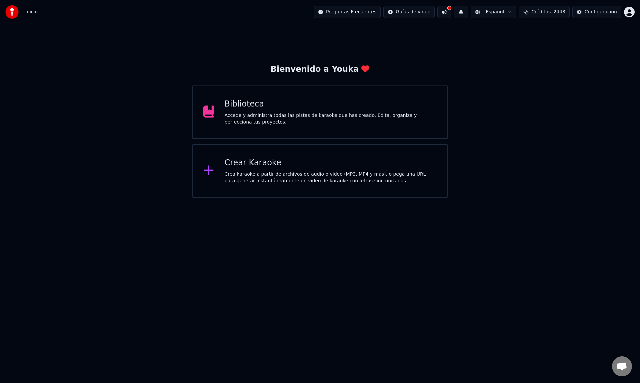
click at [287, 164] on div "Crear Karaoke" at bounding box center [331, 162] width 212 height 11
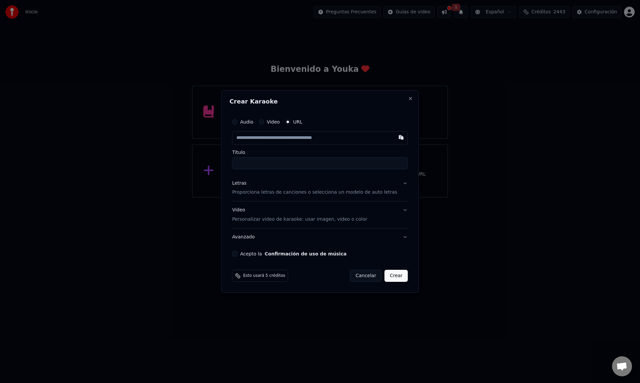
drag, startPoint x: 244, startPoint y: 120, endPoint x: 246, endPoint y: 124, distance: 4.8
click at [244, 120] on div "Audio" at bounding box center [242, 121] width 21 height 5
click at [249, 123] on label "Audio" at bounding box center [246, 121] width 13 height 5
click at [238, 123] on button "Audio" at bounding box center [234, 121] width 5 height 5
click at [278, 139] on div "Seleccionar archivo" at bounding box center [260, 138] width 56 height 12
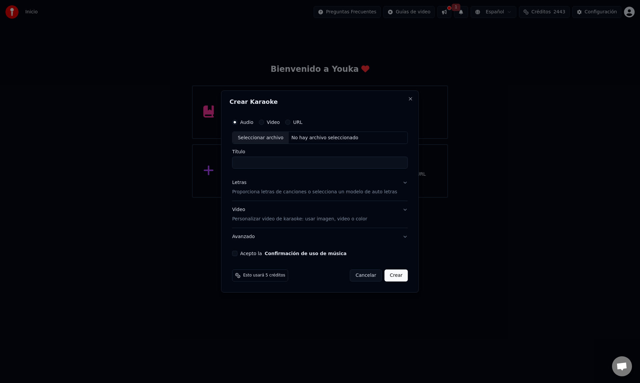
type input "**********"
click at [266, 193] on p "Proporciona letras de canciones o selecciona un modelo de auto letras" at bounding box center [314, 192] width 165 height 7
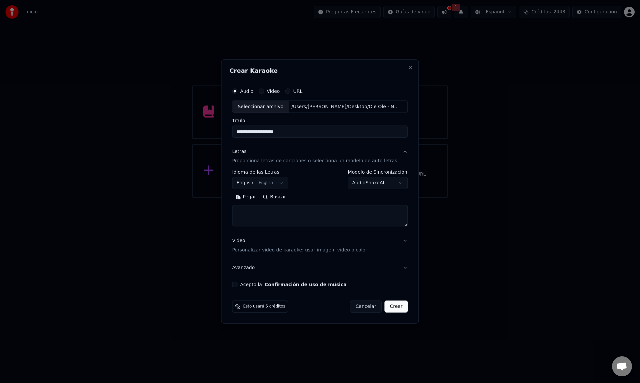
click at [258, 211] on textarea at bounding box center [320, 215] width 176 height 21
click at [249, 208] on textarea at bounding box center [320, 215] width 176 height 21
paste textarea "**********"
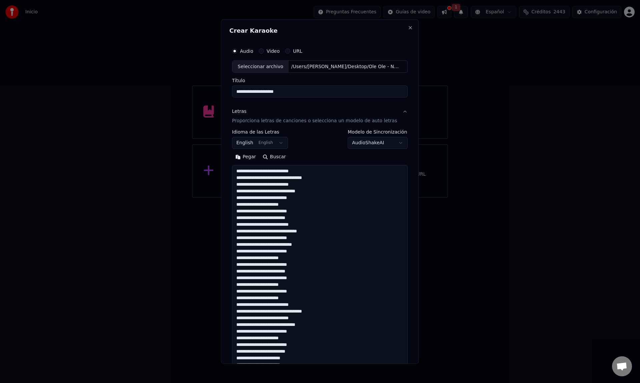
scroll to position [262, 0]
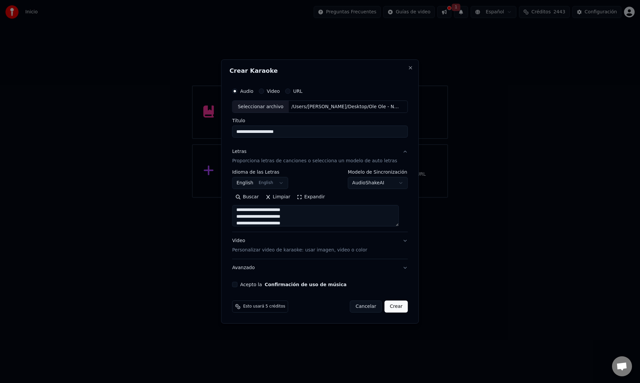
type textarea "**********"
click at [243, 285] on div "Acepto la Confirmación de uso de música" at bounding box center [320, 284] width 176 height 5
click at [238, 286] on button "Acepto la Confirmación de uso de música" at bounding box center [234, 284] width 5 height 5
click at [391, 310] on button "Crear" at bounding box center [396, 306] width 23 height 12
select select "**"
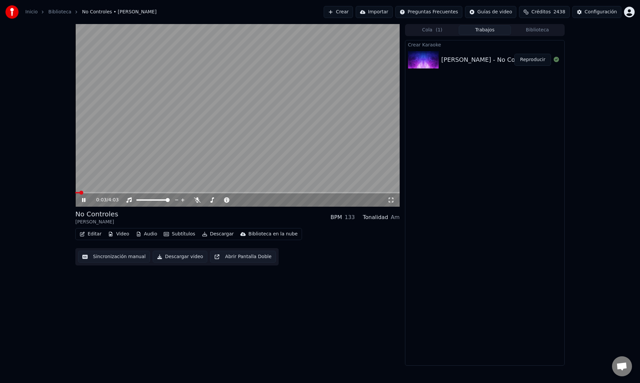
click at [84, 200] on icon at bounding box center [89, 199] width 16 height 5
click at [80, 199] on div "0:03 / 4:03" at bounding box center [237, 199] width 319 height 7
click at [82, 200] on icon at bounding box center [89, 199] width 16 height 5
click at [196, 200] on icon at bounding box center [197, 199] width 7 height 5
click at [195, 200] on icon at bounding box center [197, 199] width 7 height 5
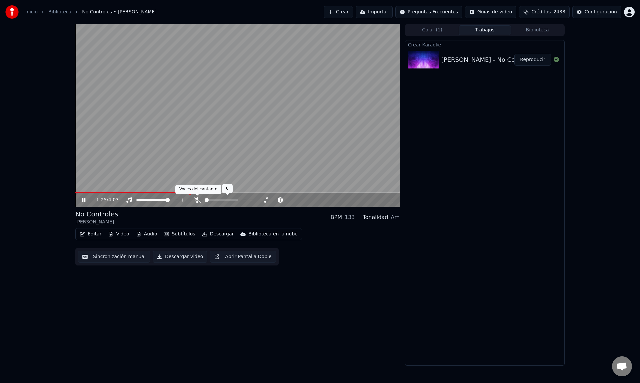
click at [194, 200] on icon at bounding box center [197, 199] width 7 height 5
click at [128, 201] on icon at bounding box center [129, 199] width 7 height 5
click at [81, 201] on icon at bounding box center [89, 199] width 16 height 5
click at [84, 200] on icon at bounding box center [84, 199] width 4 height 5
click at [198, 201] on icon at bounding box center [197, 199] width 4 height 5
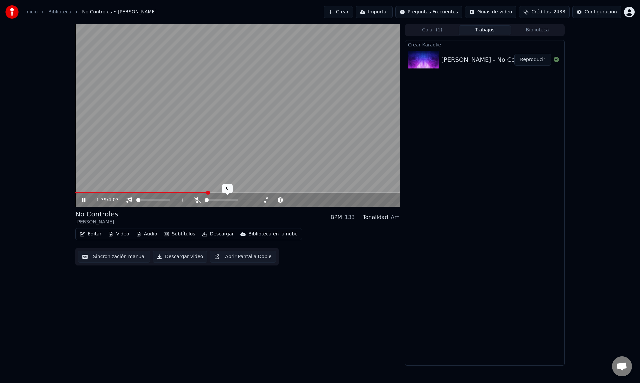
click at [198, 201] on icon at bounding box center [197, 199] width 7 height 5
click at [130, 201] on icon at bounding box center [129, 199] width 7 height 5
click at [84, 197] on icon at bounding box center [89, 199] width 16 height 5
click at [345, 13] on button "Crear" at bounding box center [338, 12] width 29 height 12
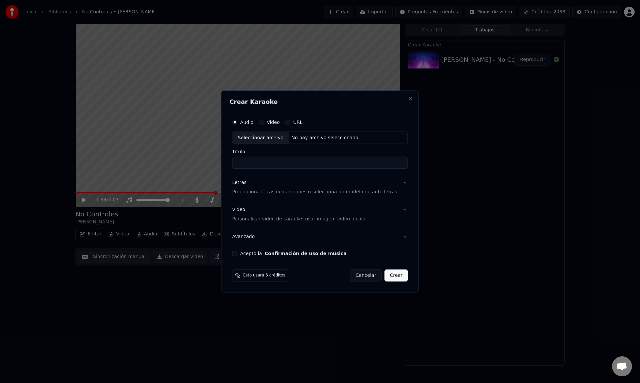
click at [258, 139] on div "Seleccionar archivo" at bounding box center [260, 138] width 56 height 12
click at [408, 99] on button "Close" at bounding box center [410, 98] width 5 height 5
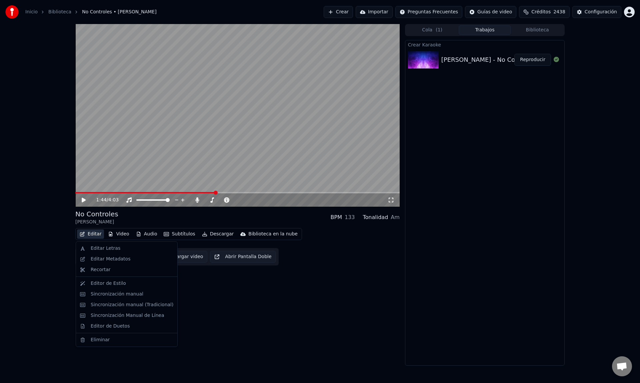
click at [95, 234] on button "Editar" at bounding box center [90, 233] width 27 height 9
click at [104, 249] on div "Editar Letras" at bounding box center [106, 248] width 30 height 7
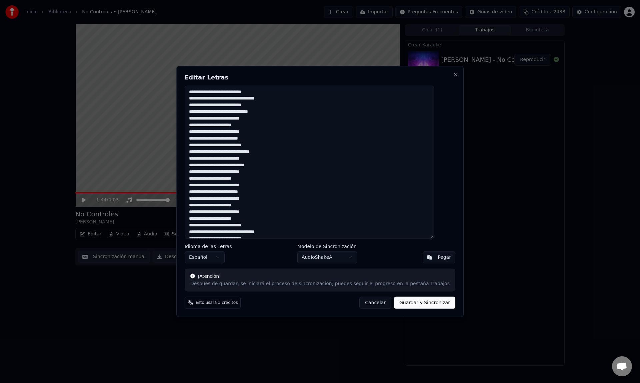
click at [269, 190] on textarea at bounding box center [310, 161] width 250 height 153
click at [258, 223] on textarea at bounding box center [310, 161] width 250 height 153
drag, startPoint x: 262, startPoint y: 234, endPoint x: 151, endPoint y: 45, distance: 219.0
click at [151, 45] on body "Inicio Biblioteca No Controles • [PERSON_NAME] Importar Preguntas Frecuentes Gu…" at bounding box center [320, 191] width 640 height 383
paste textarea "**********"
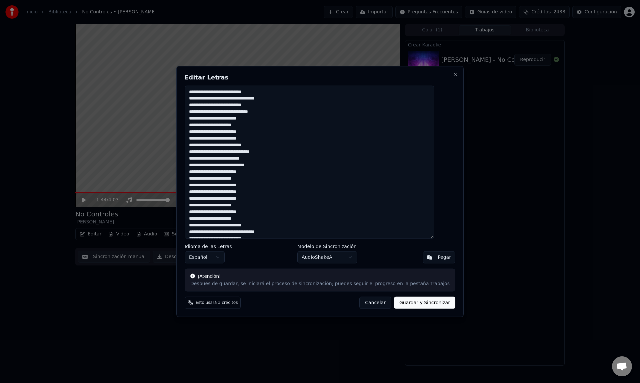
scroll to position [130, 0]
type textarea "**********"
click at [416, 304] on button "Guardar y Sincronizar" at bounding box center [424, 303] width 61 height 12
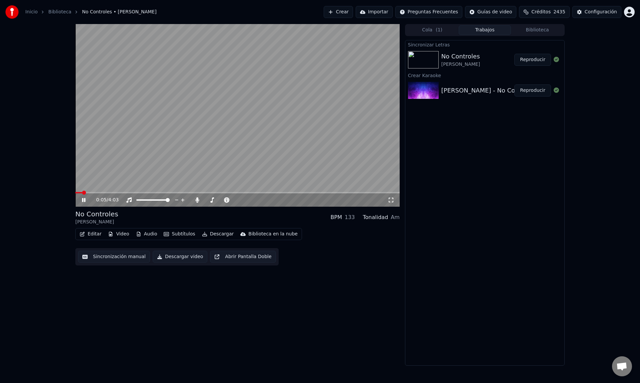
click at [82, 193] on span at bounding box center [78, 192] width 7 height 1
click at [99, 192] on span at bounding box center [237, 192] width 325 height 1
click at [84, 199] on icon at bounding box center [89, 199] width 16 height 5
click at [95, 231] on button "Editar" at bounding box center [90, 233] width 27 height 9
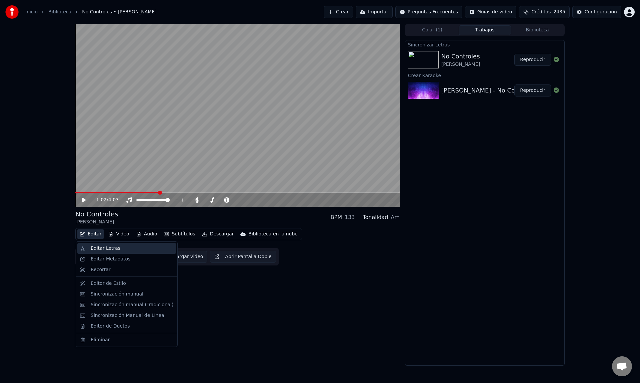
click at [98, 247] on div "Editar Letras" at bounding box center [106, 248] width 30 height 7
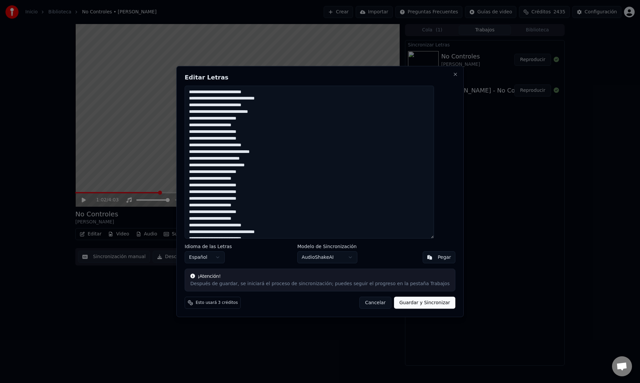
click at [277, 129] on textarea at bounding box center [310, 161] width 250 height 153
click at [280, 118] on textarea at bounding box center [310, 161] width 250 height 153
click at [283, 138] on textarea at bounding box center [310, 161] width 250 height 153
click at [281, 172] on textarea at bounding box center [310, 161] width 250 height 153
click at [284, 185] on textarea at bounding box center [310, 161] width 250 height 153
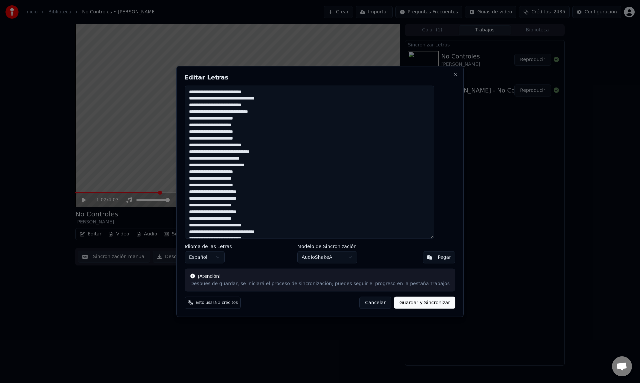
click at [284, 193] on textarea at bounding box center [310, 161] width 250 height 153
click at [284, 199] on textarea at bounding box center [310, 161] width 250 height 153
click at [283, 212] on textarea at bounding box center [310, 161] width 250 height 153
click at [290, 171] on textarea at bounding box center [310, 161] width 250 height 153
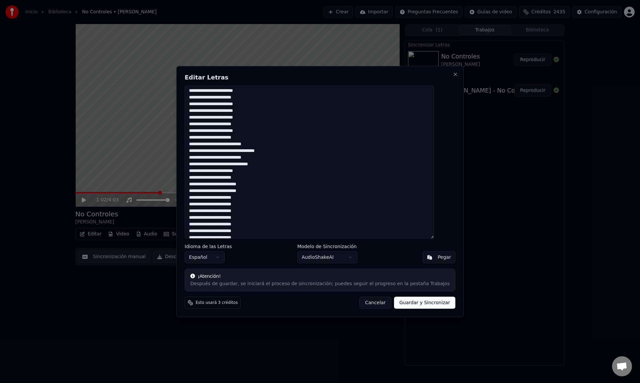
click at [285, 183] on textarea at bounding box center [310, 161] width 250 height 153
click at [285, 189] on textarea at bounding box center [310, 161] width 250 height 153
type textarea "**********"
click at [414, 303] on button "Guardar y Sincronizar" at bounding box center [424, 303] width 61 height 12
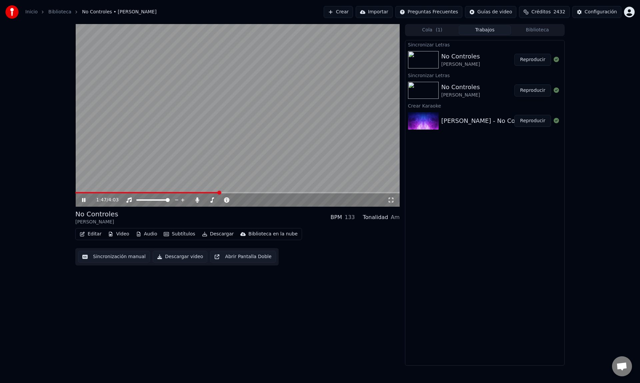
click at [84, 199] on icon at bounding box center [89, 199] width 16 height 5
click at [97, 233] on button "Editar" at bounding box center [90, 233] width 27 height 9
click at [45, 226] on div "1:47 / 4:03 No Controles Ole Ole BPM 133 Tonalidad Am Editar Video Audio Subtít…" at bounding box center [320, 194] width 640 height 341
click at [96, 232] on button "Editar" at bounding box center [90, 233] width 27 height 9
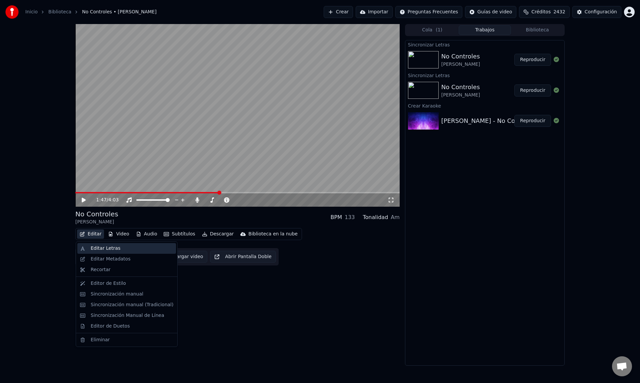
click at [97, 245] on div "Editar Letras" at bounding box center [106, 248] width 30 height 7
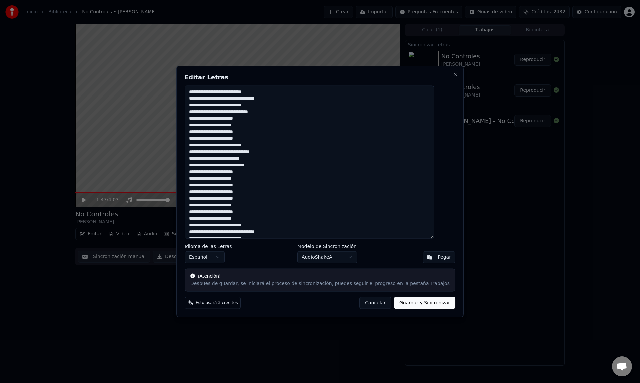
click at [274, 139] on textarea at bounding box center [310, 161] width 250 height 153
click at [274, 220] on textarea at bounding box center [310, 161] width 250 height 153
type textarea "**********"
click at [407, 303] on button "Guardar y Sincronizar" at bounding box center [424, 303] width 61 height 12
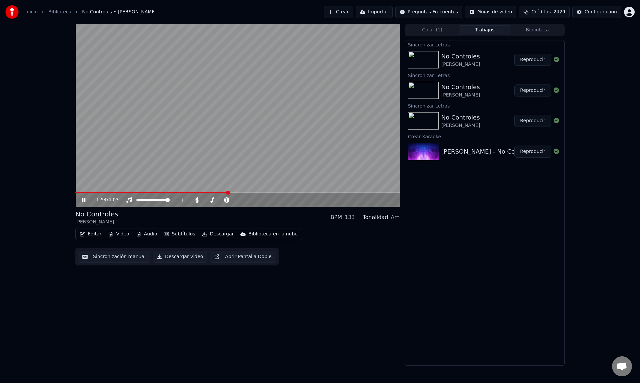
click at [136, 192] on span at bounding box center [151, 192] width 153 height 1
click at [100, 192] on span at bounding box center [106, 192] width 63 height 1
click at [83, 199] on icon at bounding box center [83, 200] width 3 height 4
click at [91, 235] on button "Editar" at bounding box center [90, 233] width 27 height 9
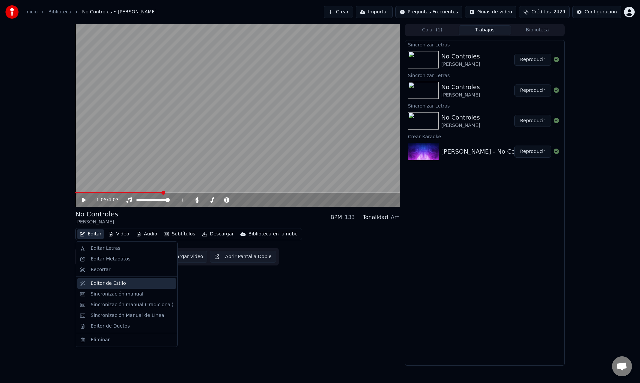
click at [109, 284] on div "Editor de Estilo" at bounding box center [108, 283] width 35 height 7
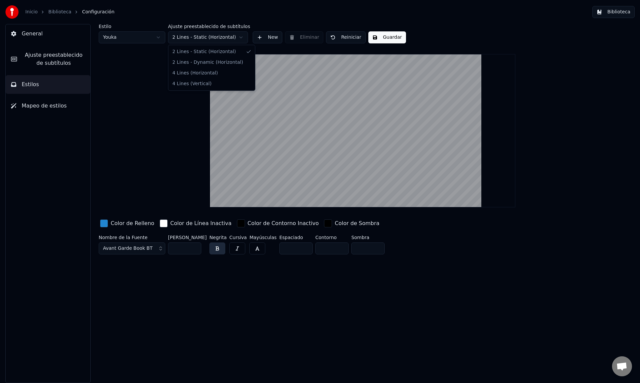
click at [211, 38] on html "Inicio Biblioteca Configuración Biblioteca General Ajuste preestablecido de sub…" at bounding box center [320, 191] width 640 height 383
click at [59, 64] on span "Ajuste preestablecido de subtítulos" at bounding box center [53, 59] width 63 height 16
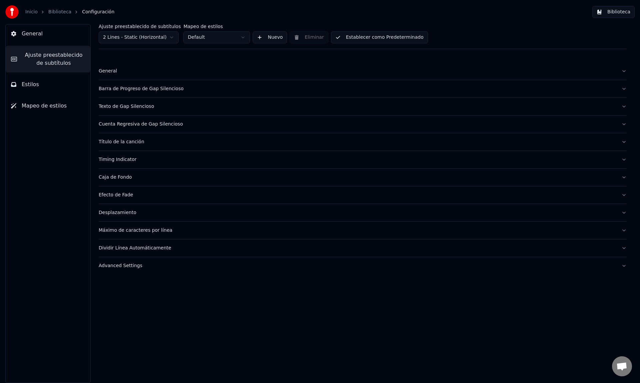
click at [52, 82] on button "Estilos" at bounding box center [48, 84] width 85 height 19
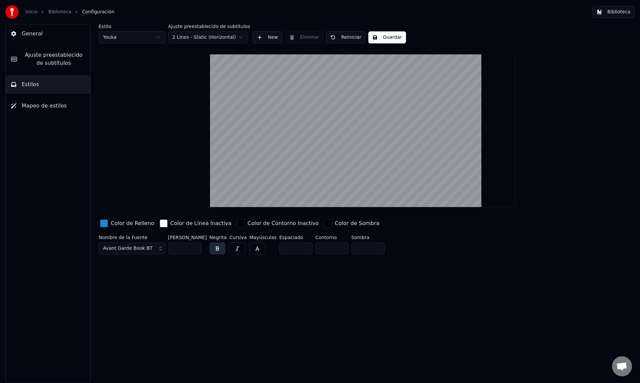
click at [55, 104] on span "Mapeo de estilos" at bounding box center [44, 106] width 45 height 8
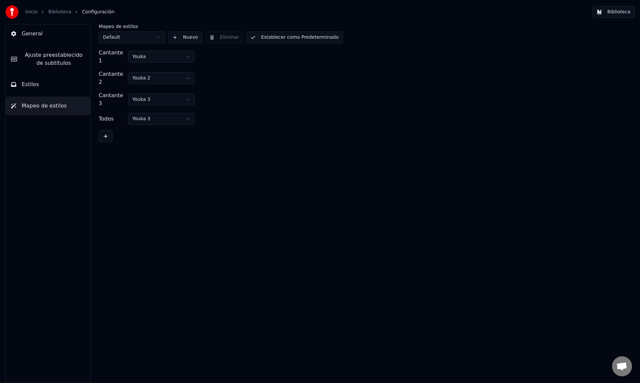
click at [58, 86] on button "Estilos" at bounding box center [48, 84] width 85 height 19
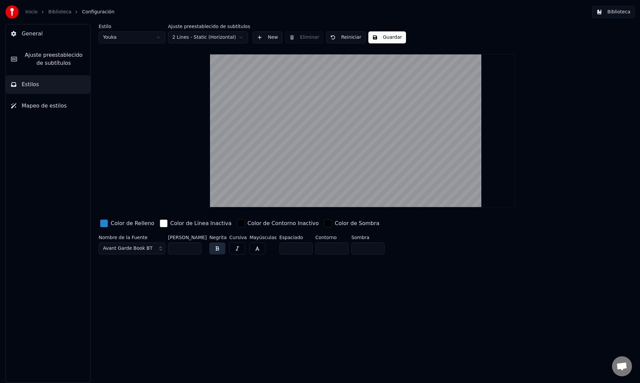
click at [59, 55] on span "Ajuste preestablecido de subtítulos" at bounding box center [53, 59] width 63 height 16
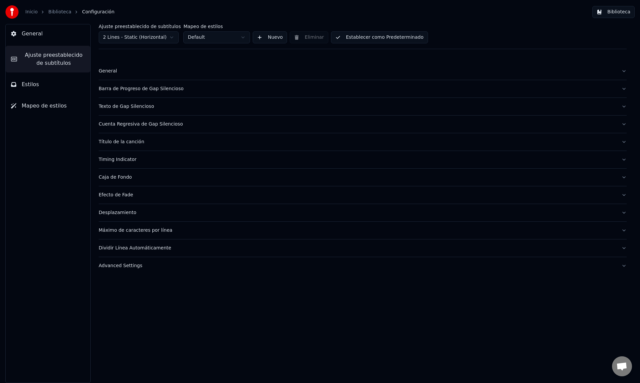
click at [61, 76] on button "Estilos" at bounding box center [48, 84] width 85 height 19
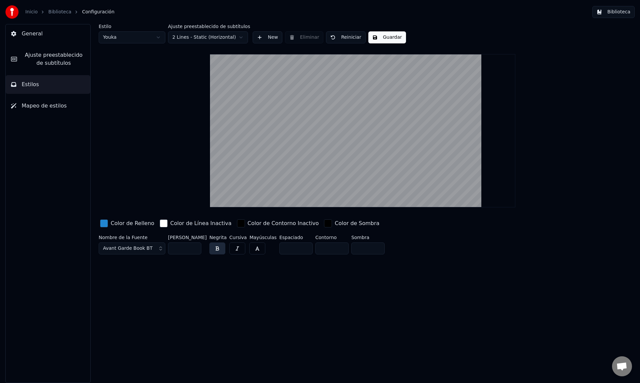
click at [263, 38] on button "New" at bounding box center [268, 37] width 30 height 12
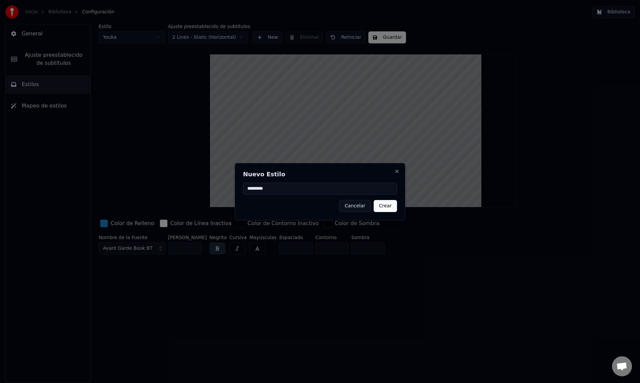
type input "*********"
click at [393, 205] on button "Crear" at bounding box center [385, 206] width 23 height 12
type input "*"
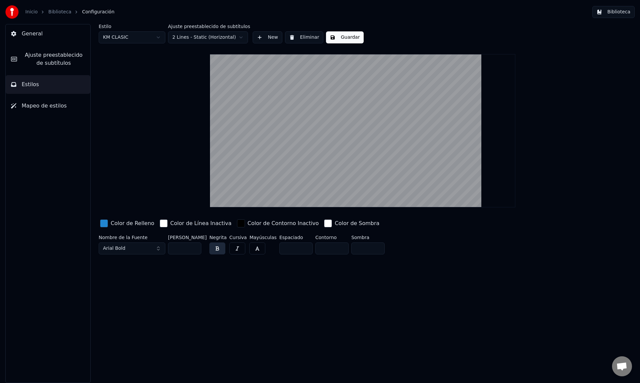
drag, startPoint x: 143, startPoint y: 252, endPoint x: 155, endPoint y: 250, distance: 11.8
click at [143, 252] on button "Arial Bold" at bounding box center [132, 248] width 67 height 12
click at [149, 250] on button "Arial Bold" at bounding box center [132, 248] width 67 height 12
click at [155, 250] on button "Arial Bold" at bounding box center [132, 248] width 67 height 12
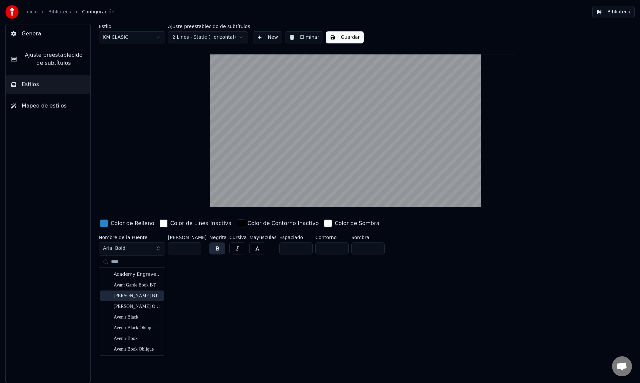
type input "****"
click at [137, 296] on div "[PERSON_NAME] BT" at bounding box center [137, 295] width 47 height 7
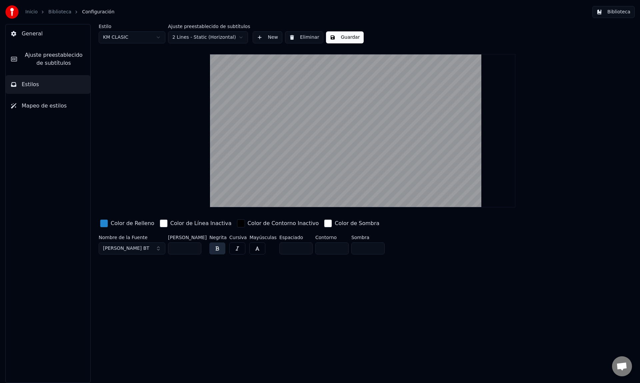
click at [159, 249] on button "[PERSON_NAME] BT" at bounding box center [132, 248] width 67 height 12
click at [147, 251] on span "[PERSON_NAME] BT" at bounding box center [126, 248] width 46 height 7
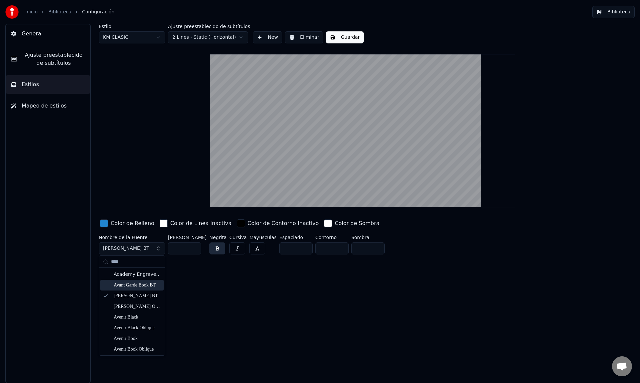
type input "****"
click at [133, 286] on div "Avant Garde Book BT" at bounding box center [137, 285] width 47 height 7
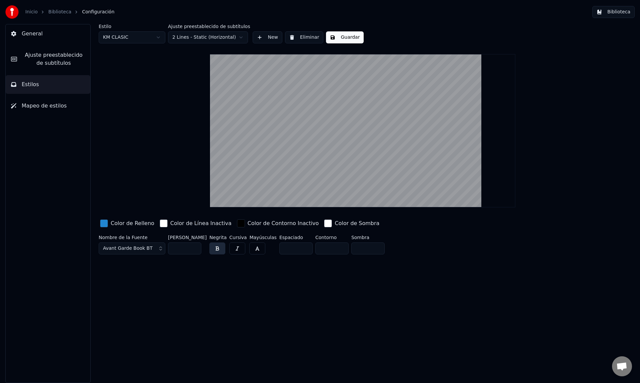
drag, startPoint x: 326, startPoint y: 249, endPoint x: 302, endPoint y: 248, distance: 24.1
click at [302, 248] on div "Nombre de la Fuente Avant Garde Book BT [PERSON_NAME] ** Negrita Cursiva Mayúsc…" at bounding box center [323, 246] width 448 height 22
type input "*"
drag, startPoint x: 365, startPoint y: 248, endPoint x: 349, endPoint y: 248, distance: 16.0
click at [349, 248] on div "Nombre de la Fuente Avant Garde Book BT [PERSON_NAME] ** Negrita Cursiva Mayúsc…" at bounding box center [323, 246] width 448 height 22
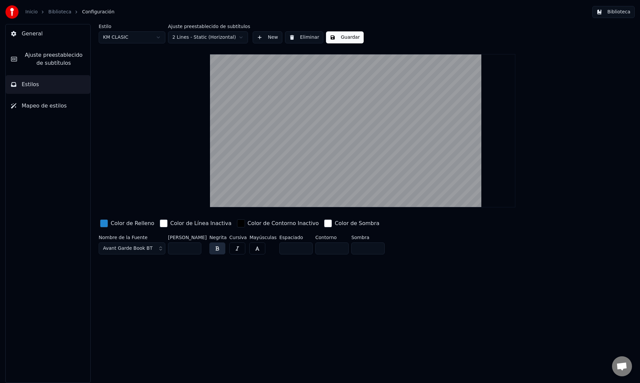
type input "*"
click at [324, 224] on div "button" at bounding box center [328, 223] width 8 height 8
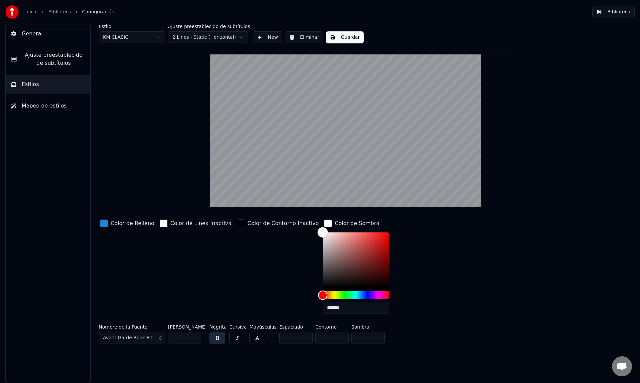
type input "*******"
drag, startPoint x: 310, startPoint y: 253, endPoint x: 386, endPoint y: 306, distance: 93.1
click at [396, 307] on div "Color de Relleno Color de Línea Inactiva Color de Contorno Inactivo Color de So…" at bounding box center [323, 268] width 448 height 101
click at [395, 298] on div "Color de Relleno Color de Línea Inactiva Color de Contorno Inactivo Color de So…" at bounding box center [323, 268] width 448 height 101
click at [345, 221] on div "Color de Sombra" at bounding box center [357, 223] width 45 height 8
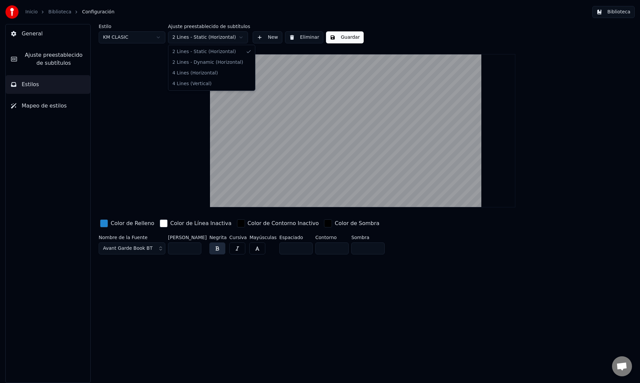
click at [217, 37] on html "Inicio Biblioteca Configuración Biblioteca General Ajuste preestablecido de sub…" at bounding box center [320, 191] width 640 height 383
drag, startPoint x: 391, startPoint y: 22, endPoint x: 355, endPoint y: 36, distance: 39.1
click at [391, 22] on html "Inicio Biblioteca Configuración Biblioteca General Ajuste preestablecido de sub…" at bounding box center [320, 191] width 640 height 383
click at [343, 36] on button "Guardar" at bounding box center [345, 37] width 38 height 12
click at [214, 38] on html "Inicio Biblioteca Configuración Biblioteca General Ajuste preestablecido de sub…" at bounding box center [320, 191] width 640 height 383
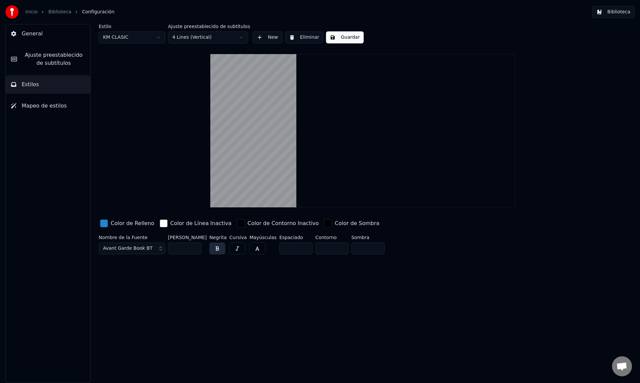
click at [203, 39] on html "Inicio Biblioteca Configuración Biblioteca General Ajuste preestablecido de sub…" at bounding box center [320, 191] width 640 height 383
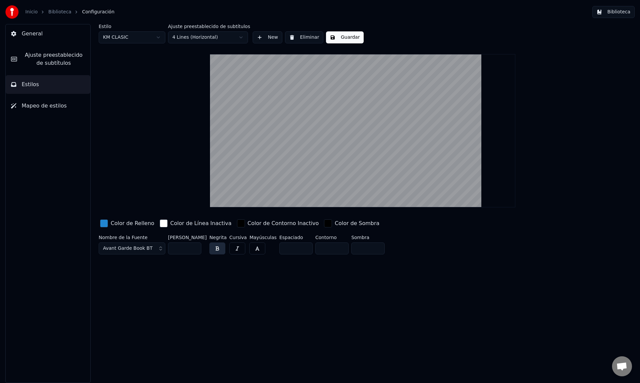
click at [209, 38] on html "Inicio Biblioteca Configuración Biblioteca General Ajuste preestablecido de sub…" at bounding box center [320, 191] width 640 height 383
click at [203, 38] on html "Inicio Biblioteca Configuración Biblioteca General Ajuste preestablecido de sub…" at bounding box center [320, 191] width 640 height 383
click at [49, 105] on span "Mapeo de estilos" at bounding box center [44, 106] width 45 height 8
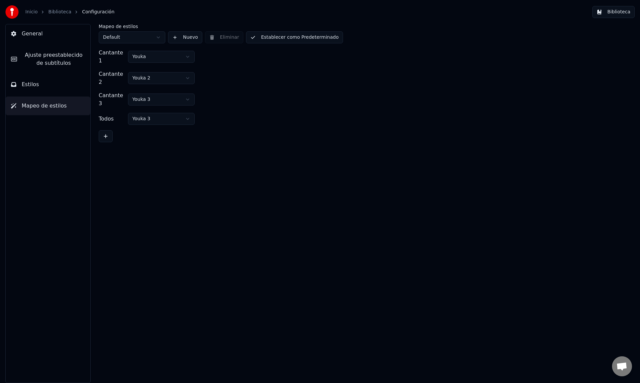
click at [65, 85] on button "Estilos" at bounding box center [48, 84] width 85 height 19
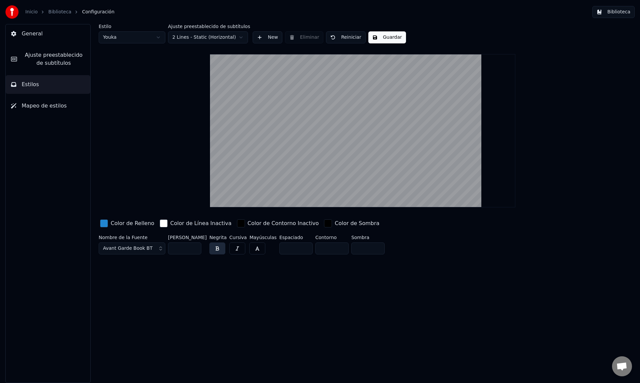
click at [64, 87] on button "Estilos" at bounding box center [48, 84] width 85 height 19
click at [201, 40] on html "Inicio Biblioteca Configuración Biblioteca General Ajuste preestablecido de sub…" at bounding box center [320, 191] width 640 height 383
click at [148, 36] on html "Inicio Biblioteca Configuración Biblioteca General Ajuste preestablecido de sub…" at bounding box center [320, 191] width 640 height 383
click at [341, 38] on button "Guardar" at bounding box center [345, 37] width 38 height 12
click at [45, 56] on span "Ajuste preestablecido de subtítulos" at bounding box center [53, 59] width 63 height 16
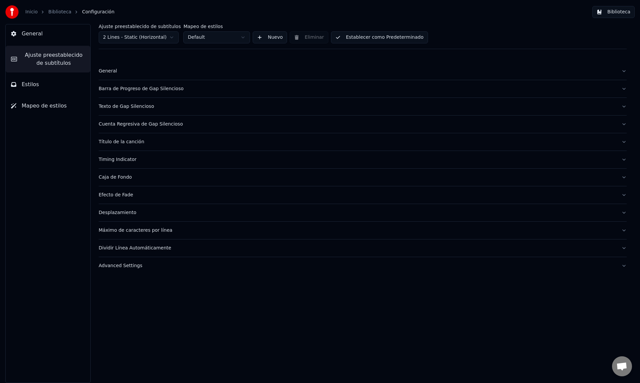
click at [108, 86] on div "Barra de Progreso de Gap Silencioso" at bounding box center [358, 88] width 518 height 7
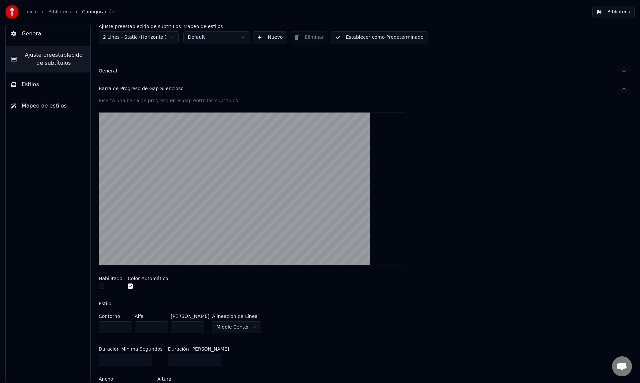
click at [108, 89] on div "Barra de Progreso de Gap Silencioso" at bounding box center [358, 88] width 518 height 7
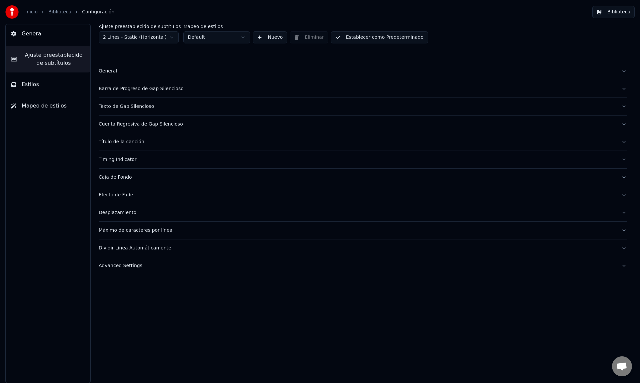
click at [109, 106] on div "Texto de Gap Silencioso" at bounding box center [358, 106] width 518 height 7
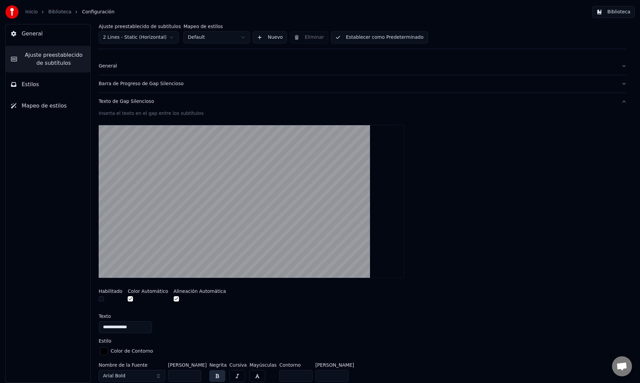
scroll to position [3, 0]
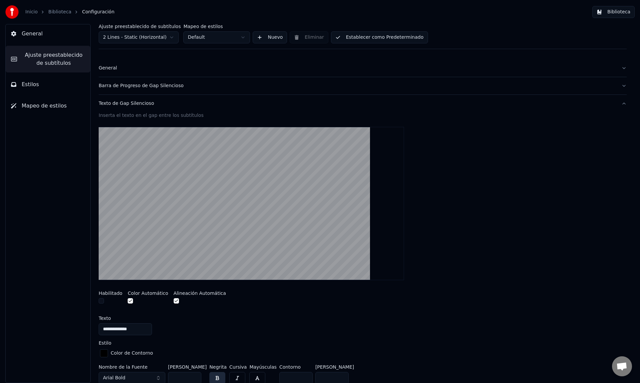
click at [119, 102] on div "Texto de Gap Silencioso" at bounding box center [358, 103] width 518 height 7
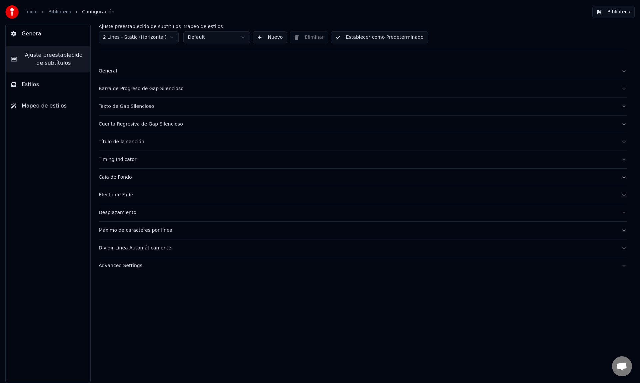
click at [117, 123] on div "Cuenta Regresiva de Gap Silencioso" at bounding box center [358, 124] width 518 height 7
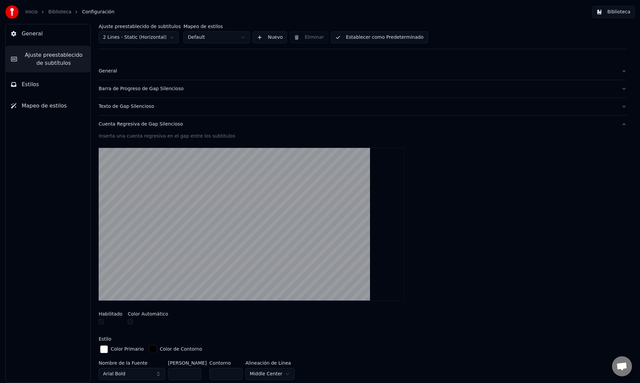
click at [117, 123] on div "Cuenta Regresiva de Gap Silencioso" at bounding box center [358, 124] width 518 height 7
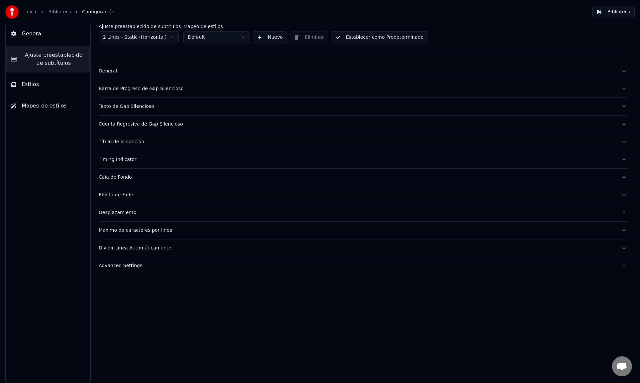
click at [117, 142] on div "Título de la canción" at bounding box center [358, 141] width 518 height 7
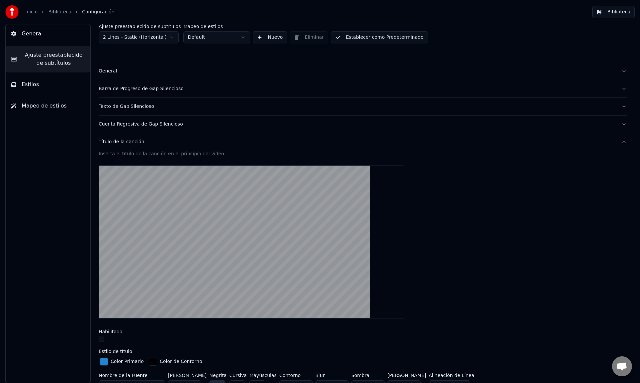
click at [117, 142] on div "Título de la canción" at bounding box center [358, 141] width 518 height 7
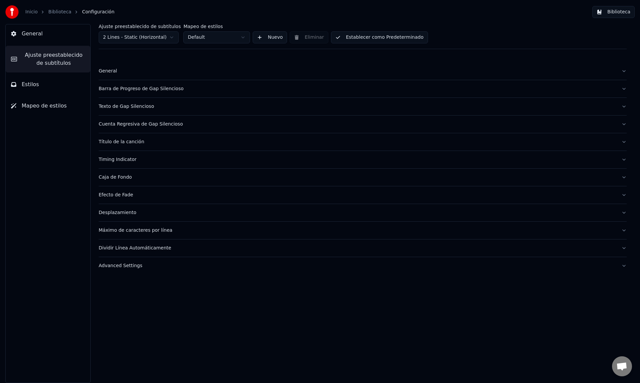
click at [117, 160] on div "Timing Indicator" at bounding box center [358, 159] width 518 height 7
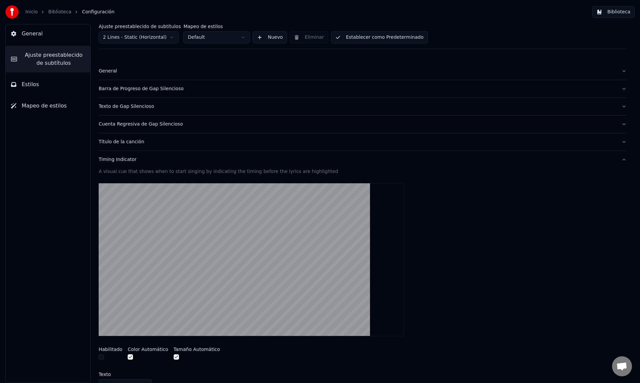
click at [117, 160] on div "Timing Indicator" at bounding box center [358, 159] width 518 height 7
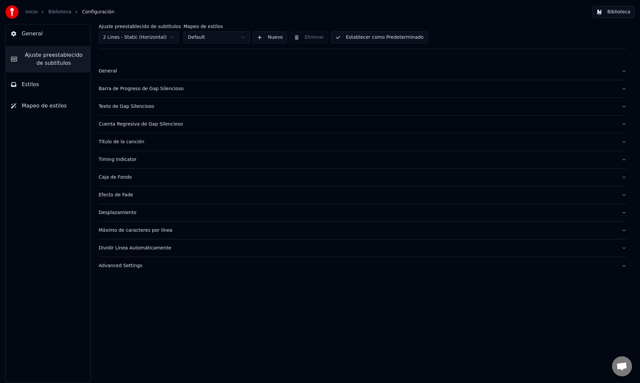
click at [115, 194] on div "Efecto de Fade" at bounding box center [358, 194] width 518 height 7
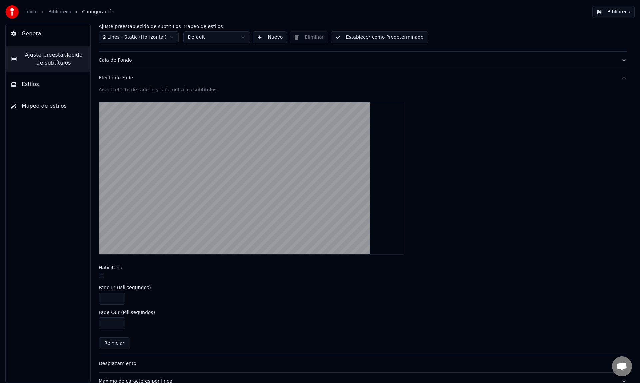
scroll to position [118, 0]
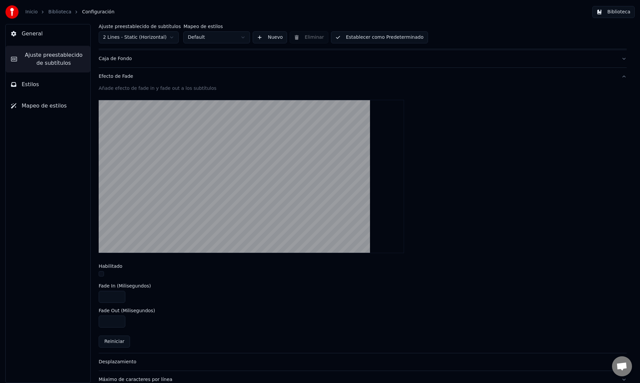
click at [122, 78] on div "Efecto de Fade" at bounding box center [358, 76] width 518 height 7
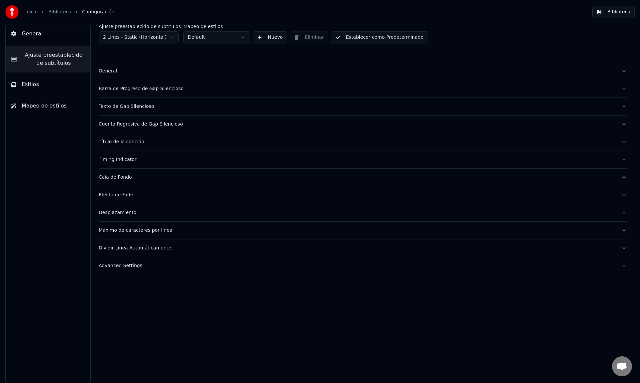
click at [129, 227] on div "Máximo de caracteres por línea" at bounding box center [358, 230] width 518 height 7
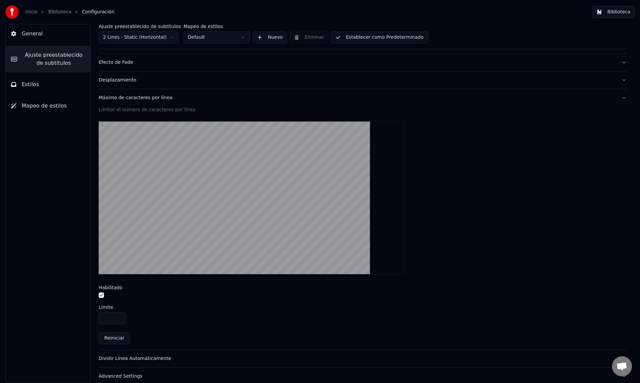
scroll to position [139, 0]
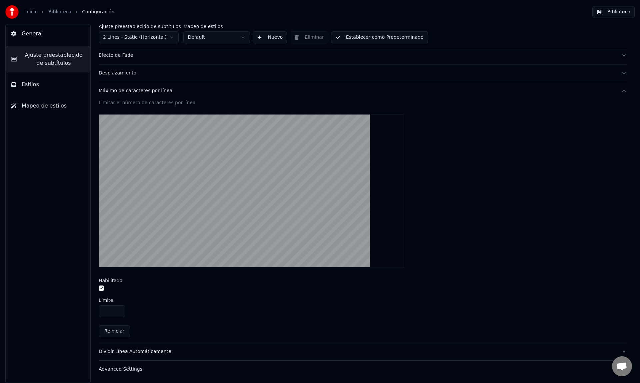
click at [124, 92] on div "Máximo de caracteres por línea" at bounding box center [358, 90] width 518 height 7
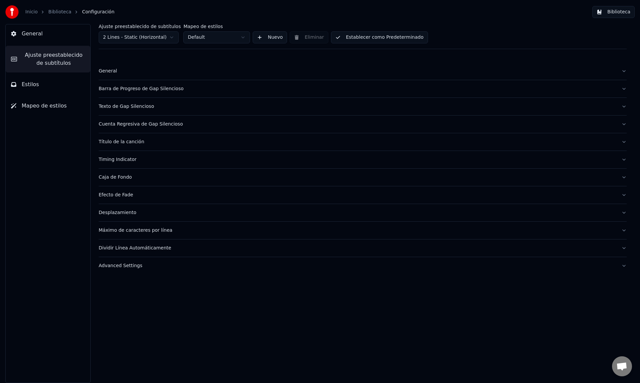
click at [119, 251] on div "Dividir Línea Automáticamente" at bounding box center [358, 248] width 518 height 7
click at [120, 249] on div "Dividir Línea Automáticamente" at bounding box center [358, 248] width 518 height 7
click at [120, 265] on div "Advanced Settings" at bounding box center [358, 265] width 518 height 7
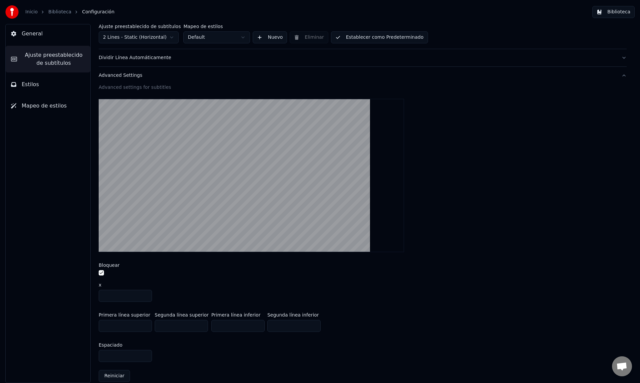
scroll to position [199, 0]
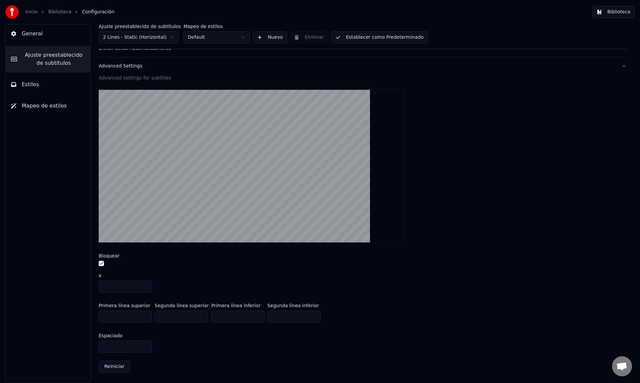
click at [145, 349] on input "***" at bounding box center [125, 346] width 53 height 12
type input "***"
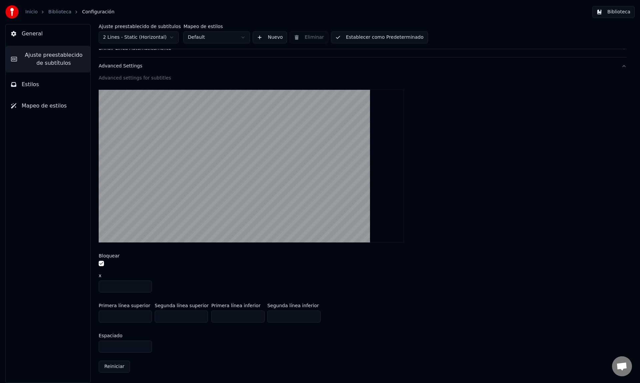
click at [145, 348] on input "***" at bounding box center [125, 346] width 53 height 12
type input "***"
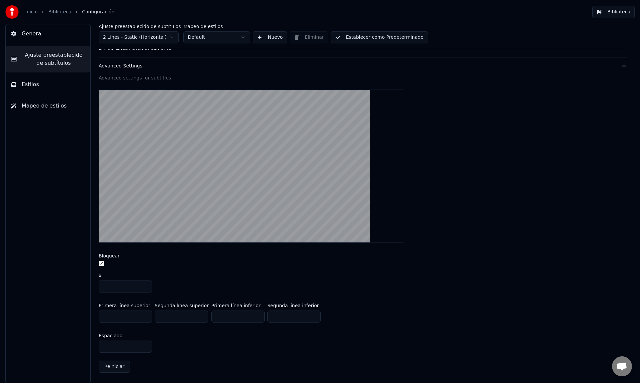
click at [145, 348] on input "***" at bounding box center [125, 346] width 53 height 12
type input "***"
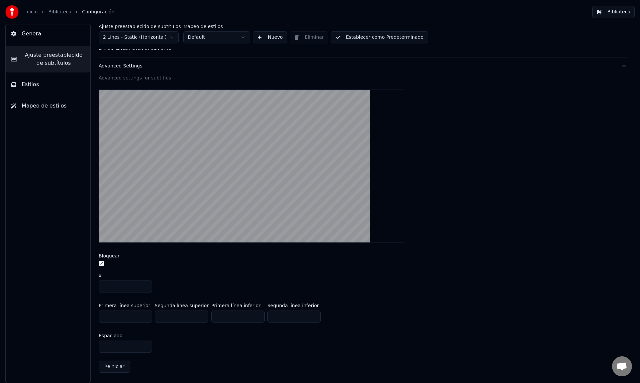
click at [145, 348] on input "***" at bounding box center [125, 346] width 53 height 12
type input "***"
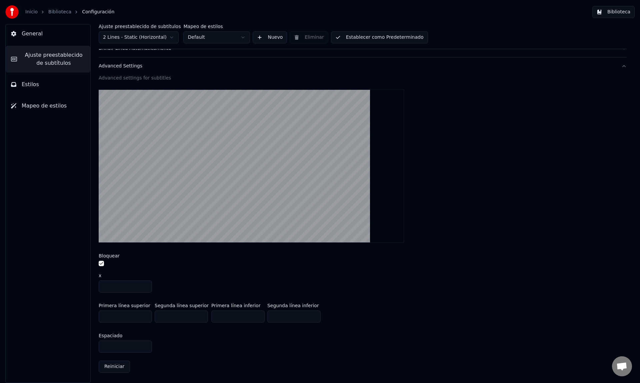
click at [145, 348] on input "***" at bounding box center [125, 346] width 53 height 12
type input "***"
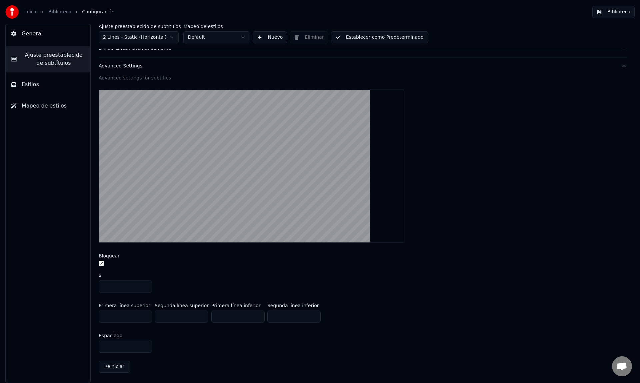
click at [145, 348] on input "***" at bounding box center [125, 346] width 53 height 12
type input "***"
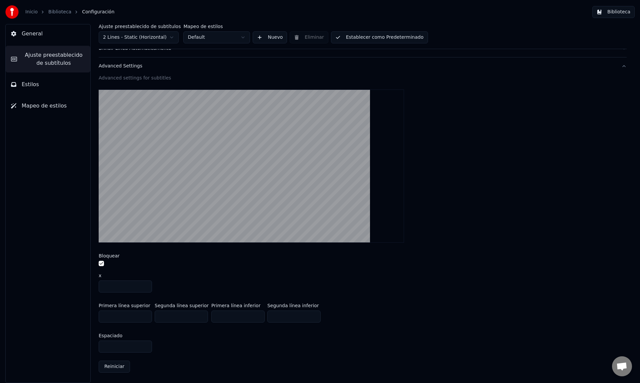
click at [145, 348] on input "***" at bounding box center [125, 346] width 53 height 12
type input "***"
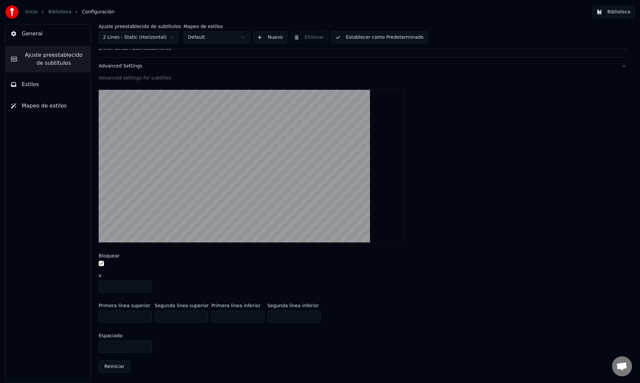
click at [145, 348] on input "***" at bounding box center [125, 346] width 53 height 12
type input "***"
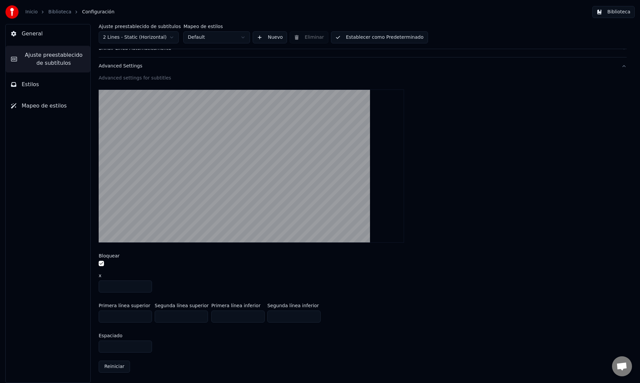
click at [145, 348] on input "***" at bounding box center [125, 346] width 53 height 12
type input "***"
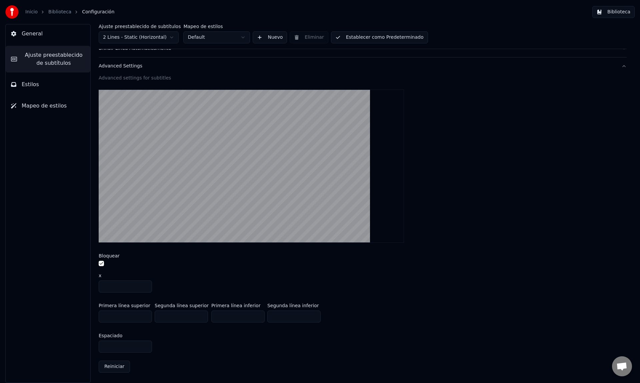
click at [145, 348] on input "***" at bounding box center [125, 346] width 53 height 12
type input "***"
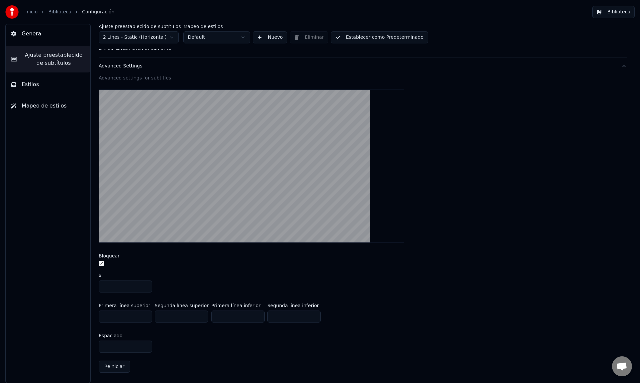
click at [145, 348] on input "***" at bounding box center [125, 346] width 53 height 12
type input "***"
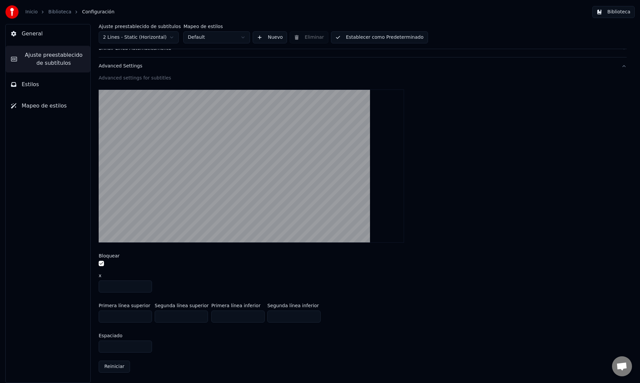
click at [145, 348] on input "***" at bounding box center [125, 346] width 53 height 12
type input "***"
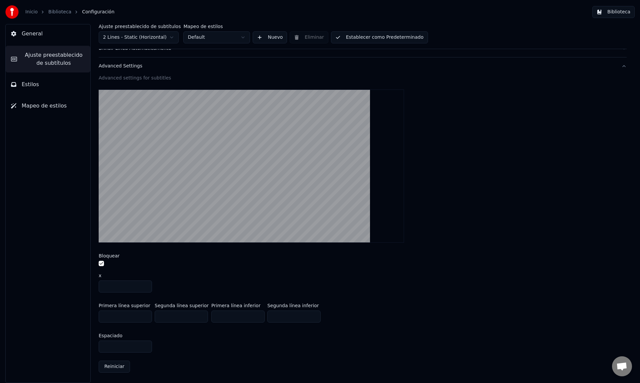
click at [145, 348] on input "***" at bounding box center [125, 346] width 53 height 12
type input "***"
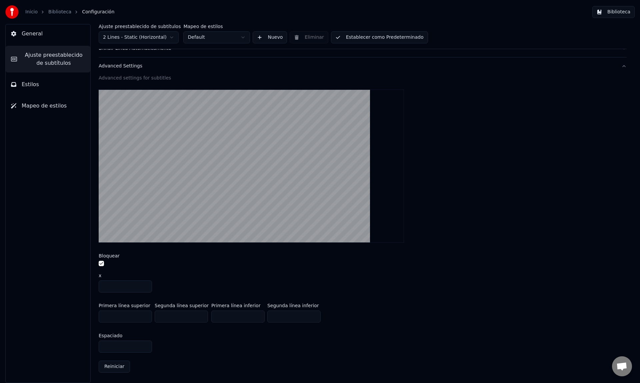
click at [145, 348] on input "***" at bounding box center [125, 346] width 53 height 12
drag, startPoint x: 124, startPoint y: 346, endPoint x: 70, endPoint y: 341, distance: 54.3
click at [70, 341] on div "General Ajuste preestablecido de subtítulos Estilos Mapeo de estilos Ajuste pre…" at bounding box center [320, 203] width 640 height 359
type input "***"
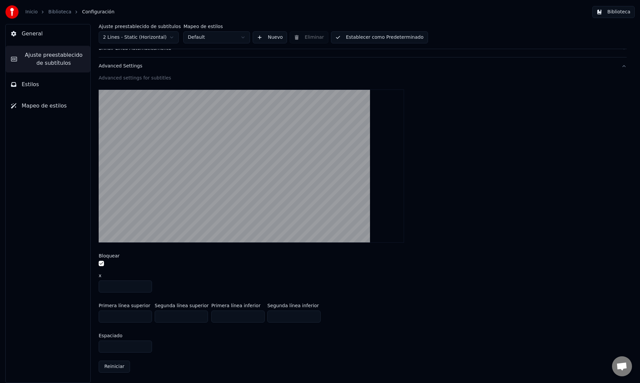
type input "***"
type input "*"
type input "***"
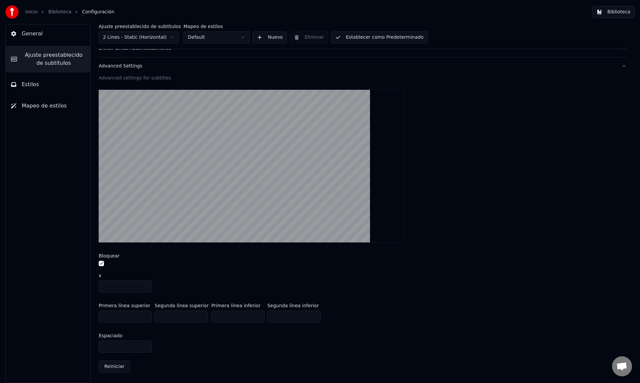
type input "**"
type input "***"
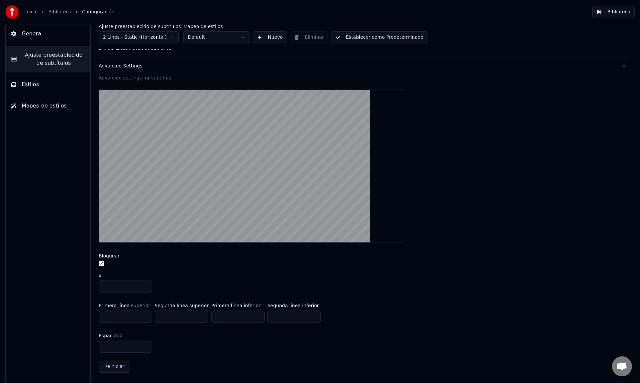
click at [131, 68] on div "Advanced Settings" at bounding box center [358, 66] width 518 height 7
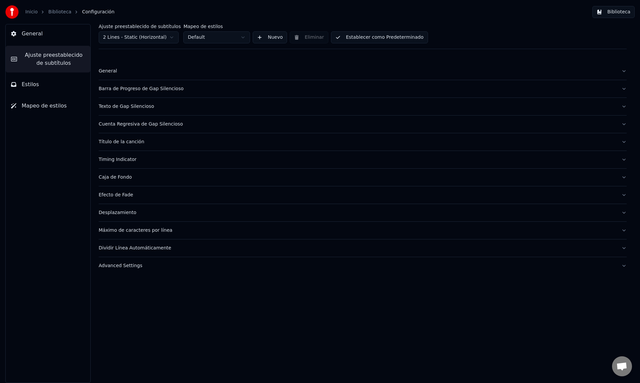
click at [55, 106] on span "Mapeo de estilos" at bounding box center [44, 106] width 45 height 8
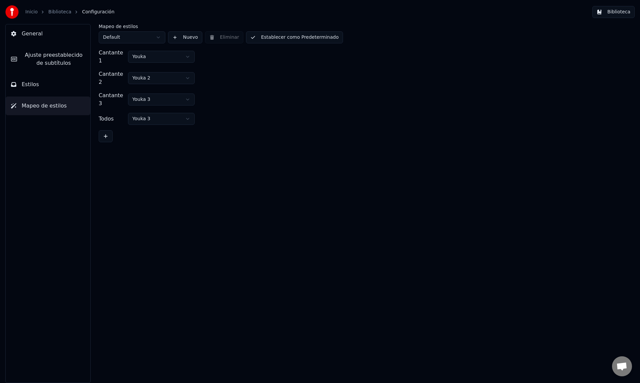
click at [54, 91] on button "Estilos" at bounding box center [48, 84] width 85 height 19
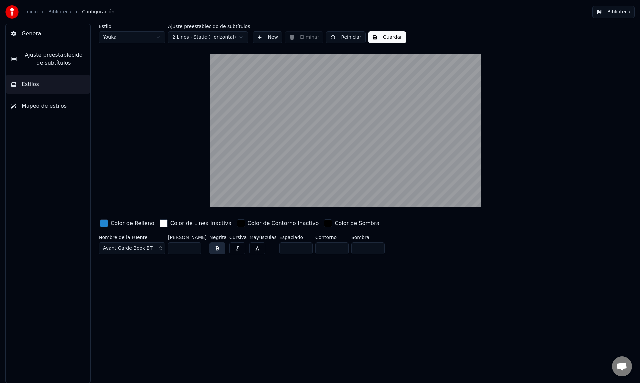
click at [154, 33] on html "Inicio Biblioteca Configuración Biblioteca General Ajuste preestablecido de sub…" at bounding box center [320, 191] width 640 height 383
click at [40, 35] on span "General" at bounding box center [32, 34] width 21 height 8
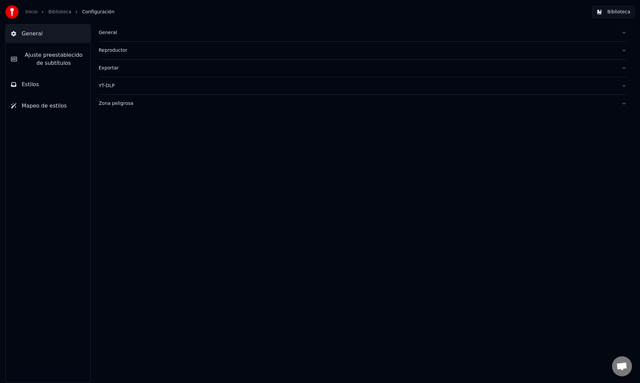
click at [106, 87] on div "YT-DLP" at bounding box center [358, 85] width 518 height 7
click at [108, 103] on div "Zona peligrosa" at bounding box center [358, 103] width 518 height 7
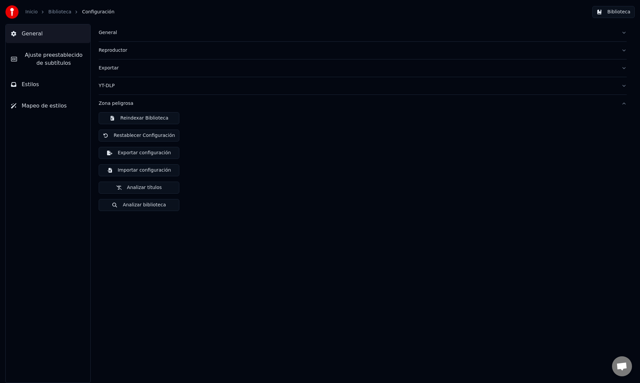
click at [108, 103] on div "Zona peligrosa" at bounding box center [358, 103] width 518 height 7
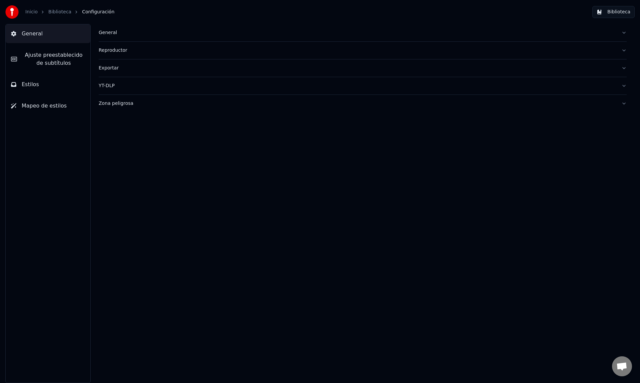
click at [114, 55] on button "Reproductor" at bounding box center [363, 50] width 528 height 17
click at [111, 32] on div "General" at bounding box center [358, 32] width 518 height 7
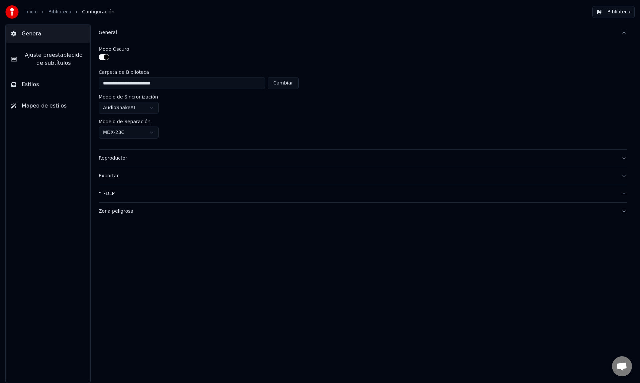
click at [111, 32] on div "General" at bounding box center [358, 32] width 518 height 7
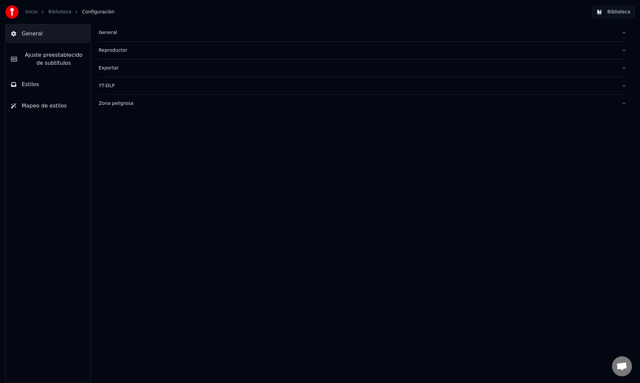
click at [47, 55] on span "Ajuste preestablecido de subtítulos" at bounding box center [53, 59] width 63 height 16
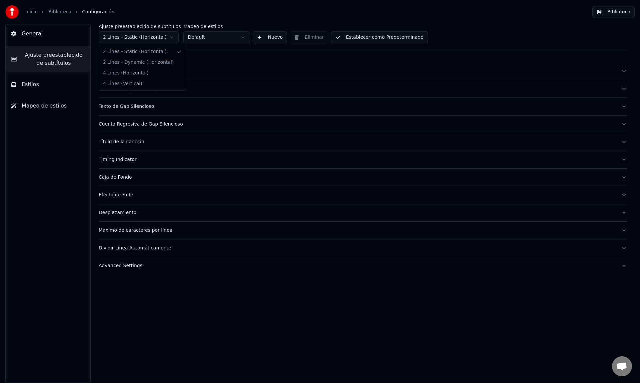
click at [114, 40] on html "Inicio Biblioteca Configuración Biblioteca General Ajuste preestablecido de sub…" at bounding box center [320, 191] width 640 height 383
click at [37, 35] on span "General" at bounding box center [32, 34] width 21 height 8
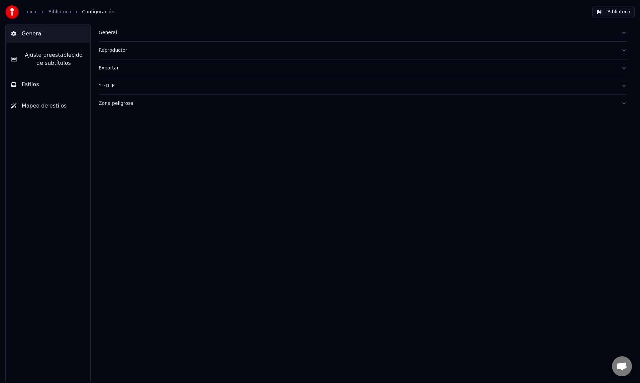
click at [41, 54] on span "Ajuste preestablecido de subtítulos" at bounding box center [53, 59] width 63 height 16
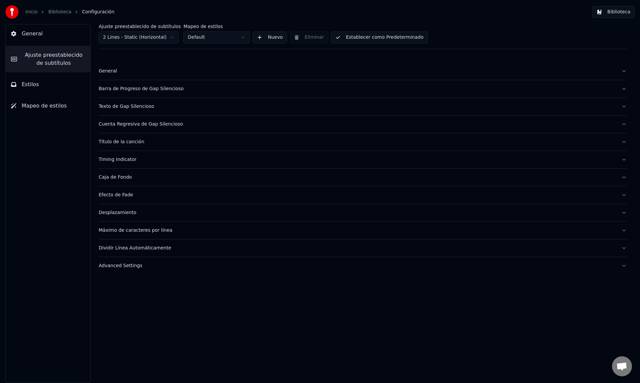
click at [53, 88] on button "Estilos" at bounding box center [48, 84] width 85 height 19
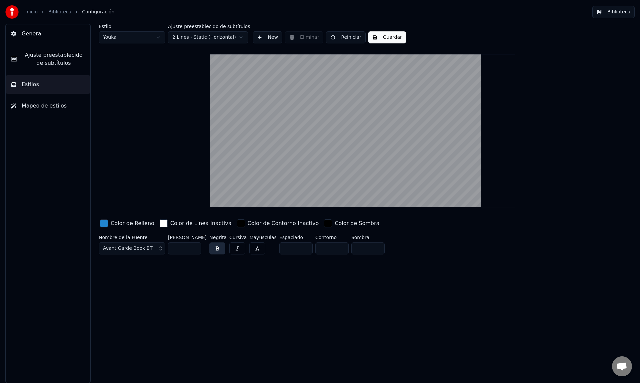
click at [150, 36] on html "Inicio Biblioteca Configuración Biblioteca General Ajuste preestablecido de sub…" at bounding box center [320, 191] width 640 height 383
click at [47, 39] on button "General" at bounding box center [48, 33] width 85 height 19
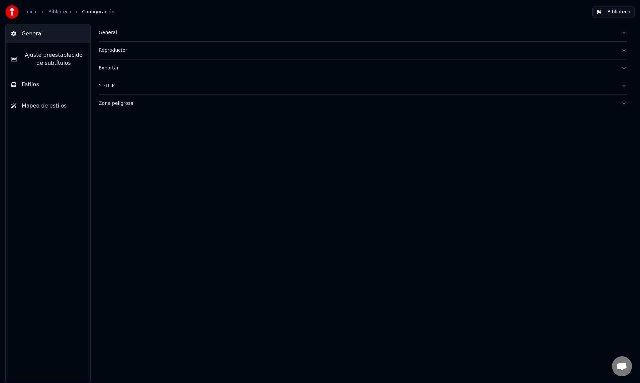
click at [124, 33] on div "General" at bounding box center [358, 32] width 518 height 7
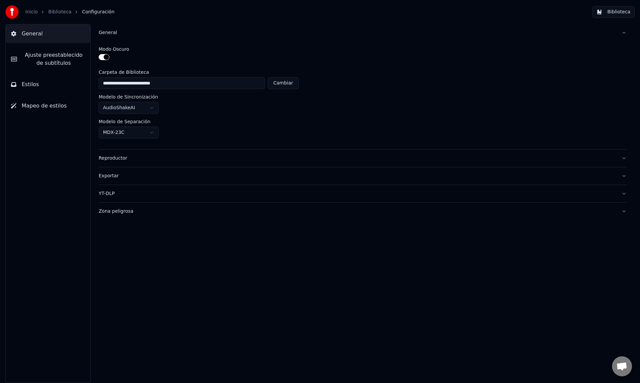
click at [124, 33] on div "General" at bounding box center [358, 32] width 518 height 7
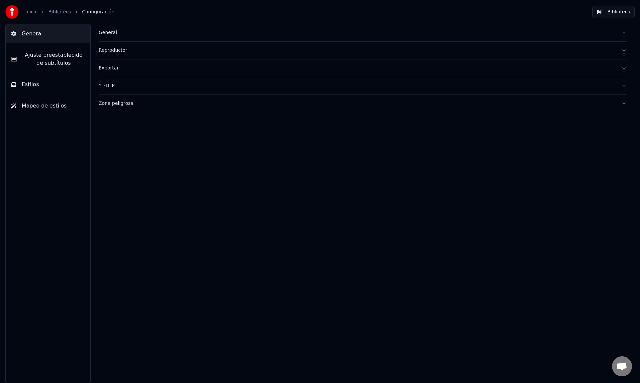
click at [119, 51] on div "Reproductor" at bounding box center [358, 50] width 518 height 7
click at [115, 90] on button "YT-DLP" at bounding box center [363, 85] width 528 height 17
click at [114, 89] on div "YT-DLP" at bounding box center [358, 85] width 518 height 7
click at [112, 107] on button "Zona peligrosa" at bounding box center [363, 103] width 528 height 17
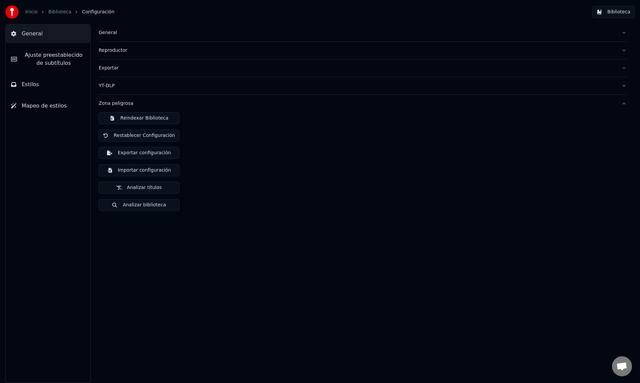
click at [112, 106] on div "Zona peligrosa" at bounding box center [358, 103] width 518 height 7
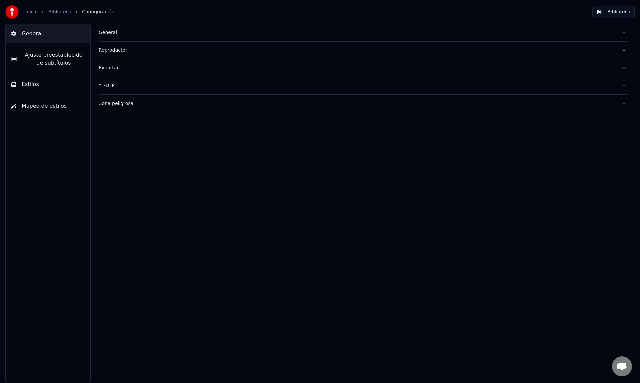
click at [110, 70] on div "Exportar" at bounding box center [358, 68] width 518 height 7
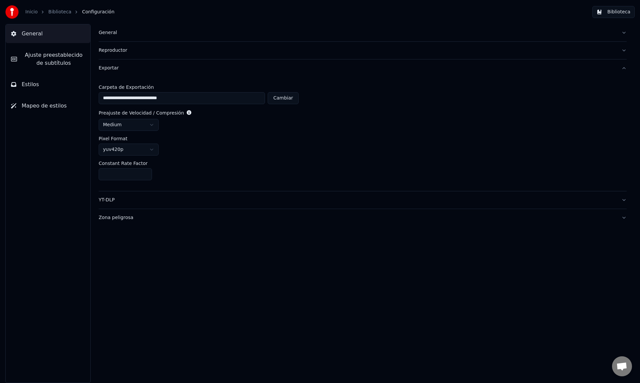
click at [110, 70] on div "Exportar" at bounding box center [358, 68] width 518 height 7
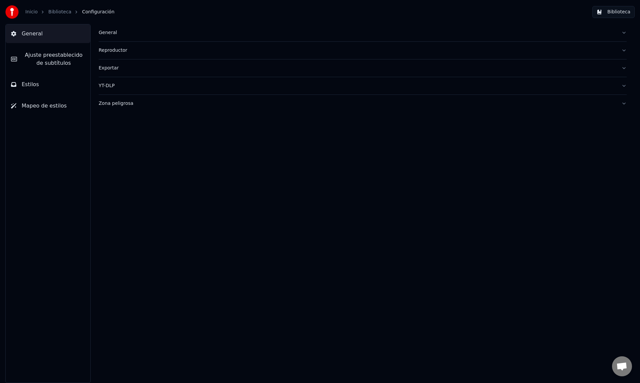
click at [41, 56] on span "Ajuste preestablecido de subtítulos" at bounding box center [53, 59] width 63 height 16
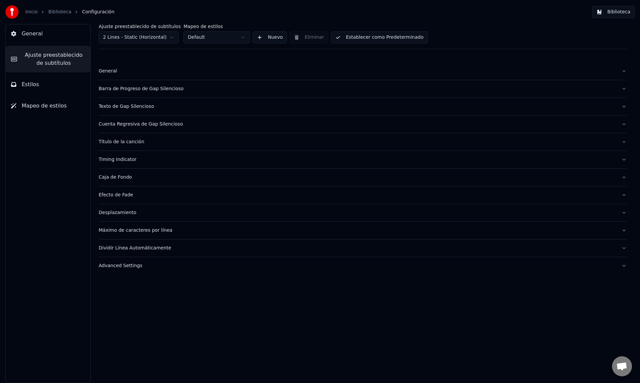
click at [130, 39] on html "Inicio Biblioteca Configuración Biblioteca General Ajuste preestablecido de sub…" at bounding box center [320, 191] width 640 height 383
click at [256, 97] on html "Inicio Biblioteca Configuración Biblioteca General Ajuste preestablecido de sub…" at bounding box center [320, 191] width 640 height 383
click at [111, 72] on div "General" at bounding box center [358, 71] width 518 height 7
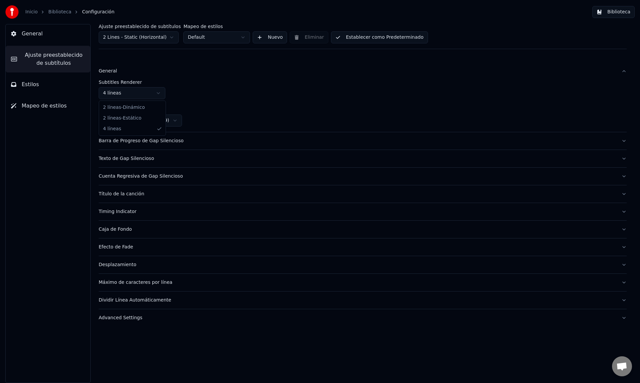
click at [130, 93] on html "Inicio Biblioteca Configuración Biblioteca General Ajuste preestablecido de sub…" at bounding box center [320, 191] width 640 height 383
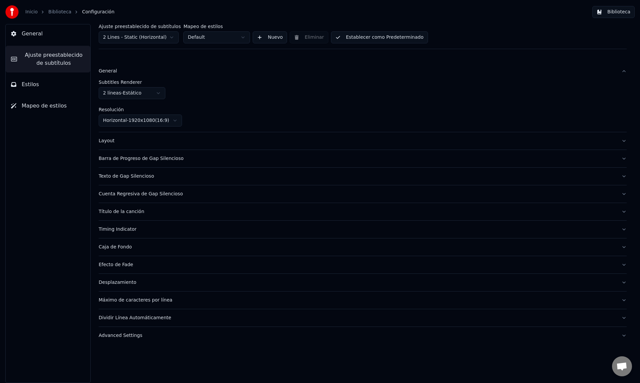
click at [42, 105] on span "Mapeo de estilos" at bounding box center [44, 106] width 45 height 8
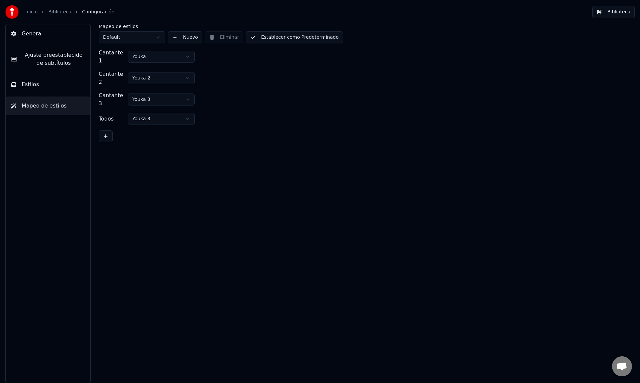
click at [48, 89] on button "Estilos" at bounding box center [48, 84] width 85 height 19
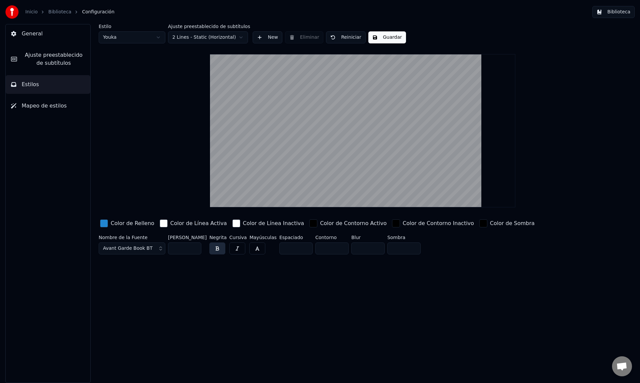
click at [51, 38] on button "General" at bounding box center [48, 33] width 85 height 19
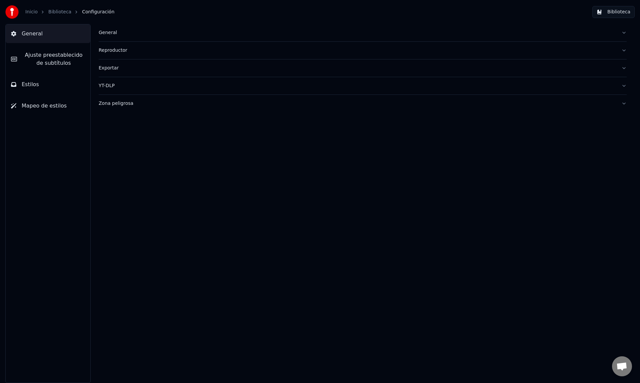
click at [53, 57] on span "Ajuste preestablecido de subtítulos" at bounding box center [53, 59] width 63 height 16
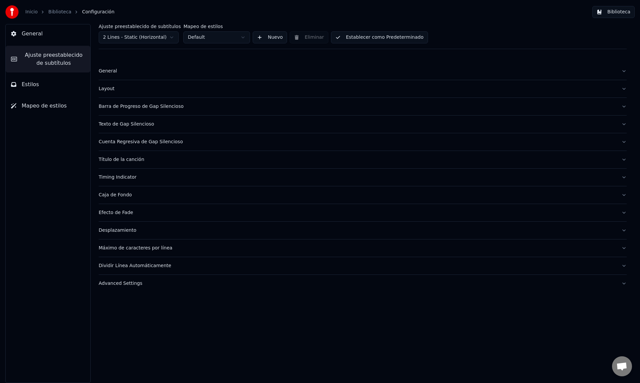
click at [151, 35] on html "Inicio Biblioteca Configuración Biblioteca General Ajuste preestablecido de sub…" at bounding box center [320, 191] width 640 height 383
click at [143, 37] on html "Inicio Biblioteca Configuración Biblioteca General Ajuste preestablecido de sub…" at bounding box center [320, 191] width 640 height 383
click at [53, 83] on button "Estilos" at bounding box center [48, 84] width 85 height 19
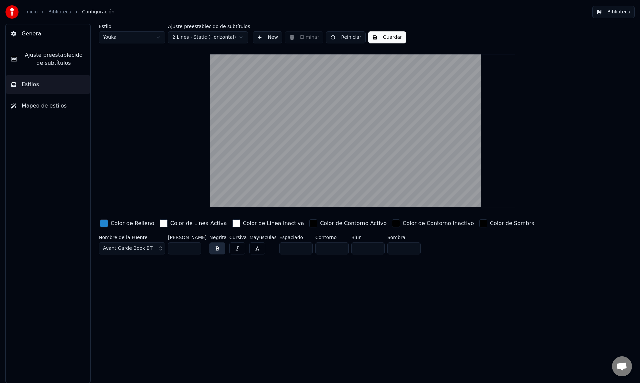
click at [55, 66] on span "Ajuste preestablecido de subtítulos" at bounding box center [53, 59] width 63 height 16
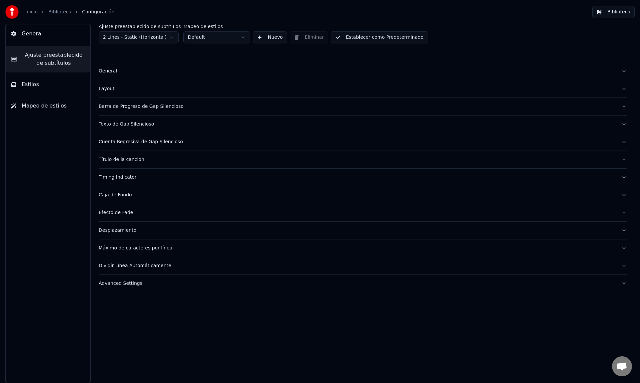
click at [107, 74] on button "General" at bounding box center [363, 70] width 528 height 17
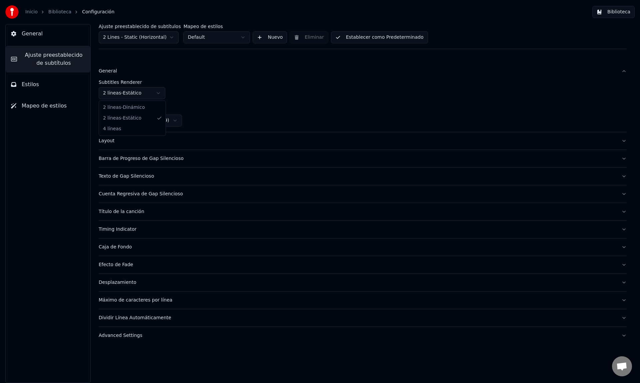
click at [127, 92] on html "Inicio Biblioteca Configuración Biblioteca General Ajuste preestablecido de sub…" at bounding box center [320, 191] width 640 height 383
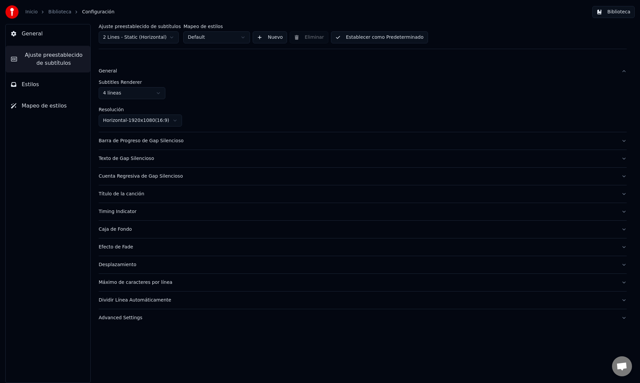
click at [48, 81] on button "Estilos" at bounding box center [48, 84] width 85 height 19
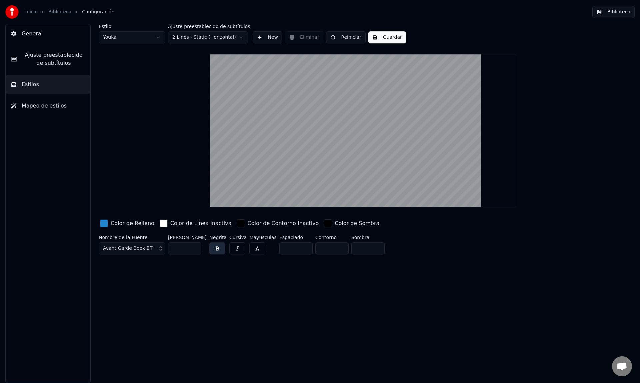
click at [50, 55] on span "Ajuste preestablecido de subtítulos" at bounding box center [53, 59] width 63 height 16
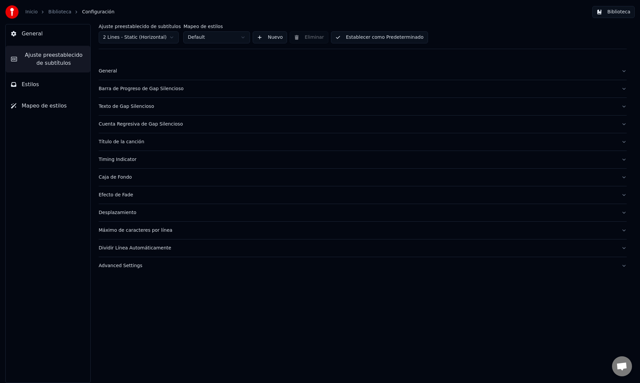
click at [123, 87] on div "Barra de Progreso de Gap Silencioso" at bounding box center [358, 88] width 518 height 7
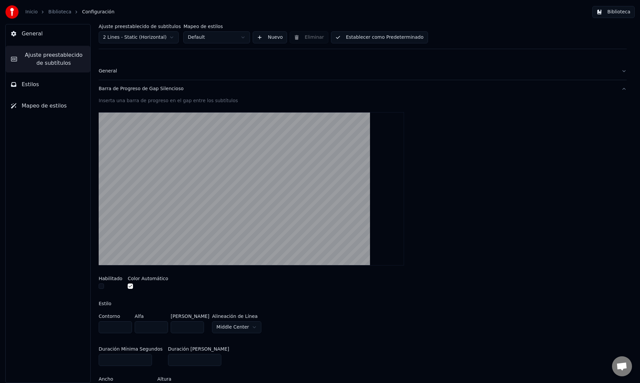
click at [123, 87] on div "Barra de Progreso de Gap Silencioso" at bounding box center [358, 88] width 518 height 7
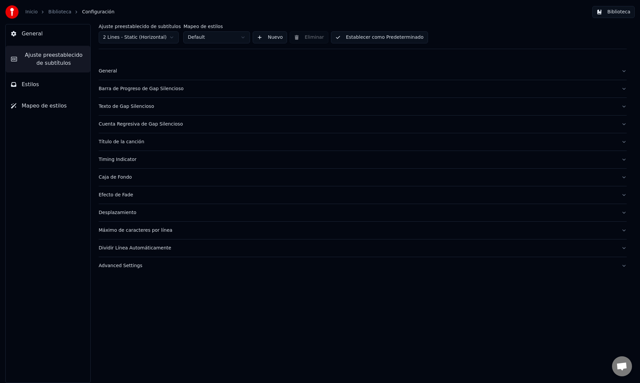
click at [112, 72] on div "General" at bounding box center [358, 71] width 518 height 7
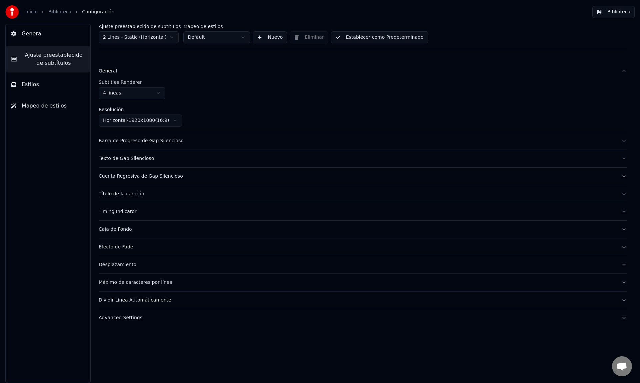
click at [120, 93] on html "Inicio Biblioteca Configuración Biblioteca General Ajuste preestablecido de sub…" at bounding box center [320, 191] width 640 height 383
click at [51, 93] on button "Estilos" at bounding box center [48, 84] width 85 height 19
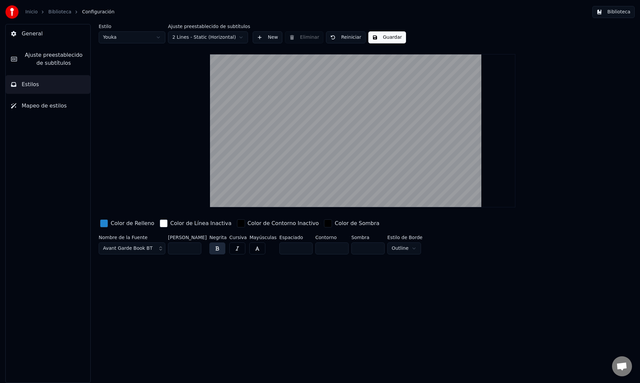
click at [381, 36] on button "Guardar" at bounding box center [388, 37] width 38 height 12
click at [206, 37] on html "Inicio Biblioteca Configuración Biblioteca General Ajuste preestablecido de sub…" at bounding box center [320, 191] width 640 height 383
click at [204, 33] on html "Inicio Biblioteca Configuración Biblioteca General Ajuste preestablecido de sub…" at bounding box center [320, 191] width 640 height 383
click at [205, 39] on html "Inicio Biblioteca Configuración Biblioteca General Ajuste preestablecido de sub…" at bounding box center [320, 191] width 640 height 383
click at [52, 34] on button "General" at bounding box center [48, 33] width 85 height 19
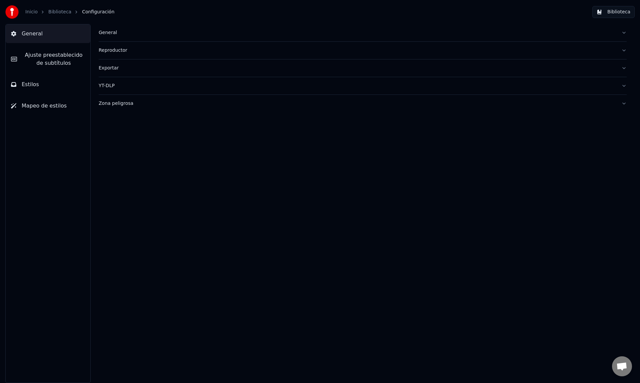
click at [61, 15] on link "Biblioteca" at bounding box center [59, 12] width 23 height 7
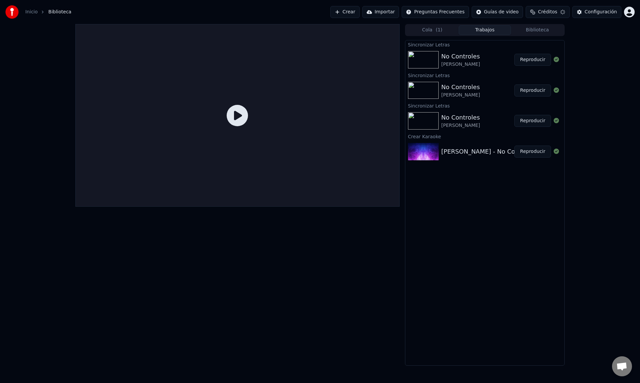
click at [421, 65] on img at bounding box center [423, 59] width 31 height 17
click at [531, 61] on button "Reproducir" at bounding box center [533, 60] width 37 height 12
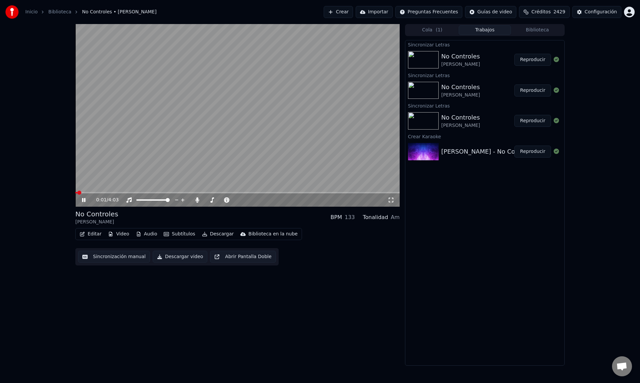
click at [111, 192] on span at bounding box center [237, 192] width 325 height 1
click at [121, 192] on span at bounding box center [237, 192] width 325 height 1
click at [97, 193] on span at bounding box center [114, 192] width 79 height 1
click at [106, 193] on span at bounding box center [237, 192] width 325 height 1
click at [115, 193] on div "0:23 / 4:03" at bounding box center [237, 199] width 325 height 13
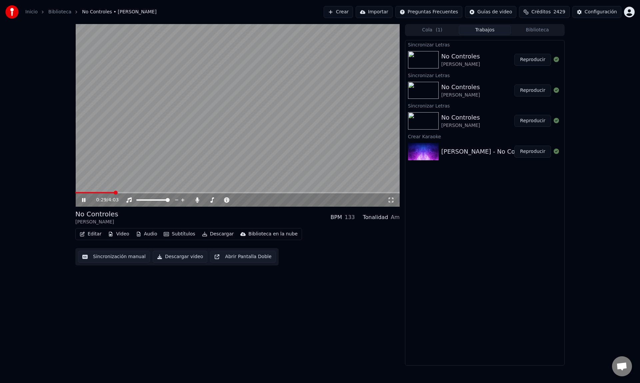
click at [114, 192] on span at bounding box center [237, 192] width 325 height 1
click at [85, 199] on icon at bounding box center [83, 200] width 3 height 4
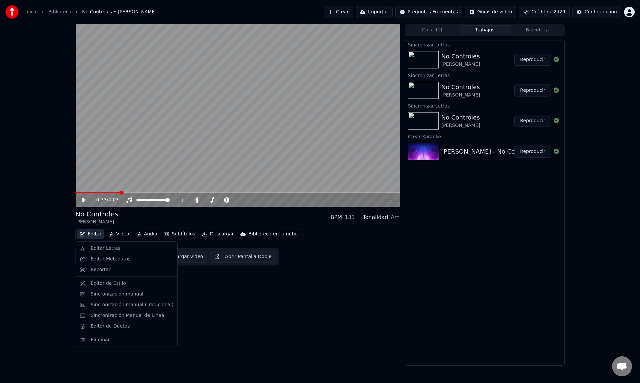
click at [94, 234] on button "Editar" at bounding box center [90, 233] width 27 height 9
click at [98, 244] on div "Editar Letras" at bounding box center [126, 248] width 99 height 11
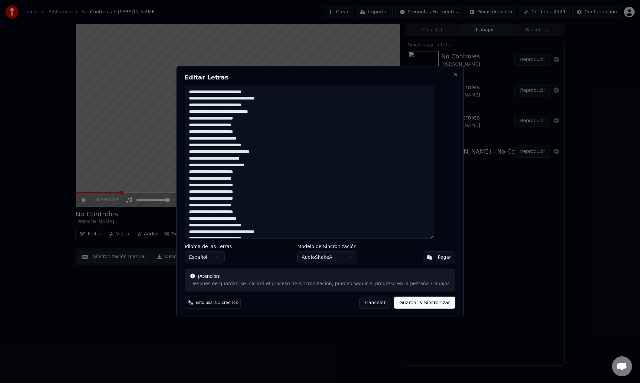
click at [266, 197] on textarea at bounding box center [310, 161] width 250 height 153
type textarea "**********"
click at [416, 302] on button "Guardar y Sincronizar" at bounding box center [424, 303] width 61 height 12
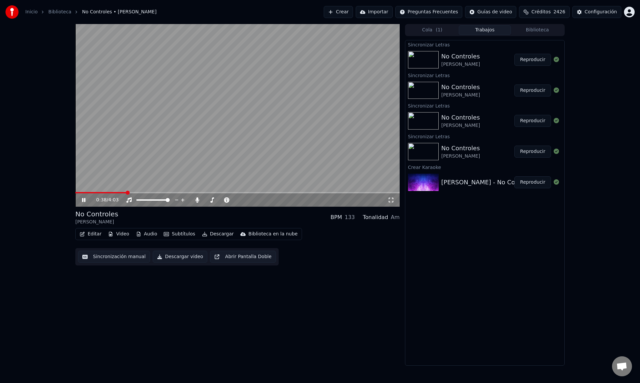
click at [94, 193] on div "0:38 / 4:03" at bounding box center [237, 199] width 325 height 13
click at [94, 192] on span at bounding box center [84, 192] width 19 height 1
click at [99, 192] on span at bounding box center [97, 192] width 4 height 4
click at [105, 192] on span at bounding box center [237, 192] width 325 height 1
click at [108, 192] on span at bounding box center [108, 192] width 4 height 4
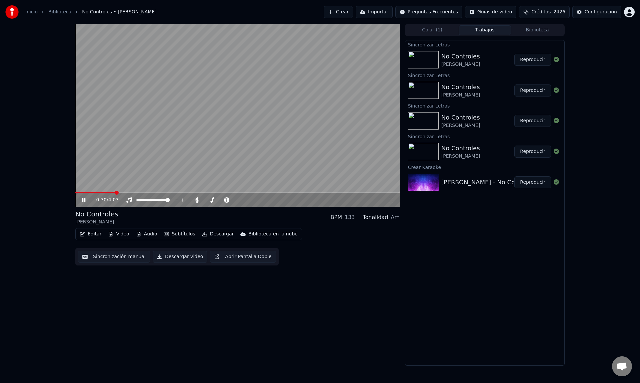
click at [116, 192] on span at bounding box center [237, 192] width 325 height 1
click at [83, 200] on icon at bounding box center [83, 200] width 3 height 4
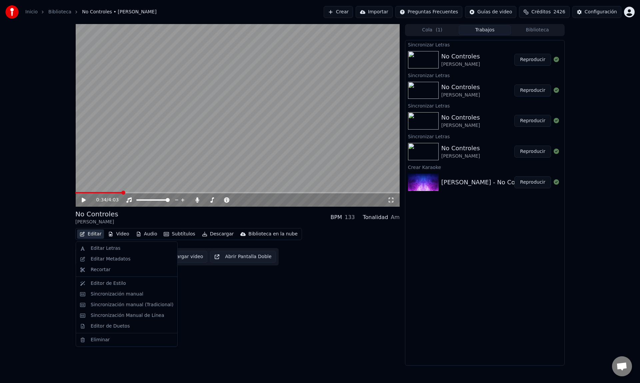
click at [92, 234] on button "Editar" at bounding box center [90, 233] width 27 height 9
click at [116, 284] on div "Editor de Estilo" at bounding box center [108, 283] width 35 height 7
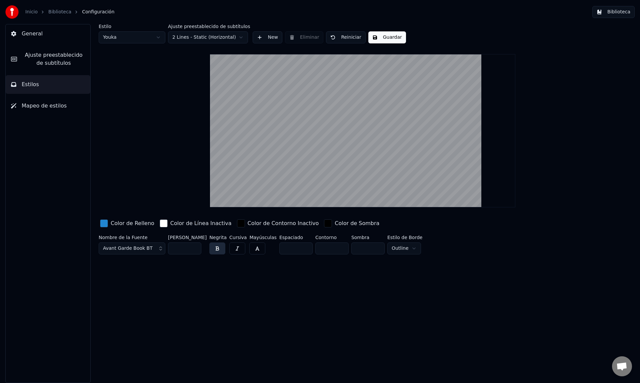
click at [47, 52] on span "Ajuste preestablecido de subtítulos" at bounding box center [53, 59] width 63 height 16
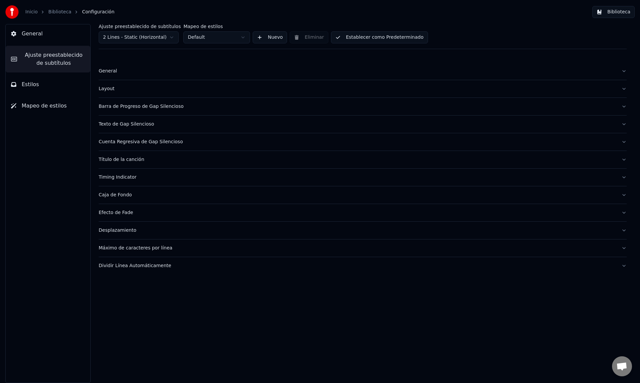
click at [46, 102] on span "Mapeo de estilos" at bounding box center [44, 106] width 45 height 8
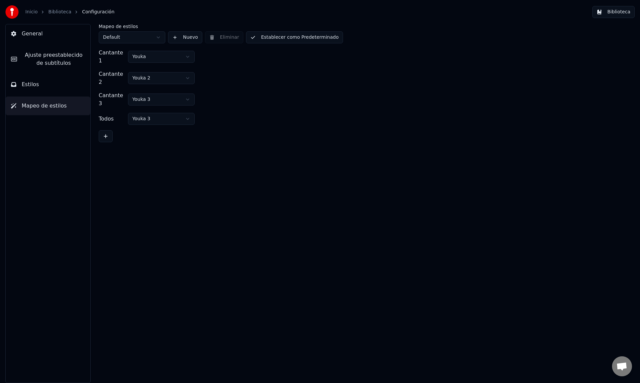
click at [135, 34] on html "Inicio Biblioteca Configuración Biblioteca General [PERSON_NAME] preestablecido…" at bounding box center [320, 191] width 640 height 383
click at [45, 85] on button "Estilos" at bounding box center [48, 84] width 85 height 19
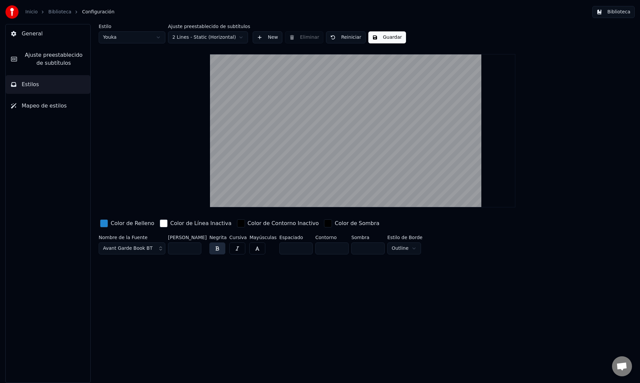
click at [137, 33] on html "Inicio Biblioteca Configuración Biblioteca General Ajuste preestablecido de sub…" at bounding box center [320, 191] width 640 height 383
click at [349, 38] on button "Guardar" at bounding box center [345, 37] width 38 height 12
click at [340, 34] on button "Guardar" at bounding box center [345, 37] width 38 height 12
click at [66, 9] on link "Biblioteca" at bounding box center [59, 12] width 23 height 7
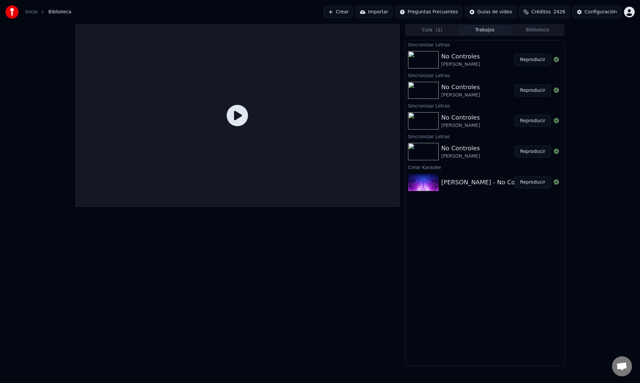
click at [530, 57] on button "Reproducir" at bounding box center [533, 60] width 37 height 12
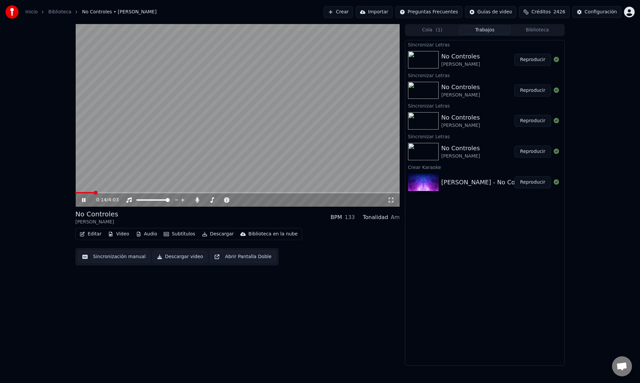
click at [94, 192] on span at bounding box center [237, 192] width 325 height 1
click at [105, 192] on span at bounding box center [237, 192] width 325 height 1
click at [111, 192] on span at bounding box center [237, 192] width 325 height 1
click at [124, 192] on span at bounding box center [237, 192] width 325 height 1
click at [84, 202] on icon at bounding box center [89, 199] width 16 height 5
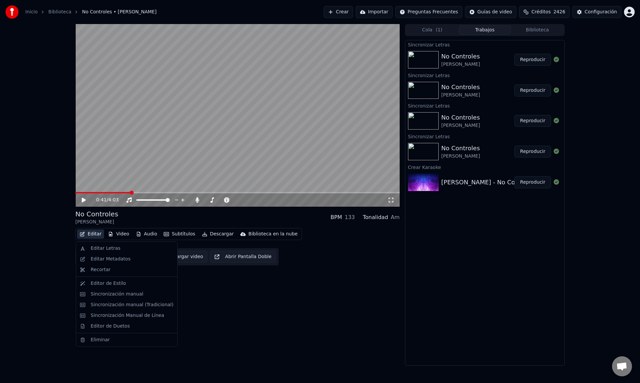
click at [88, 236] on button "Editar" at bounding box center [90, 233] width 27 height 9
drag, startPoint x: 94, startPoint y: 247, endPoint x: 114, endPoint y: 282, distance: 40.1
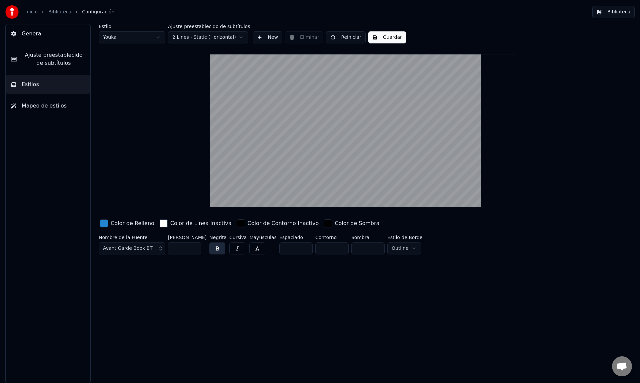
click at [58, 56] on span "Ajuste preestablecido de subtítulos" at bounding box center [53, 59] width 63 height 16
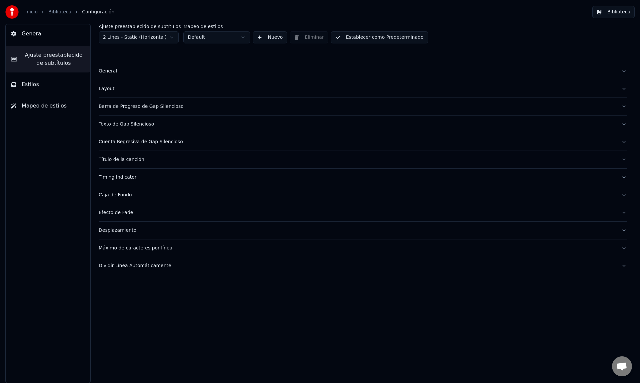
click at [64, 39] on button "General" at bounding box center [48, 33] width 85 height 19
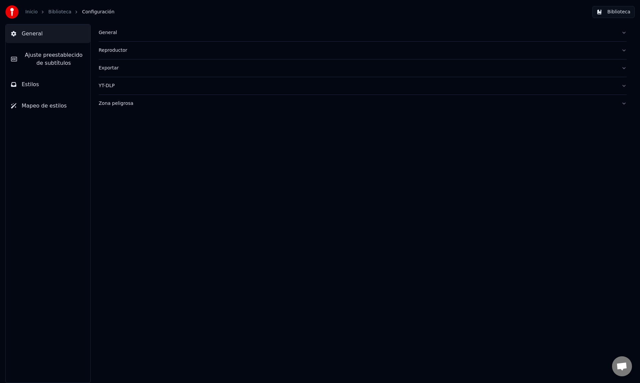
click at [61, 52] on span "Ajuste preestablecido de subtítulos" at bounding box center [53, 59] width 63 height 16
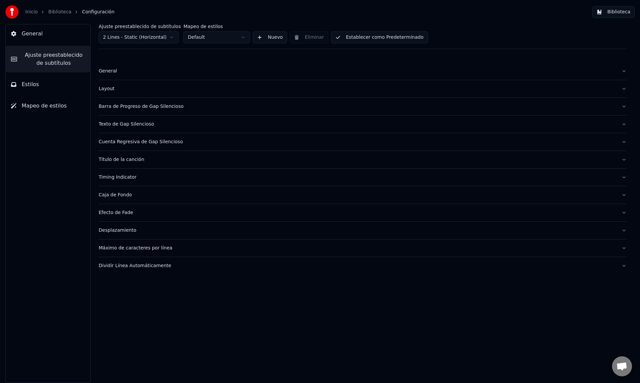
click at [142, 73] on div "General" at bounding box center [358, 71] width 518 height 7
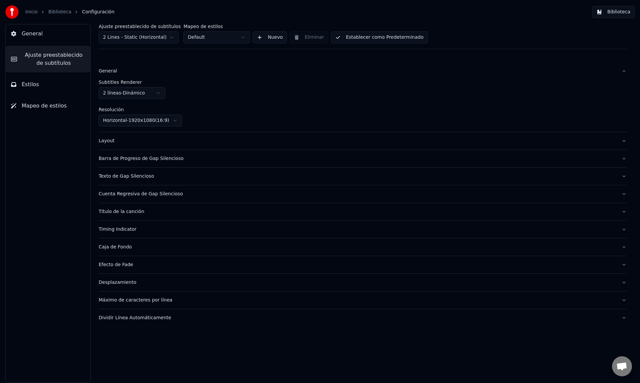
click at [142, 73] on div "General" at bounding box center [358, 71] width 518 height 7
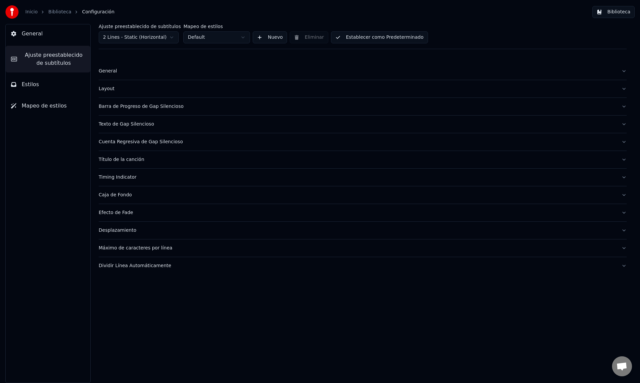
click at [130, 90] on div "Layout" at bounding box center [358, 88] width 518 height 7
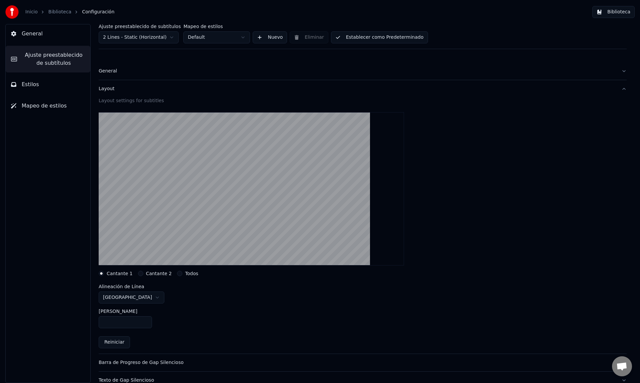
click at [130, 90] on div "Layout" at bounding box center [358, 88] width 518 height 7
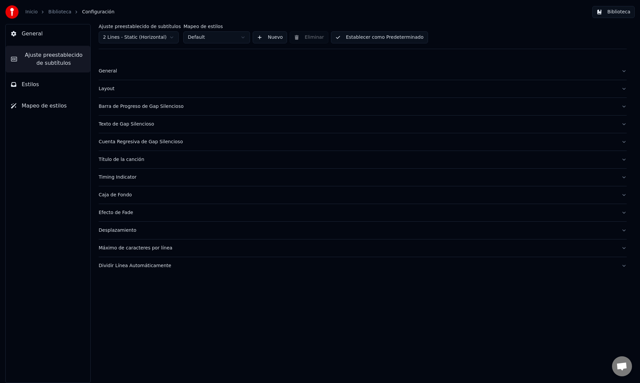
click at [130, 102] on button "Barra de Progreso de Gap Silencioso" at bounding box center [363, 106] width 528 height 17
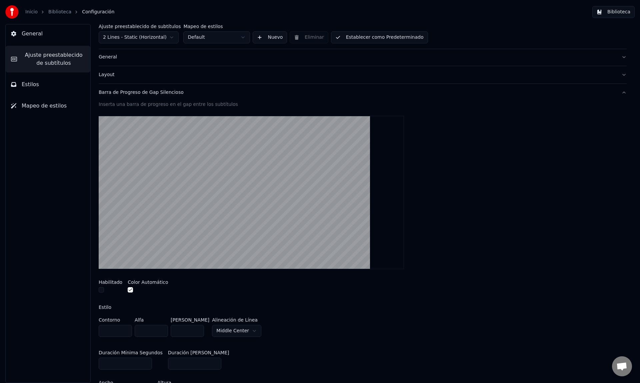
scroll to position [17, 0]
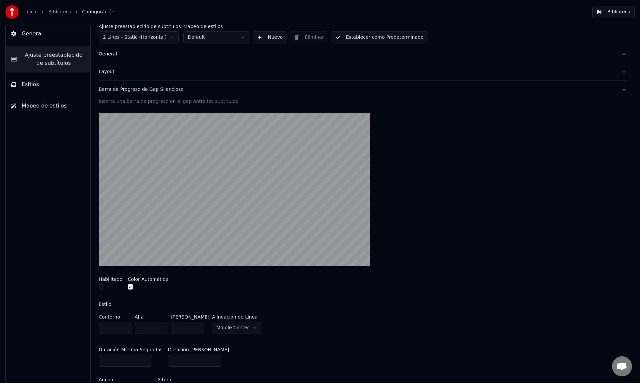
click at [149, 91] on div "Barra de Progreso de Gap Silencioso" at bounding box center [358, 89] width 518 height 7
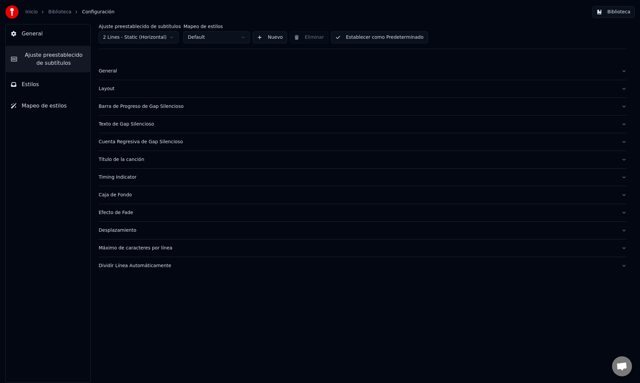
click at [122, 210] on div "Efecto de Fade" at bounding box center [358, 212] width 518 height 7
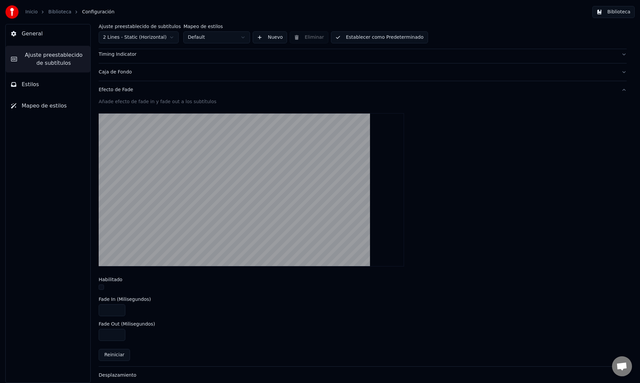
scroll to position [108, 0]
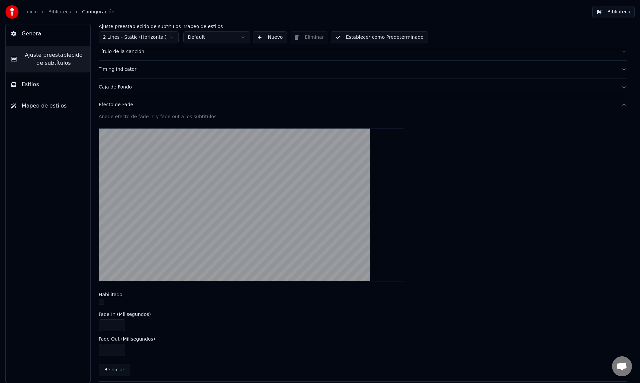
click at [112, 108] on button "Efecto de Fade" at bounding box center [363, 104] width 528 height 17
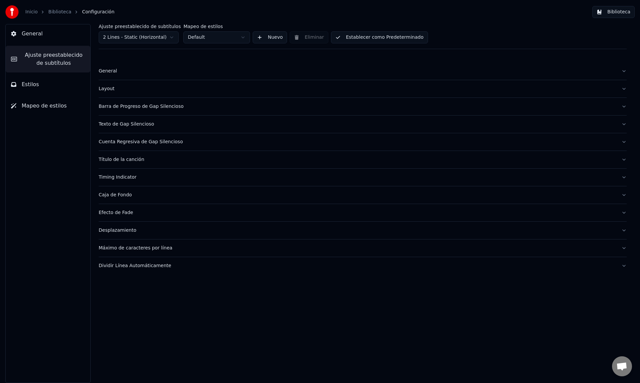
click at [118, 229] on div "Desplazamiento" at bounding box center [358, 230] width 518 height 7
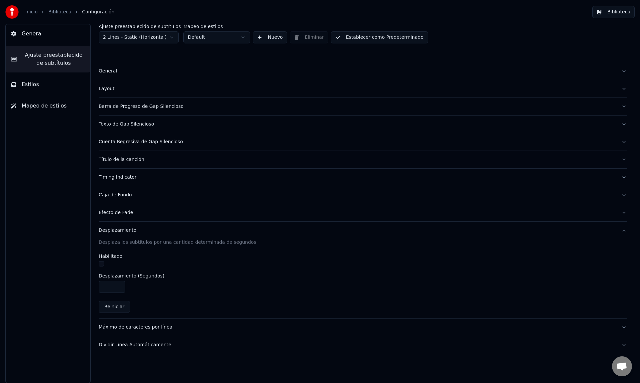
click at [115, 231] on div "Desplazamiento" at bounding box center [358, 230] width 518 height 7
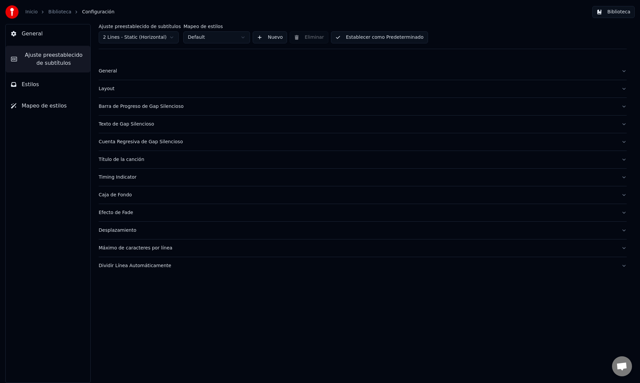
click at [116, 248] on div "Máximo de caracteres por línea" at bounding box center [358, 248] width 518 height 7
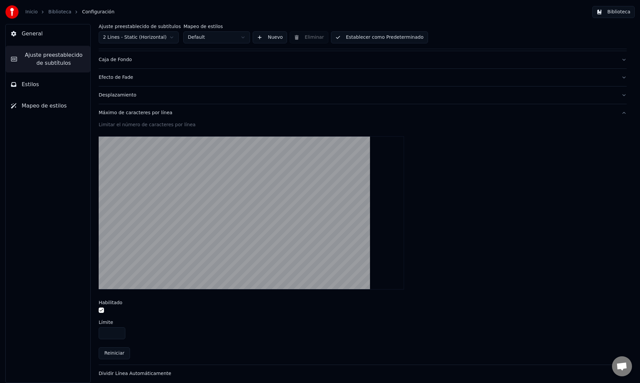
scroll to position [139, 0]
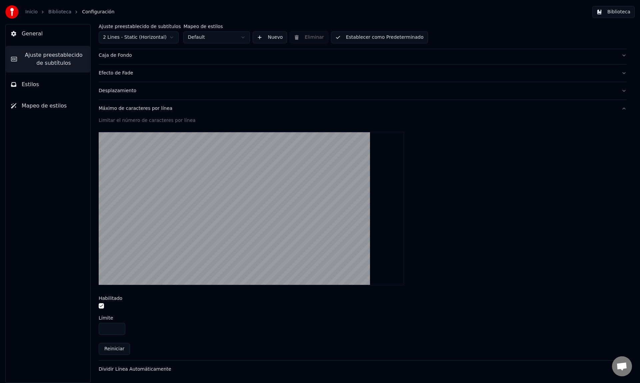
click at [119, 330] on input "**" at bounding box center [112, 329] width 27 height 12
click at [118, 327] on input "**" at bounding box center [112, 329] width 27 height 12
drag, startPoint x: 112, startPoint y: 328, endPoint x: 73, endPoint y: 327, distance: 38.4
click at [73, 327] on div "General Ajuste preestablecido de subtítulos Estilos Mapeo de estilos Ajuste pre…" at bounding box center [320, 203] width 640 height 359
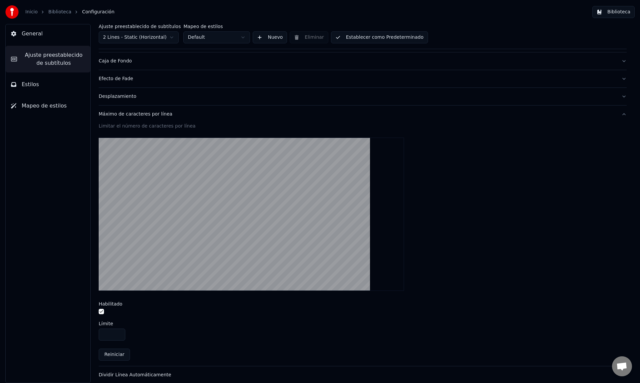
scroll to position [132, 0]
type input "**"
click at [137, 115] on div "Máximo de caracteres por línea" at bounding box center [358, 115] width 518 height 7
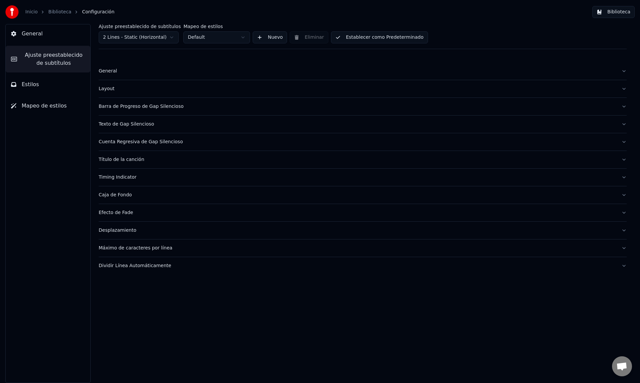
click at [131, 267] on div "Dividir Línea Automáticamente" at bounding box center [358, 265] width 518 height 7
click at [58, 14] on link "Biblioteca" at bounding box center [59, 12] width 23 height 7
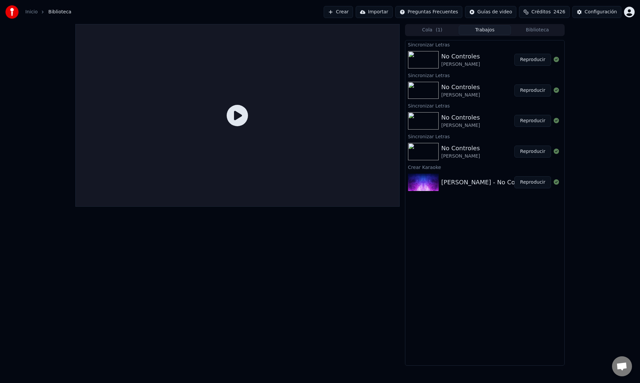
click at [421, 59] on img at bounding box center [423, 59] width 31 height 17
click at [239, 117] on icon at bounding box center [237, 115] width 21 height 21
click at [533, 57] on button "Reproducir" at bounding box center [533, 60] width 37 height 12
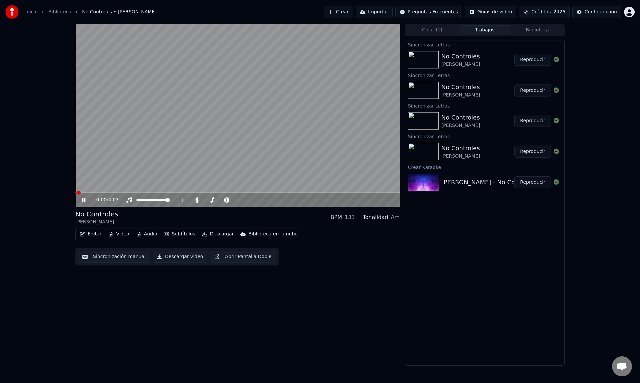
click at [92, 193] on div "0:00 / 4:03" at bounding box center [237, 199] width 325 height 13
click at [97, 192] on span at bounding box center [237, 192] width 325 height 1
click at [110, 192] on span at bounding box center [237, 192] width 325 height 1
click at [124, 193] on span at bounding box center [237, 192] width 325 height 1
click at [109, 192] on span at bounding box center [101, 192] width 52 height 1
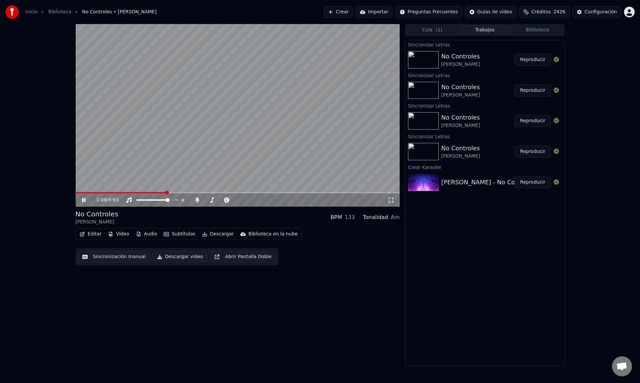
click at [166, 192] on span at bounding box center [237, 192] width 325 height 1
click at [182, 192] on span at bounding box center [237, 192] width 325 height 1
click at [84, 199] on icon at bounding box center [83, 200] width 3 height 4
click at [93, 234] on button "Editar" at bounding box center [90, 233] width 27 height 9
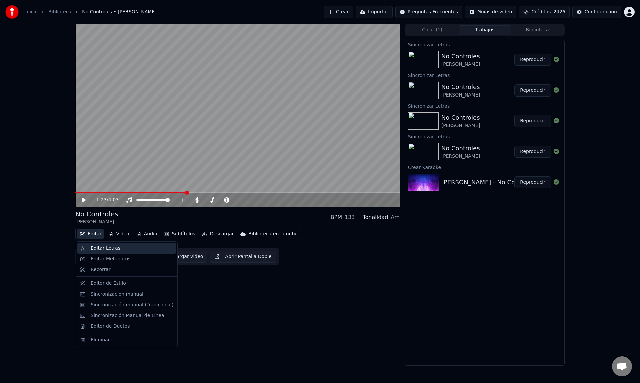
click at [98, 243] on div "Editar Letras" at bounding box center [126, 248] width 99 height 11
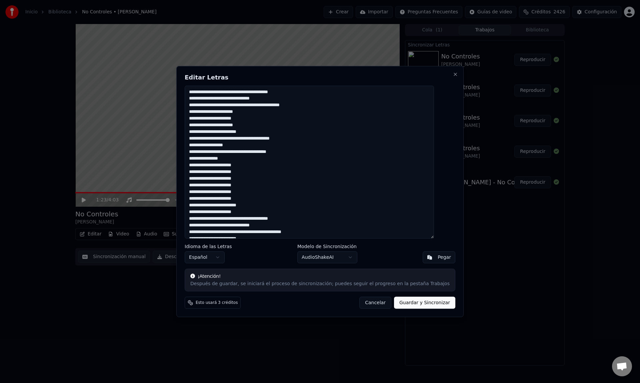
click at [360, 304] on button "Cancelar" at bounding box center [376, 303] width 32 height 12
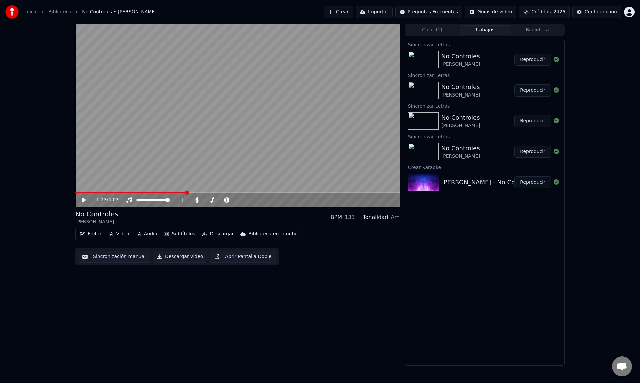
click at [88, 236] on button "Editar" at bounding box center [90, 233] width 27 height 9
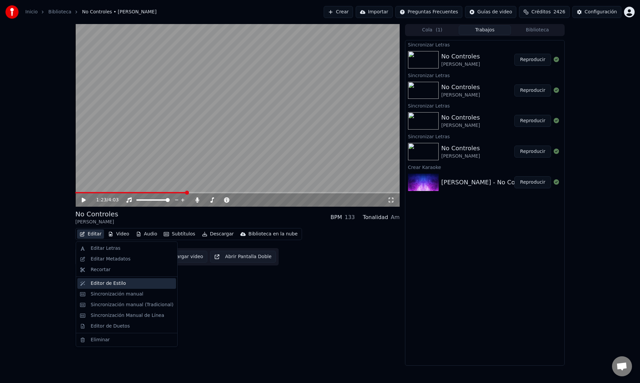
click at [123, 285] on div "Editor de Estilo" at bounding box center [132, 283] width 83 height 7
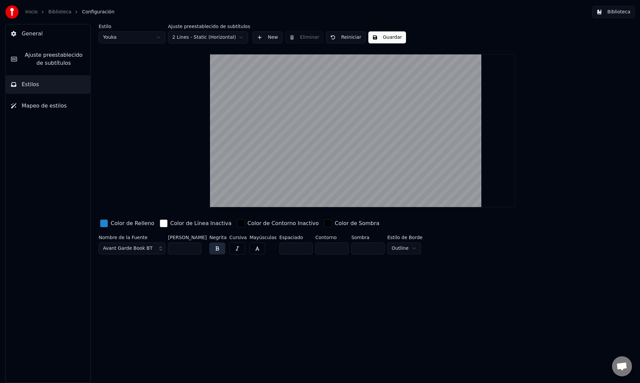
click at [234, 37] on html "Inicio Biblioteca Configuración Biblioteca General Ajuste preestablecido de sub…" at bounding box center [320, 191] width 640 height 383
click at [61, 105] on span "Mapeo de estilos" at bounding box center [44, 106] width 45 height 8
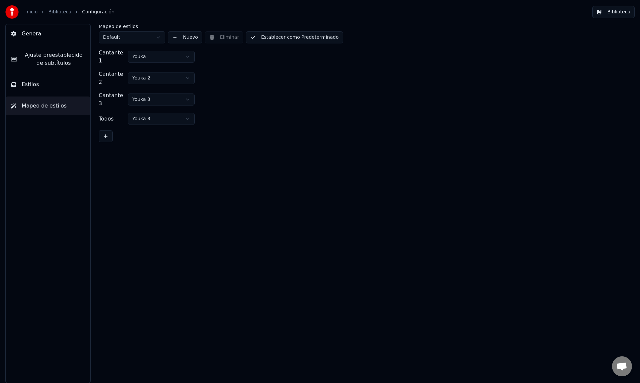
click at [60, 88] on button "Estilos" at bounding box center [48, 84] width 85 height 19
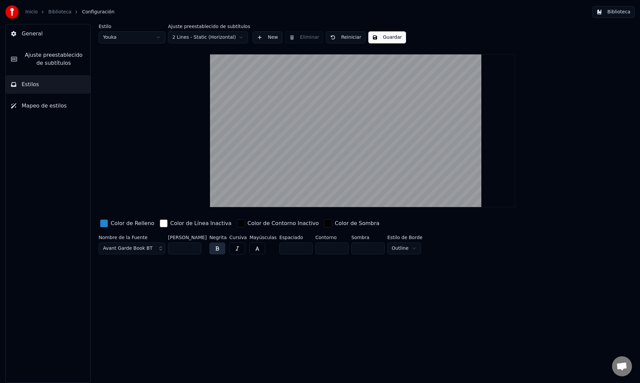
click at [60, 65] on span "Ajuste preestablecido de subtítulos" at bounding box center [53, 59] width 63 height 16
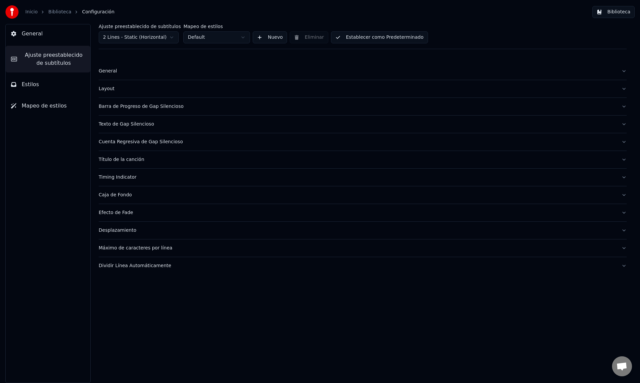
click at [113, 71] on div "General" at bounding box center [358, 71] width 518 height 7
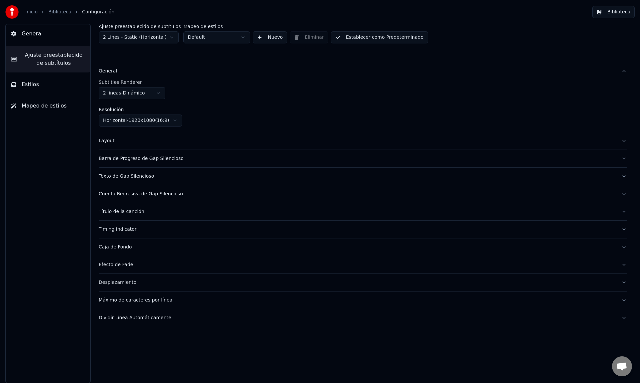
click at [113, 71] on div "General" at bounding box center [358, 71] width 518 height 7
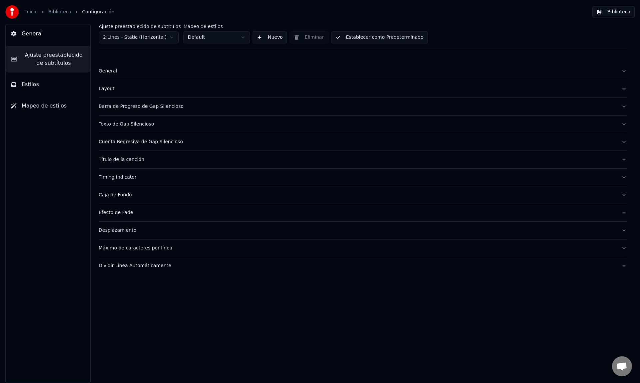
click at [108, 89] on div "Layout" at bounding box center [358, 88] width 518 height 7
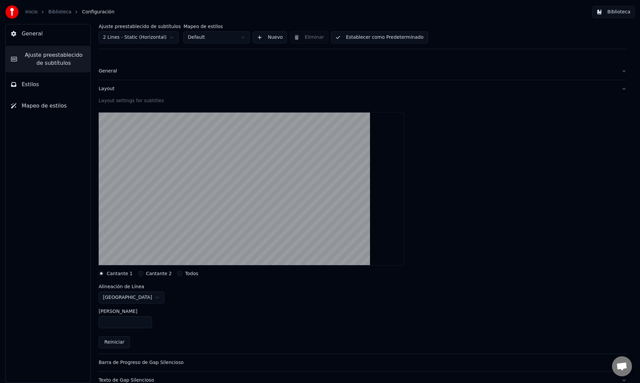
click at [145, 324] on input "***" at bounding box center [125, 322] width 53 height 12
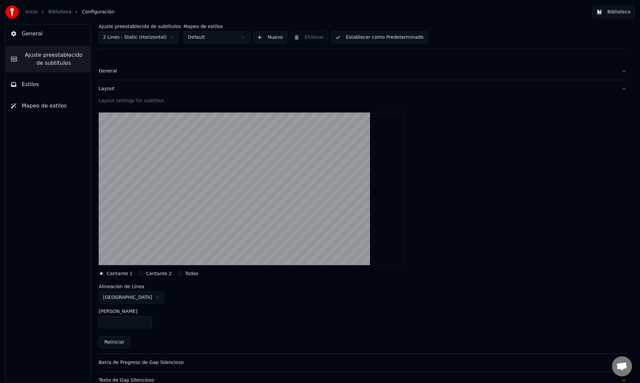
click at [145, 324] on input "***" at bounding box center [125, 322] width 53 height 12
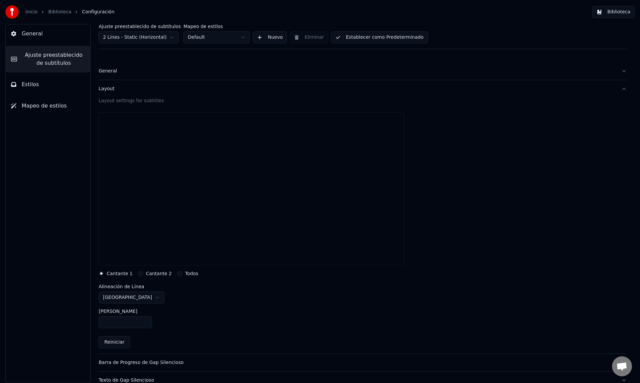
click at [145, 321] on input "***" at bounding box center [125, 322] width 53 height 12
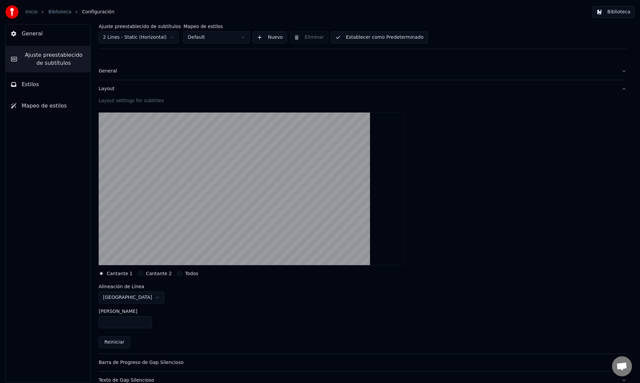
click at [145, 321] on input "***" at bounding box center [125, 322] width 53 height 12
type input "***"
click at [145, 321] on input "***" at bounding box center [125, 322] width 53 height 12
click at [129, 298] on html "Inicio Biblioteca Configuración Biblioteca General Ajuste preestablecido de sub…" at bounding box center [320, 191] width 640 height 383
click at [125, 299] on html "Inicio Biblioteca Configuración Biblioteca General Ajuste preestablecido de sub…" at bounding box center [320, 191] width 640 height 383
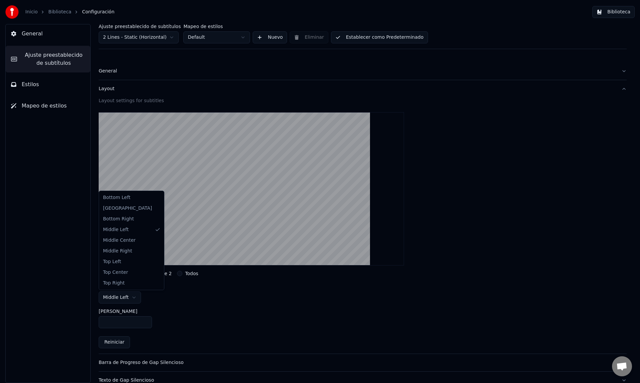
click at [127, 289] on div "Bottom Left Bottom Center Bottom Right Middle Left Middle Center Middle Right T…" at bounding box center [131, 240] width 65 height 99
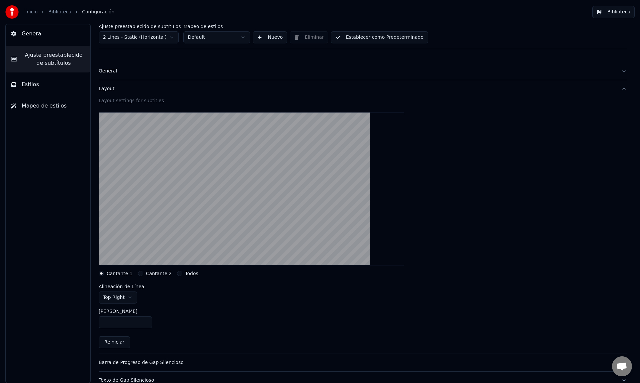
click at [127, 297] on html "Inicio Biblioteca Configuración Biblioteca General Ajuste preestablecido de sub…" at bounding box center [320, 191] width 640 height 383
click at [119, 300] on html "Inicio Biblioteca Configuración Biblioteca General Ajuste preestablecido de sub…" at bounding box center [320, 191] width 640 height 383
click at [130, 297] on html "Inicio Biblioteca Configuración Biblioteca General Ajuste preestablecido de sub…" at bounding box center [320, 191] width 640 height 383
click at [128, 296] on html "Inicio Biblioteca Configuración Biblioteca General Ajuste preestablecido de sub…" at bounding box center [320, 191] width 640 height 383
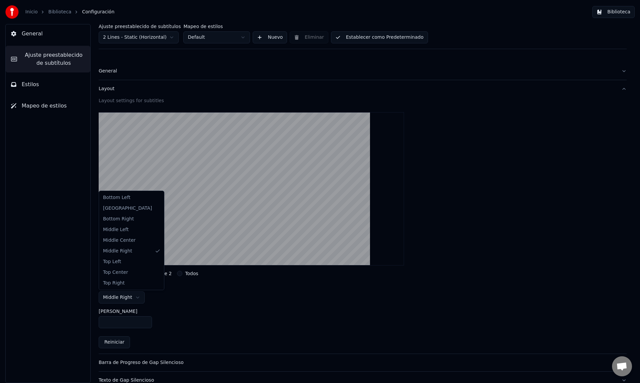
click at [125, 299] on html "Inicio Biblioteca Configuración Biblioteca General Ajuste preestablecido de sub…" at bounding box center [320, 191] width 640 height 383
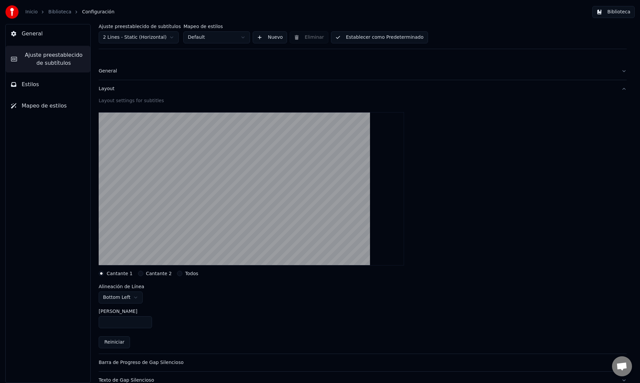
click at [122, 295] on html "Inicio Biblioteca Configuración Biblioteca General Ajuste preestablecido de sub…" at bounding box center [320, 191] width 640 height 383
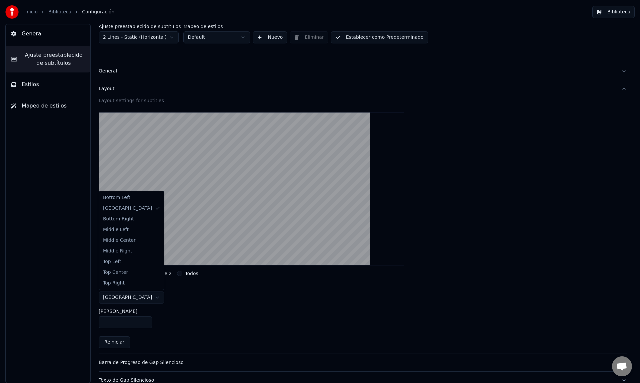
click at [129, 300] on html "Inicio Biblioteca Configuración Biblioteca General Ajuste preestablecido de sub…" at bounding box center [320, 191] width 640 height 383
click at [214, 316] on html "Inicio Biblioteca Configuración Biblioteca General Ajuste preestablecido de sub…" at bounding box center [320, 191] width 640 height 383
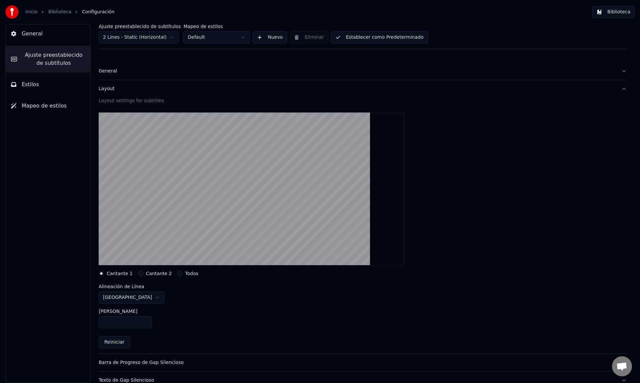
click at [62, 12] on link "Biblioteca" at bounding box center [59, 12] width 23 height 7
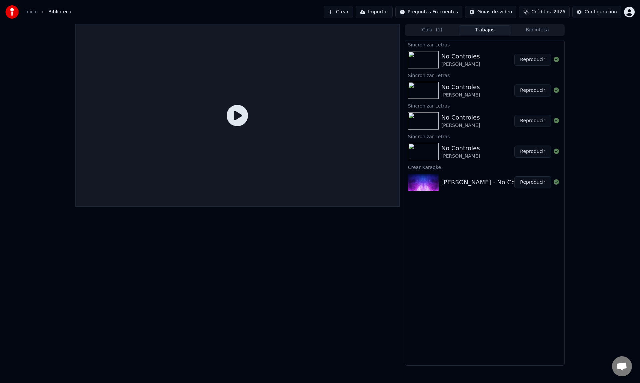
click at [522, 59] on button "Reproducir" at bounding box center [533, 60] width 37 height 12
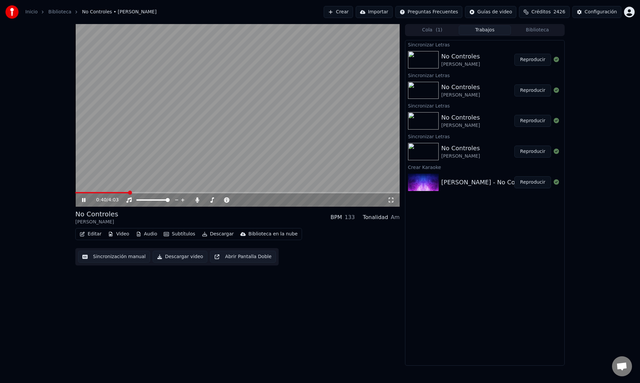
click at [128, 192] on span at bounding box center [237, 192] width 325 height 1
click at [82, 200] on icon at bounding box center [83, 200] width 3 height 4
click at [92, 236] on button "Editar" at bounding box center [90, 233] width 27 height 9
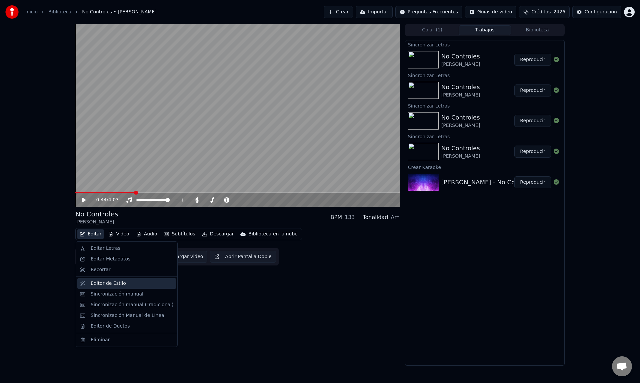
click at [105, 283] on div "Editor de Estilo" at bounding box center [108, 283] width 35 height 7
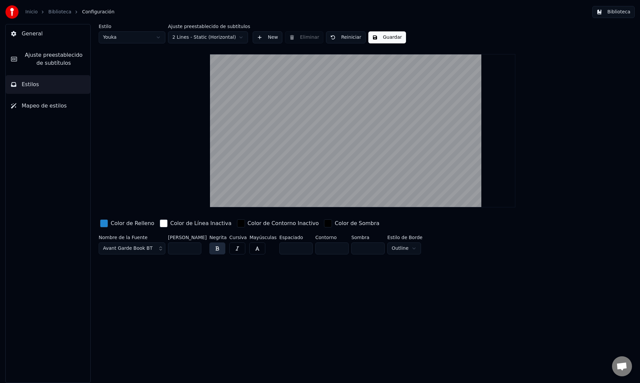
click at [53, 49] on button "Ajuste preestablecido de subtítulos" at bounding box center [48, 59] width 85 height 27
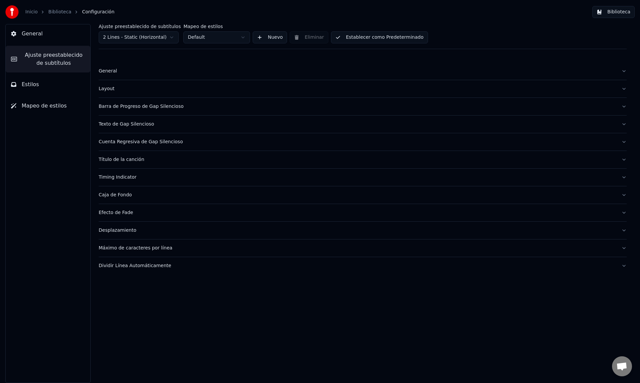
click at [111, 90] on div "Layout" at bounding box center [358, 88] width 518 height 7
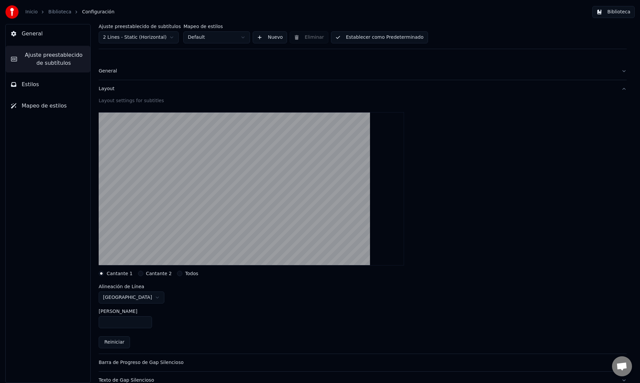
drag, startPoint x: 114, startPoint y: 323, endPoint x: 102, endPoint y: 322, distance: 11.4
click at [81, 322] on div "General Ajuste preestablecido de subtítulos Estilos Mapeo de estilos Ajuste pre…" at bounding box center [320, 203] width 640 height 359
type input "**"
click at [61, 15] on link "Biblioteca" at bounding box center [59, 12] width 23 height 7
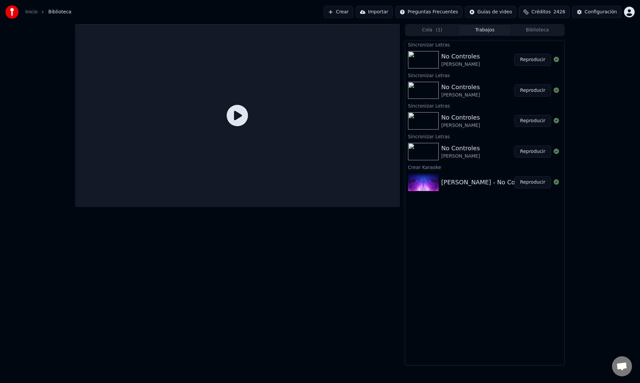
click at [536, 60] on button "Reproducir" at bounding box center [533, 60] width 37 height 12
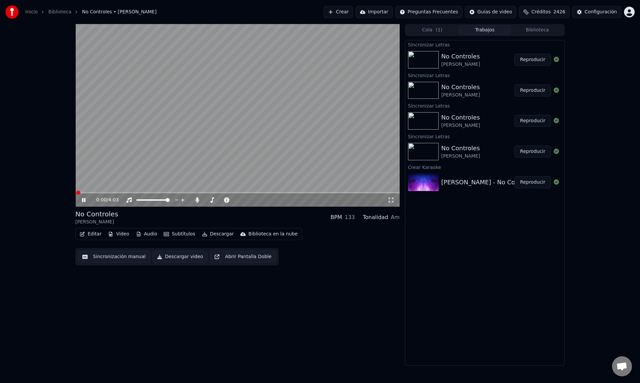
click at [116, 192] on span at bounding box center [237, 192] width 325 height 1
click at [84, 201] on icon at bounding box center [89, 199] width 16 height 5
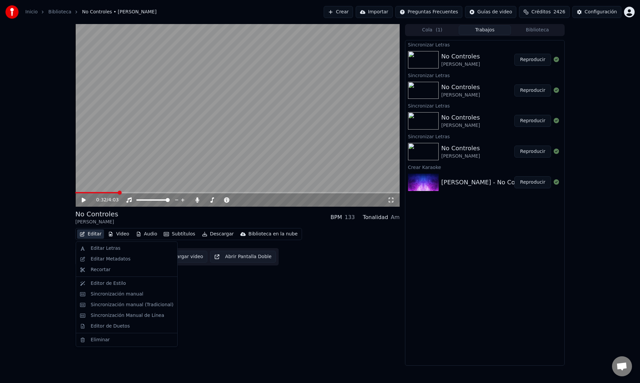
click at [92, 230] on button "Editar" at bounding box center [90, 233] width 27 height 9
click at [104, 283] on div "Editor de Estilo" at bounding box center [108, 283] width 35 height 7
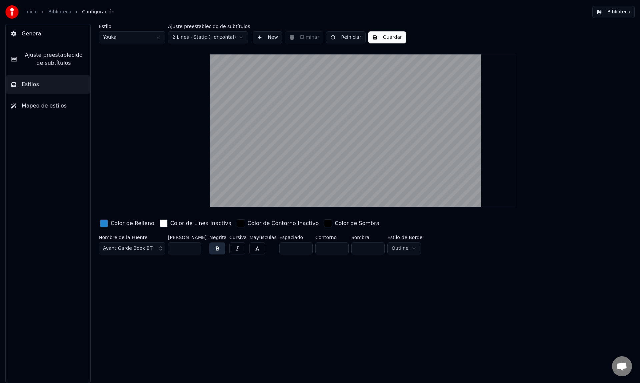
drag, startPoint x: 48, startPoint y: 56, endPoint x: 63, endPoint y: 59, distance: 15.3
click at [48, 56] on span "Ajuste preestablecido de subtítulos" at bounding box center [53, 59] width 63 height 16
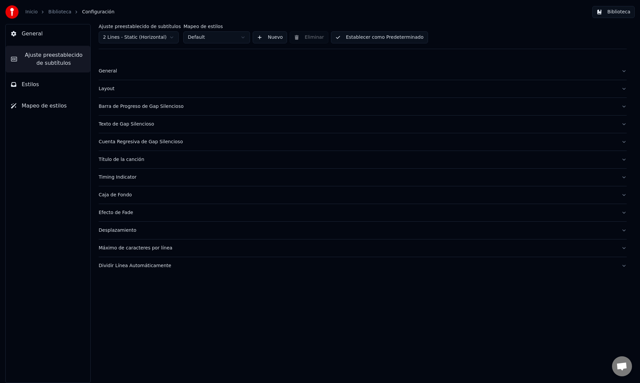
click at [108, 90] on div "Layout" at bounding box center [358, 88] width 518 height 7
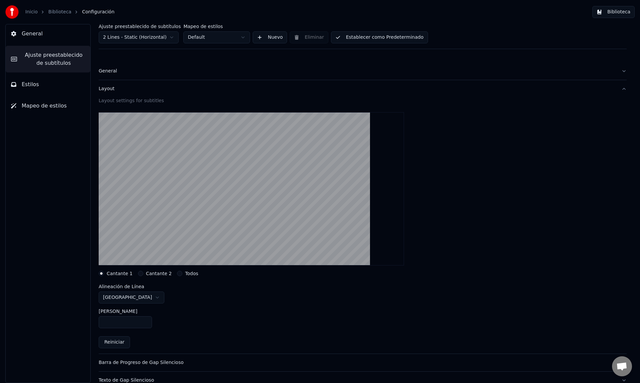
drag, startPoint x: 113, startPoint y: 323, endPoint x: 99, endPoint y: 322, distance: 14.4
click at [99, 322] on input "**" at bounding box center [125, 322] width 53 height 12
drag, startPoint x: 118, startPoint y: 321, endPoint x: 77, endPoint y: 319, distance: 41.4
click at [77, 319] on div "General Ajuste preestablecido de subtítulos Estilos Mapeo de estilos Ajuste pre…" at bounding box center [320, 203] width 640 height 359
type input "***"
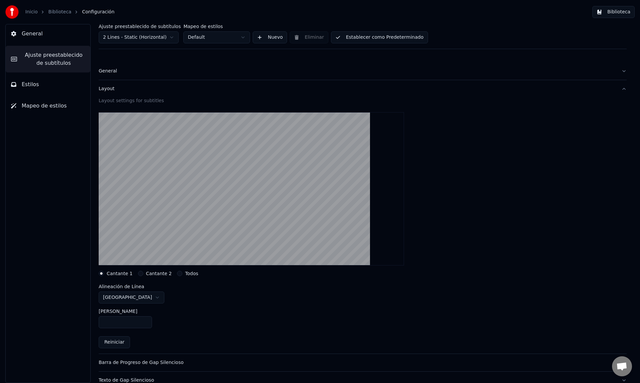
click at [63, 13] on link "Biblioteca" at bounding box center [59, 12] width 23 height 7
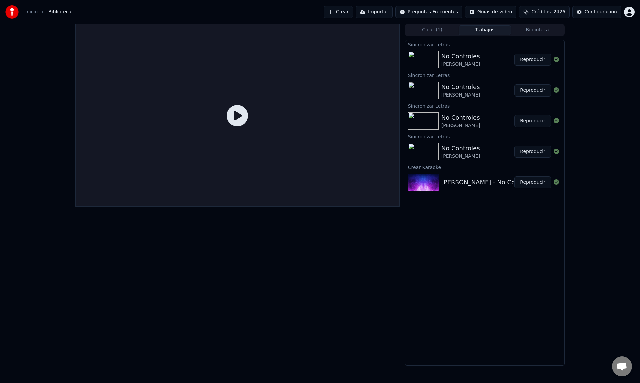
click at [533, 58] on button "Reproducir" at bounding box center [533, 60] width 37 height 12
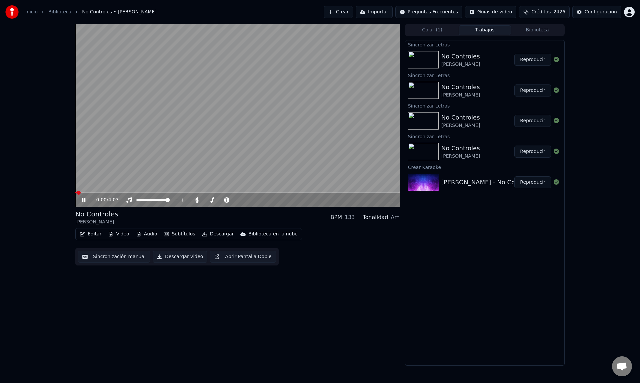
click at [111, 192] on span at bounding box center [237, 192] width 325 height 1
click at [122, 192] on span at bounding box center [237, 192] width 325 height 1
click at [83, 201] on icon at bounding box center [89, 199] width 16 height 5
click at [91, 235] on button "Editar" at bounding box center [90, 233] width 27 height 9
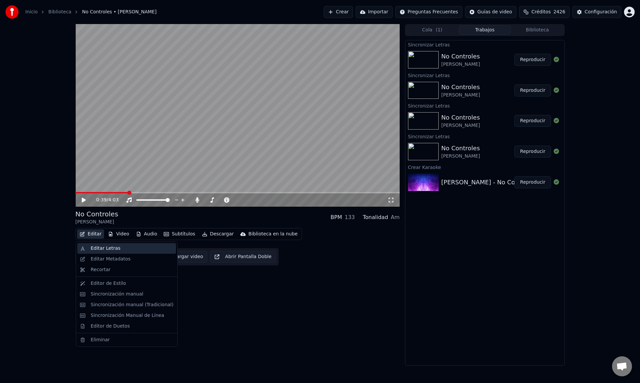
click at [99, 250] on div "Editar Letras" at bounding box center [106, 248] width 30 height 7
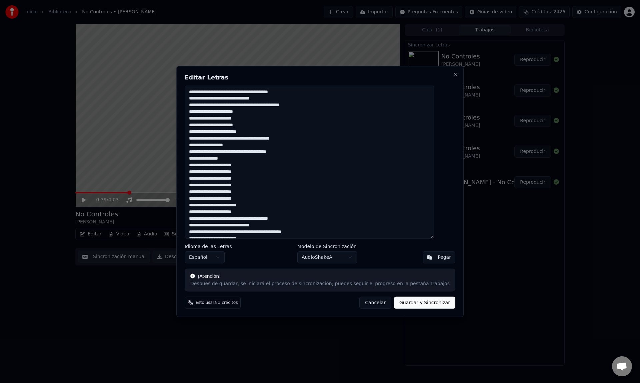
click at [369, 305] on button "Cancelar" at bounding box center [376, 303] width 32 height 12
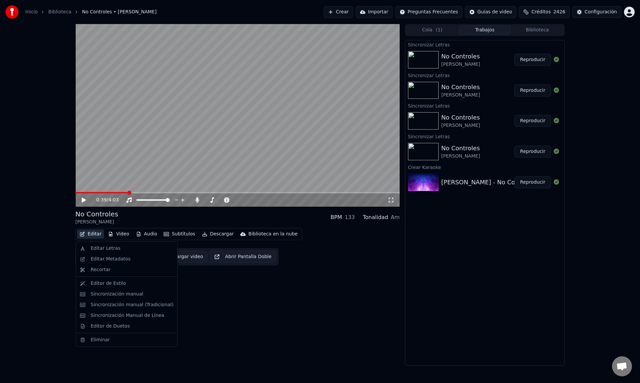
click at [92, 235] on button "Editar" at bounding box center [90, 233] width 27 height 9
click at [106, 284] on div "Editor de Estilo" at bounding box center [108, 283] width 35 height 7
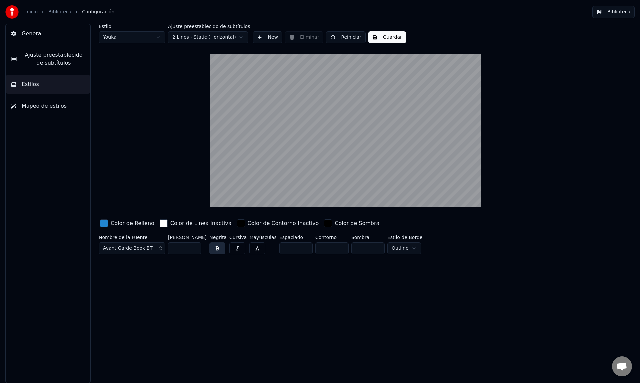
click at [47, 57] on span "Ajuste preestablecido de subtítulos" at bounding box center [53, 59] width 63 height 16
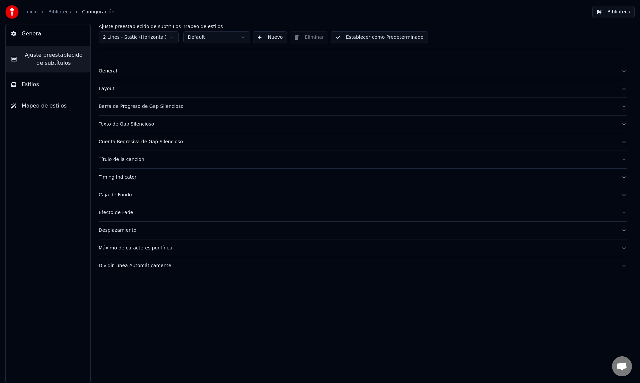
click at [122, 107] on div "Barra de Progreso de Gap Silencioso" at bounding box center [358, 106] width 518 height 7
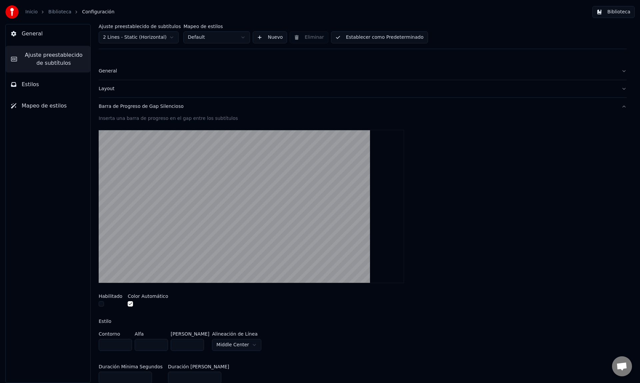
click at [122, 107] on div "Barra de Progreso de Gap Silencioso" at bounding box center [358, 106] width 518 height 7
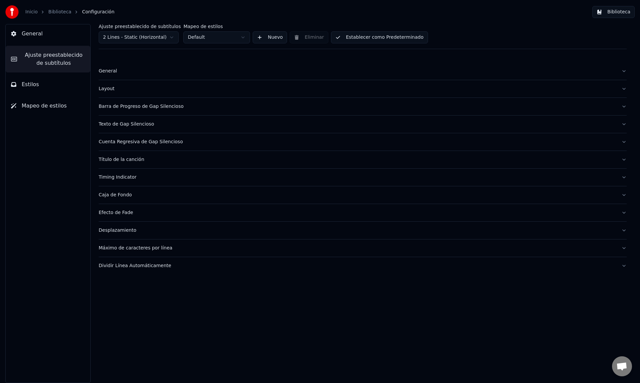
click at [111, 91] on div "Layout" at bounding box center [358, 88] width 518 height 7
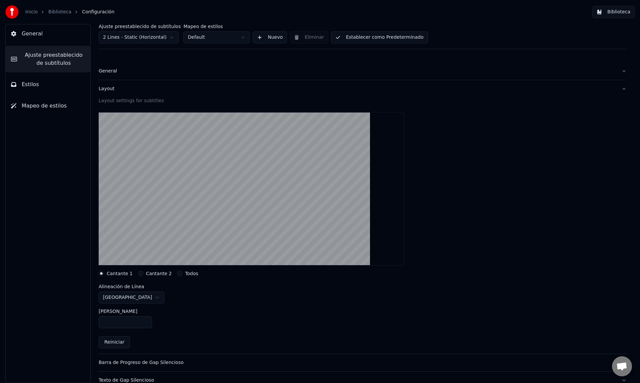
drag, startPoint x: 114, startPoint y: 322, endPoint x: 87, endPoint y: 319, distance: 27.6
click at [87, 319] on div "Ajuste preestablecido de subtítulos 2 Lines - Static (Horizontal) Mapeo de esti…" at bounding box center [362, 203] width 555 height 359
type input "***"
click at [56, 11] on link "Biblioteca" at bounding box center [59, 12] width 23 height 7
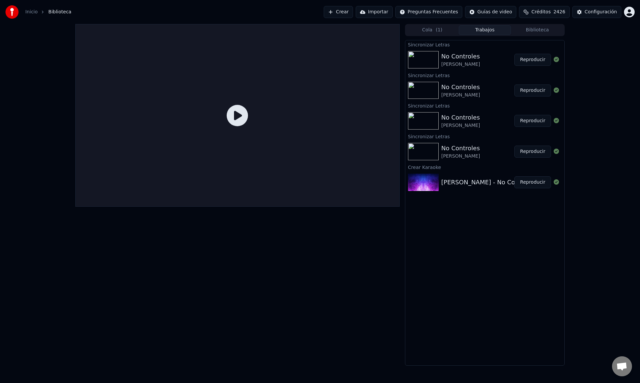
click at [534, 61] on button "Reproducir" at bounding box center [533, 60] width 37 height 12
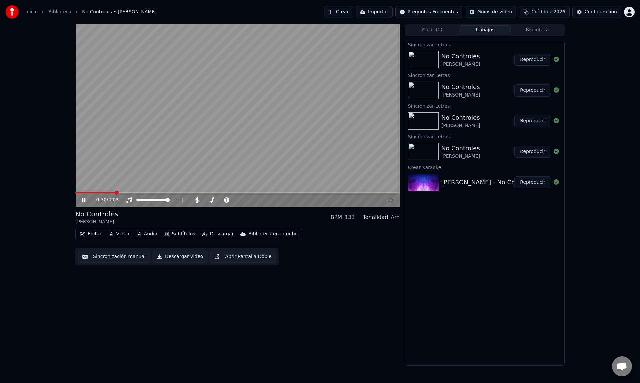
click at [116, 193] on span at bounding box center [237, 192] width 325 height 1
click at [83, 198] on icon at bounding box center [83, 200] width 3 height 4
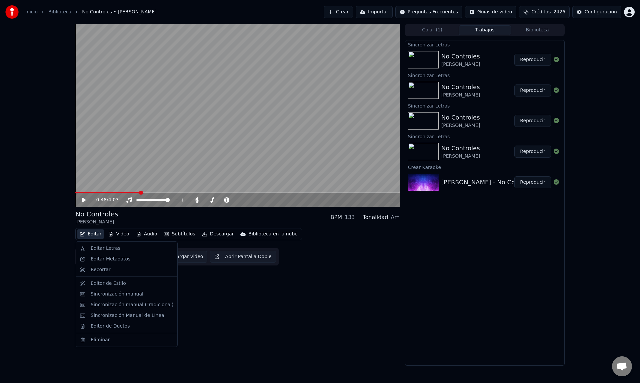
click at [90, 235] on button "Editar" at bounding box center [90, 233] width 27 height 9
click at [96, 281] on div "Editor de Estilo" at bounding box center [108, 283] width 35 height 7
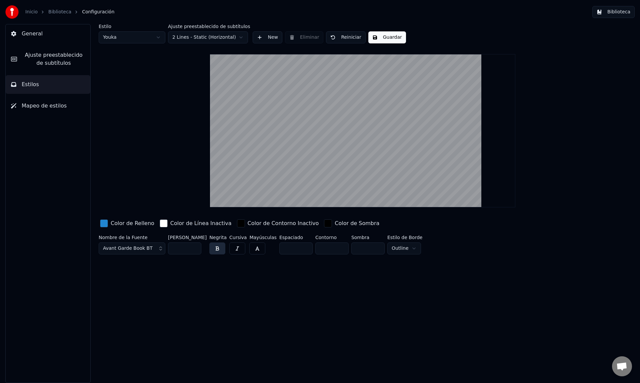
click at [46, 63] on span "Ajuste preestablecido de subtítulos" at bounding box center [53, 59] width 63 height 16
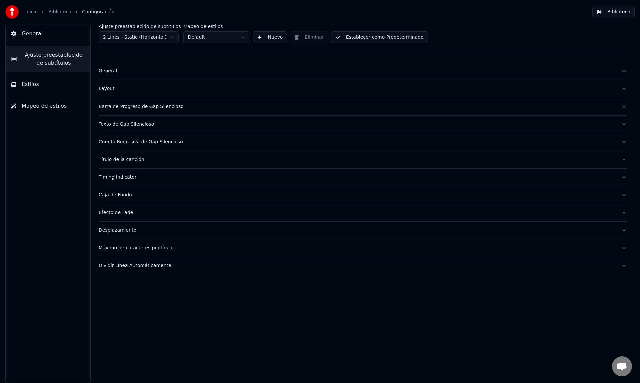
click at [114, 72] on div "General" at bounding box center [358, 71] width 518 height 7
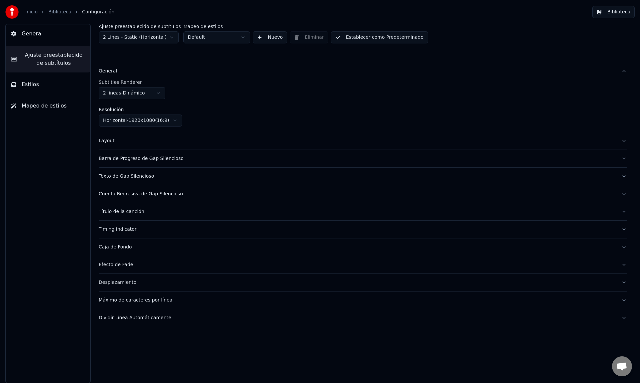
click at [114, 72] on div "General" at bounding box center [358, 71] width 518 height 7
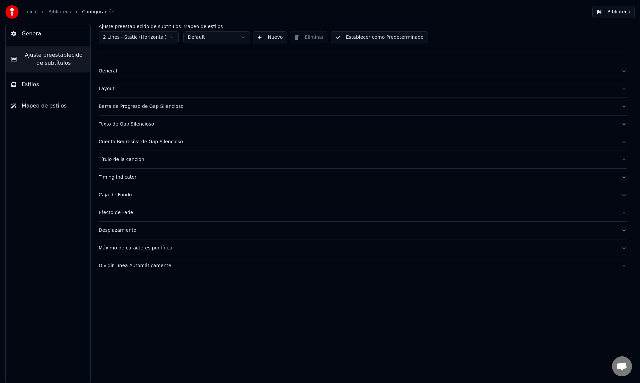
click at [111, 89] on div "Layout" at bounding box center [358, 88] width 518 height 7
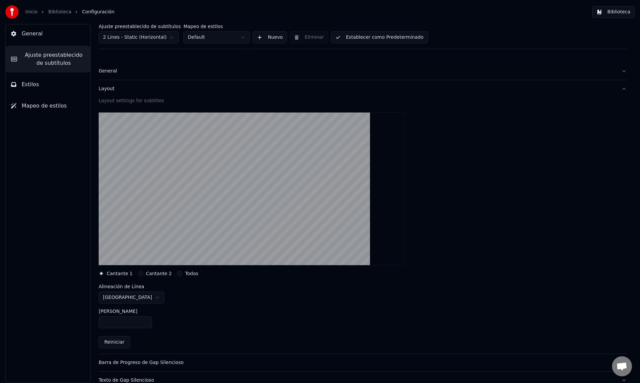
click at [111, 89] on div "Layout" at bounding box center [358, 88] width 518 height 7
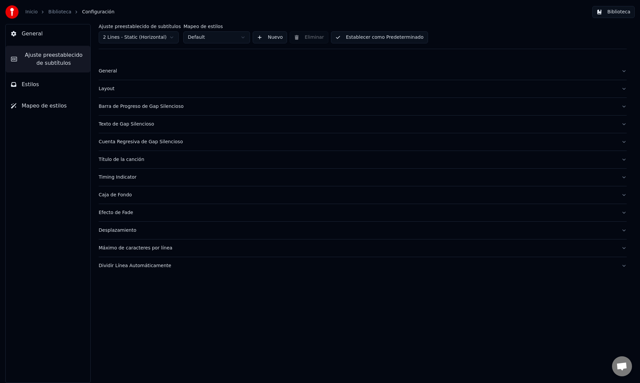
click at [110, 105] on div "Barra de Progreso de Gap Silencioso" at bounding box center [358, 106] width 518 height 7
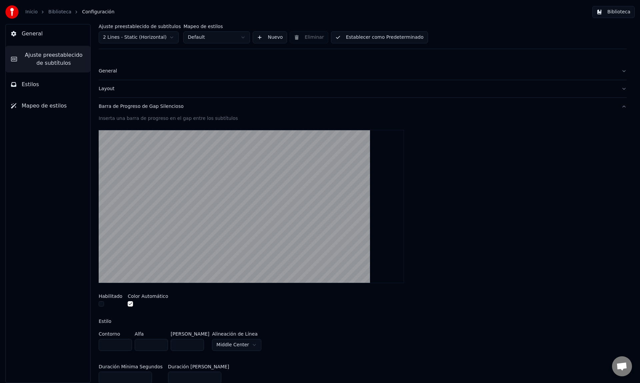
click at [110, 105] on div "Barra de Progreso de Gap Silencioso" at bounding box center [358, 106] width 518 height 7
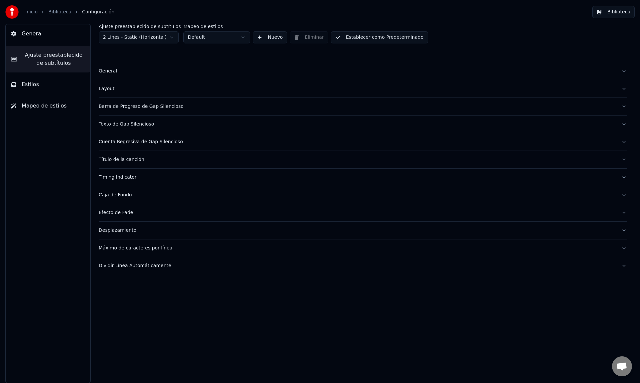
click at [110, 123] on div "Texto de Gap Silencioso" at bounding box center [358, 124] width 518 height 7
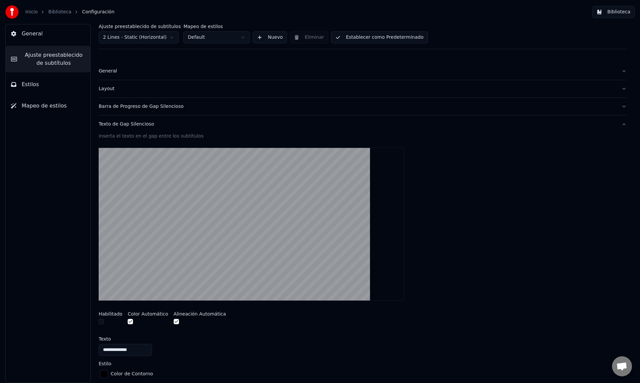
click at [112, 124] on div "Texto de Gap Silencioso" at bounding box center [358, 124] width 518 height 7
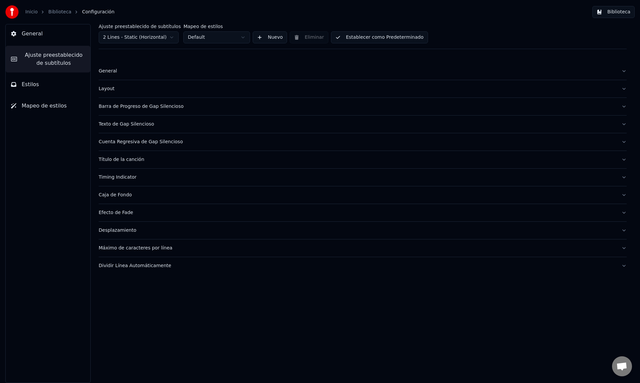
click at [115, 193] on div "Caja de Fondo" at bounding box center [358, 194] width 518 height 7
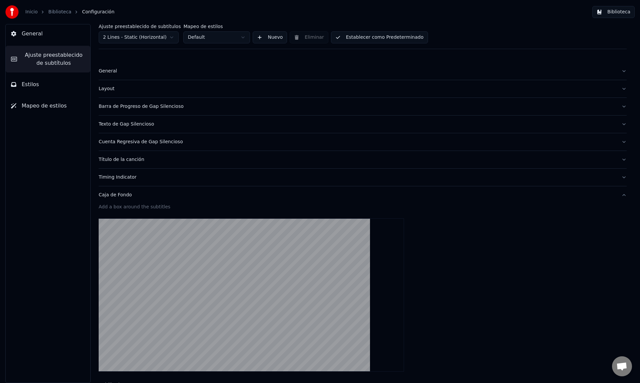
click at [115, 193] on div "Caja de Fondo" at bounding box center [358, 194] width 518 height 7
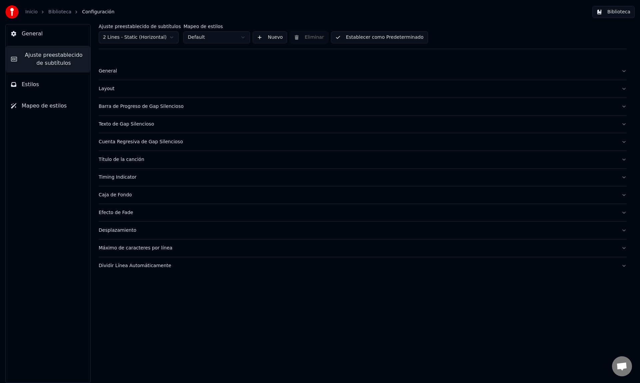
click at [114, 208] on button "Efecto de Fade" at bounding box center [363, 212] width 528 height 17
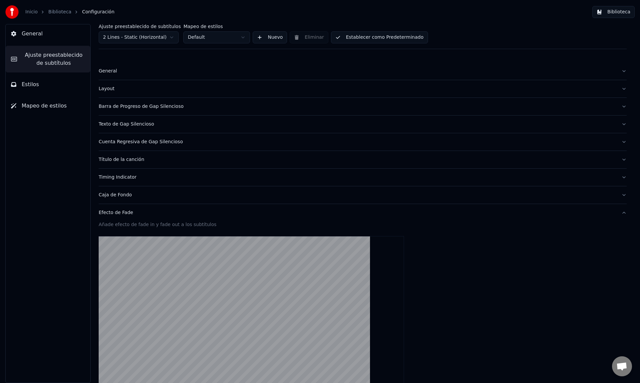
scroll to position [2, 0]
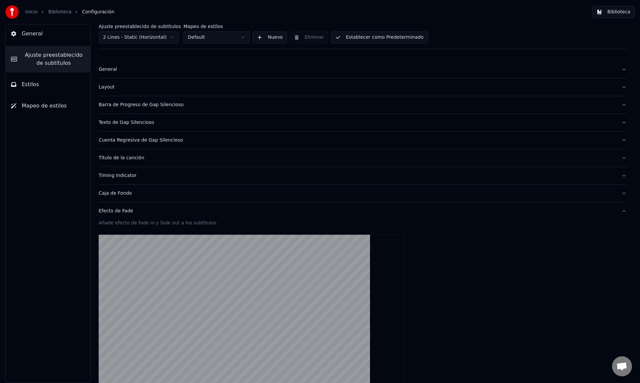
click at [114, 211] on div "Efecto de Fade" at bounding box center [358, 210] width 518 height 7
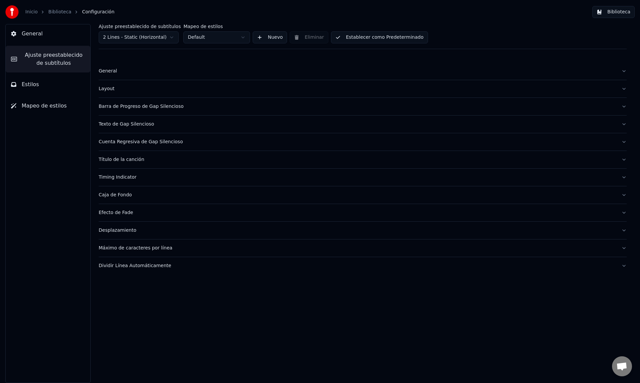
click at [112, 231] on div "Desplazamiento" at bounding box center [358, 230] width 518 height 7
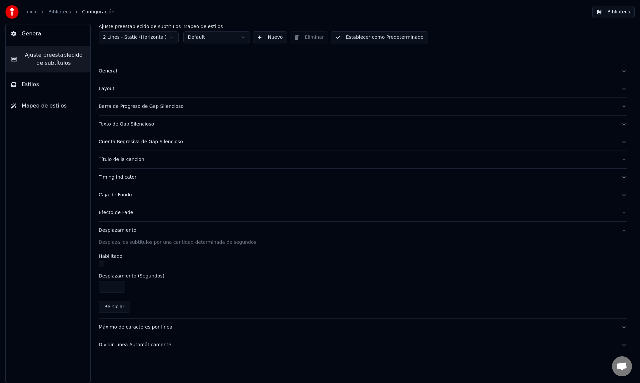
click at [112, 231] on div "Desplazamiento" at bounding box center [358, 230] width 518 height 7
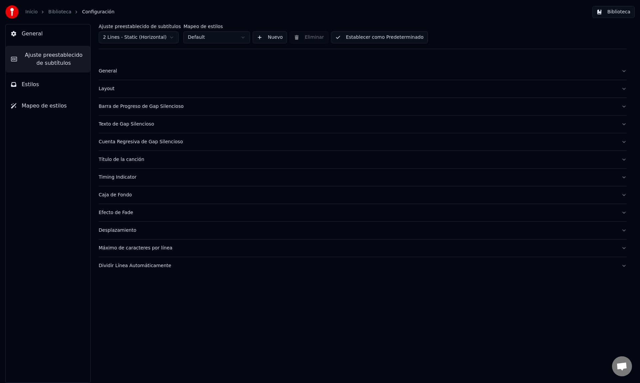
click at [110, 248] on div "Máximo de caracteres por línea" at bounding box center [358, 248] width 518 height 7
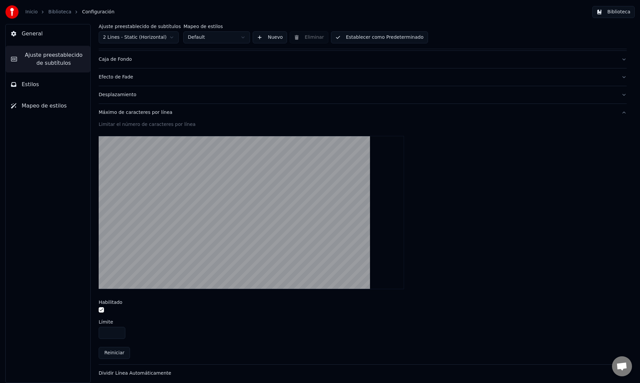
scroll to position [136, 0]
click at [141, 112] on div "Máximo de caracteres por línea" at bounding box center [358, 111] width 518 height 7
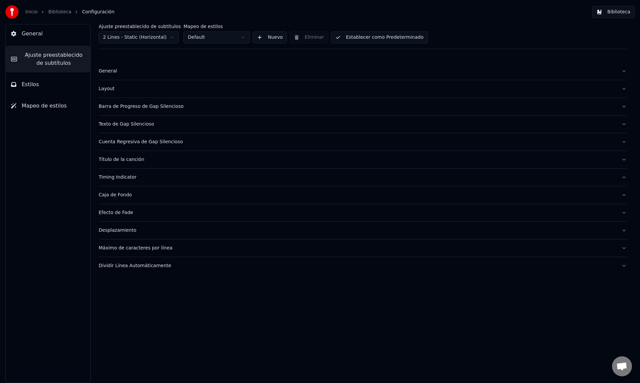
click at [130, 267] on div "Dividir Línea Automáticamente" at bounding box center [358, 265] width 518 height 7
click at [47, 30] on button "General" at bounding box center [48, 33] width 85 height 19
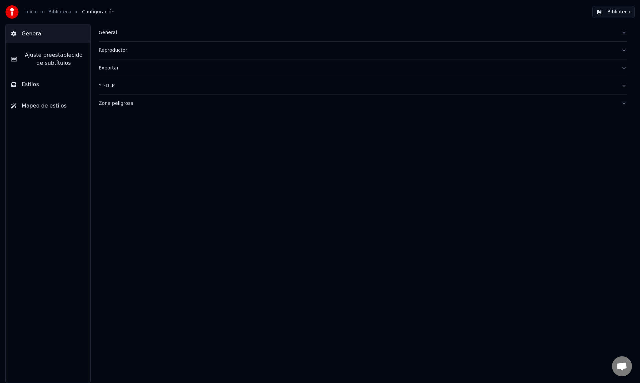
click at [43, 83] on button "Estilos" at bounding box center [48, 84] width 85 height 19
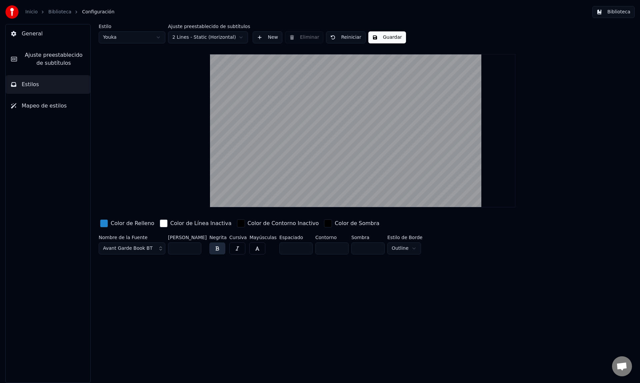
click at [61, 12] on link "Biblioteca" at bounding box center [59, 12] width 23 height 7
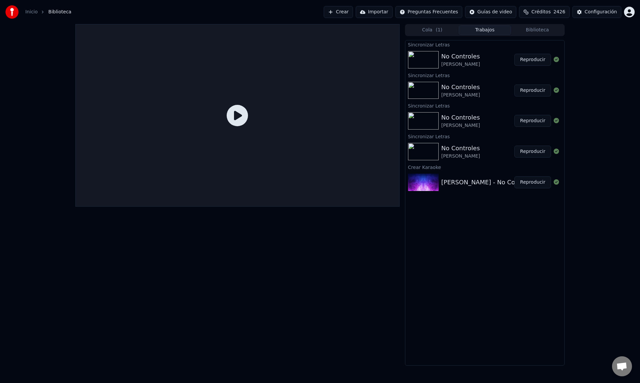
click at [536, 62] on button "Reproducir" at bounding box center [533, 60] width 37 height 12
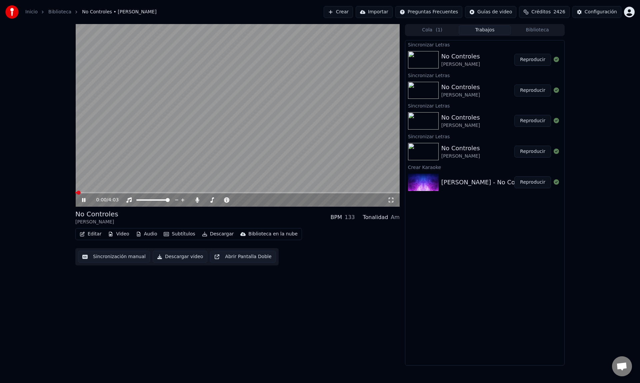
click at [82, 200] on icon at bounding box center [89, 199] width 16 height 5
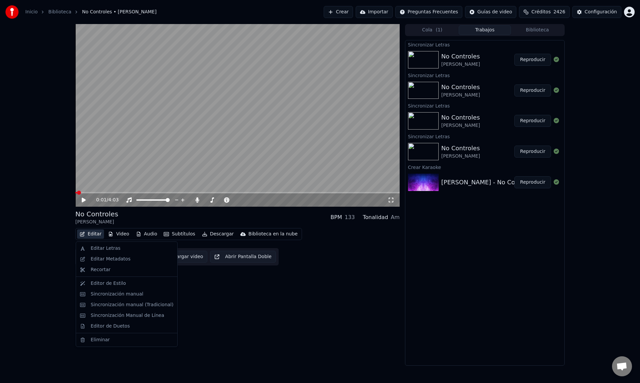
click at [87, 234] on button "Editar" at bounding box center [90, 233] width 27 height 9
click at [114, 293] on div "Sincronización manual" at bounding box center [117, 294] width 53 height 7
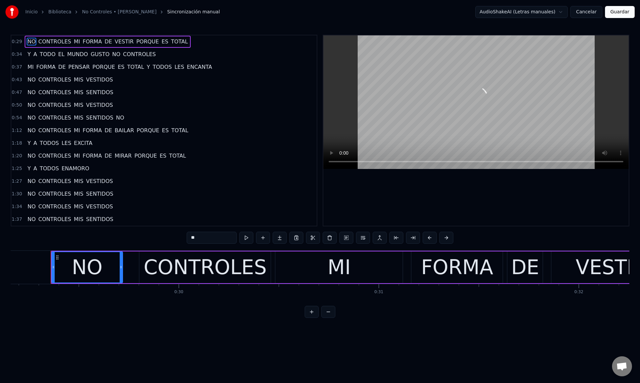
scroll to position [0, 5842]
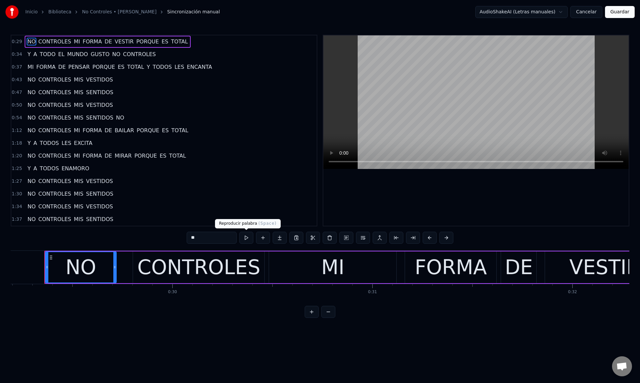
click at [243, 238] on button at bounding box center [247, 237] width 14 height 12
click at [240, 231] on button at bounding box center [247, 237] width 14 height 12
click at [206, 328] on html "Inicio Biblioteca No Controles • Ole Ole Sincronización manual AudioShakeAI (Le…" at bounding box center [320, 164] width 640 height 328
click at [209, 272] on div "CONTROLES" at bounding box center [198, 267] width 123 height 30
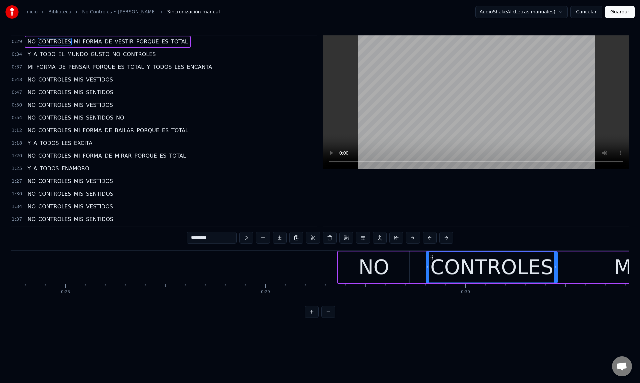
scroll to position [0, 5462]
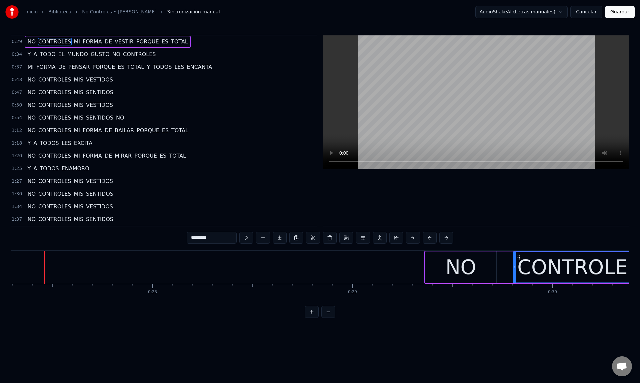
click at [27, 41] on span "NO" at bounding box center [32, 42] width 10 height 8
type input "**"
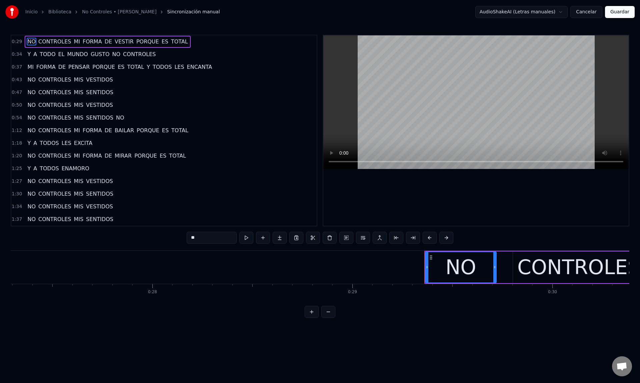
click at [22, 44] on div "0:29 NO CONTROLES MI FORMA DE VESTIR PORQUE ES TOTAL" at bounding box center [164, 41] width 306 height 13
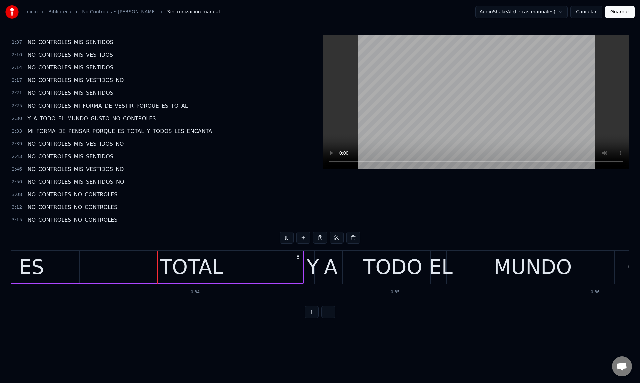
scroll to position [0, 6625]
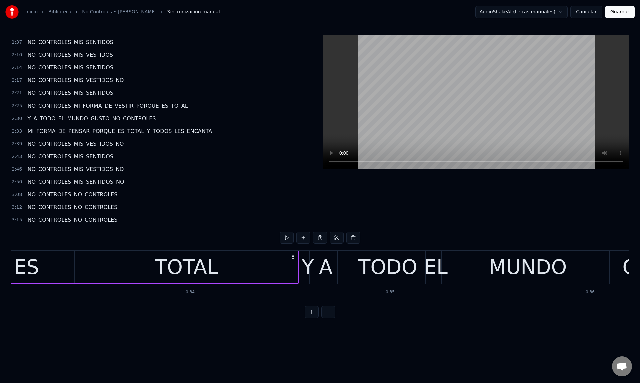
click at [21, 44] on div "1:37 NO CONTROLES MIS SENTIDOS" at bounding box center [164, 42] width 306 height 13
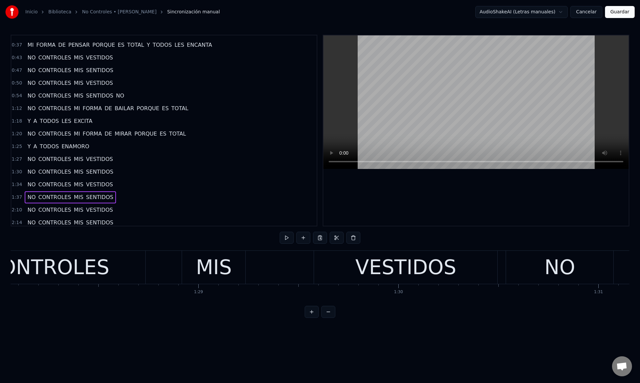
scroll to position [0, 0]
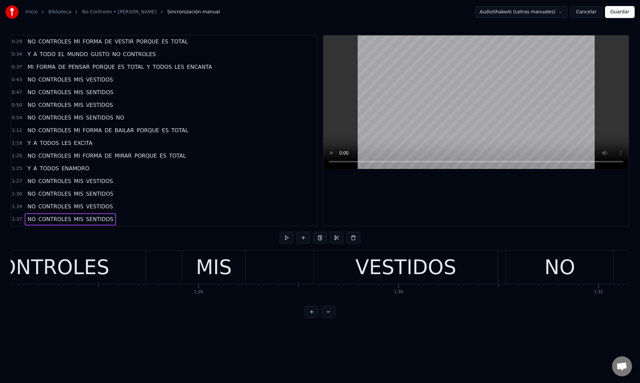
click at [15, 41] on span "0:29" at bounding box center [17, 41] width 10 height 7
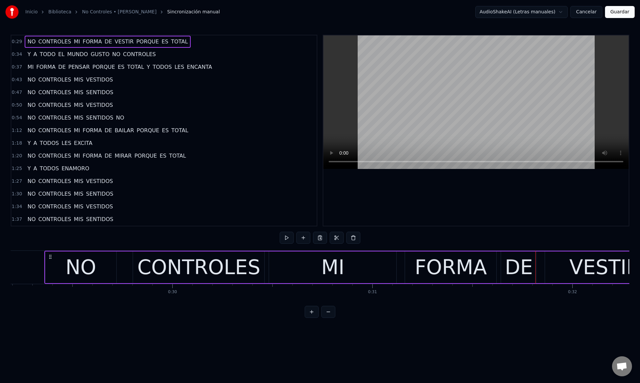
click at [29, 41] on span "NO" at bounding box center [32, 42] width 10 height 8
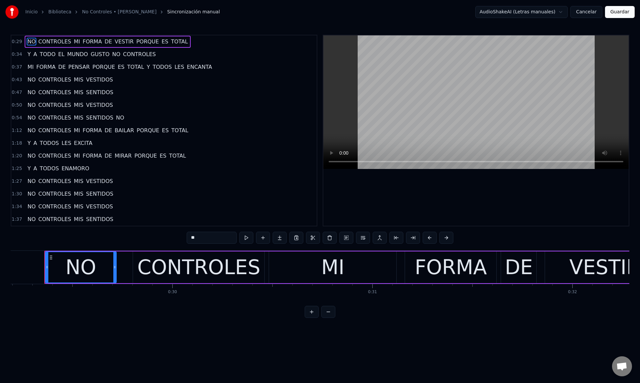
click at [270, 270] on div "MI" at bounding box center [332, 267] width 127 height 32
type input "**"
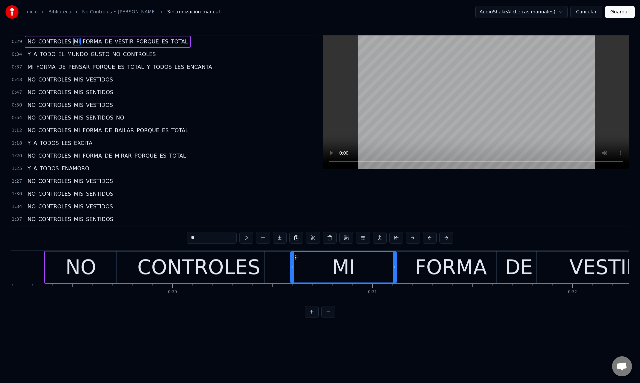
drag, startPoint x: 270, startPoint y: 271, endPoint x: 292, endPoint y: 272, distance: 21.7
click at [292, 272] on div at bounding box center [292, 267] width 3 height 30
drag, startPoint x: 292, startPoint y: 272, endPoint x: 324, endPoint y: 273, distance: 32.4
click at [324, 273] on div at bounding box center [325, 267] width 3 height 30
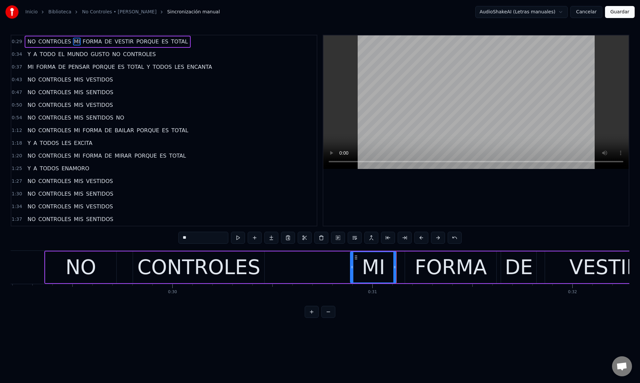
drag, startPoint x: 324, startPoint y: 273, endPoint x: 352, endPoint y: 273, distance: 27.4
click at [352, 273] on div at bounding box center [352, 267] width 3 height 30
click at [51, 296] on div "NO CONTROLES MI FORMA DE VESTIR PORQUE ES TOTAL Y A TODO EL MUNDO GUSTO NO CONT…" at bounding box center [320, 275] width 619 height 50
click at [16, 42] on span "0:29" at bounding box center [17, 41] width 10 height 7
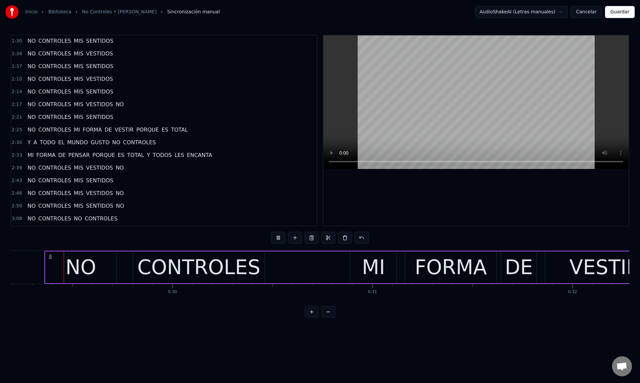
scroll to position [177, 0]
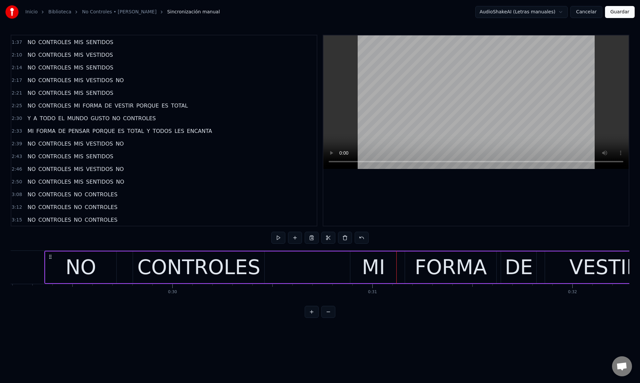
click at [16, 42] on span "1:37" at bounding box center [17, 42] width 10 height 7
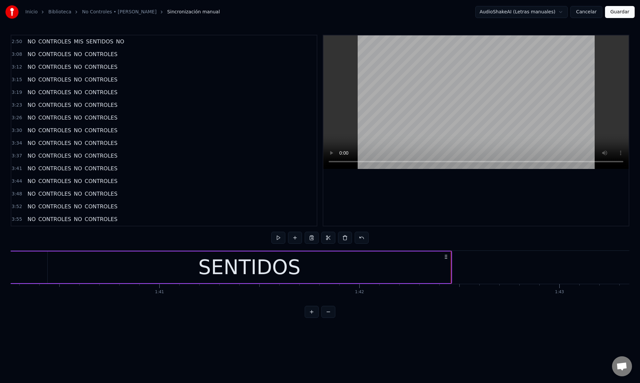
scroll to position [0, 20065]
click at [355, 263] on div "SENTIDOS" at bounding box center [250, 267] width 404 height 32
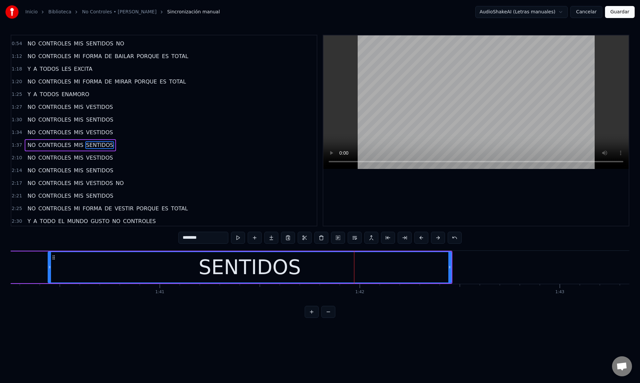
scroll to position [111, 0]
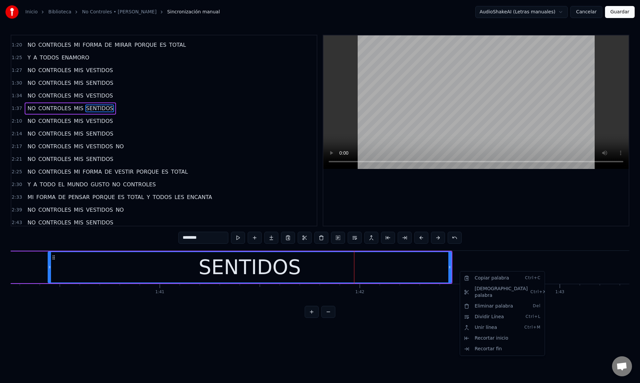
click at [459, 267] on html "Inicio Biblioteca No Controles • Ole Ole Sincronización manual AudioShakeAI (Le…" at bounding box center [320, 164] width 640 height 328
click at [107, 108] on span "SENTIDOS" at bounding box center [99, 108] width 29 height 8
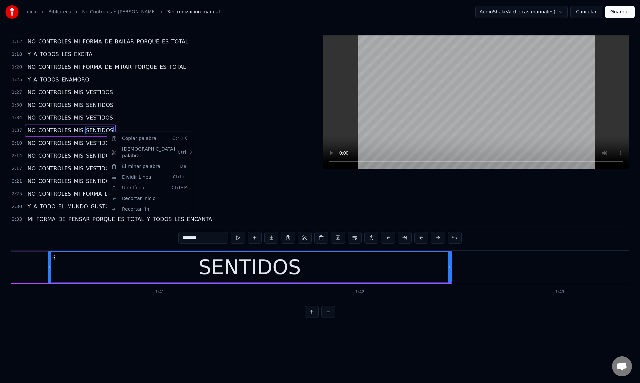
click at [69, 151] on html "Inicio Biblioteca No Controles • Ole Ole Sincronización manual AudioShakeAI (Le…" at bounding box center [320, 164] width 640 height 328
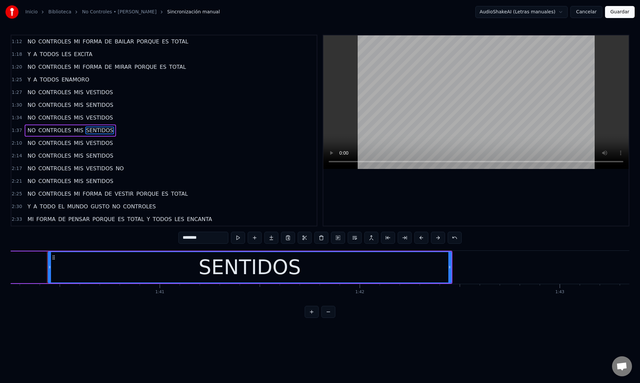
click at [115, 170] on span "NO" at bounding box center [120, 168] width 10 height 8
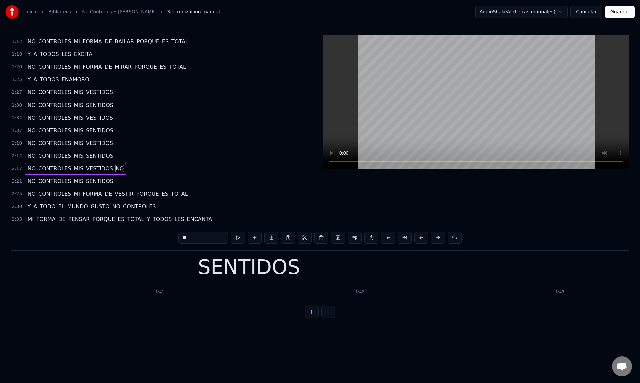
scroll to position [127, 0]
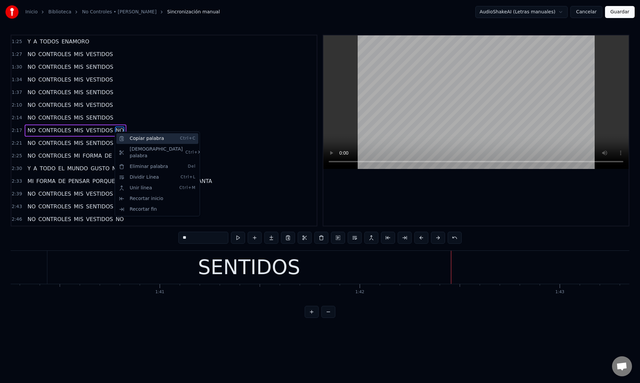
click at [130, 137] on div "Copiar palabra Ctrl+C" at bounding box center [157, 138] width 82 height 11
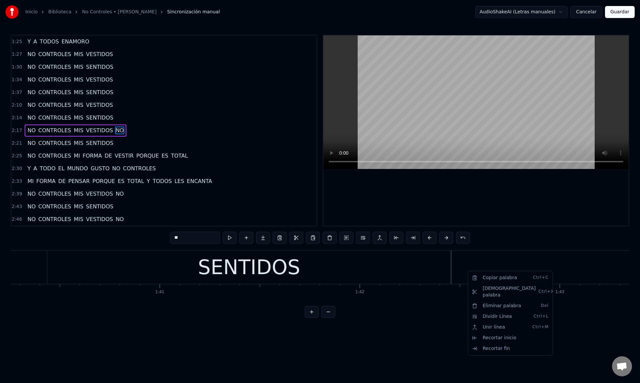
click at [61, 81] on html "Inicio Biblioteca No Controles • Ole Ole Sincronización manual AudioShakeAI (Le…" at bounding box center [320, 164] width 640 height 328
click at [49, 56] on span "CONTROLES" at bounding box center [55, 54] width 34 height 8
type input "*********"
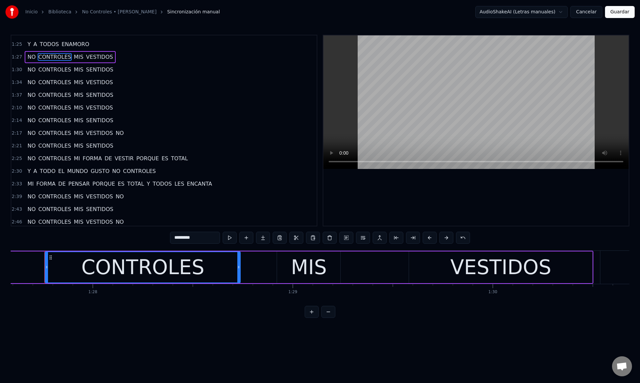
click at [16, 57] on span "1:27" at bounding box center [17, 57] width 10 height 7
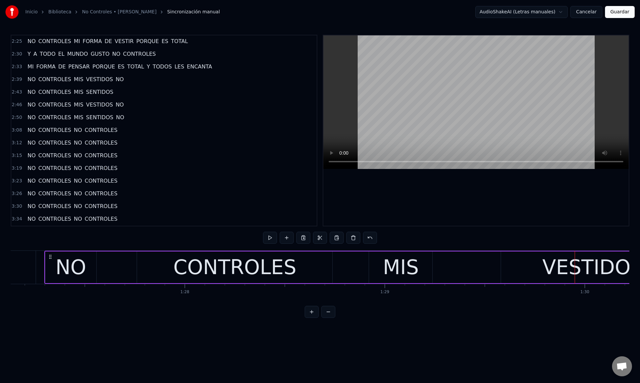
scroll to position [236, 0]
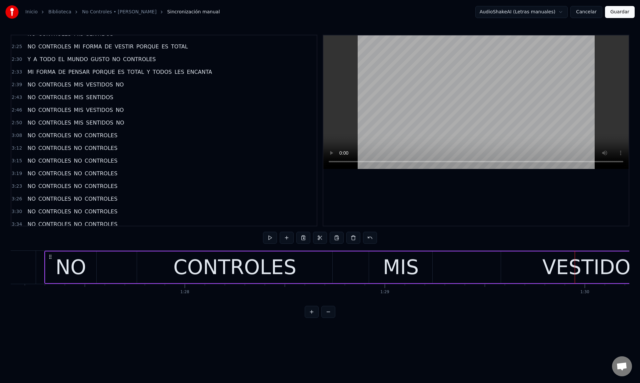
click at [12, 95] on span "2:43" at bounding box center [17, 97] width 10 height 7
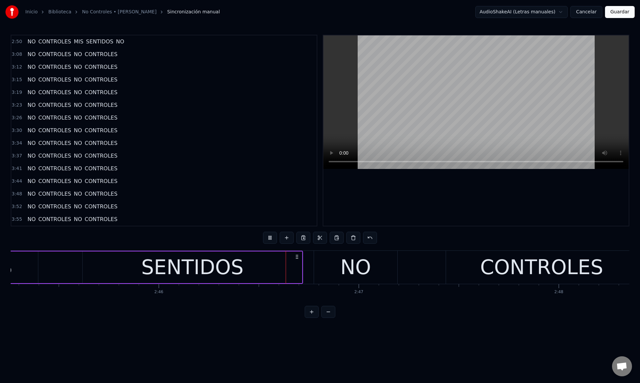
scroll to position [0, 33201]
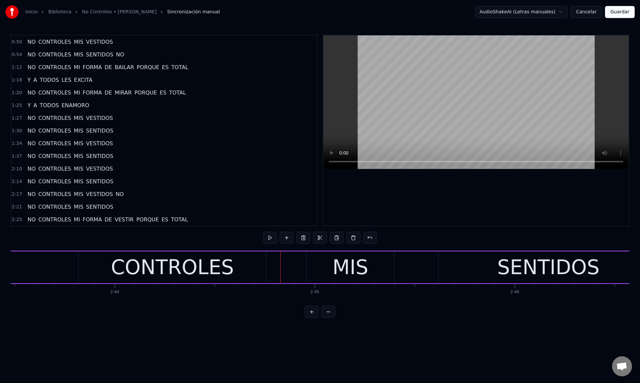
scroll to position [0, 0]
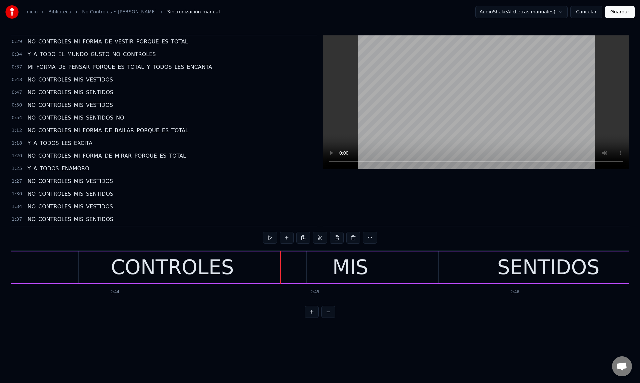
click at [17, 42] on span "0:29" at bounding box center [17, 41] width 10 height 7
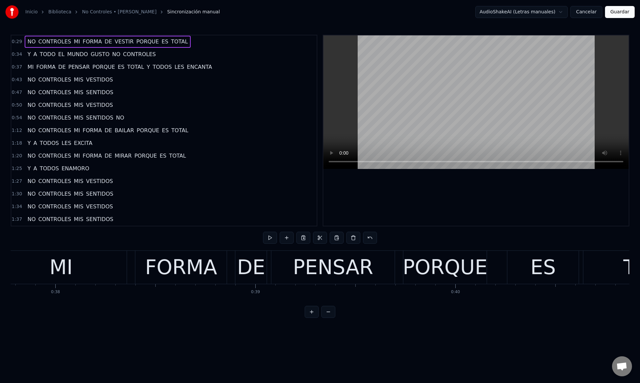
scroll to position [0, 5842]
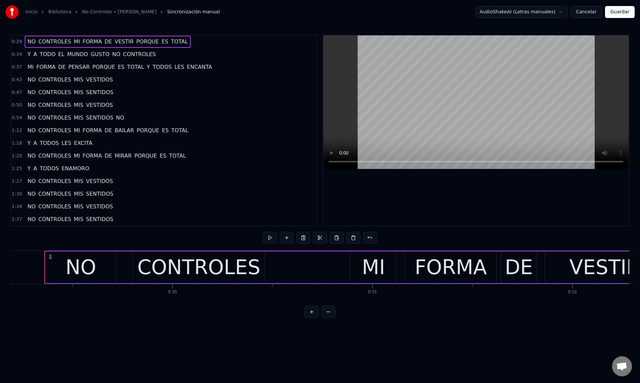
click at [31, 44] on span "NO" at bounding box center [32, 42] width 10 height 8
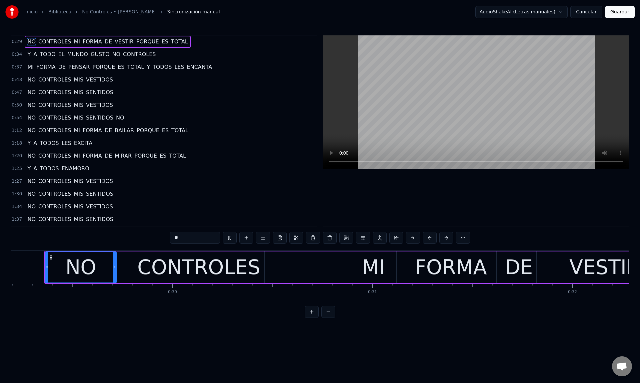
scroll to position [177, 0]
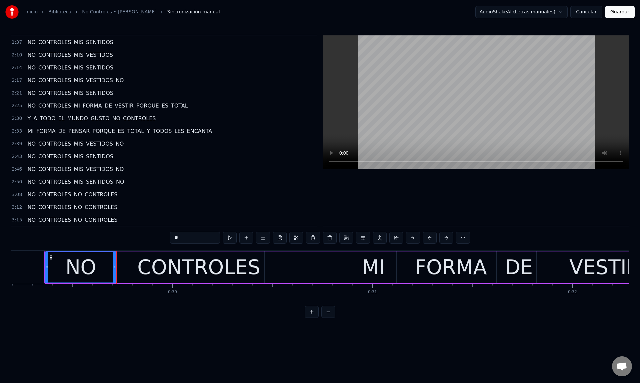
click at [52, 43] on span "CONTROLES" at bounding box center [55, 42] width 34 height 8
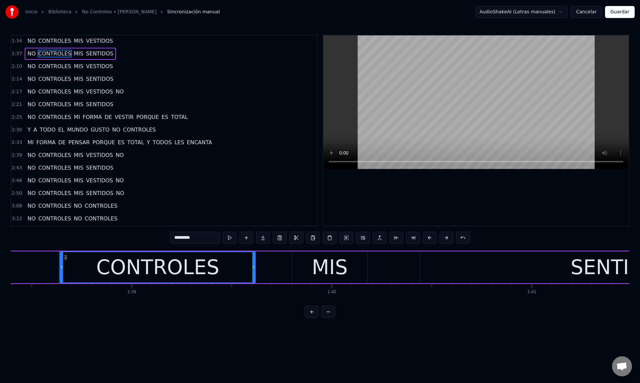
scroll to position [0, 19708]
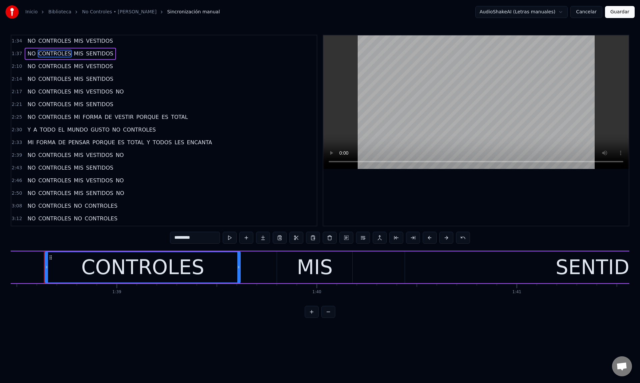
click at [80, 41] on span "MIS" at bounding box center [78, 41] width 11 height 8
type input "***"
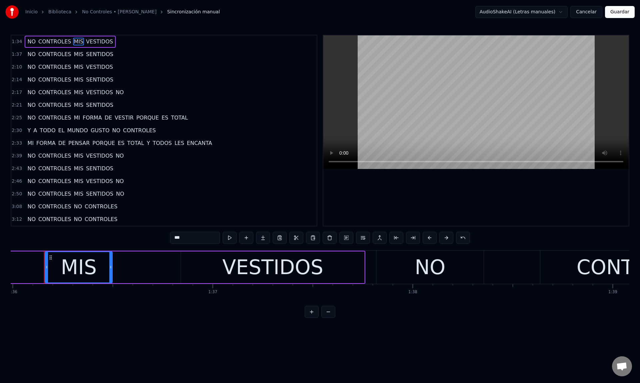
scroll to position [0, 0]
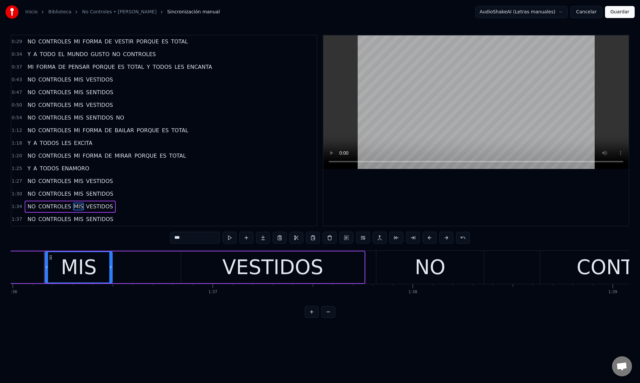
click at [12, 41] on span "0:29" at bounding box center [17, 41] width 10 height 7
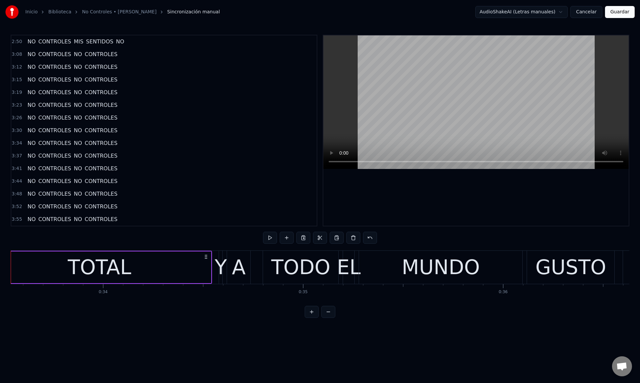
scroll to position [0, 6679]
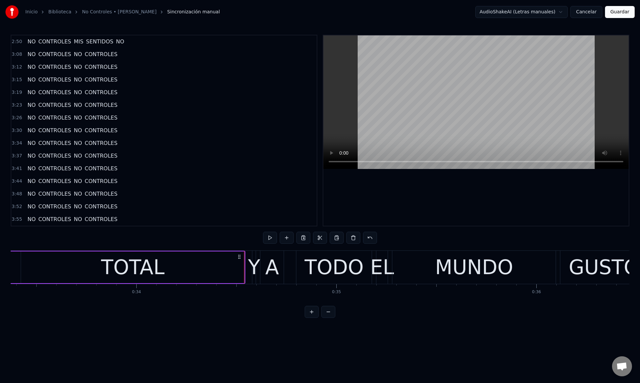
click at [325, 314] on button at bounding box center [329, 312] width 14 height 12
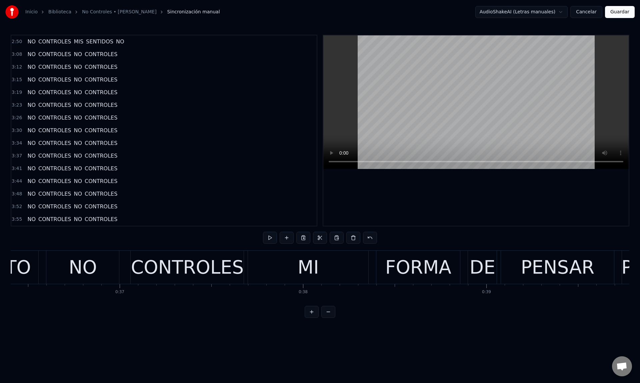
click at [325, 314] on button at bounding box center [329, 312] width 14 height 12
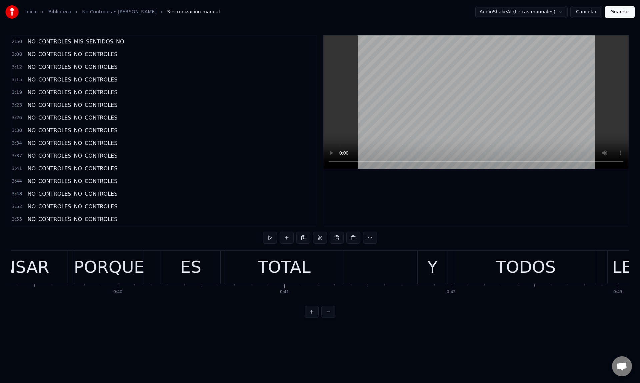
click at [325, 314] on button at bounding box center [329, 312] width 14 height 12
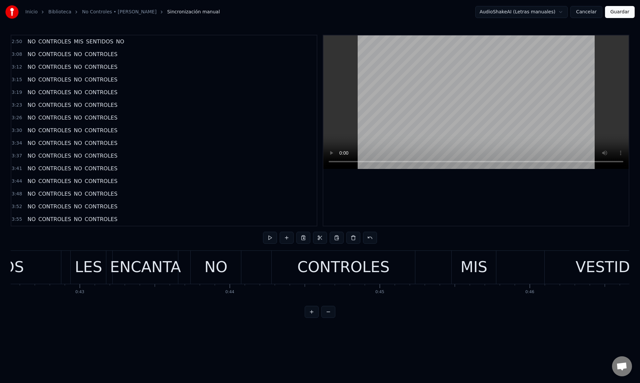
click at [325, 314] on button at bounding box center [329, 312] width 14 height 12
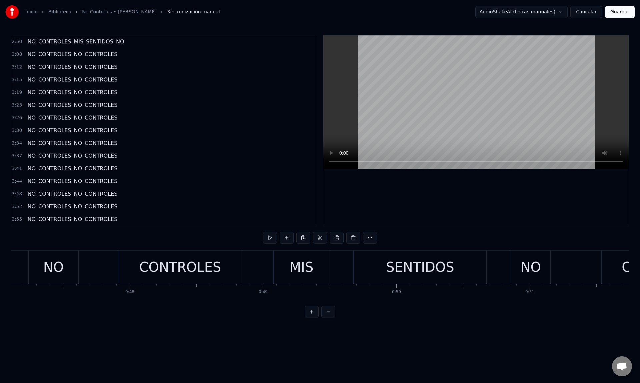
click at [325, 314] on button at bounding box center [329, 312] width 14 height 12
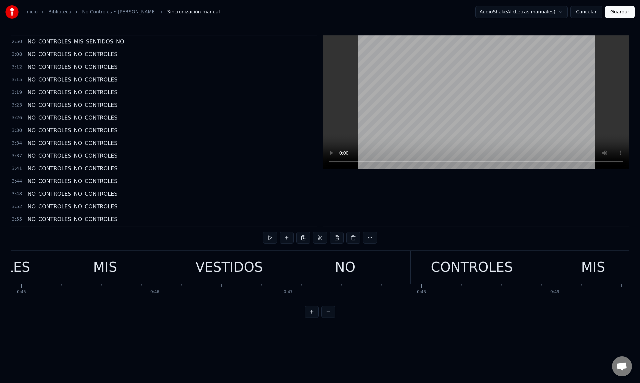
click at [325, 314] on button at bounding box center [329, 312] width 14 height 12
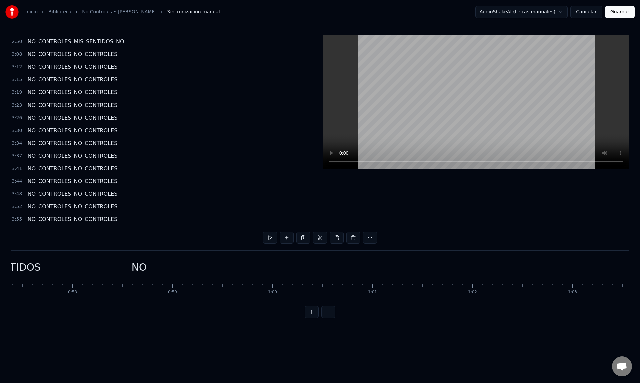
click at [325, 314] on button at bounding box center [329, 312] width 14 height 12
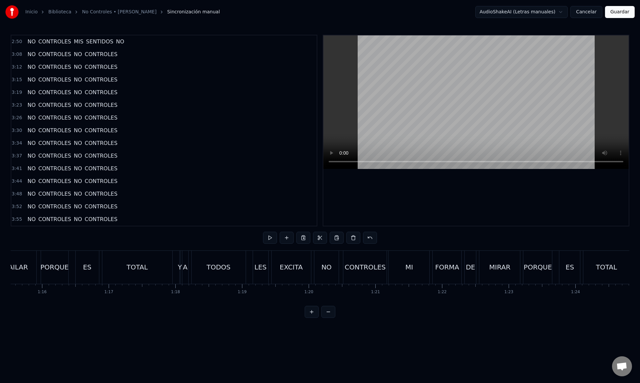
click at [325, 314] on button at bounding box center [329, 312] width 14 height 12
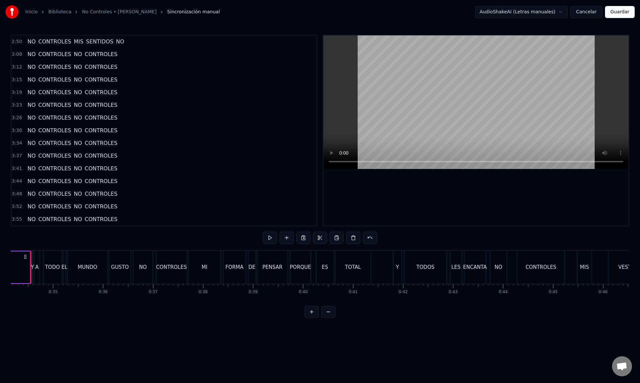
scroll to position [0, 1695]
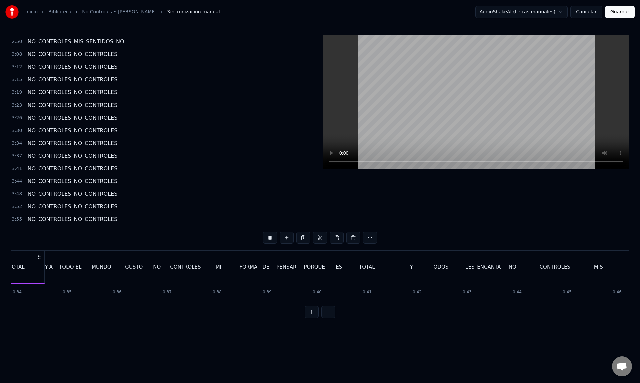
click at [322, 306] on button at bounding box center [329, 312] width 14 height 12
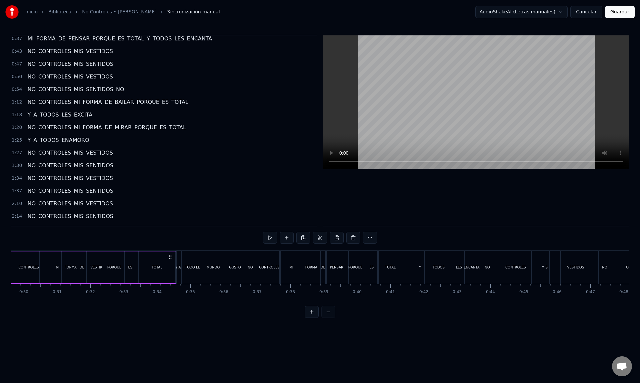
scroll to position [0, 0]
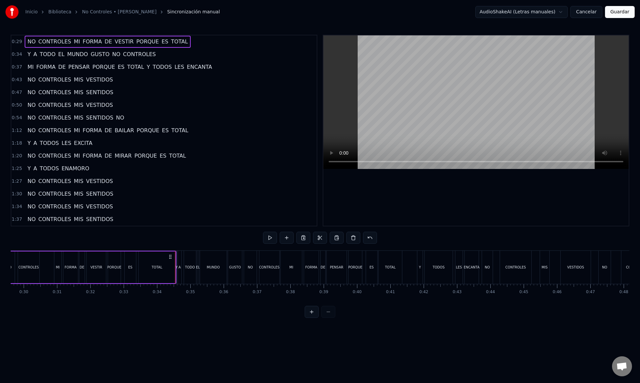
click at [167, 13] on span "Sincronización manual" at bounding box center [193, 12] width 53 height 7
click at [104, 14] on link "No Controles • [PERSON_NAME]" at bounding box center [119, 12] width 74 height 7
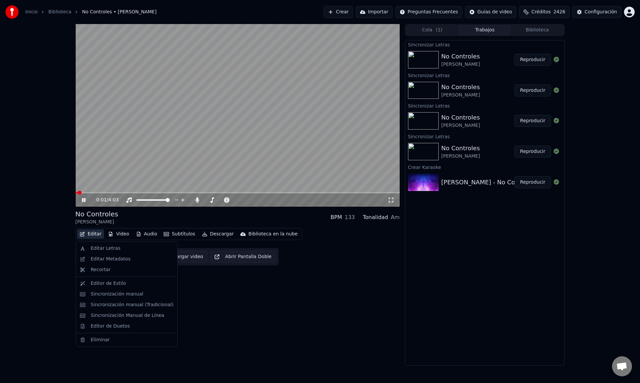
click at [89, 235] on button "Editar" at bounding box center [90, 233] width 27 height 9
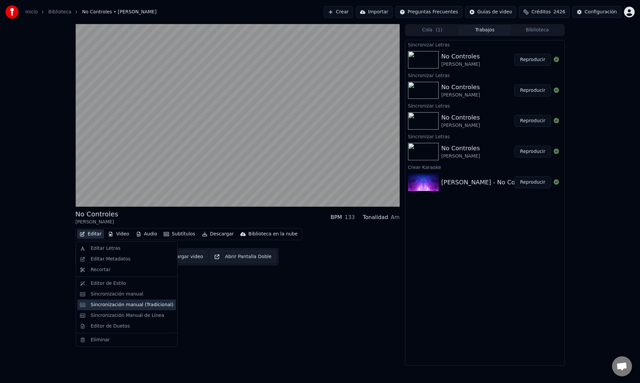
click at [108, 305] on div "Sincronización manual (Tradicional)" at bounding box center [132, 304] width 83 height 7
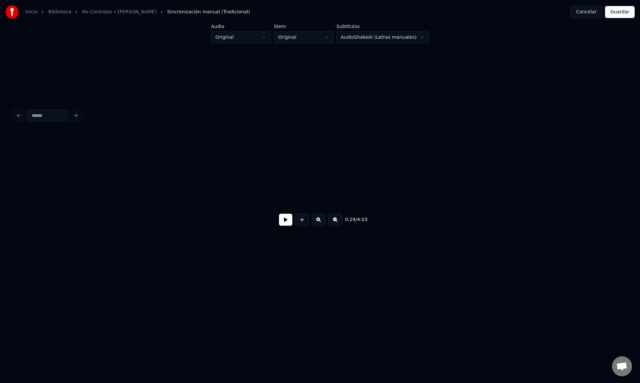
scroll to position [0, 4407]
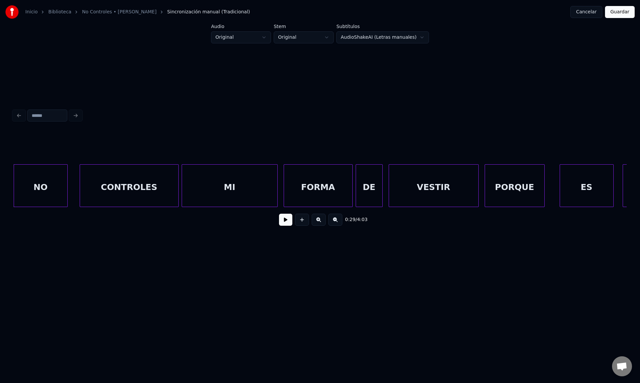
click at [285, 218] on button at bounding box center [285, 219] width 13 height 12
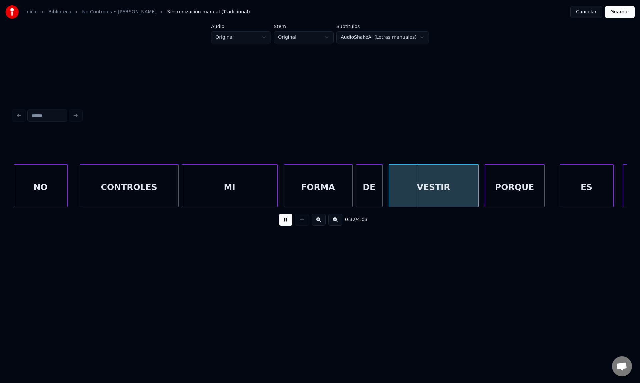
click at [285, 220] on button at bounding box center [285, 219] width 13 height 12
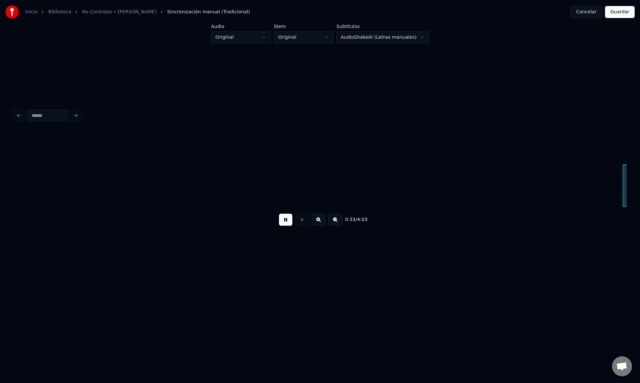
scroll to position [0, 5022]
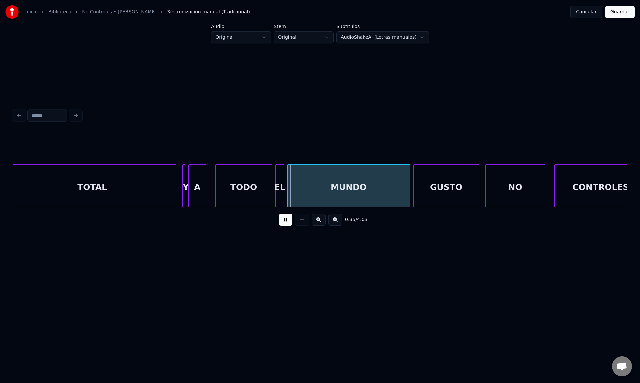
click at [285, 220] on button at bounding box center [285, 219] width 13 height 12
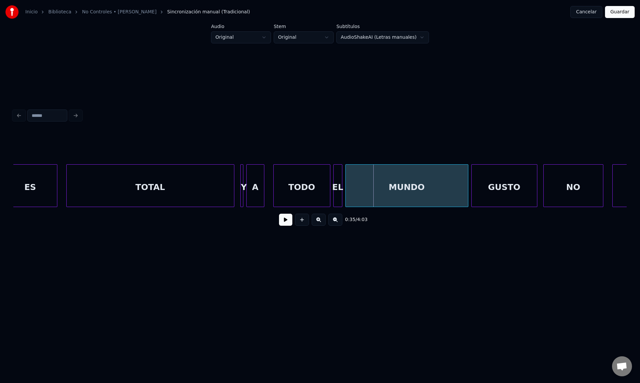
scroll to position [0, 4963]
click at [125, 190] on div at bounding box center [126, 185] width 2 height 42
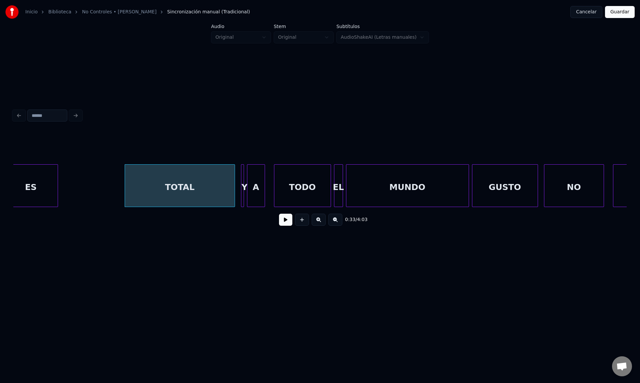
click at [28, 178] on div "ES" at bounding box center [30, 186] width 53 height 45
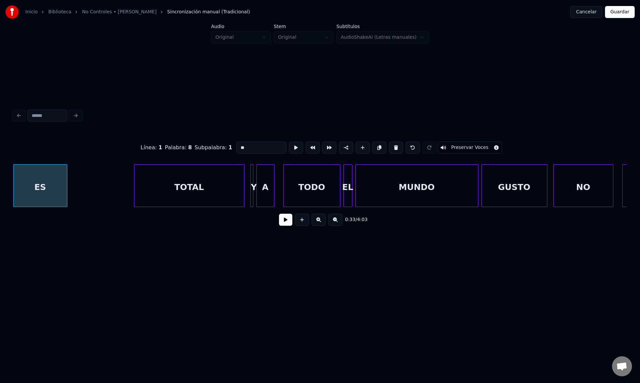
click at [279, 213] on button at bounding box center [285, 219] width 13 height 12
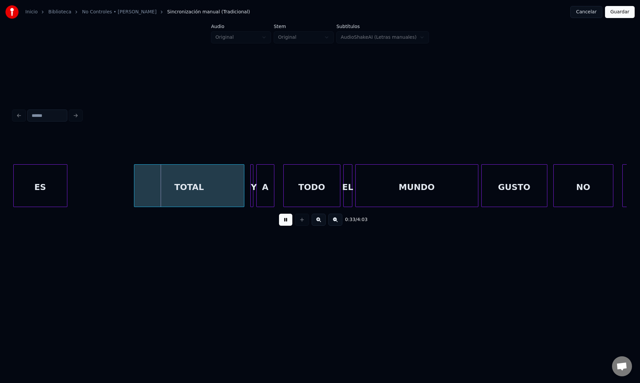
click at [279, 213] on button at bounding box center [285, 219] width 13 height 12
click at [134, 183] on div "TOTAL" at bounding box center [189, 185] width 110 height 43
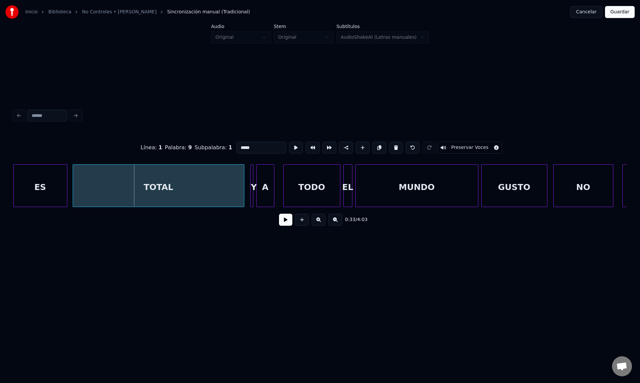
click at [73, 184] on div at bounding box center [74, 185] width 2 height 42
click at [29, 177] on div "ES" at bounding box center [40, 186] width 53 height 45
type input "**"
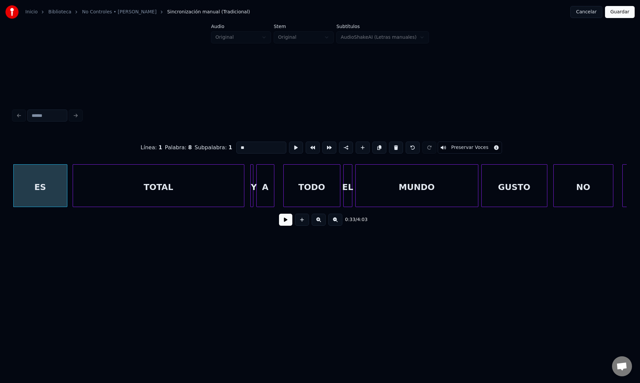
click at [279, 213] on button at bounding box center [285, 219] width 13 height 12
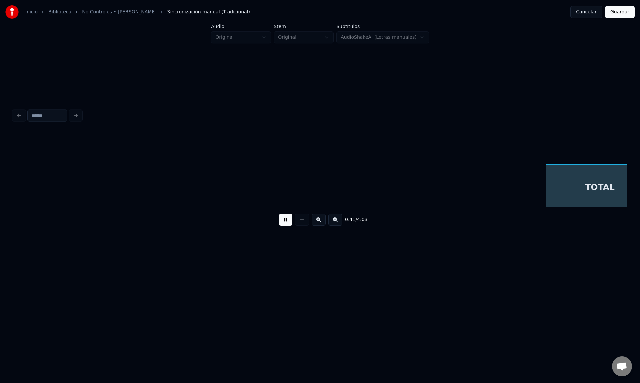
scroll to position [0, 6182]
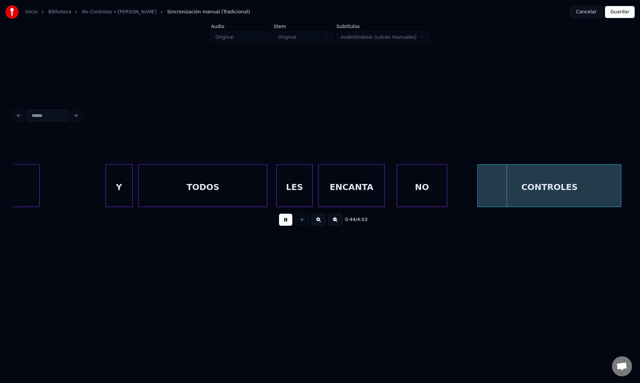
click at [279, 213] on button at bounding box center [285, 219] width 13 height 12
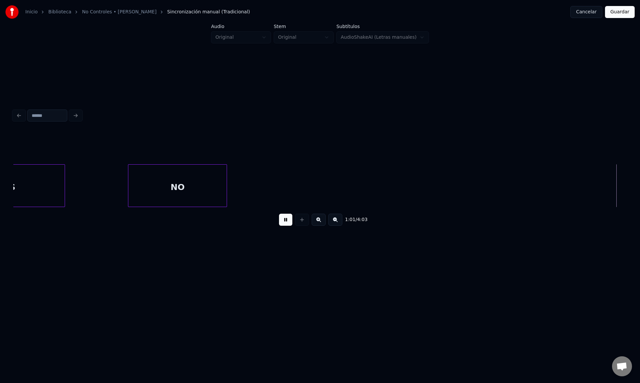
scroll to position [0, 9256]
click at [285, 221] on button at bounding box center [285, 219] width 13 height 12
click at [46, 194] on div "NO" at bounding box center [38, 186] width 98 height 45
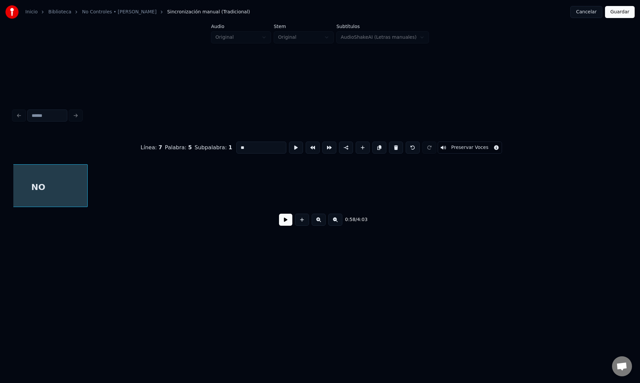
scroll to position [0, 8757]
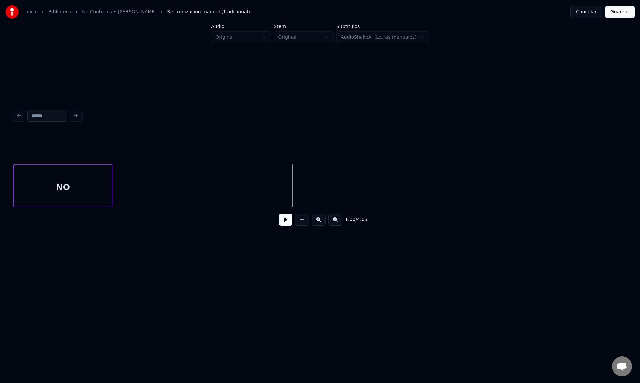
click at [624, 13] on button "Guardar" at bounding box center [620, 12] width 30 height 12
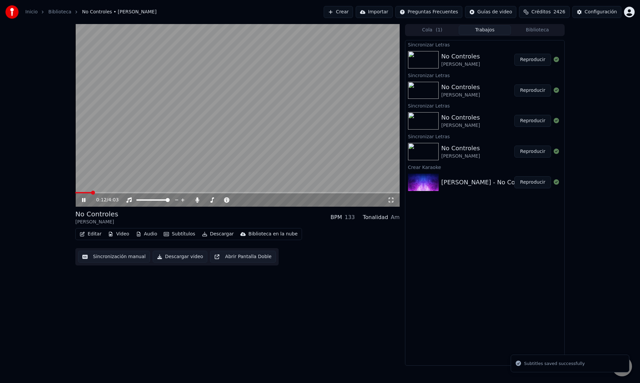
click at [92, 192] on span at bounding box center [237, 192] width 325 height 1
click at [102, 192] on span at bounding box center [237, 192] width 325 height 1
click at [109, 192] on span at bounding box center [237, 192] width 325 height 1
click at [118, 192] on span at bounding box center [237, 192] width 325 height 1
click at [81, 199] on icon at bounding box center [89, 199] width 16 height 5
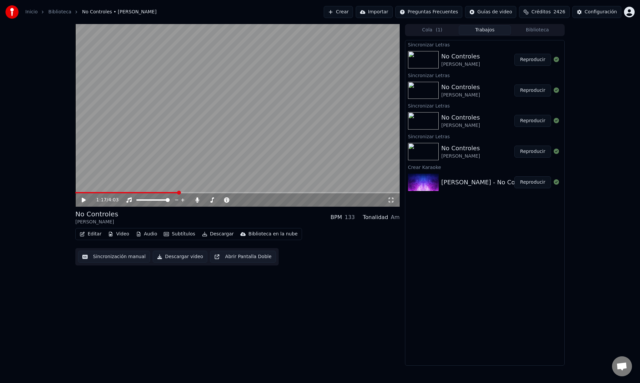
click at [99, 234] on button "Editar" at bounding box center [90, 233] width 27 height 9
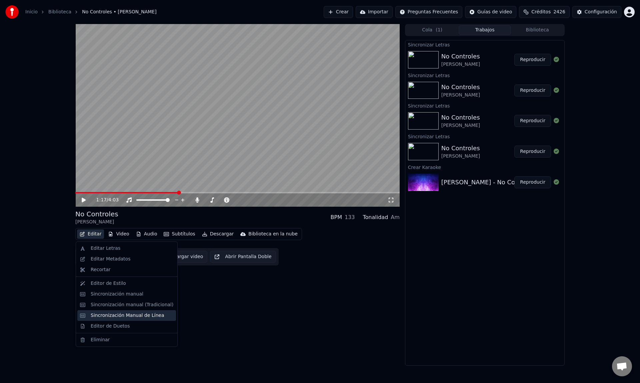
click at [123, 316] on div "Sincronización Manual de Línea" at bounding box center [128, 315] width 74 height 7
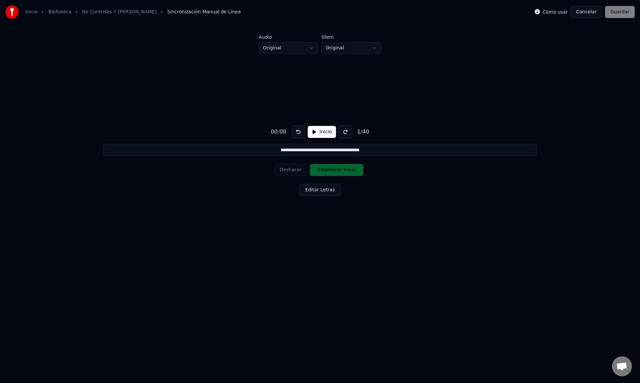
click at [106, 11] on link "No Controles • [PERSON_NAME]" at bounding box center [119, 12] width 74 height 7
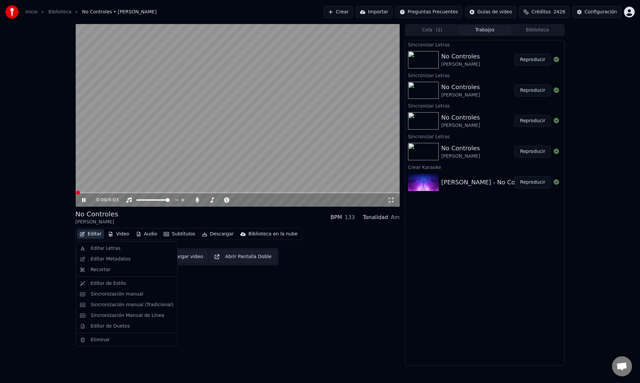
click at [91, 234] on button "Editar" at bounding box center [90, 233] width 27 height 9
click at [128, 297] on div "Sincronización manual" at bounding box center [126, 294] width 99 height 11
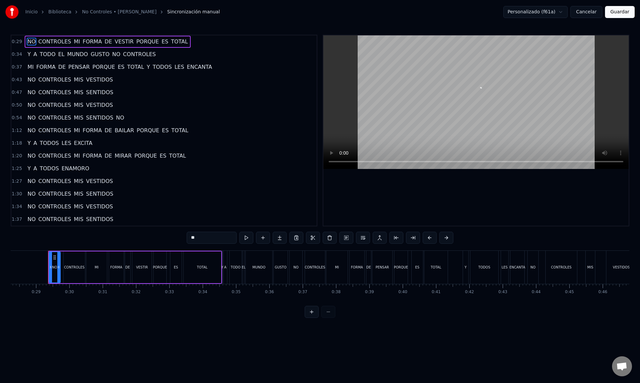
scroll to position [0, 946]
click at [17, 131] on span "1:12" at bounding box center [17, 130] width 10 height 7
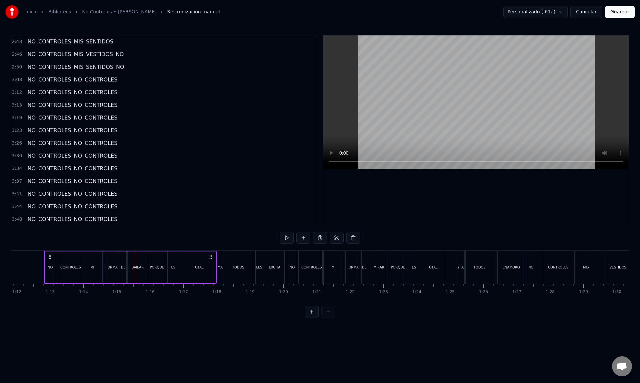
scroll to position [317, 0]
click at [314, 314] on button at bounding box center [312, 312] width 14 height 12
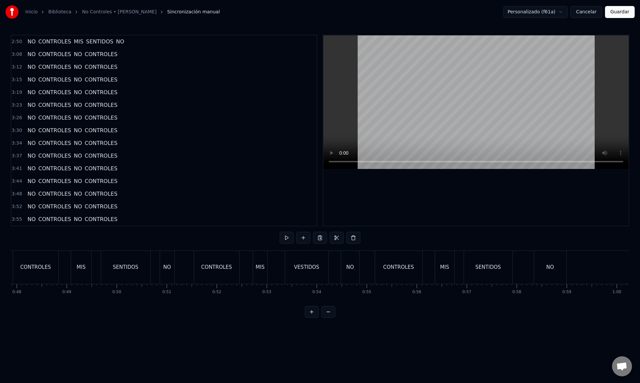
click at [314, 314] on button at bounding box center [312, 312] width 14 height 12
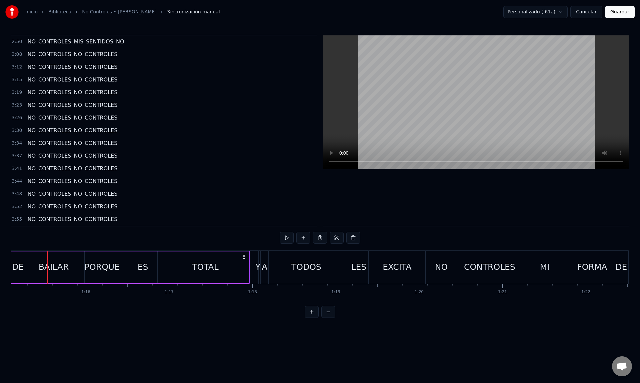
click at [305, 306] on button at bounding box center [312, 312] width 14 height 12
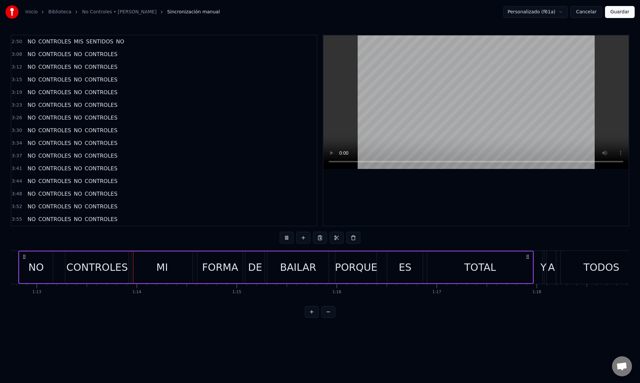
scroll to position [0, 7302]
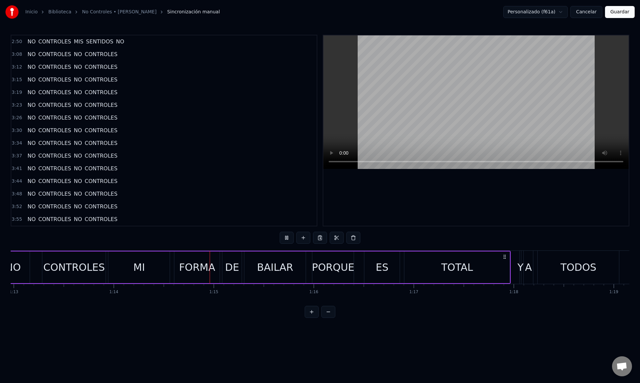
click at [305, 306] on button at bounding box center [312, 312] width 14 height 12
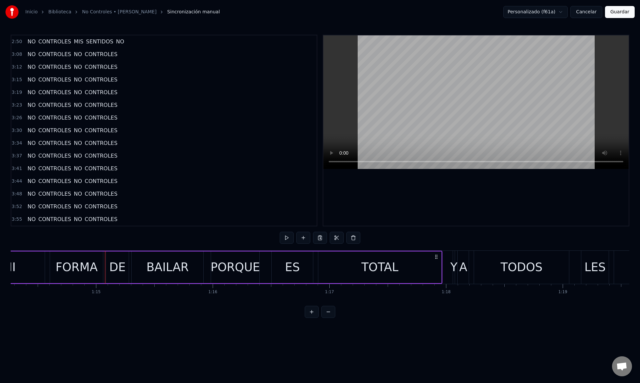
click at [305, 306] on button at bounding box center [312, 312] width 14 height 12
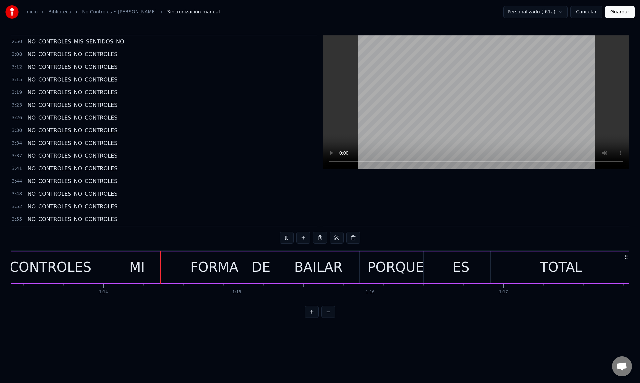
click at [305, 306] on button at bounding box center [312, 312] width 14 height 12
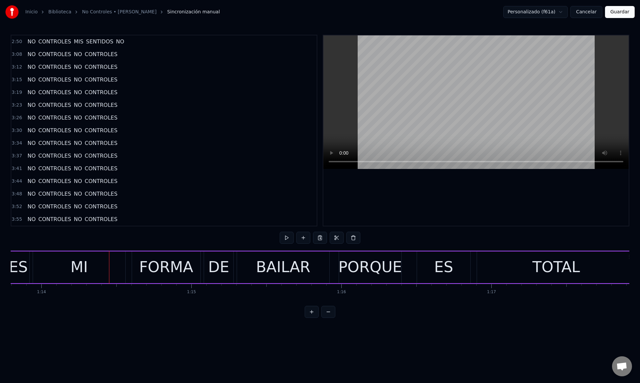
scroll to position [0, 11032]
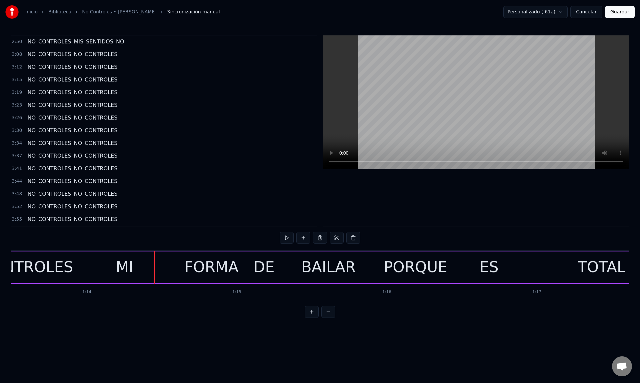
drag, startPoint x: 78, startPoint y: 274, endPoint x: 96, endPoint y: 275, distance: 18.4
click at [97, 275] on div "MI" at bounding box center [124, 267] width 93 height 32
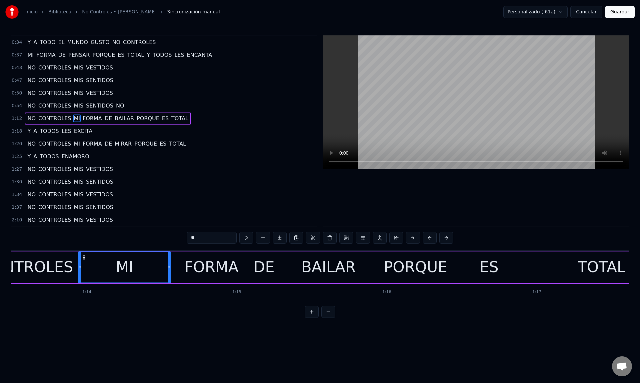
scroll to position [0, 0]
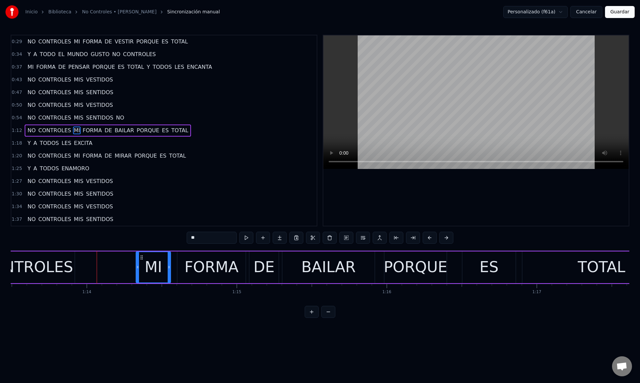
drag, startPoint x: 79, startPoint y: 267, endPoint x: 137, endPoint y: 272, distance: 57.9
click at [137, 272] on div at bounding box center [137, 267] width 3 height 30
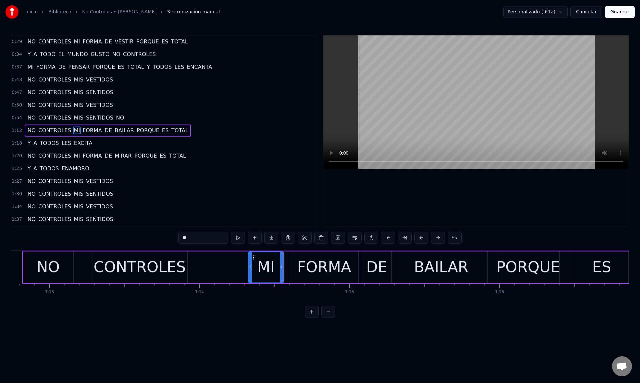
scroll to position [0, 10918]
click at [73, 268] on div "NO" at bounding box center [49, 267] width 50 height 32
type input "**"
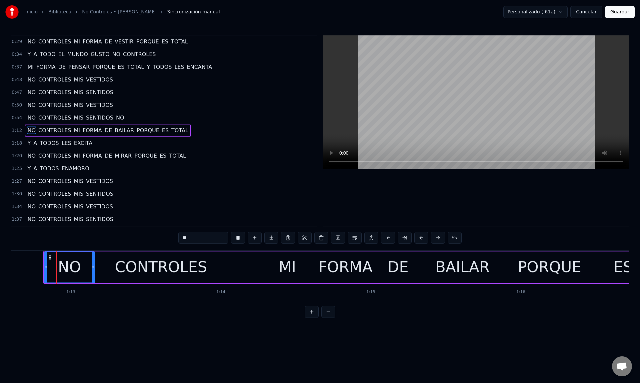
scroll to position [0, 10897]
click at [13, 131] on span "1:12" at bounding box center [17, 130] width 10 height 7
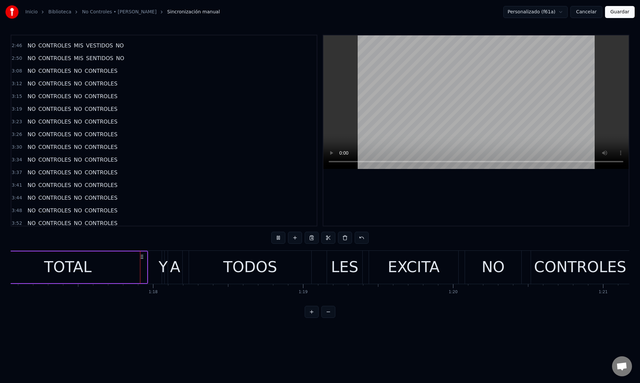
scroll to position [0, 11566]
click at [166, 280] on div "Y A TODOS LES EXCITA" at bounding box center [310, 267] width 299 height 33
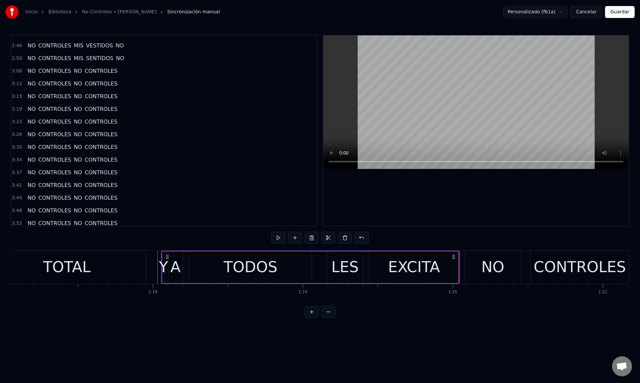
click at [491, 281] on div "NO" at bounding box center [493, 267] width 56 height 33
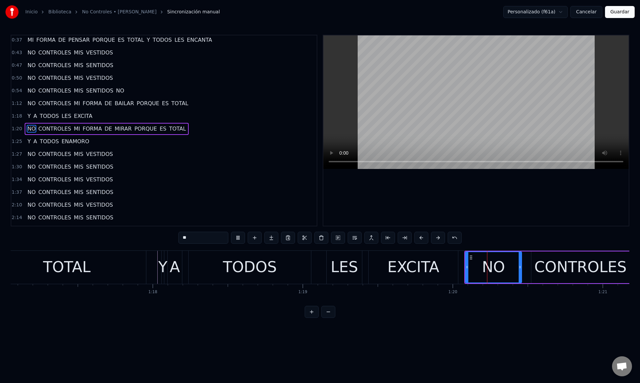
scroll to position [25, 0]
click at [541, 277] on div "CONTROLES" at bounding box center [581, 267] width 92 height 23
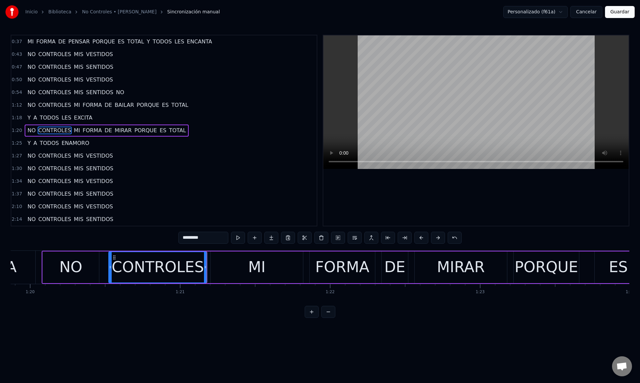
scroll to position [0, 12122]
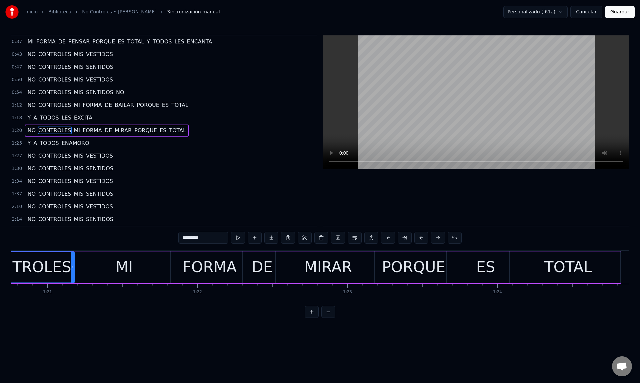
click at [122, 270] on div "MI" at bounding box center [123, 267] width 17 height 23
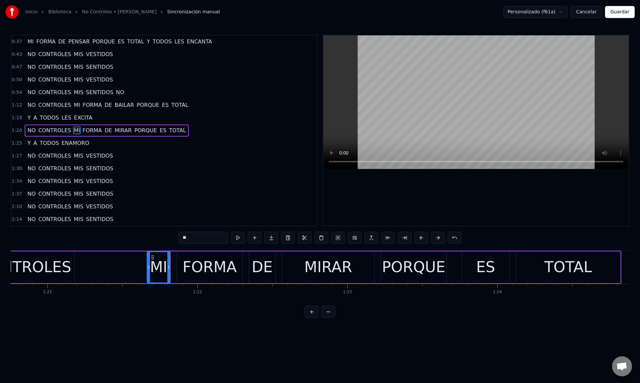
drag, startPoint x: 79, startPoint y: 270, endPoint x: 61, endPoint y: 265, distance: 18.3
click at [147, 275] on div at bounding box center [148, 267] width 3 height 30
click at [37, 265] on div "CONTROLES" at bounding box center [25, 267] width 92 height 23
type input "*********"
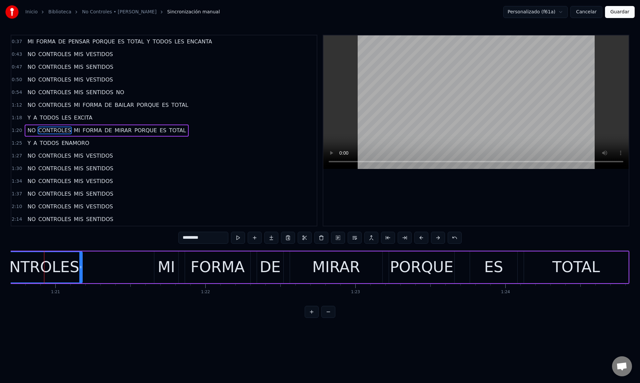
scroll to position [0, 12053]
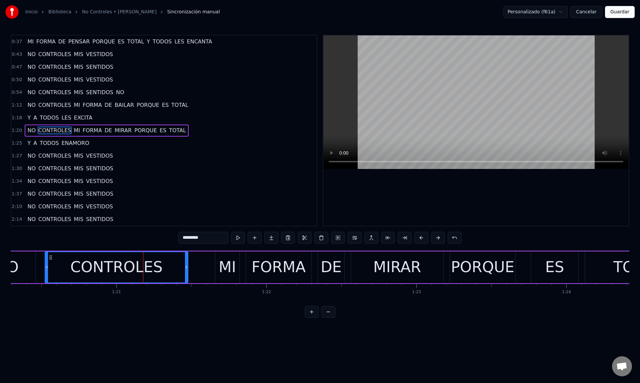
drag, startPoint x: 142, startPoint y: 272, endPoint x: 187, endPoint y: 275, distance: 44.8
click at [187, 275] on div at bounding box center [186, 267] width 3 height 30
click at [56, 299] on div "NO CONTROLES MI FORMA DE VESTIR PORQUE ES TOTAL Y A TODO EL MUNDO GUSTO NO CONT…" at bounding box center [320, 275] width 619 height 50
click at [14, 129] on span "1:20" at bounding box center [17, 130] width 10 height 7
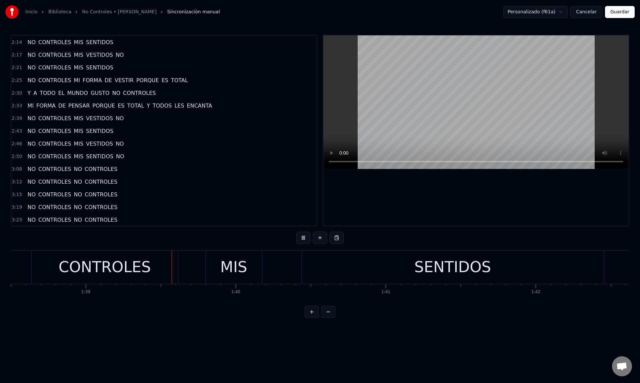
scroll to position [0, 14809]
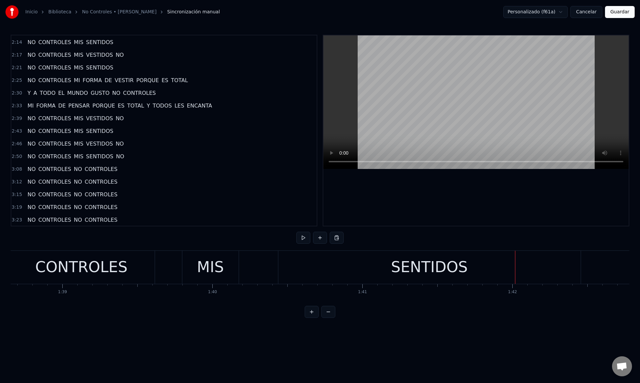
click at [580, 269] on div "SENTIDOS" at bounding box center [429, 267] width 303 height 33
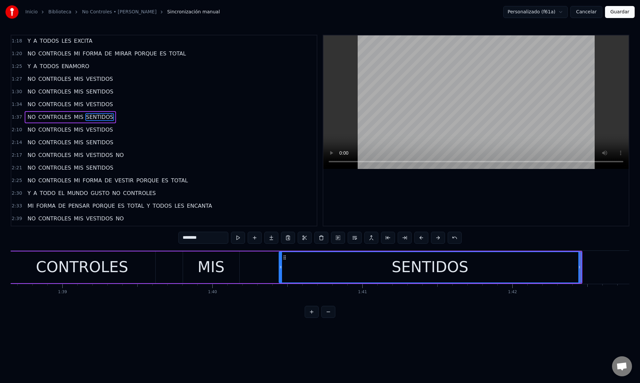
scroll to position [89, 0]
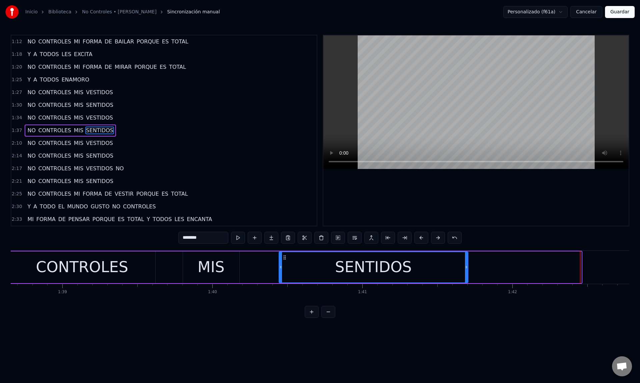
drag, startPoint x: 580, startPoint y: 270, endPoint x: 466, endPoint y: 268, distance: 113.4
click at [466, 268] on div at bounding box center [466, 267] width 3 height 30
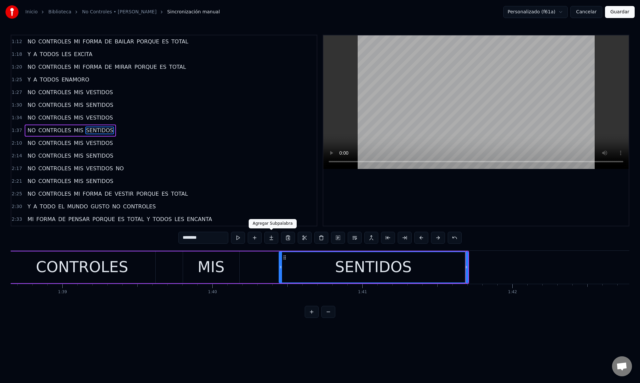
click at [274, 239] on button at bounding box center [272, 237] width 14 height 12
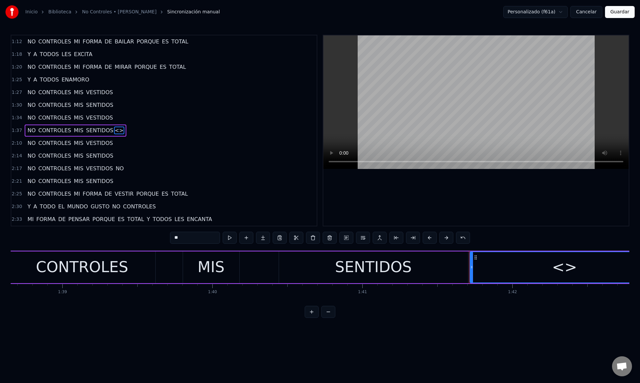
click at [560, 269] on div "<>" at bounding box center [564, 267] width 25 height 23
click at [114, 130] on span "<>" at bounding box center [119, 130] width 10 height 8
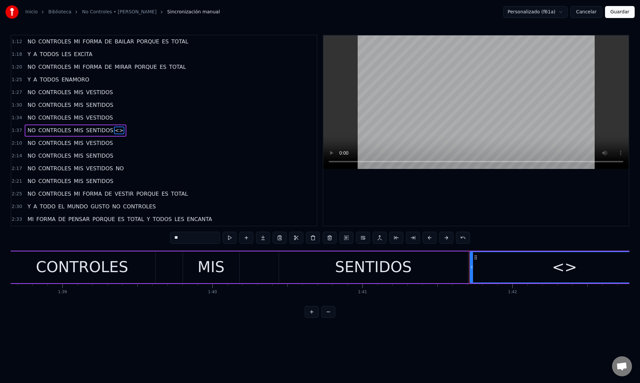
click at [114, 130] on span "<>" at bounding box center [119, 130] width 10 height 8
click at [567, 270] on div "<>" at bounding box center [564, 267] width 25 height 23
click at [565, 270] on div "<>" at bounding box center [564, 267] width 25 height 23
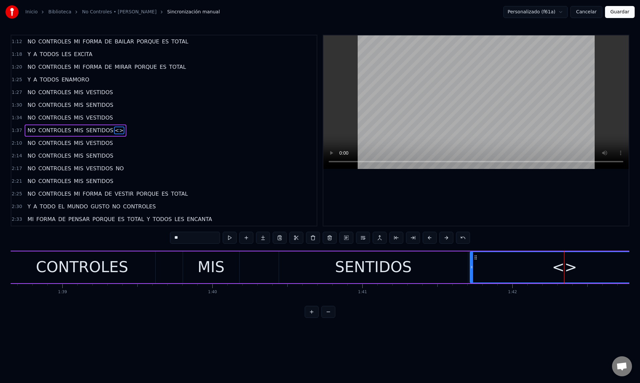
click at [565, 270] on div "<>" at bounding box center [564, 267] width 25 height 23
drag, startPoint x: 184, startPoint y: 238, endPoint x: 169, endPoint y: 238, distance: 15.7
click at [169, 238] on div "0:29 NO CONTROLES MI FORMA DE VESTIR PORQUE ES TOTAL 0:34 Y A TODO EL MUNDO GUS…" at bounding box center [320, 176] width 619 height 283
click at [336, 262] on div "SENTIDOS" at bounding box center [373, 267] width 189 height 32
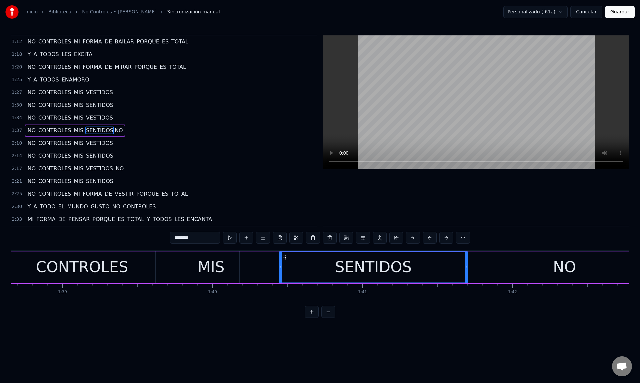
click at [570, 269] on div "NO" at bounding box center [564, 267] width 23 height 23
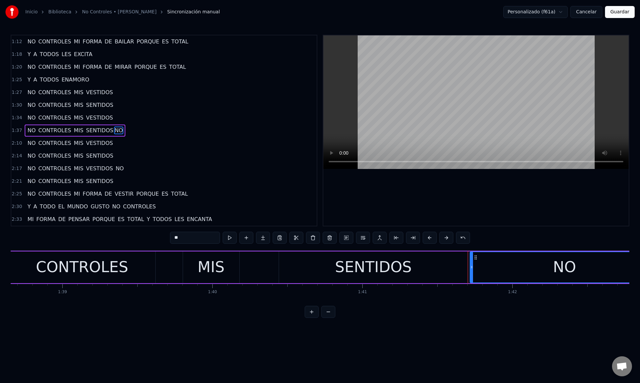
click at [173, 236] on input "**" at bounding box center [195, 237] width 50 height 12
click at [421, 262] on div "SENTIDOS" at bounding box center [373, 267] width 189 height 32
type input "********"
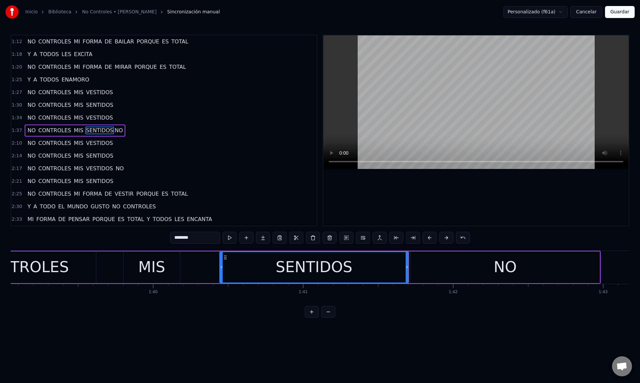
scroll to position [0, 14952]
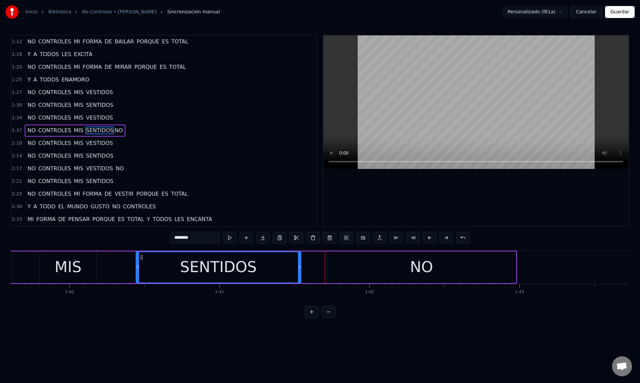
drag, startPoint x: 324, startPoint y: 267, endPoint x: 318, endPoint y: 269, distance: 5.9
click at [300, 267] on icon at bounding box center [299, 266] width 3 height 5
drag, startPoint x: 328, startPoint y: 271, endPoint x: 323, endPoint y: 271, distance: 5.7
click at [323, 271] on div "SENTIDOS NO" at bounding box center [326, 267] width 381 height 32
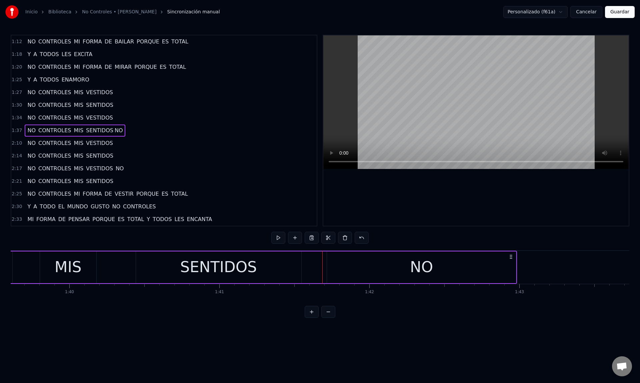
click at [328, 271] on div "NO" at bounding box center [421, 267] width 189 height 32
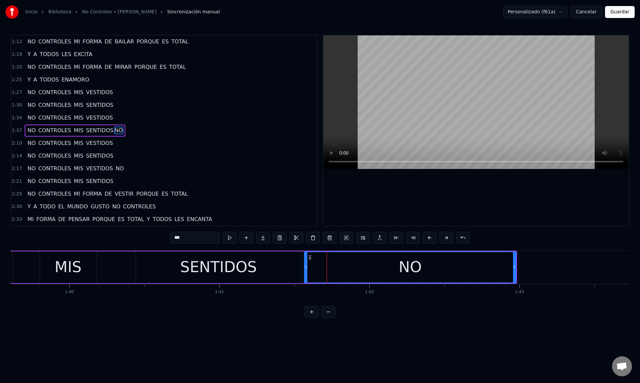
drag, startPoint x: 329, startPoint y: 271, endPoint x: 298, endPoint y: 269, distance: 30.4
click at [306, 270] on div at bounding box center [306, 267] width 3 height 30
click at [150, 258] on div "SENTIDOS" at bounding box center [218, 267] width 165 height 32
type input "********"
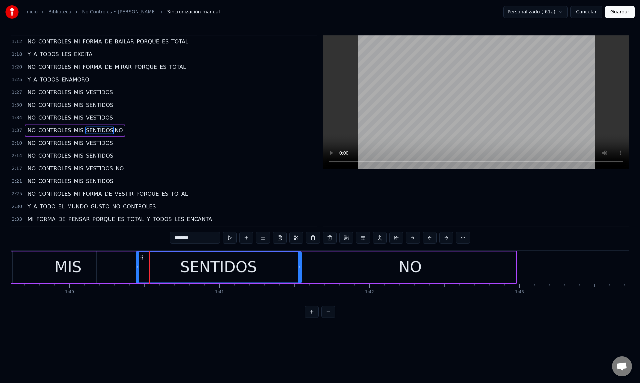
click at [120, 283] on div "NO CONTROLES MIS SENTIDOS NO" at bounding box center [130, 267] width 776 height 33
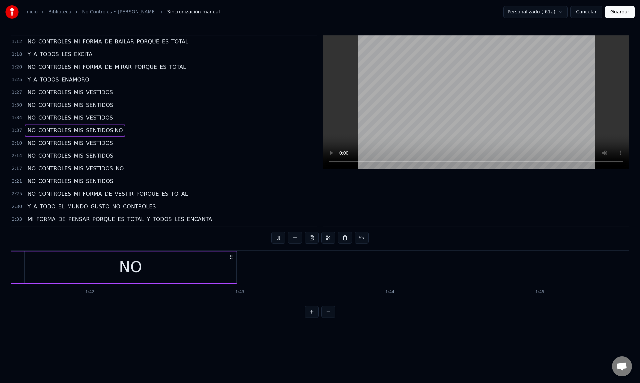
scroll to position [0, 15234]
click at [275, 299] on div "NO CONTROLES MI FORMA DE VESTIR PORQUE ES TOTAL Y A TODO EL MUNDO GUSTO NO CONT…" at bounding box center [320, 275] width 619 height 50
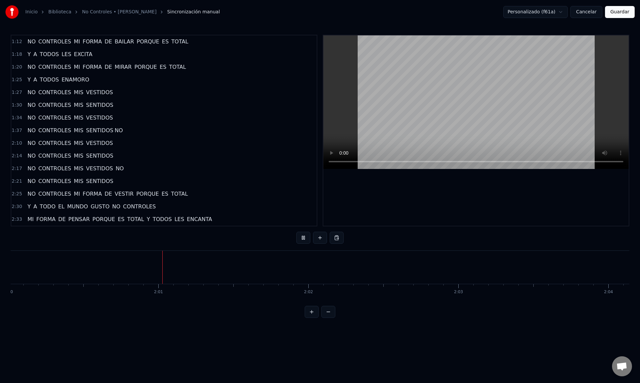
scroll to position [0, 18047]
click at [327, 312] on button at bounding box center [329, 312] width 14 height 12
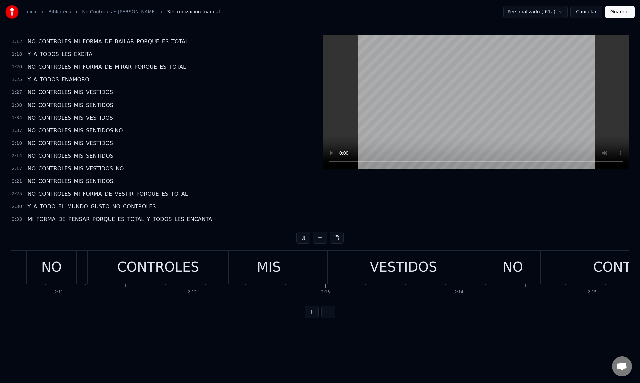
click at [327, 312] on button at bounding box center [329, 312] width 14 height 12
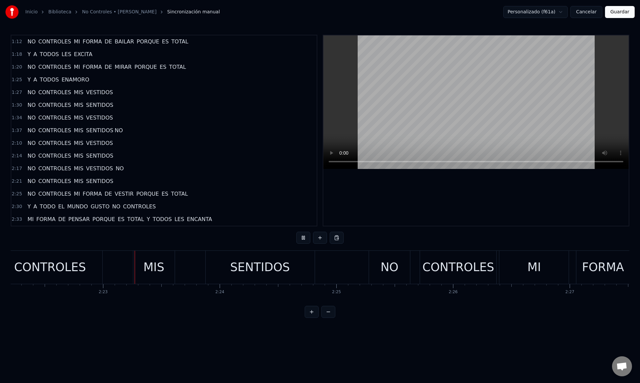
scroll to position [0, 16605]
click at [52, 267] on div "CONTROLES" at bounding box center [48, 267] width 72 height 18
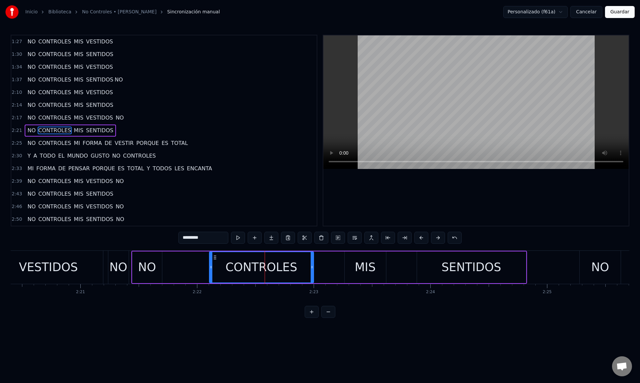
scroll to position [0, 16355]
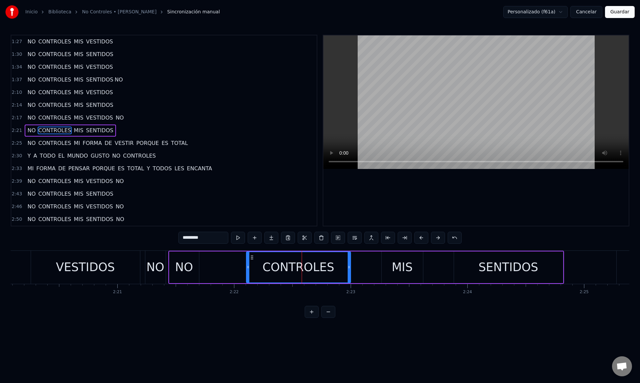
click at [160, 281] on div "NO" at bounding box center [155, 267] width 20 height 33
type input "**"
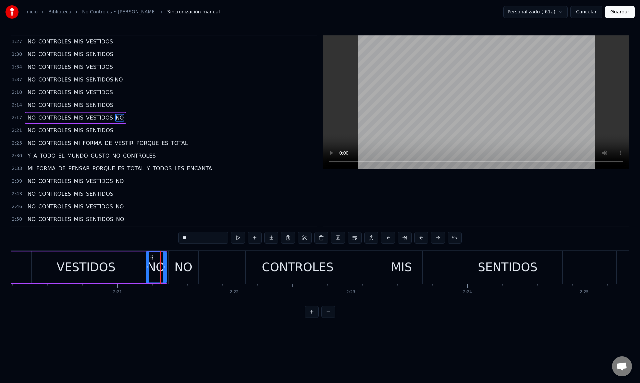
scroll to position [127, 0]
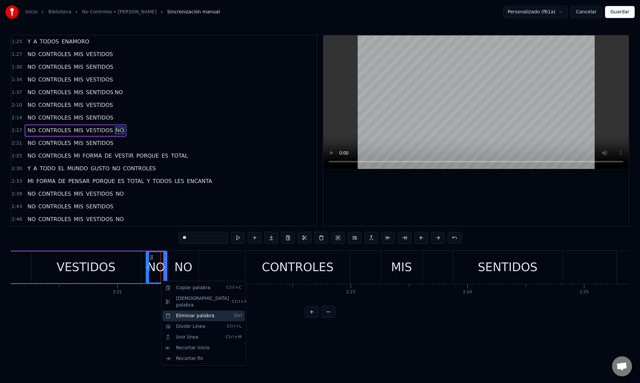
click at [176, 310] on div "Eliminar palabra Del" at bounding box center [204, 315] width 82 height 11
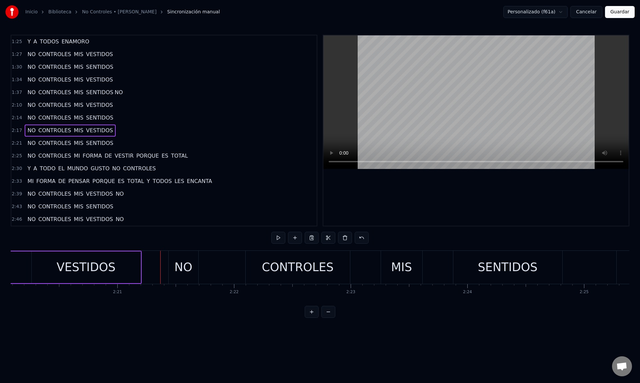
click at [52, 258] on div "VESTIDOS" at bounding box center [86, 267] width 109 height 32
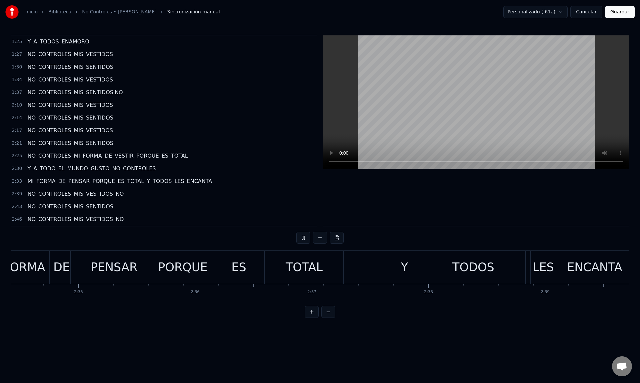
scroll to position [0, 18038]
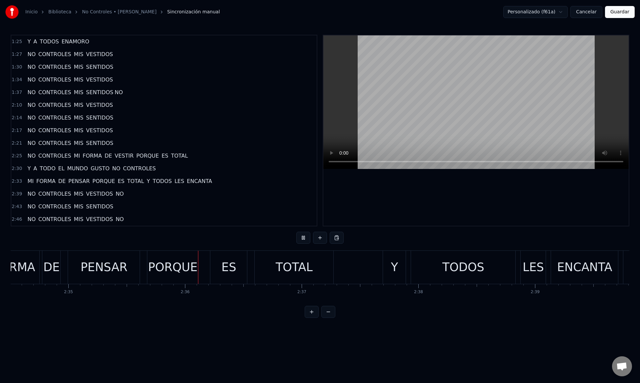
click at [113, 264] on div "PENSAR" at bounding box center [104, 267] width 47 height 18
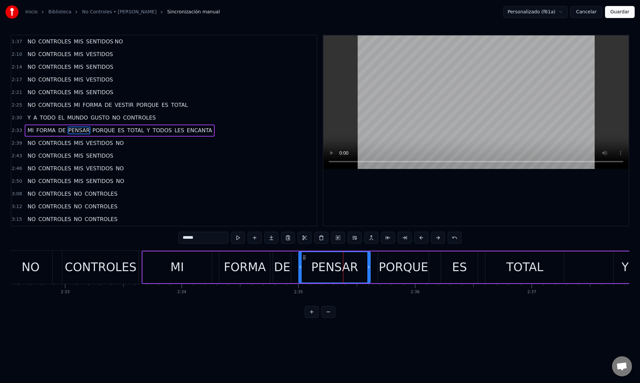
scroll to position [0, 17802]
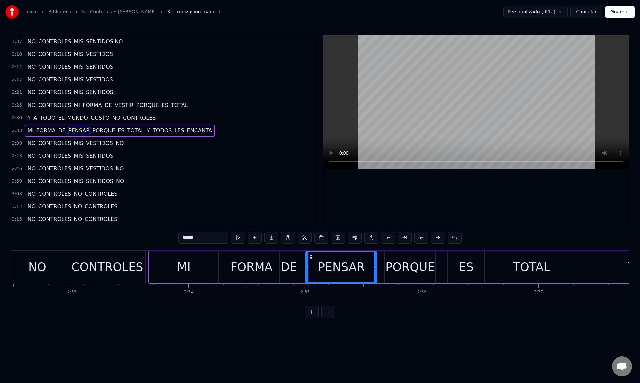
click at [113, 264] on div "CONTROLES" at bounding box center [107, 267] width 72 height 18
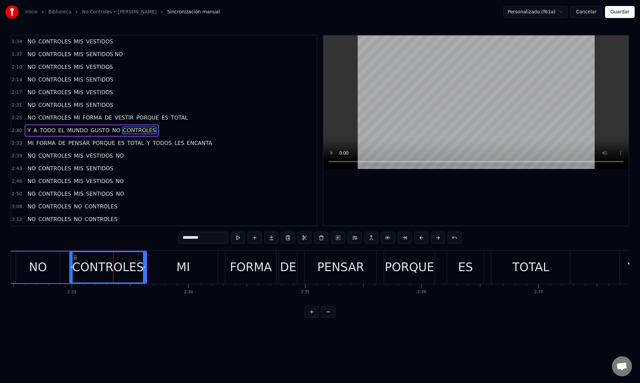
click at [149, 270] on div "MI" at bounding box center [183, 267] width 69 height 33
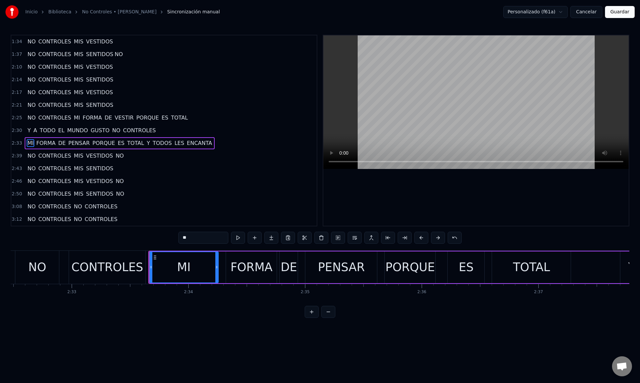
scroll to position [177, 0]
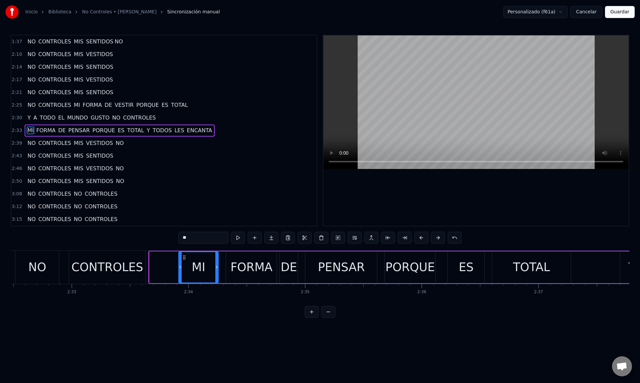
drag, startPoint x: 150, startPoint y: 270, endPoint x: 179, endPoint y: 272, distance: 29.4
click at [179, 272] on div at bounding box center [180, 267] width 3 height 30
click at [41, 264] on div "NO" at bounding box center [37, 267] width 18 height 18
type input "**"
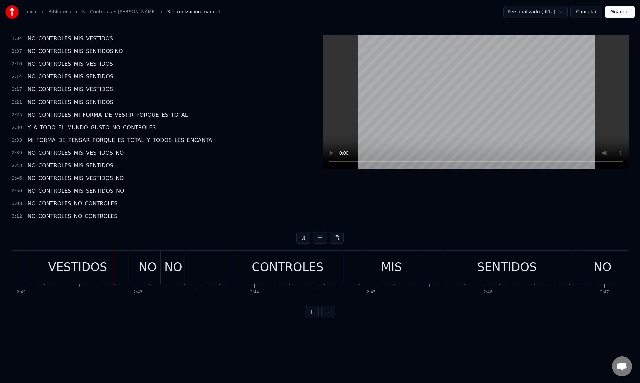
scroll to position [0, 18904]
click at [147, 273] on div "NO" at bounding box center [147, 267] width 18 height 18
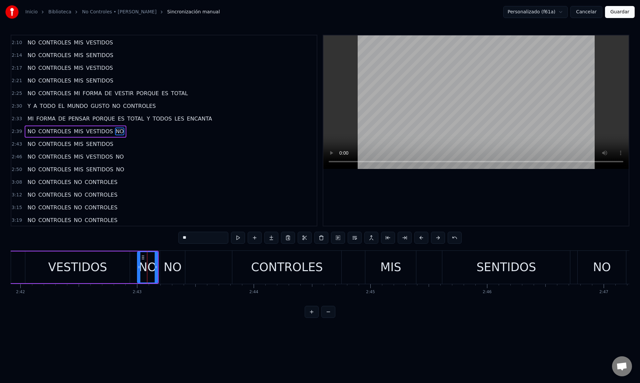
scroll to position [190, 0]
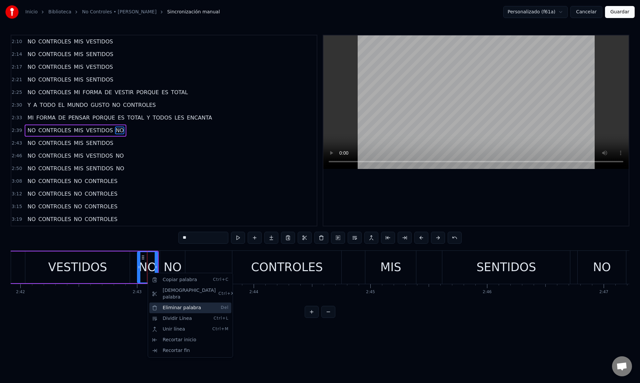
click at [175, 302] on div "Eliminar palabra Del" at bounding box center [190, 307] width 82 height 11
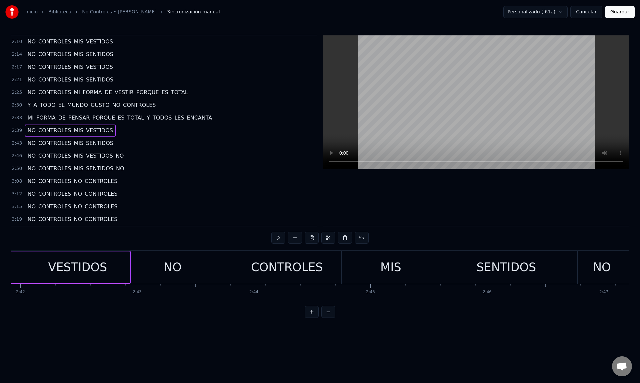
click at [101, 263] on div "VESTIDOS" at bounding box center [77, 267] width 59 height 18
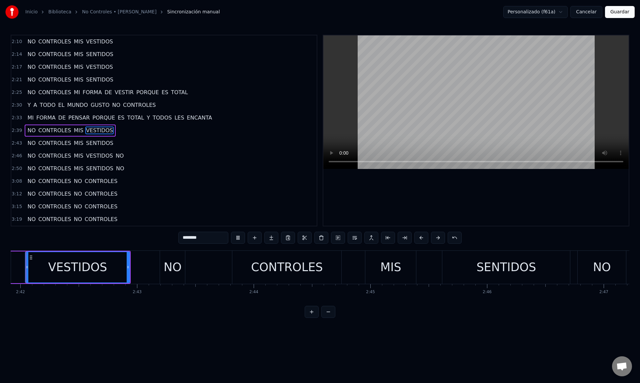
scroll to position [0, 18884]
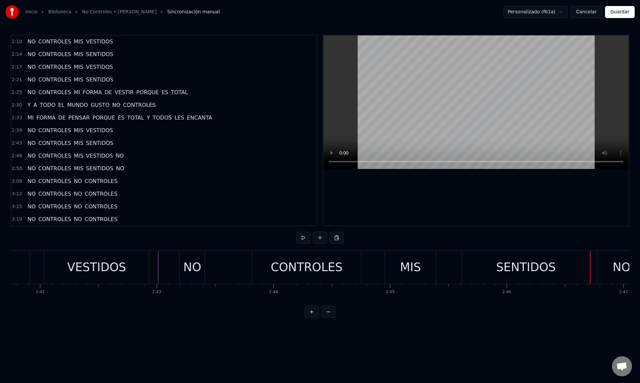
click at [222, 268] on div "NO CONTROLES MIS SENTIDOS" at bounding box center [385, 267] width 412 height 33
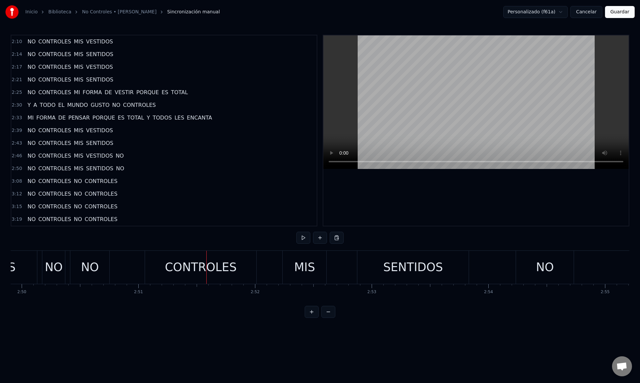
scroll to position [0, 19764]
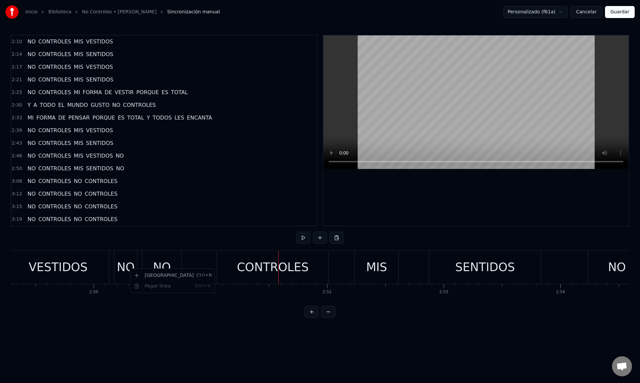
click at [114, 277] on html "Inicio Biblioteca No Controles • Ole Ole Sincronización manual Personalizado (f…" at bounding box center [320, 164] width 640 height 328
click at [124, 272] on div "NO" at bounding box center [126, 267] width 18 height 18
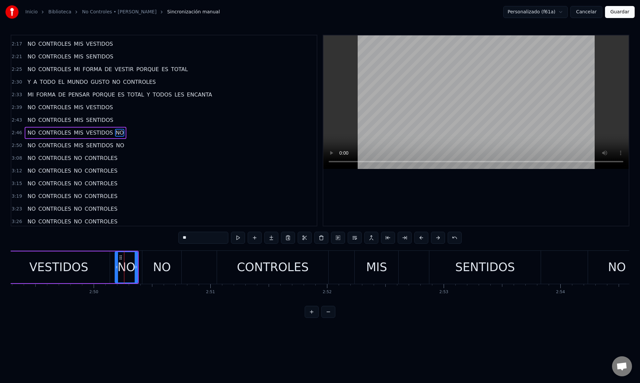
scroll to position [215, 0]
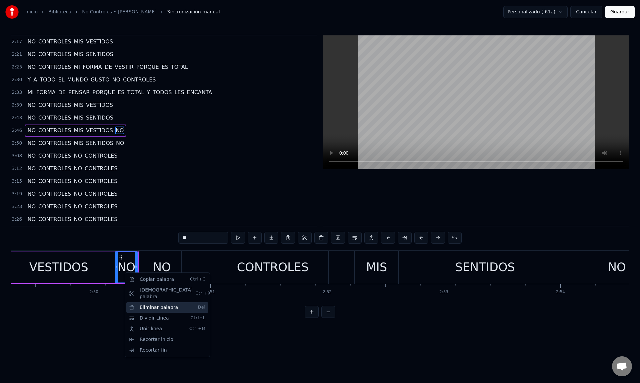
click at [148, 302] on div "Eliminar palabra Del" at bounding box center [167, 307] width 82 height 11
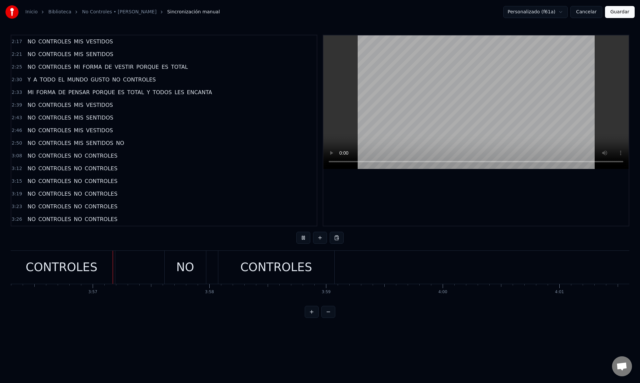
scroll to position [0, 27590]
drag, startPoint x: 625, startPoint y: 13, endPoint x: 618, endPoint y: 17, distance: 7.5
click at [625, 13] on button "Guardar" at bounding box center [620, 12] width 30 height 12
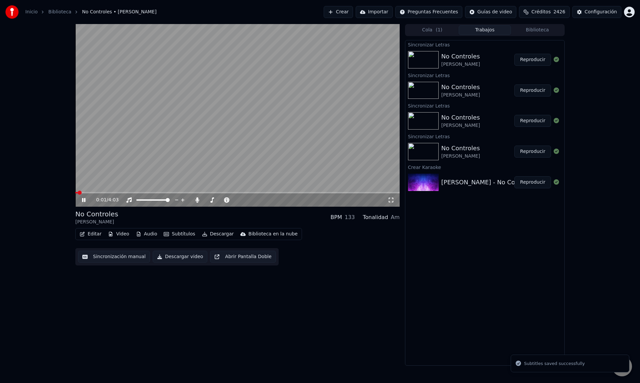
click at [84, 200] on icon at bounding box center [83, 200] width 3 height 4
click at [215, 235] on button "Descargar" at bounding box center [217, 233] width 37 height 9
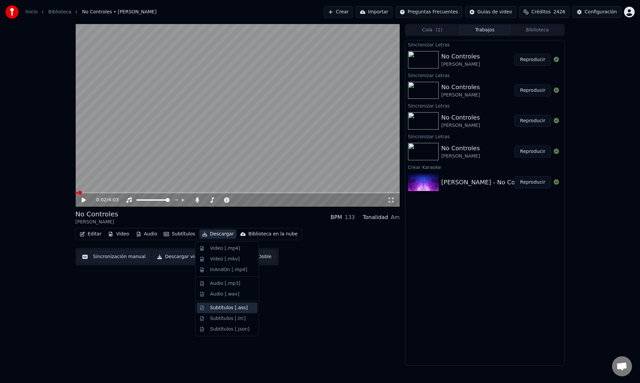
click at [240, 309] on div "Subtítulos [.ass]" at bounding box center [229, 307] width 38 height 7
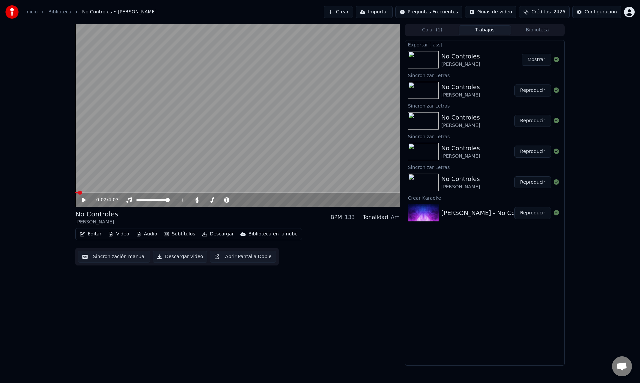
click at [538, 59] on button "Mostrar" at bounding box center [536, 60] width 29 height 12
click at [344, 13] on button "Crear" at bounding box center [338, 12] width 29 height 12
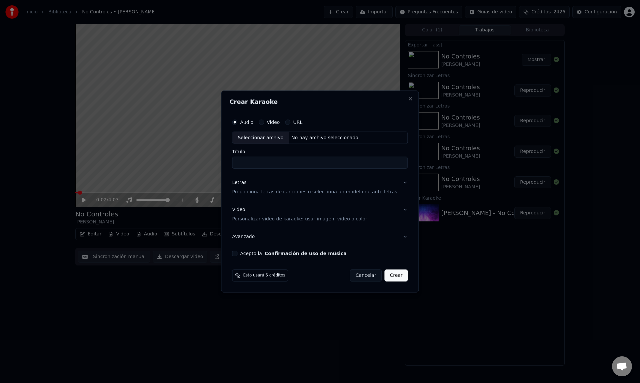
click at [262, 135] on div "Seleccionar archivo" at bounding box center [260, 138] width 56 height 12
type input "**********"
click at [256, 193] on p "Proporciona letras de canciones o selecciona un modelo de auto letras" at bounding box center [314, 192] width 165 height 7
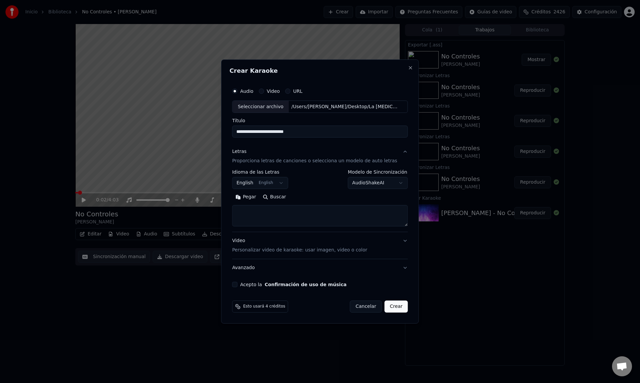
click at [251, 214] on textarea at bounding box center [320, 215] width 176 height 21
paste textarea "**********"
click at [249, 213] on textarea at bounding box center [315, 215] width 167 height 21
click at [288, 217] on textarea at bounding box center [315, 215] width 167 height 21
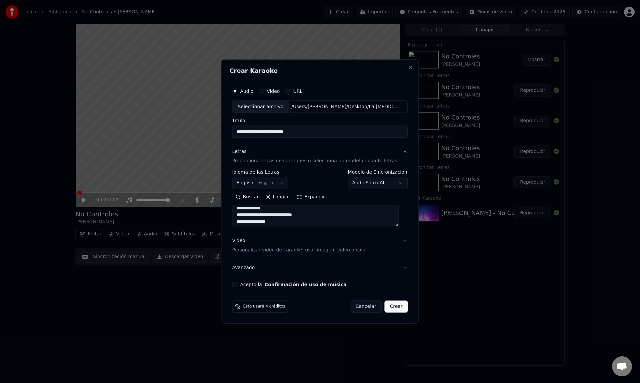
click at [347, 214] on textarea at bounding box center [315, 215] width 167 height 21
click at [307, 216] on textarea at bounding box center [315, 215] width 167 height 21
click at [241, 222] on textarea at bounding box center [315, 215] width 167 height 21
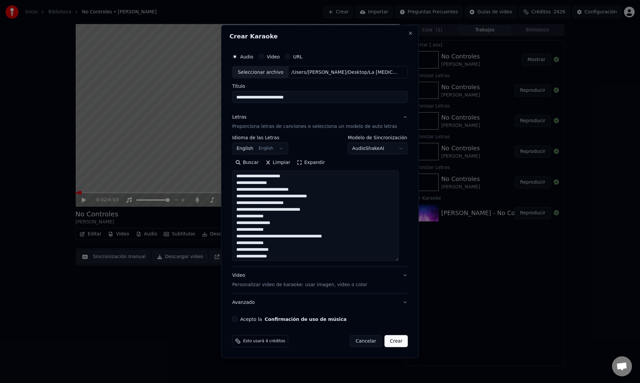
drag, startPoint x: 402, startPoint y: 224, endPoint x: 386, endPoint y: 254, distance: 33.3
click at [399, 259] on textarea at bounding box center [315, 215] width 167 height 90
click at [281, 179] on textarea at bounding box center [315, 215] width 167 height 90
click at [240, 188] on textarea at bounding box center [315, 215] width 167 height 90
click at [388, 182] on textarea at bounding box center [315, 215] width 167 height 90
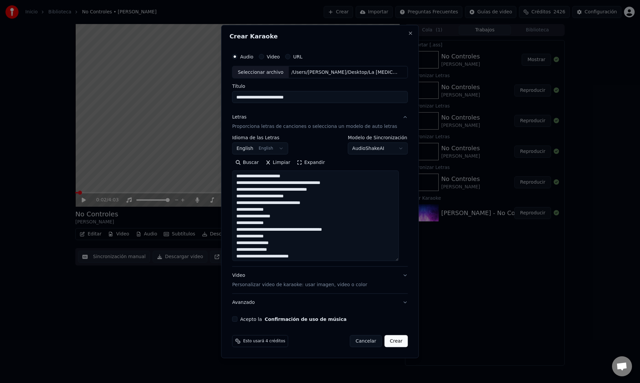
click at [362, 190] on textarea at bounding box center [315, 215] width 167 height 90
click at [242, 196] on textarea at bounding box center [315, 215] width 167 height 90
click at [391, 189] on textarea at bounding box center [315, 215] width 167 height 90
click at [241, 205] on textarea at bounding box center [315, 215] width 167 height 90
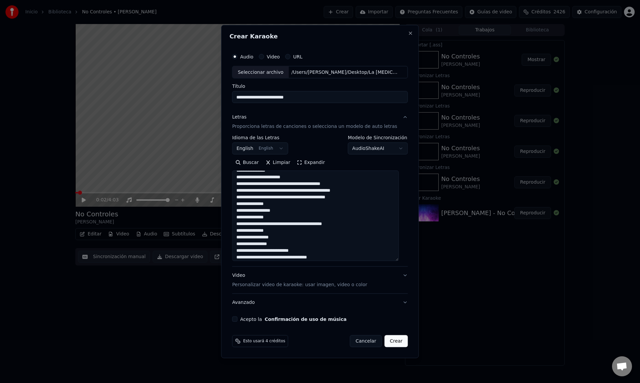
click at [298, 202] on textarea at bounding box center [315, 215] width 167 height 90
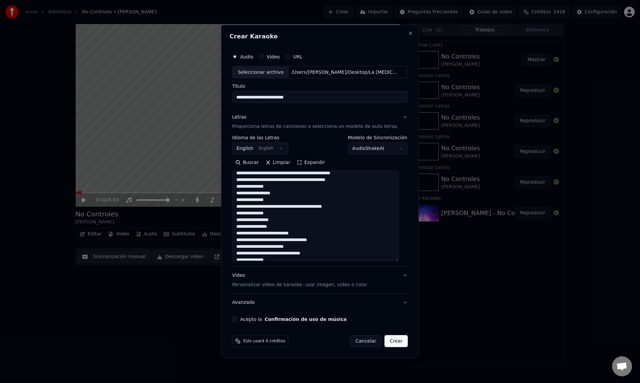
scroll to position [45, 0]
click at [300, 191] on textarea at bounding box center [315, 215] width 167 height 90
click at [304, 199] on textarea at bounding box center [315, 215] width 167 height 90
click at [293, 206] on textarea at bounding box center [315, 215] width 167 height 90
click at [335, 205] on textarea at bounding box center [315, 215] width 167 height 90
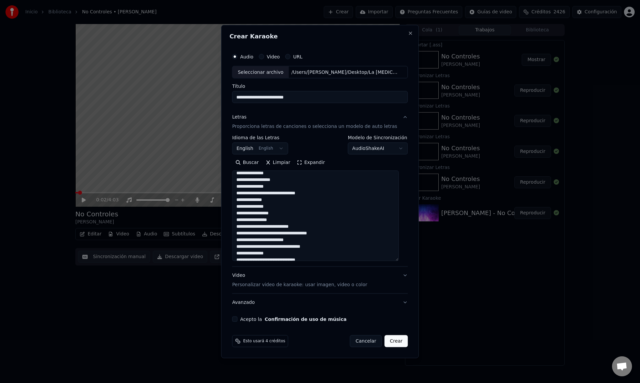
scroll to position [57, 0]
click at [305, 207] on textarea at bounding box center [315, 215] width 167 height 90
click at [255, 193] on textarea at bounding box center [315, 215] width 167 height 90
click at [310, 193] on textarea at bounding box center [315, 215] width 167 height 90
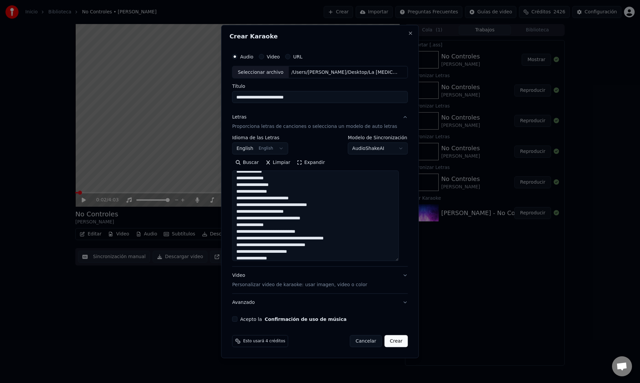
scroll to position [86, 0]
click at [242, 197] on textarea at bounding box center [315, 215] width 167 height 90
click at [379, 192] on textarea at bounding box center [315, 215] width 167 height 90
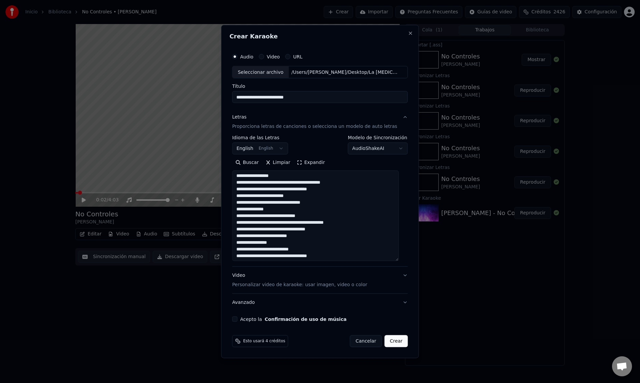
click at [297, 188] on textarea at bounding box center [315, 215] width 167 height 90
click at [374, 189] on textarea at bounding box center [315, 215] width 167 height 90
click at [242, 196] on textarea at bounding box center [315, 215] width 167 height 90
click at [392, 188] on textarea at bounding box center [315, 215] width 167 height 90
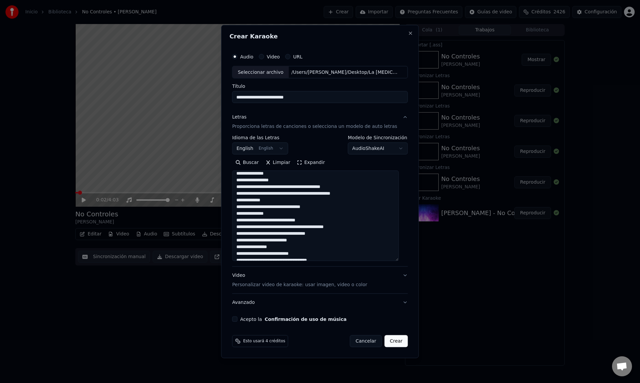
scroll to position [88, 0]
click at [241, 208] on textarea at bounding box center [315, 215] width 167 height 90
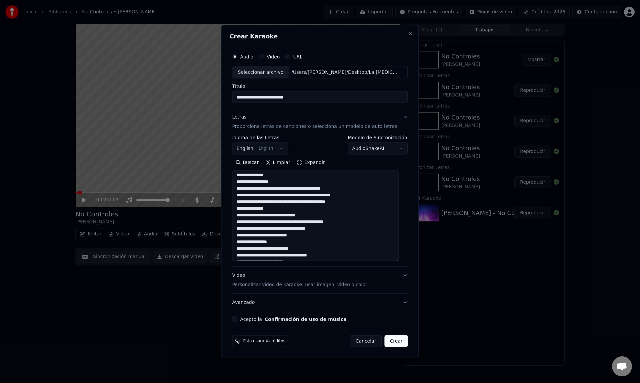
click at [291, 208] on textarea at bounding box center [315, 215] width 167 height 90
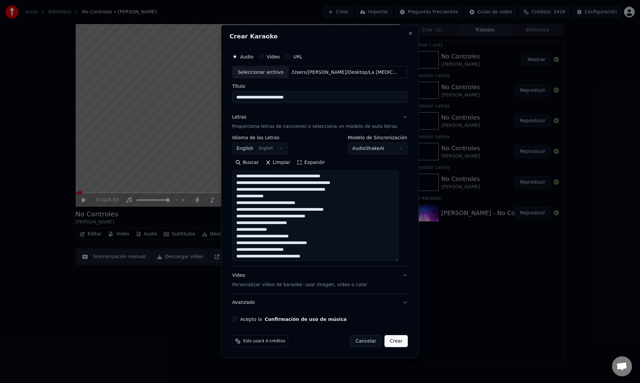
scroll to position [104, 0]
click at [347, 199] on textarea at bounding box center [315, 215] width 167 height 90
click at [241, 207] on textarea at bounding box center [315, 215] width 167 height 90
click at [288, 205] on textarea at bounding box center [315, 215] width 167 height 90
click at [335, 213] on textarea at bounding box center [315, 215] width 167 height 90
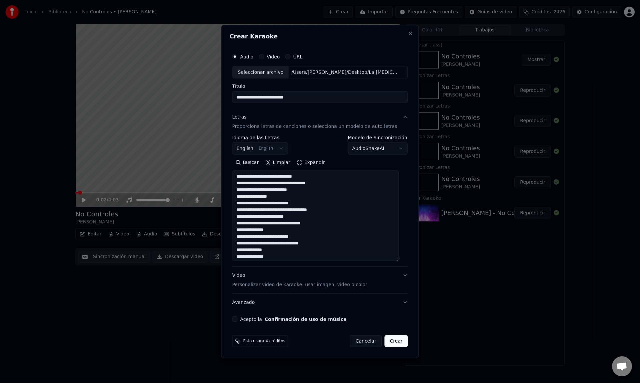
scroll to position [142, 0]
drag, startPoint x: 285, startPoint y: 181, endPoint x: 280, endPoint y: 199, distance: 18.2
click at [285, 181] on textarea at bounding box center [315, 215] width 167 height 90
click at [347, 200] on textarea at bounding box center [315, 215] width 167 height 90
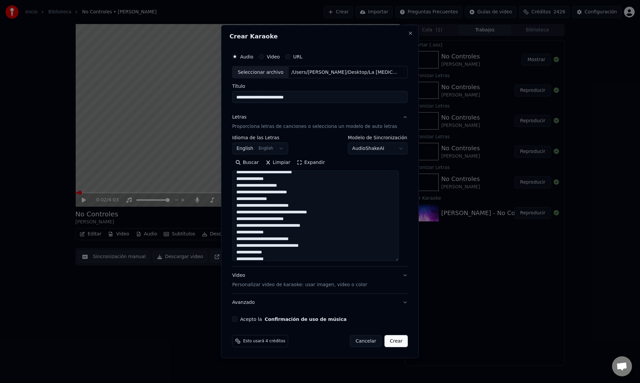
scroll to position [149, 0]
click at [241, 202] on textarea at bounding box center [315, 215] width 167 height 90
click at [242, 215] on textarea at bounding box center [315, 215] width 167 height 90
click at [391, 207] on textarea at bounding box center [315, 215] width 167 height 90
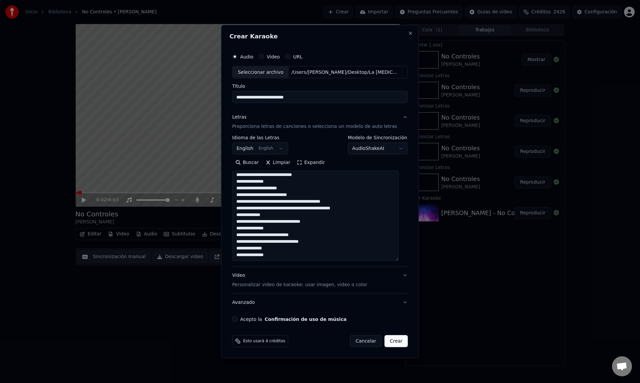
click at [241, 220] on textarea at bounding box center [315, 215] width 167 height 90
click at [347, 220] on textarea at bounding box center [315, 215] width 167 height 90
click at [293, 228] on textarea at bounding box center [315, 215] width 167 height 90
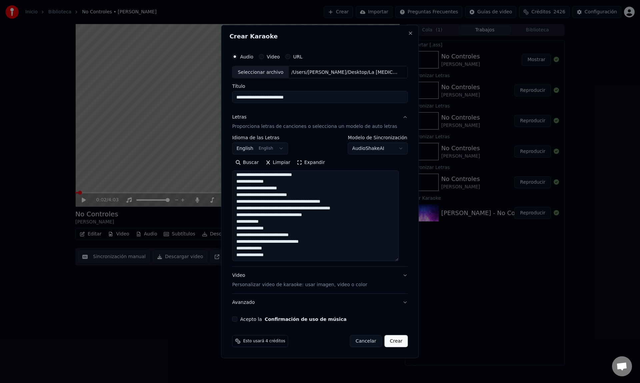
click at [283, 234] on textarea at bounding box center [315, 215] width 167 height 90
click at [354, 242] on textarea at bounding box center [315, 215] width 167 height 90
click at [304, 241] on textarea at bounding box center [315, 215] width 167 height 90
click at [311, 242] on textarea at bounding box center [315, 215] width 167 height 90
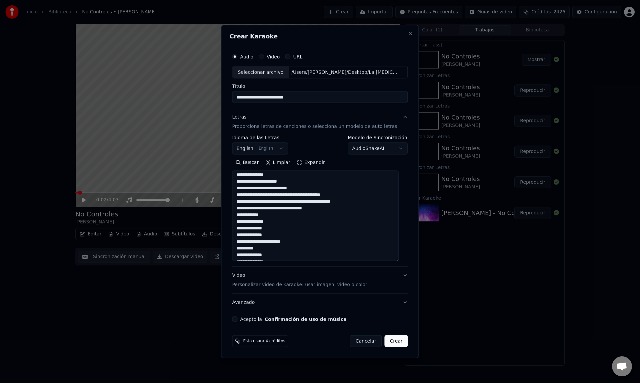
scroll to position [155, 0]
click at [291, 248] on textarea at bounding box center [315, 215] width 167 height 90
type textarea "**********"
click at [391, 339] on button "Crear" at bounding box center [396, 341] width 23 height 12
select select "**"
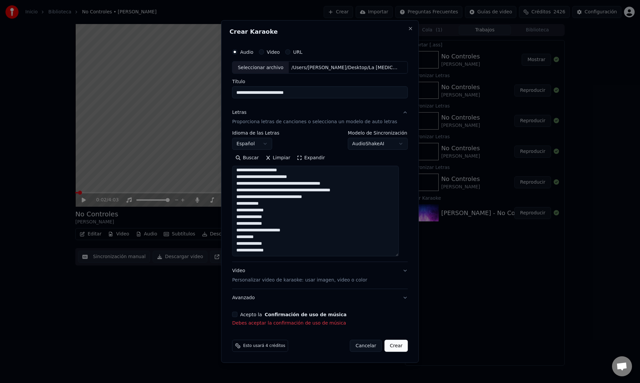
click at [238, 315] on button "Acepto la Confirmación de uso de música" at bounding box center [234, 314] width 5 height 5
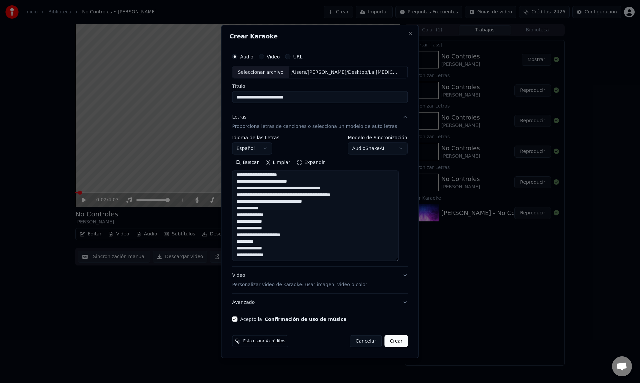
click at [392, 345] on button "Crear" at bounding box center [396, 341] width 23 height 12
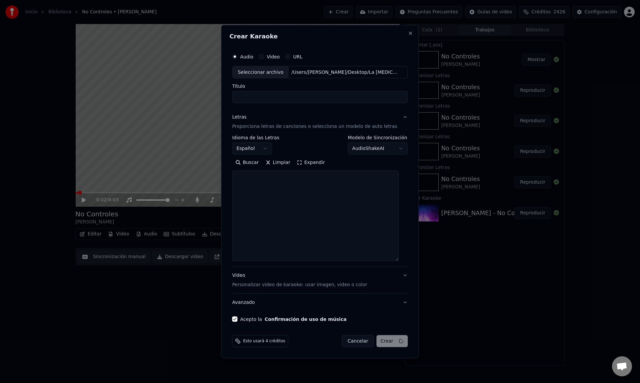
select select
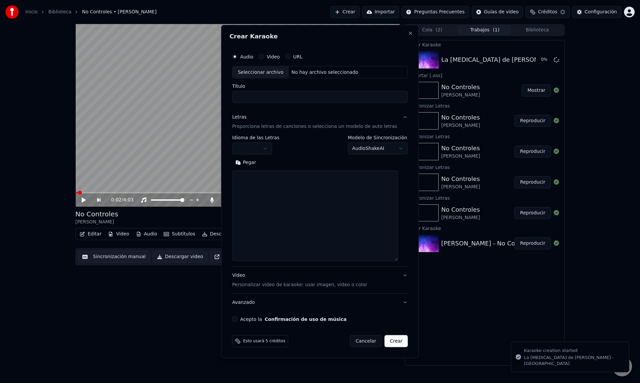
scroll to position [0, 0]
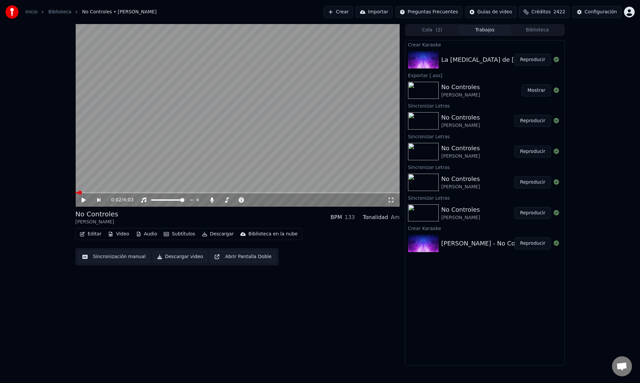
click at [537, 61] on button "Reproducir" at bounding box center [533, 60] width 37 height 12
click at [196, 199] on icon at bounding box center [197, 199] width 7 height 5
click at [85, 200] on icon at bounding box center [83, 200] width 3 height 4
click at [85, 236] on button "Editar" at bounding box center [90, 233] width 27 height 9
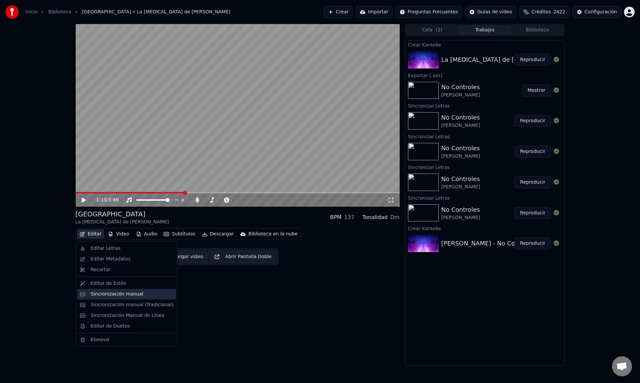
click at [103, 293] on div "Sincronización manual" at bounding box center [117, 294] width 53 height 7
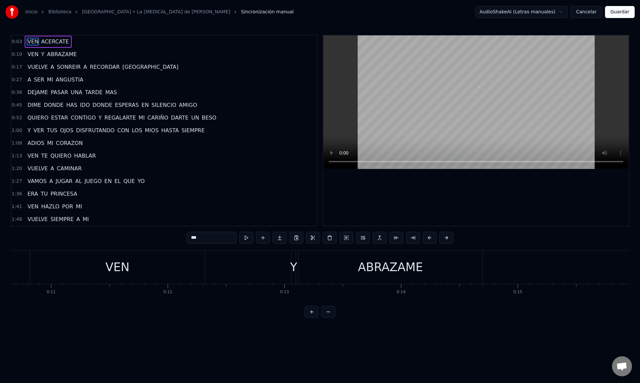
scroll to position [0, 858]
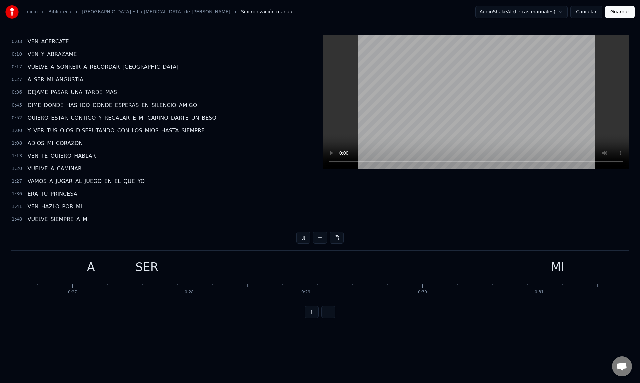
scroll to position [0, 3208]
click at [328, 277] on div "MI" at bounding box center [441, 267] width 756 height 33
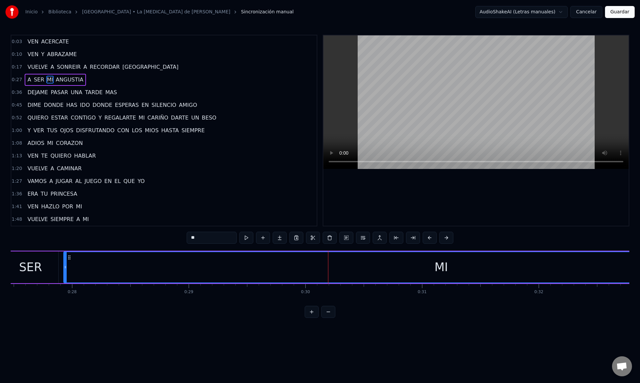
click at [326, 312] on button at bounding box center [329, 312] width 14 height 12
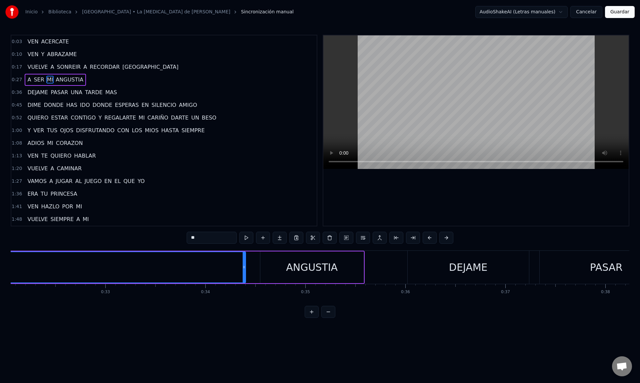
click at [326, 312] on button at bounding box center [329, 312] width 14 height 12
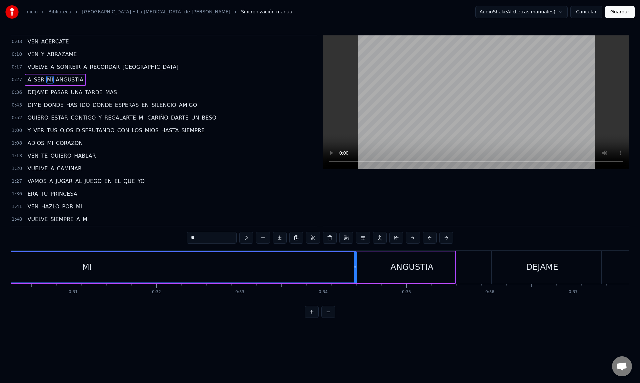
scroll to position [0, 2485]
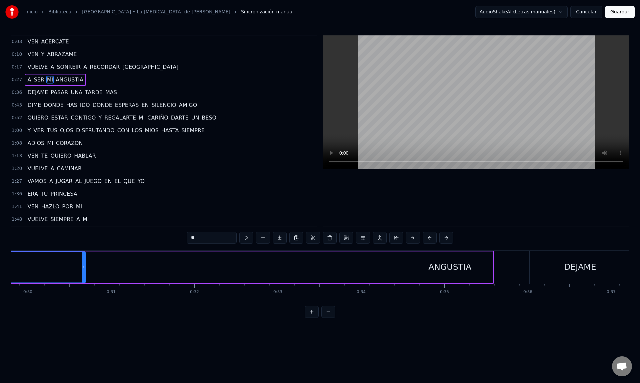
drag, startPoint x: 393, startPoint y: 270, endPoint x: 83, endPoint y: 269, distance: 309.6
click at [83, 269] on div at bounding box center [83, 267] width 3 height 30
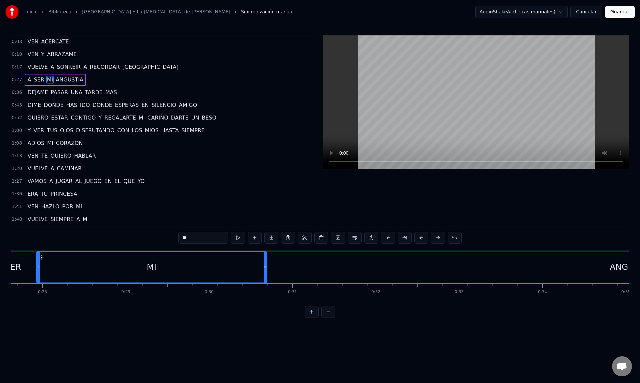
scroll to position [0, 2271]
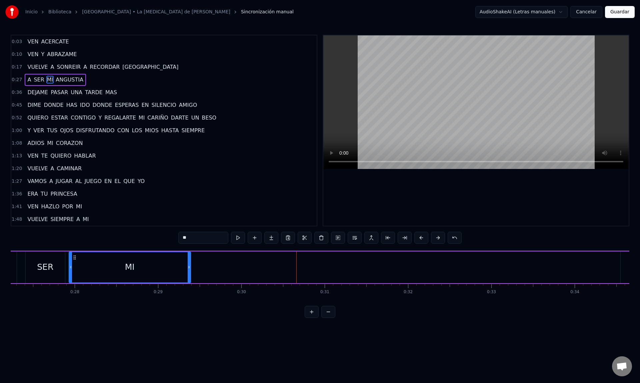
drag, startPoint x: 297, startPoint y: 268, endPoint x: 189, endPoint y: 271, distance: 108.4
click at [189, 271] on div at bounding box center [189, 267] width 3 height 30
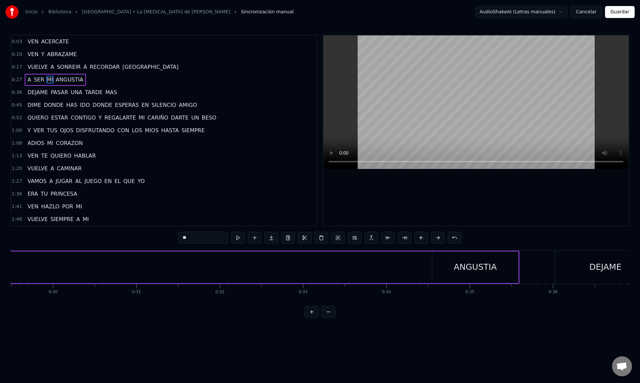
scroll to position [0, 2489]
click at [295, 273] on div "A SER MI ANGUSTIA" at bounding box center [132, 267] width 715 height 33
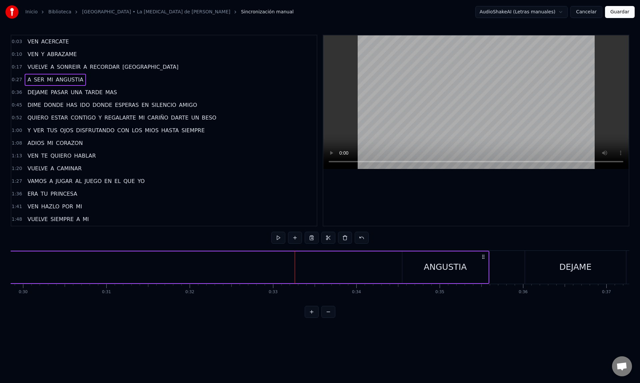
click at [439, 276] on div "ANGUSTIA" at bounding box center [446, 267] width 86 height 32
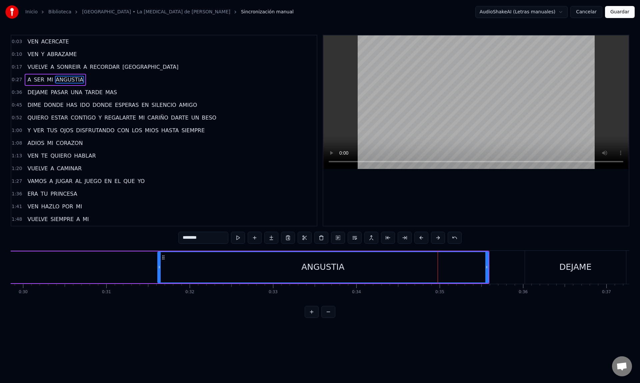
drag, startPoint x: 404, startPoint y: 270, endPoint x: 159, endPoint y: 269, distance: 244.5
click at [159, 269] on div at bounding box center [159, 267] width 3 height 30
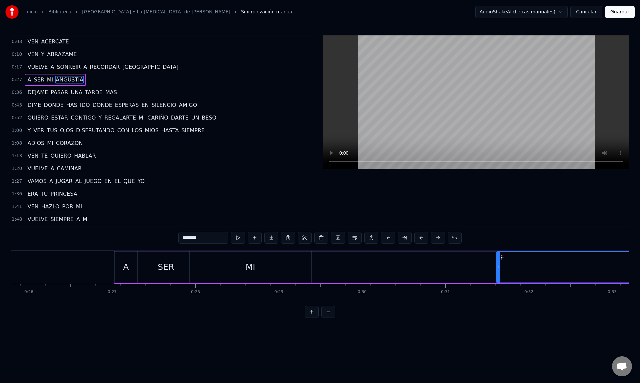
scroll to position [0, 2150]
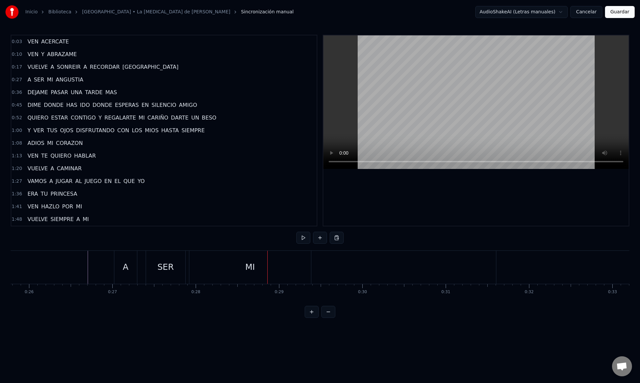
drag, startPoint x: 311, startPoint y: 266, endPoint x: 241, endPoint y: 274, distance: 70.1
click at [241, 274] on div "MI" at bounding box center [250, 267] width 122 height 33
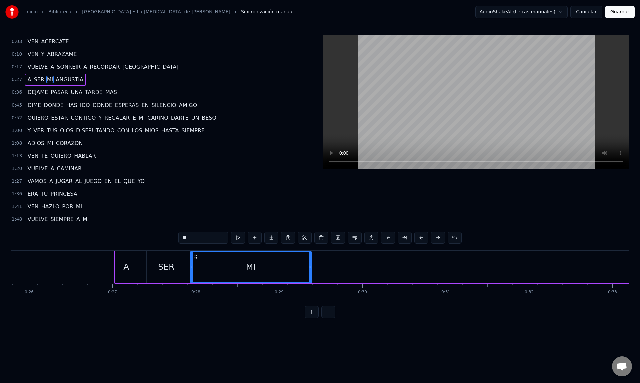
click at [243, 273] on div "MI" at bounding box center [250, 267] width 121 height 30
drag, startPoint x: 311, startPoint y: 270, endPoint x: 241, endPoint y: 272, distance: 69.8
click at [241, 272] on div at bounding box center [241, 267] width 3 height 30
type input "********"
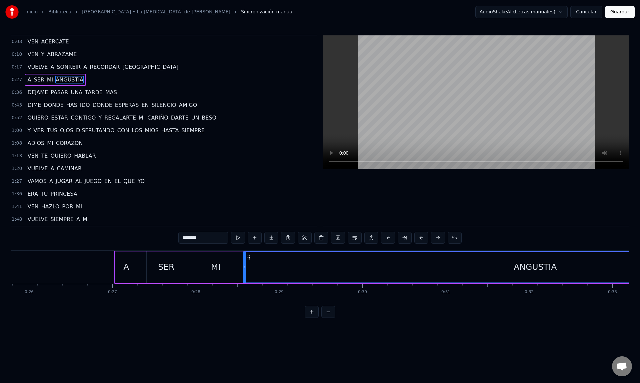
drag, startPoint x: 498, startPoint y: 271, endPoint x: 244, endPoint y: 272, distance: 254.2
click at [244, 272] on div at bounding box center [245, 267] width 3 height 30
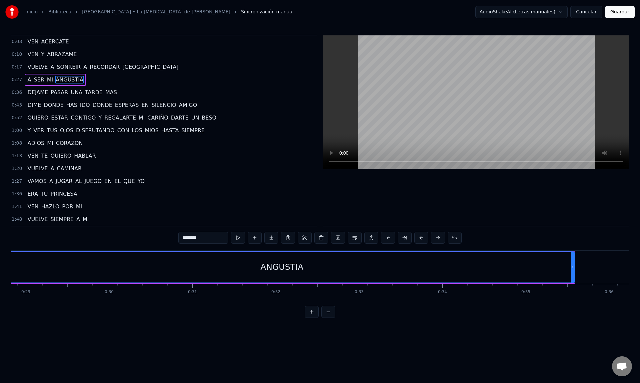
scroll to position [0, 2404]
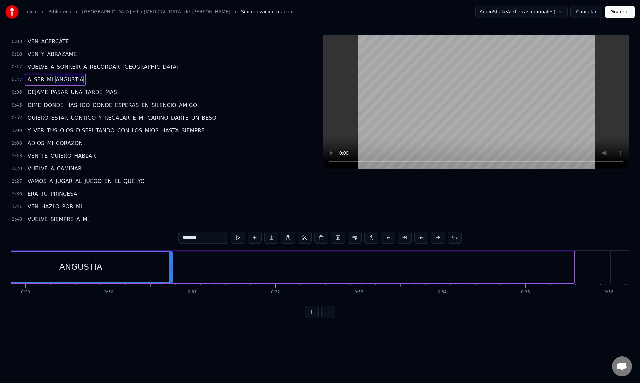
drag, startPoint x: 573, startPoint y: 269, endPoint x: 149, endPoint y: 277, distance: 424.7
click at [169, 277] on div at bounding box center [170, 267] width 3 height 30
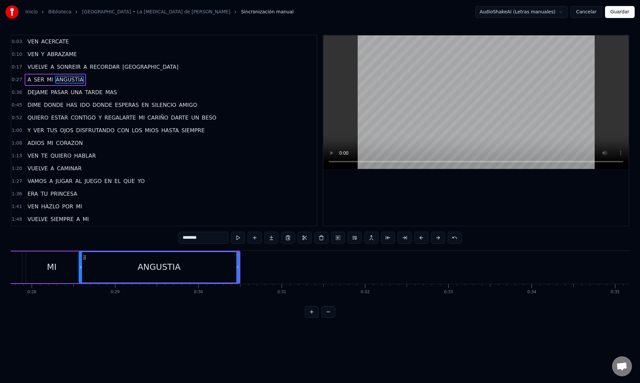
scroll to position [0, 2280]
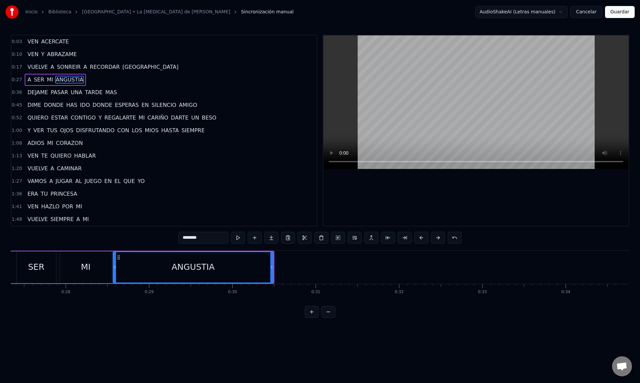
drag, startPoint x: 272, startPoint y: 268, endPoint x: 215, endPoint y: 277, distance: 57.0
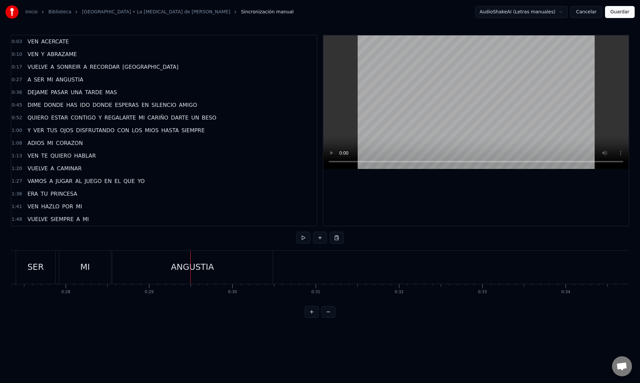
click at [273, 266] on div "ANGUSTIA" at bounding box center [192, 267] width 161 height 33
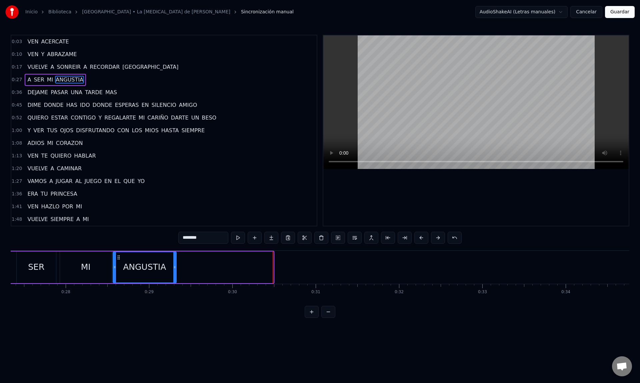
drag, startPoint x: 272, startPoint y: 268, endPoint x: 174, endPoint y: 272, distance: 97.5
click at [175, 272] on div at bounding box center [174, 267] width 3 height 30
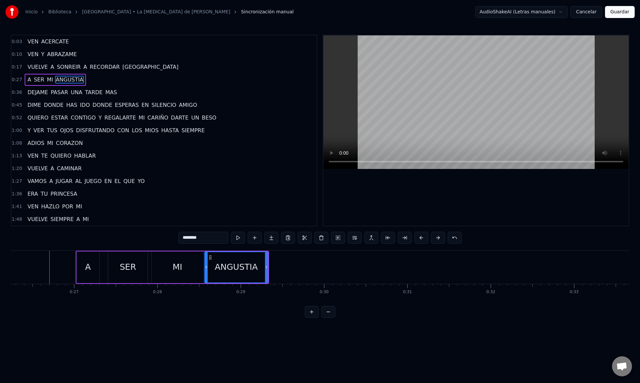
scroll to position [0, 2164]
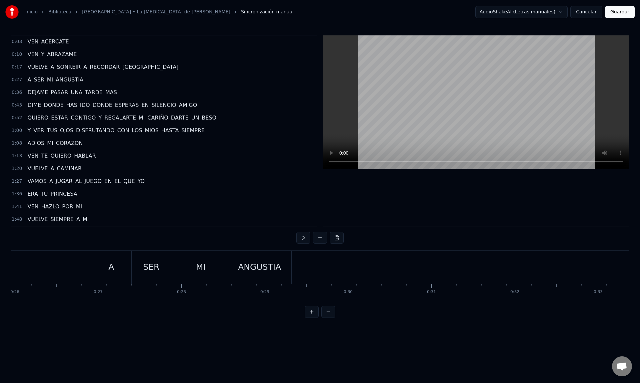
click at [225, 271] on div "MI" at bounding box center [201, 267] width 52 height 33
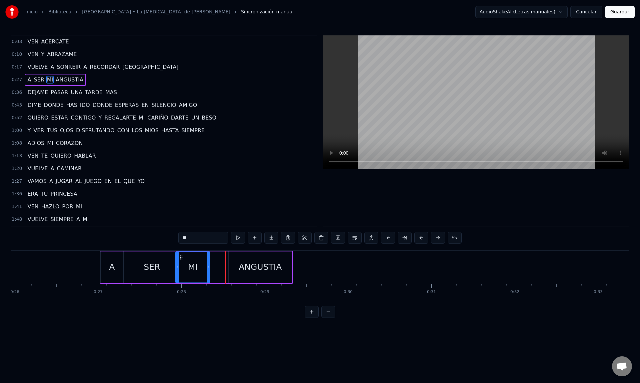
drag, startPoint x: 226, startPoint y: 271, endPoint x: 212, endPoint y: 271, distance: 14.3
click at [209, 271] on div at bounding box center [208, 267] width 3 height 30
click at [231, 268] on div "ANGUSTIA" at bounding box center [260, 267] width 63 height 32
type input "********"
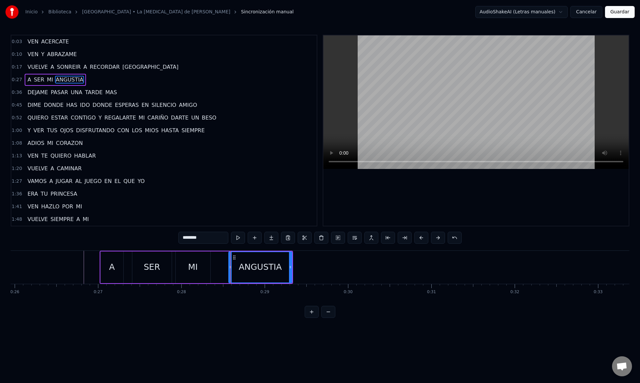
drag, startPoint x: 228, startPoint y: 269, endPoint x: 224, endPoint y: 270, distance: 4.0
click at [224, 270] on div "A SER MI ANGUSTIA" at bounding box center [196, 267] width 193 height 33
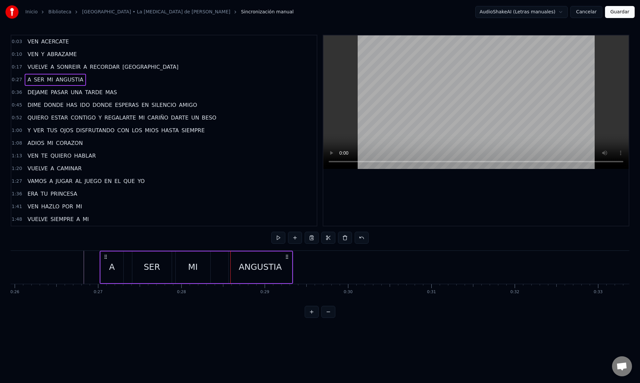
click at [230, 268] on div at bounding box center [230, 267] width 0 height 33
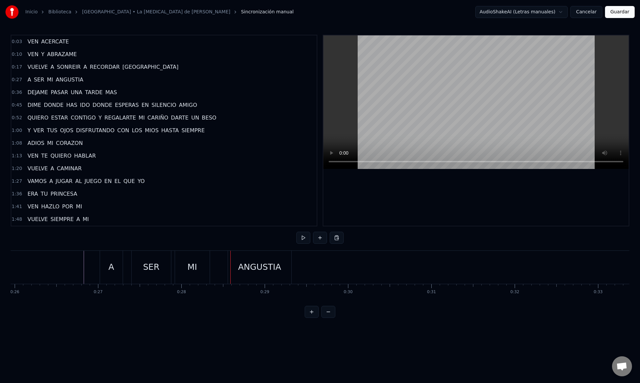
click at [240, 268] on div "ANGUSTIA" at bounding box center [259, 267] width 43 height 13
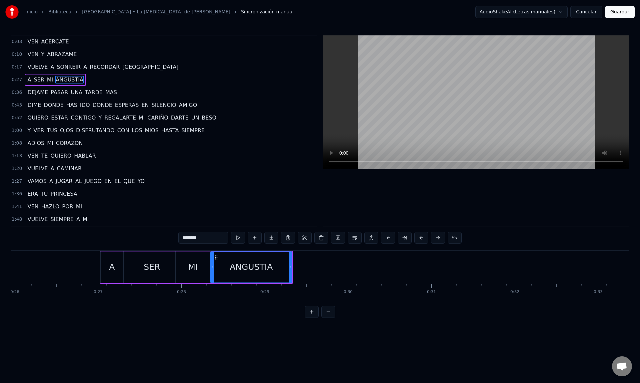
drag, startPoint x: 230, startPoint y: 268, endPoint x: 212, endPoint y: 268, distance: 18.0
click at [212, 268] on icon at bounding box center [212, 266] width 3 height 5
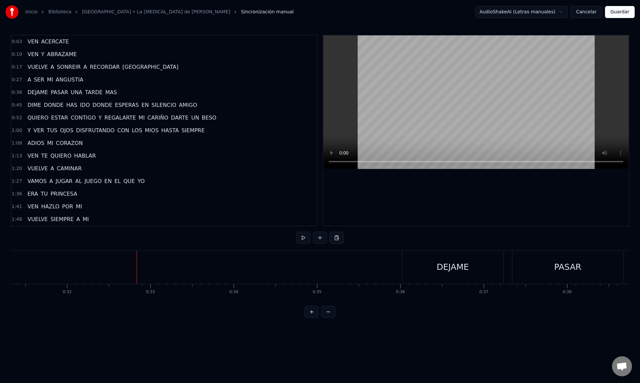
scroll to position [0, 2659]
click at [428, 265] on div "DEJAME" at bounding box center [406, 267] width 101 height 33
click at [438, 268] on div "DEJAME" at bounding box center [481, 267] width 101 height 33
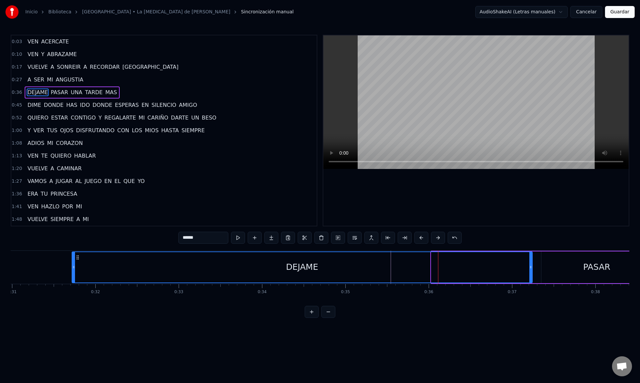
drag, startPoint x: 433, startPoint y: 269, endPoint x: 73, endPoint y: 274, distance: 359.6
click at [73, 274] on div at bounding box center [73, 267] width 3 height 30
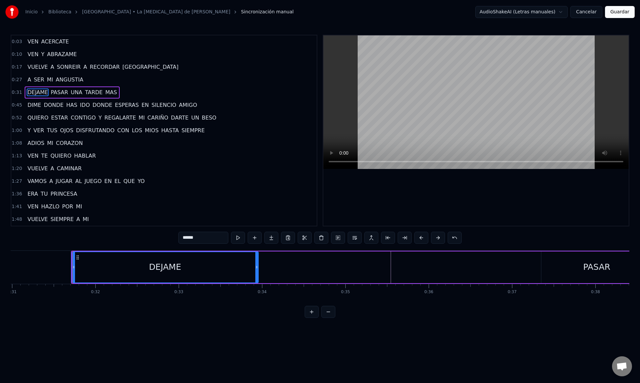
drag, startPoint x: 531, startPoint y: 268, endPoint x: 257, endPoint y: 279, distance: 274.7
click at [257, 279] on div at bounding box center [257, 267] width 3 height 30
click at [539, 269] on div "DEJAME PASAR UNA TARDE MAS" at bounding box center [584, 267] width 1026 height 33
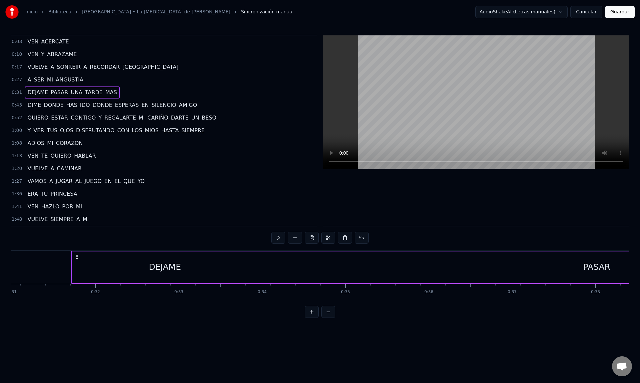
click at [543, 269] on div "PASAR" at bounding box center [597, 267] width 111 height 32
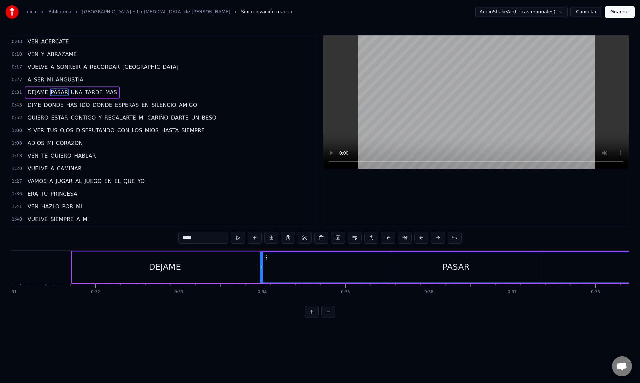
drag, startPoint x: 543, startPoint y: 269, endPoint x: 263, endPoint y: 277, distance: 280.3
click at [262, 277] on div at bounding box center [262, 267] width 3 height 30
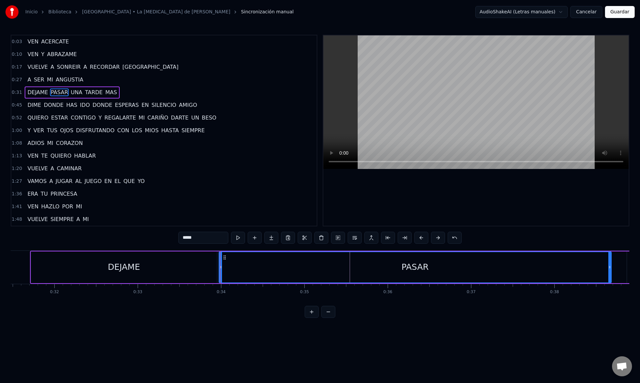
scroll to position [0, 2627]
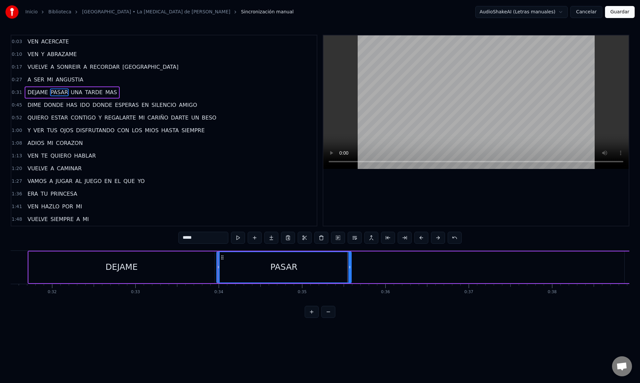
drag, startPoint x: 608, startPoint y: 269, endPoint x: 350, endPoint y: 279, distance: 258.1
click at [350, 279] on div at bounding box center [350, 267] width 3 height 30
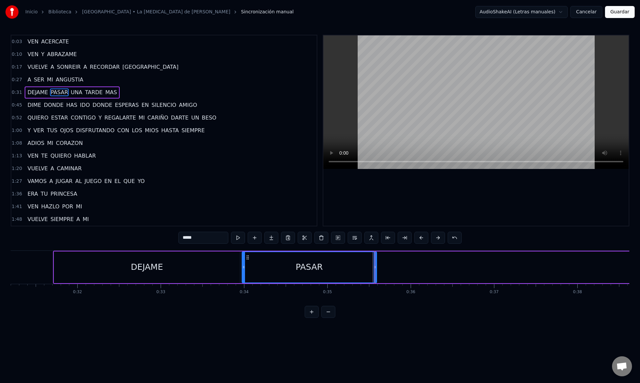
scroll to position [0, 2588]
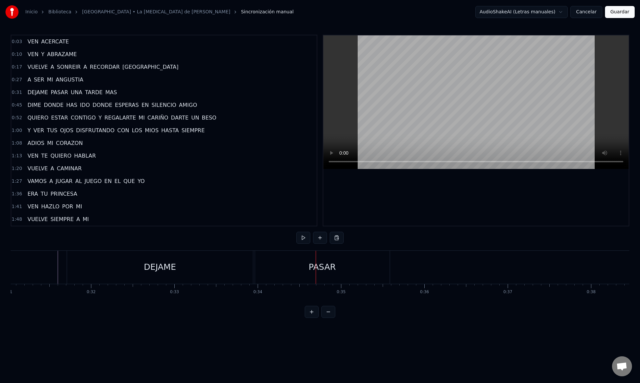
click at [255, 270] on div "PASAR" at bounding box center [322, 267] width 135 height 33
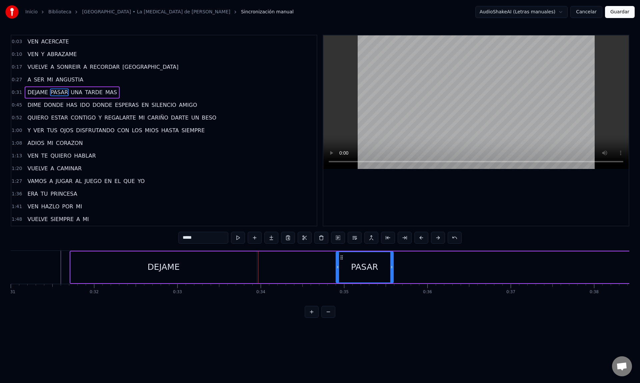
drag, startPoint x: 258, startPoint y: 268, endPoint x: 258, endPoint y: 272, distance: 3.7
click at [335, 268] on div "PASAR" at bounding box center [326, 267] width 135 height 32
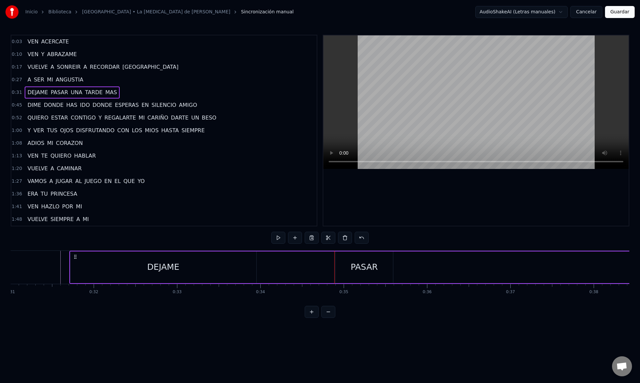
click at [255, 271] on div "DEJAME" at bounding box center [163, 267] width 186 height 32
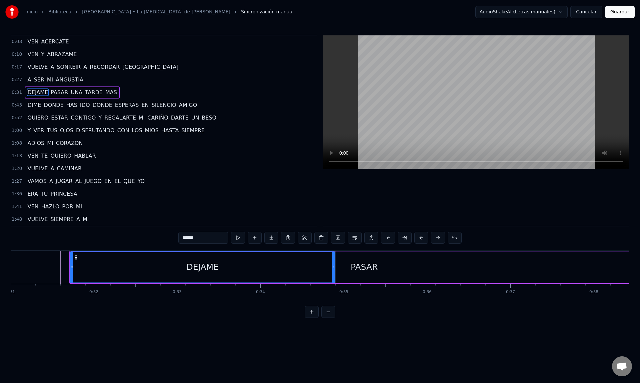
drag, startPoint x: 255, startPoint y: 270, endPoint x: 334, endPoint y: 270, distance: 78.7
click at [334, 270] on div at bounding box center [333, 267] width 3 height 30
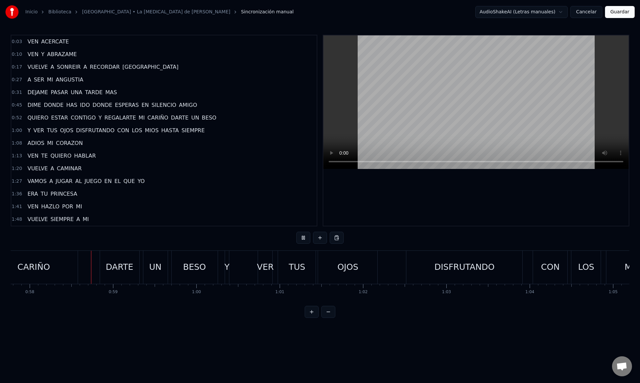
scroll to position [0, 4820]
click at [224, 266] on html "Inicio Biblioteca Paris • La Oreja de Van Gogh Sincronización manual AudioShake…" at bounding box center [320, 164] width 640 height 328
click at [225, 268] on div "Y" at bounding box center [224, 267] width 5 height 13
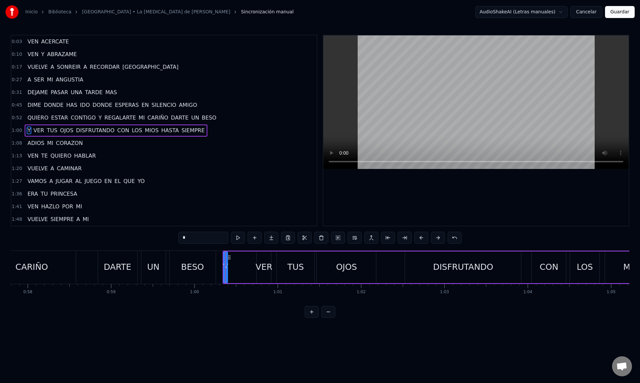
click at [223, 320] on html "Inicio Biblioteca Paris • La Oreja de Van Gogh Sincronización manual AudioShake…" at bounding box center [320, 164] width 640 height 328
click at [224, 273] on div at bounding box center [225, 267] width 3 height 30
click at [225, 274] on div at bounding box center [226, 267] width 3 height 30
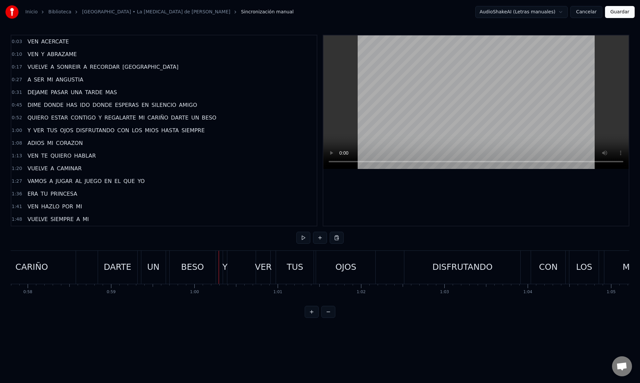
click at [223, 273] on div "Y" at bounding box center [224, 267] width 5 height 13
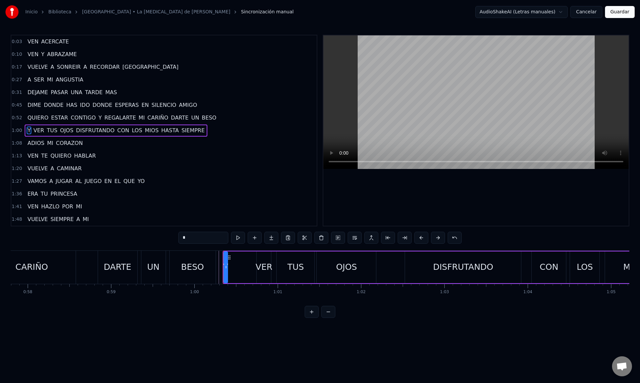
click at [310, 313] on button at bounding box center [312, 312] width 14 height 12
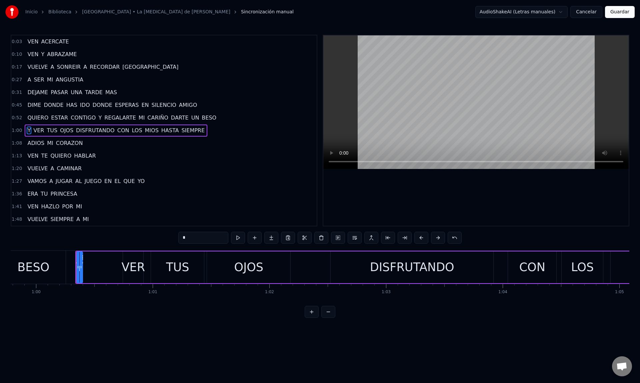
scroll to position [0, 6973]
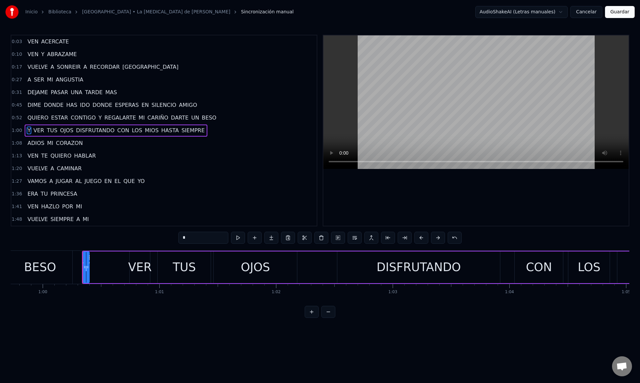
click at [308, 313] on button at bounding box center [312, 312] width 14 height 12
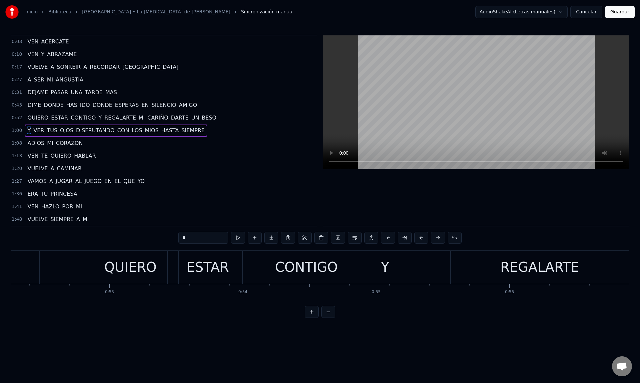
click at [308, 313] on button at bounding box center [312, 312] width 14 height 12
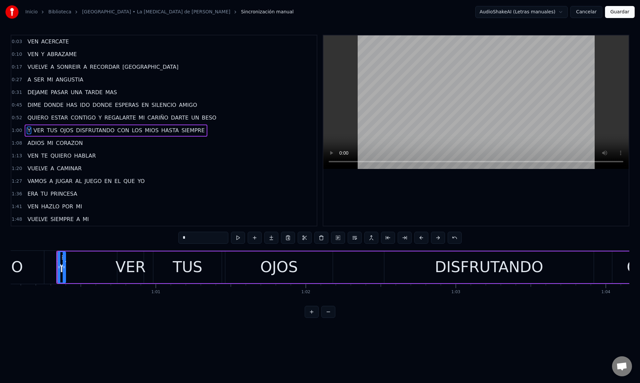
scroll to position [0, 9012]
click at [67, 317] on div "0:03 VEN ACERCATE 0:10 VEN Y ABRAZAME 0:17 VUELVE A SONREIR A RECORDAR PARIS 0:…" at bounding box center [320, 176] width 619 height 283
click at [39, 266] on div "BESO" at bounding box center [1, 267] width 83 height 33
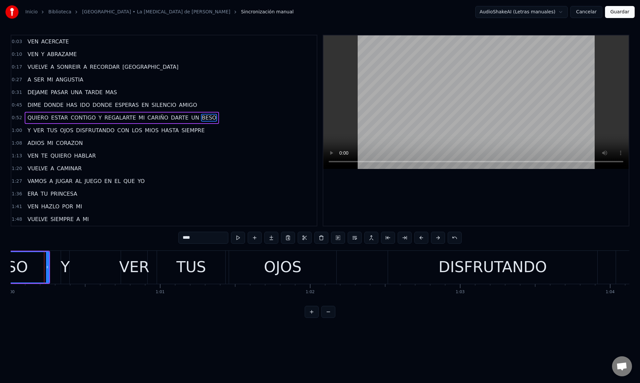
click at [67, 267] on div "Y" at bounding box center [65, 267] width 9 height 23
type input "*"
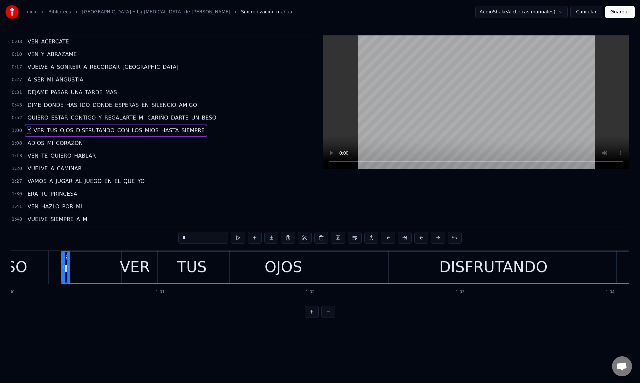
click at [69, 268] on icon at bounding box center [68, 266] width 3 height 5
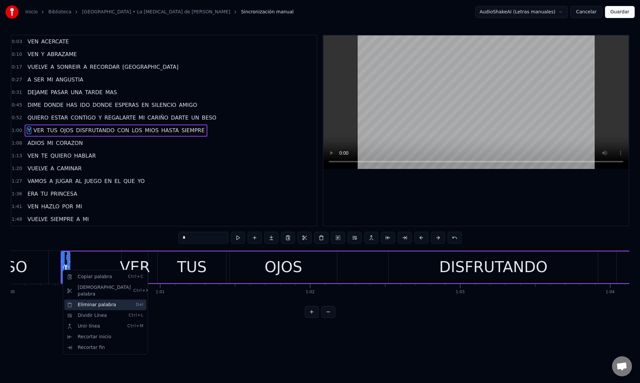
click at [81, 299] on div "Eliminar palabra Del" at bounding box center [105, 304] width 82 height 11
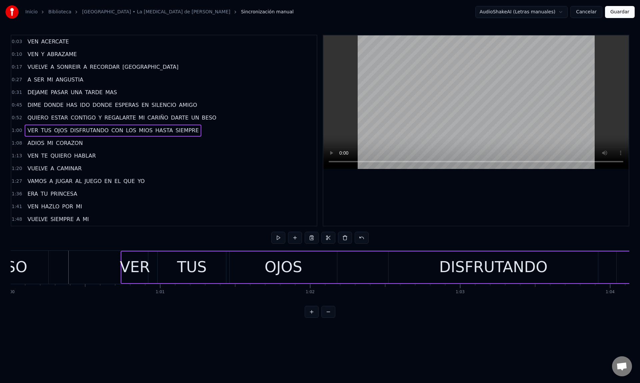
click at [26, 263] on div "BESO" at bounding box center [6, 267] width 83 height 33
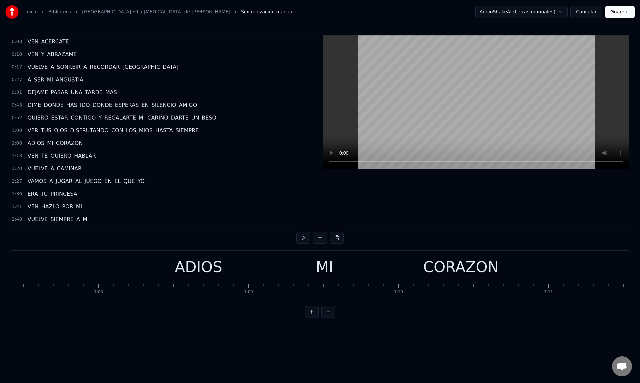
scroll to position [0, 10122]
click at [396, 271] on div "MI" at bounding box center [322, 267] width 152 height 33
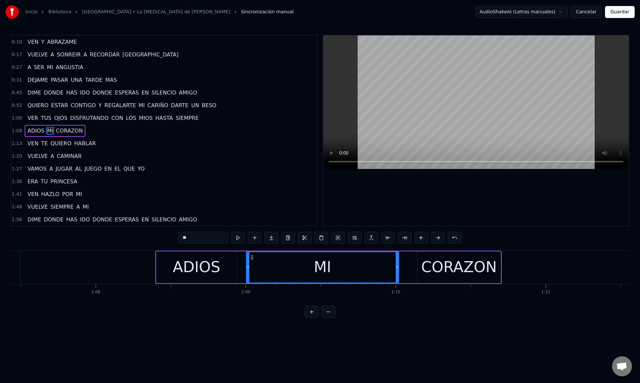
scroll to position [13, 0]
drag, startPoint x: 397, startPoint y: 270, endPoint x: 351, endPoint y: 273, distance: 46.2
click at [351, 273] on div at bounding box center [351, 267] width 3 height 30
click at [426, 269] on div "CORAZON" at bounding box center [459, 267] width 76 height 23
type input "*******"
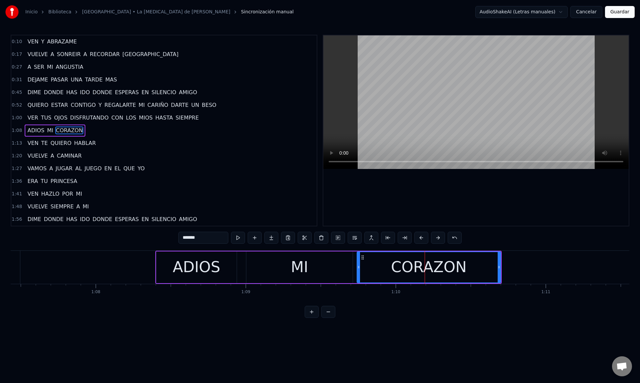
drag, startPoint x: 418, startPoint y: 269, endPoint x: 358, endPoint y: 274, distance: 60.6
click at [358, 274] on div at bounding box center [359, 267] width 3 height 30
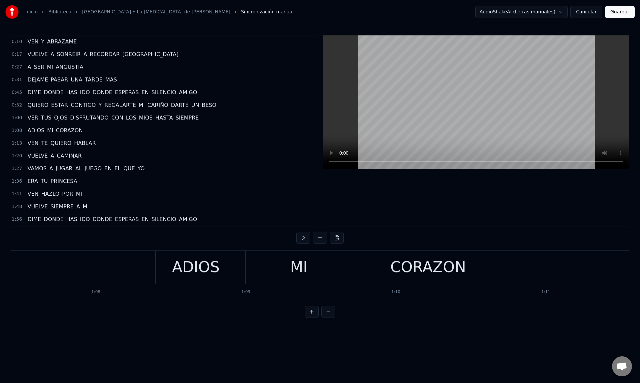
click at [352, 271] on div "MI" at bounding box center [299, 267] width 107 height 33
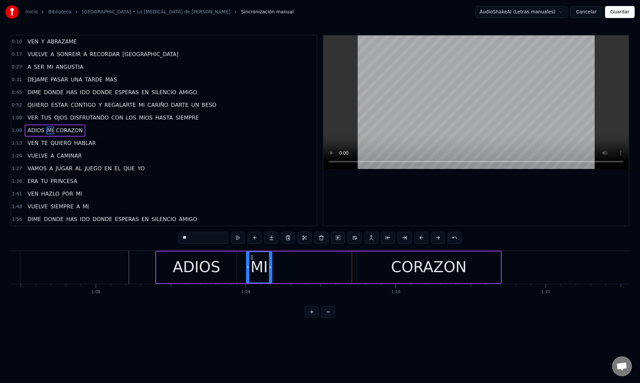
drag, startPoint x: 351, startPoint y: 270, endPoint x: 270, endPoint y: 274, distance: 80.8
click at [270, 274] on div at bounding box center [270, 267] width 3 height 30
click at [364, 270] on div "CORAZON" at bounding box center [429, 267] width 144 height 32
type input "*******"
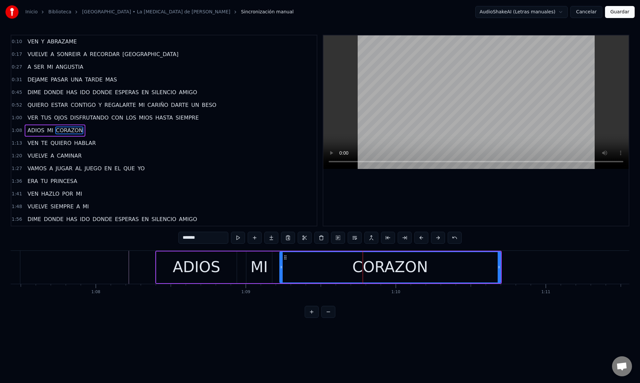
drag, startPoint x: 359, startPoint y: 270, endPoint x: 282, endPoint y: 276, distance: 77.6
click at [282, 276] on div at bounding box center [281, 267] width 3 height 30
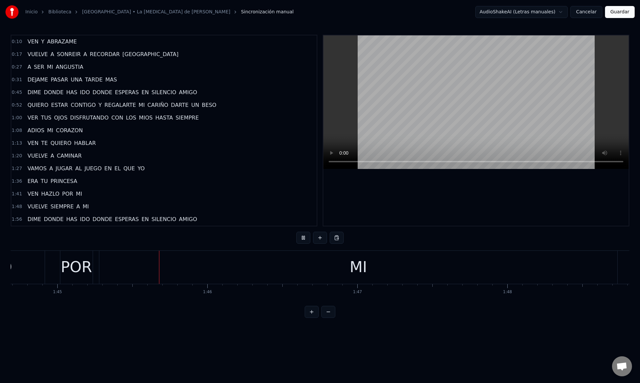
scroll to position [0, 15738]
click at [581, 259] on div "MI" at bounding box center [335, 267] width 519 height 33
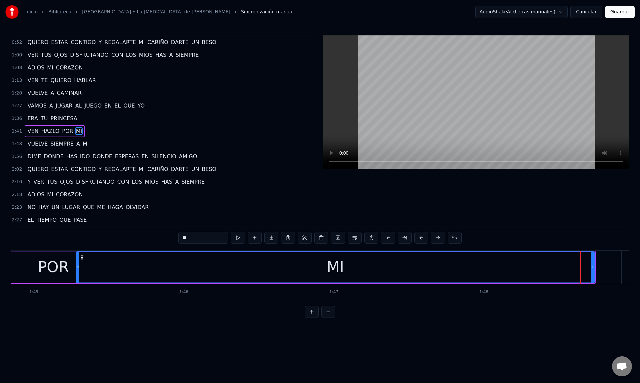
scroll to position [76, 0]
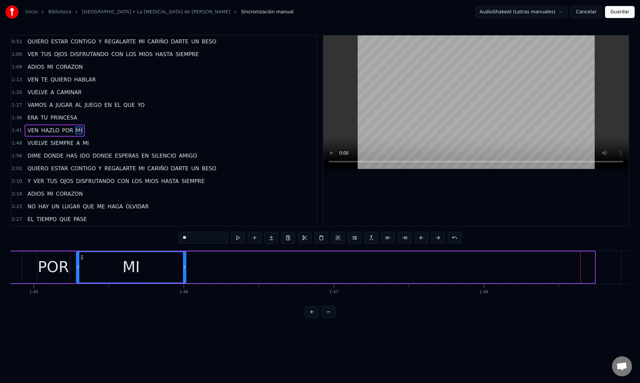
drag, startPoint x: 594, startPoint y: 264, endPoint x: 185, endPoint y: 269, distance: 408.7
click at [185, 269] on icon at bounding box center [184, 266] width 3 height 5
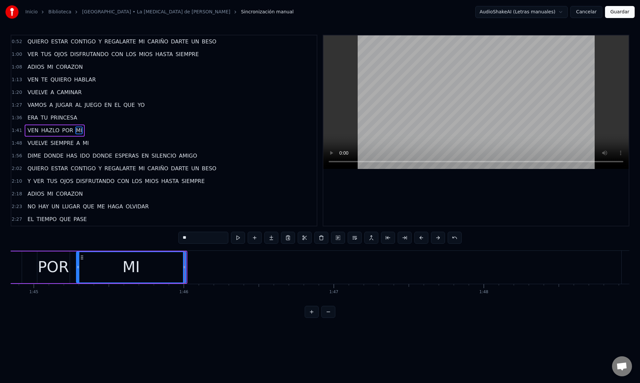
scroll to position [0, 15695]
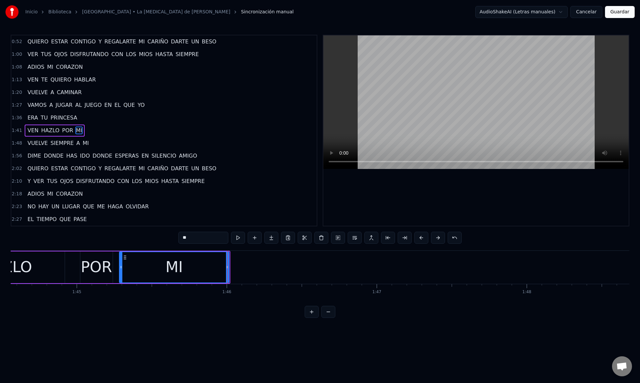
click at [57, 264] on div "HAZLO" at bounding box center [6, 267] width 116 height 32
type input "*****"
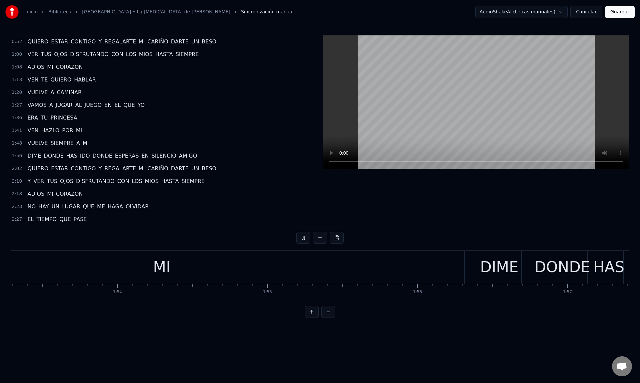
scroll to position [0, 17038]
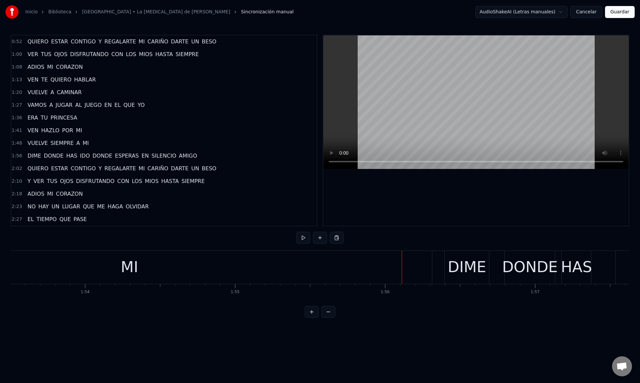
click at [326, 274] on div "MI" at bounding box center [130, 267] width 606 height 33
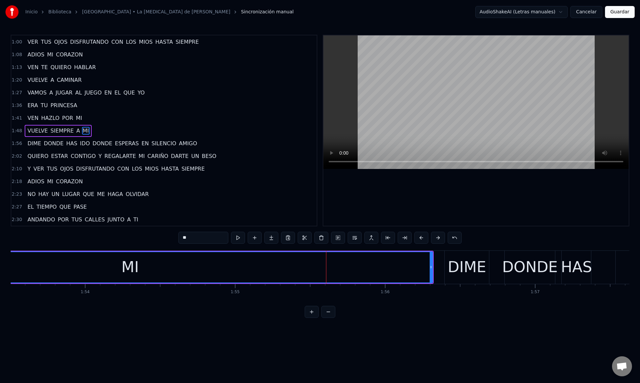
scroll to position [89, 0]
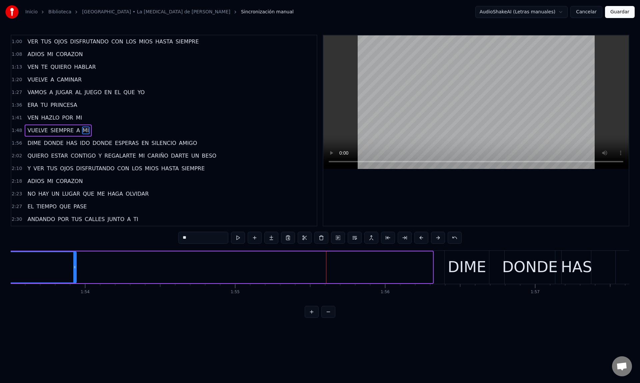
drag, startPoint x: 430, startPoint y: 271, endPoint x: 73, endPoint y: 270, distance: 356.6
click at [73, 270] on div at bounding box center [74, 267] width 3 height 30
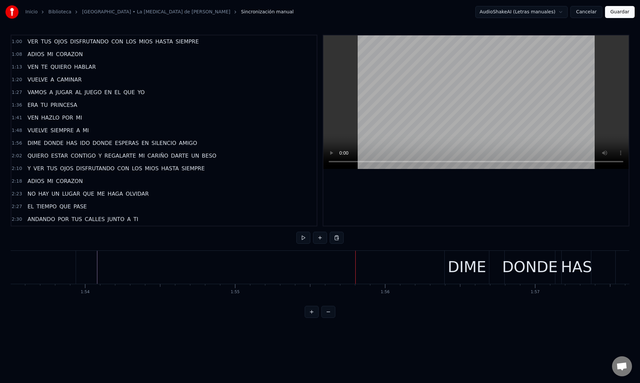
click at [446, 271] on div "DIME" at bounding box center [467, 267] width 44 height 33
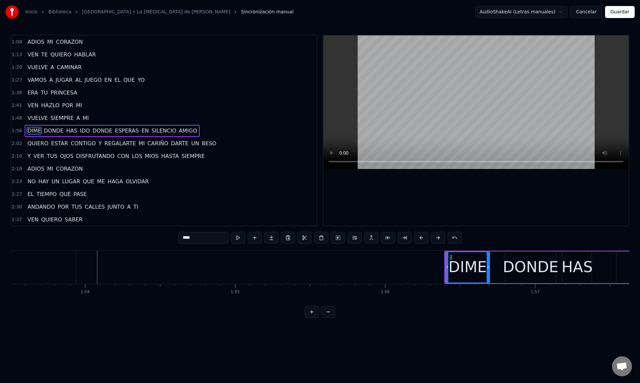
scroll to position [101, 0]
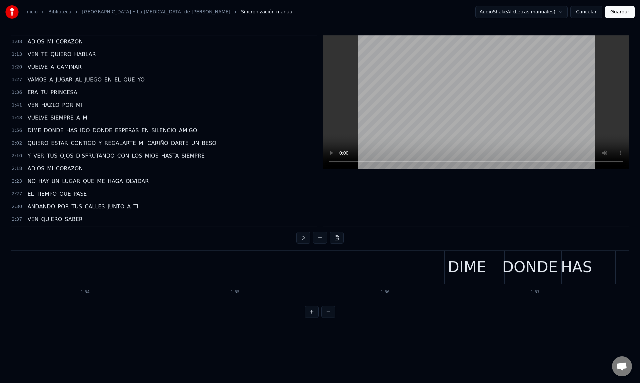
click at [445, 268] on div "DIME" at bounding box center [467, 267] width 44 height 33
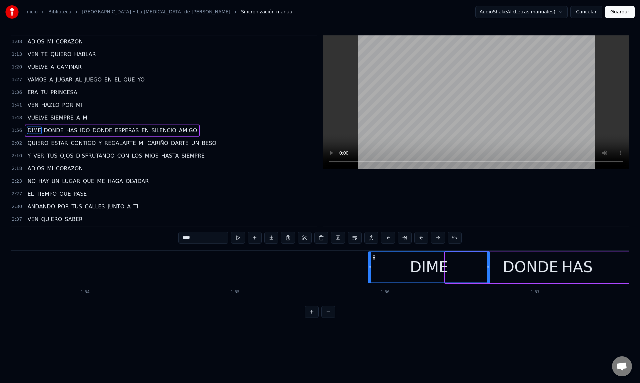
drag, startPoint x: 447, startPoint y: 268, endPoint x: 370, endPoint y: 271, distance: 77.1
click at [370, 271] on div at bounding box center [370, 267] width 3 height 30
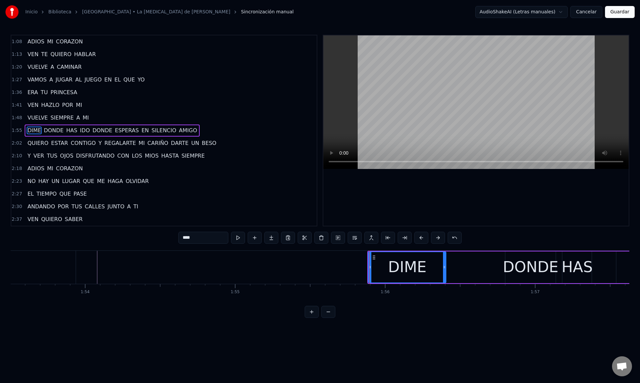
drag, startPoint x: 488, startPoint y: 269, endPoint x: 444, endPoint y: 270, distance: 43.7
click at [444, 270] on div at bounding box center [444, 267] width 3 height 30
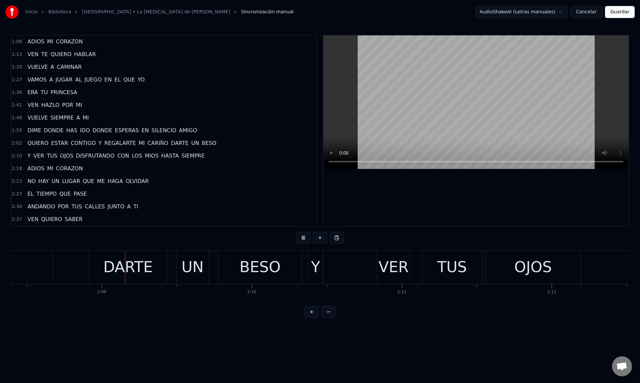
scroll to position [0, 19273]
click at [315, 269] on html "Inicio Biblioteca Paris • La Oreja de Van Gogh Sincronización manual AudioShake…" at bounding box center [320, 164] width 640 height 328
click at [314, 261] on div "Y" at bounding box center [315, 267] width 9 height 23
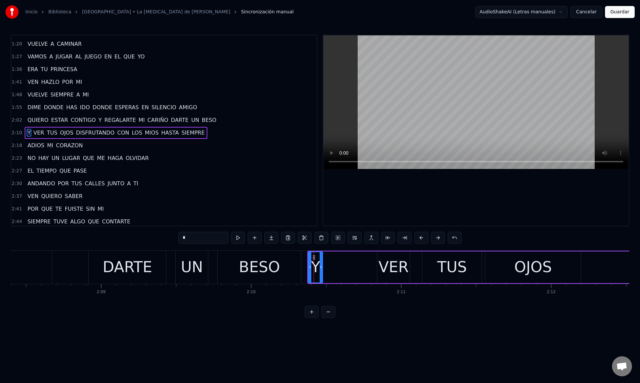
scroll to position [127, 0]
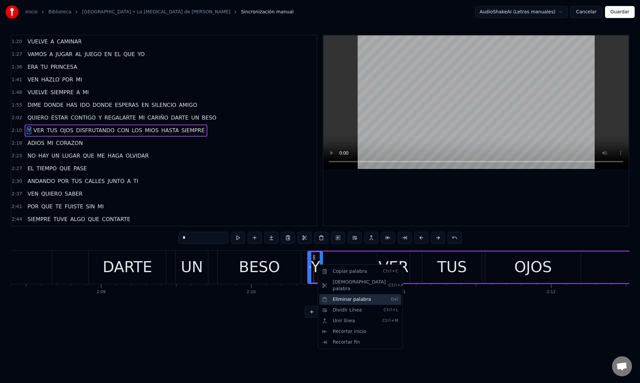
click at [330, 295] on div "Eliminar palabra Del" at bounding box center [361, 299] width 82 height 11
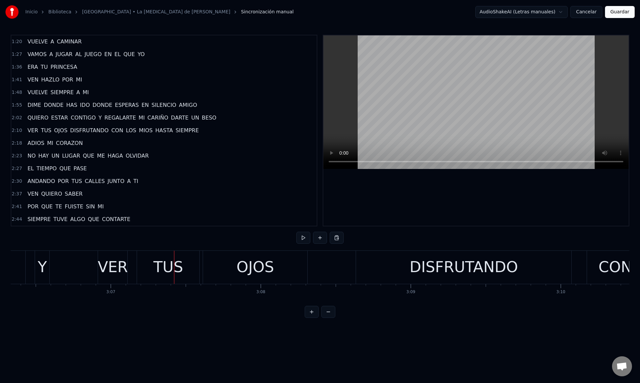
scroll to position [0, 27964]
click at [49, 271] on div "Y" at bounding box center [48, 267] width 9 height 23
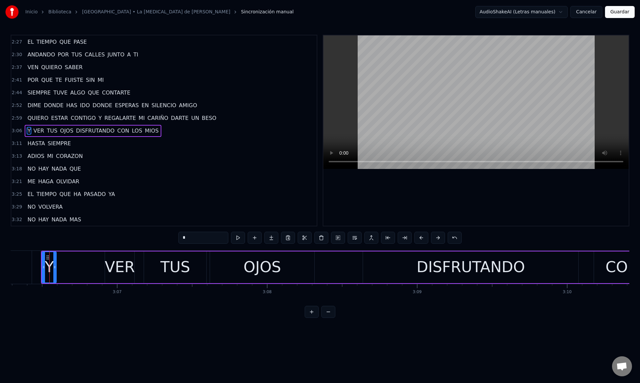
scroll to position [254, 0]
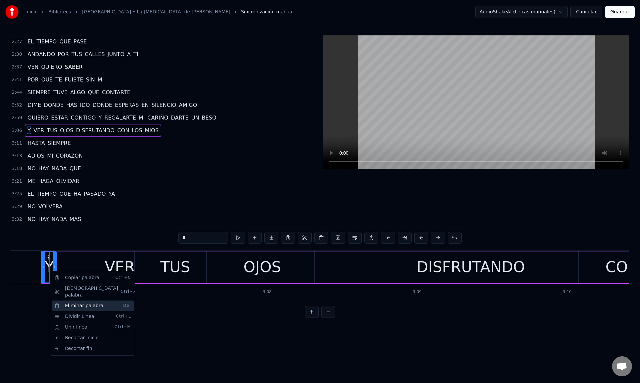
click at [69, 300] on div "Eliminar palabra Del" at bounding box center [93, 305] width 82 height 11
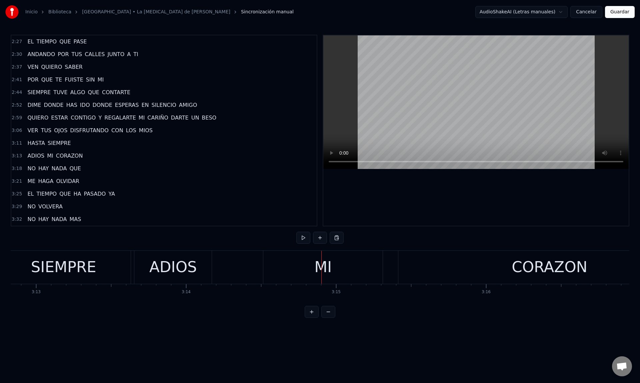
scroll to position [0, 28876]
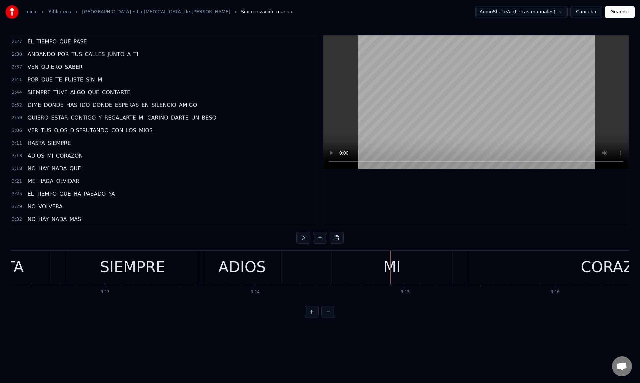
click at [210, 272] on div "ADIOS" at bounding box center [241, 267] width 77 height 33
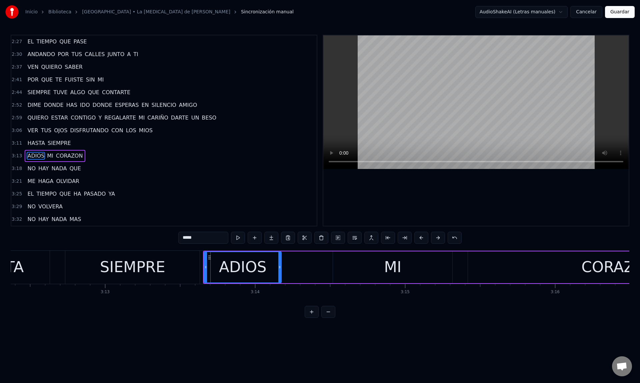
scroll to position [266, 0]
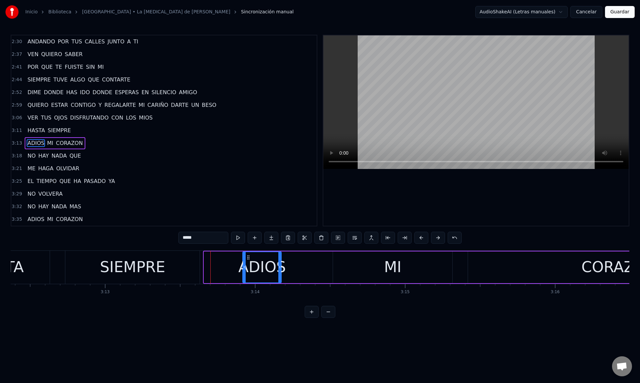
drag, startPoint x: 206, startPoint y: 271, endPoint x: 245, endPoint y: 273, distance: 38.7
click at [245, 273] on div at bounding box center [244, 267] width 3 height 30
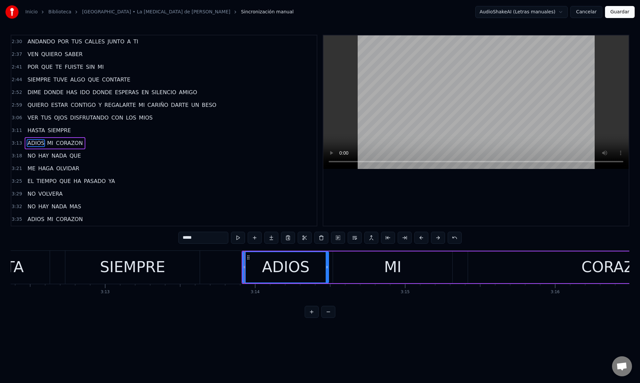
drag, startPoint x: 280, startPoint y: 268, endPoint x: 328, endPoint y: 271, distance: 47.5
click at [328, 271] on div at bounding box center [327, 267] width 3 height 30
drag, startPoint x: 244, startPoint y: 270, endPoint x: 263, endPoint y: 269, distance: 19.0
click at [263, 269] on div at bounding box center [263, 267] width 3 height 30
click at [58, 263] on div "HASTA SIEMPRE" at bounding box center [75, 267] width 254 height 33
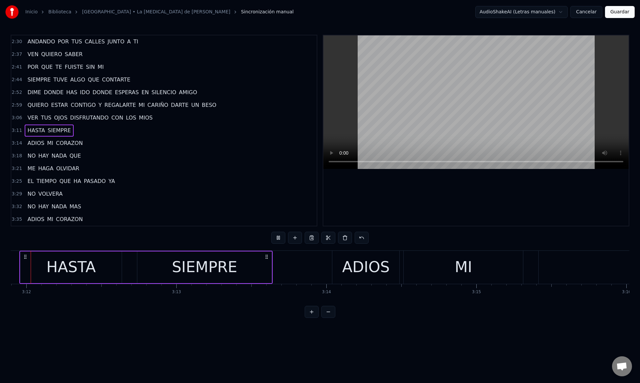
scroll to position [0, 28780]
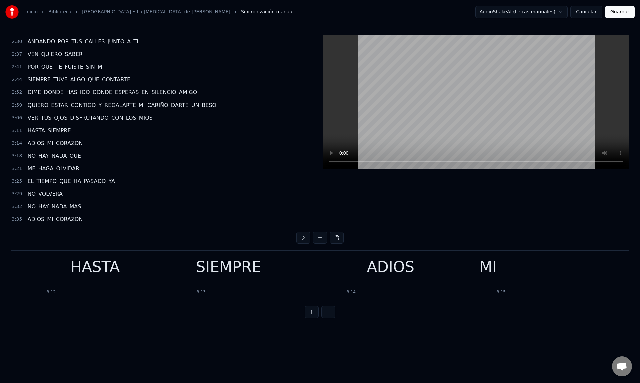
click at [439, 270] on div "MI" at bounding box center [488, 267] width 119 height 33
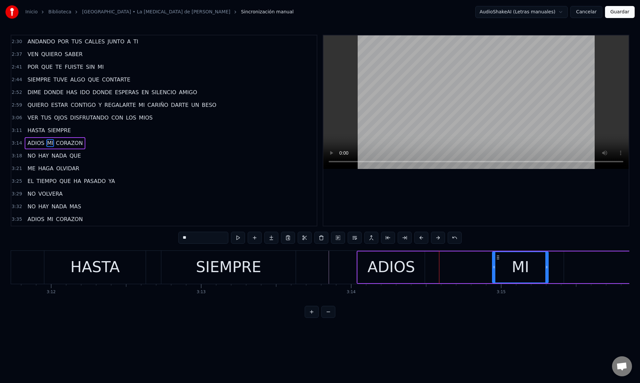
drag, startPoint x: 432, startPoint y: 271, endPoint x: 495, endPoint y: 272, distance: 63.4
click at [495, 272] on div at bounding box center [494, 267] width 3 height 30
click at [418, 268] on div "ADIOS" at bounding box center [391, 267] width 67 height 32
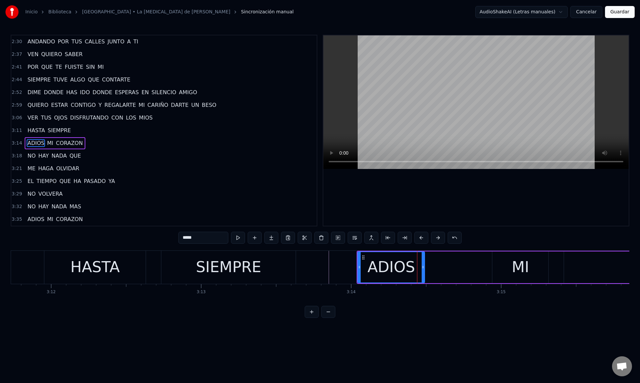
type input "*****"
drag, startPoint x: 423, startPoint y: 268, endPoint x: 487, endPoint y: 270, distance: 63.7
click at [487, 270] on div at bounding box center [487, 267] width 3 height 30
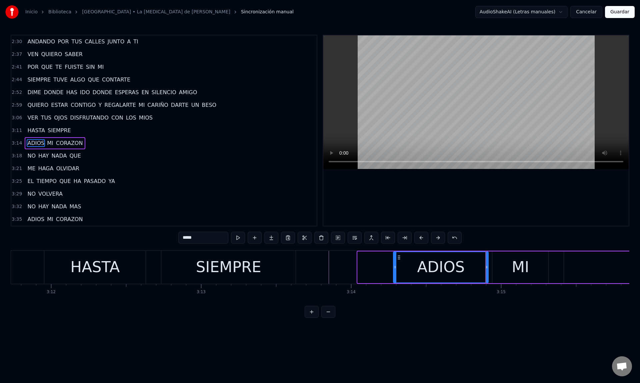
drag, startPoint x: 359, startPoint y: 267, endPoint x: 395, endPoint y: 268, distance: 35.7
click at [395, 268] on icon at bounding box center [395, 266] width 3 height 5
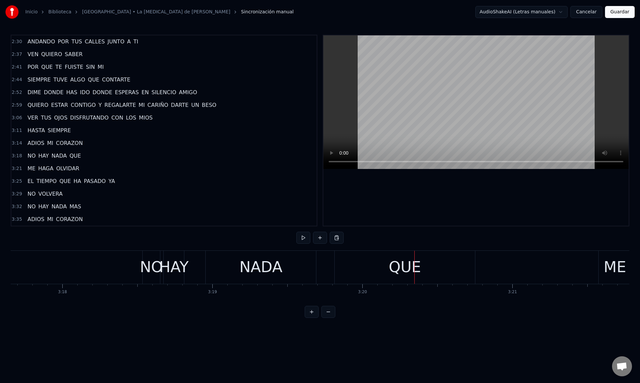
scroll to position [0, 29666]
click at [157, 272] on div "NO" at bounding box center [154, 267] width 23 height 23
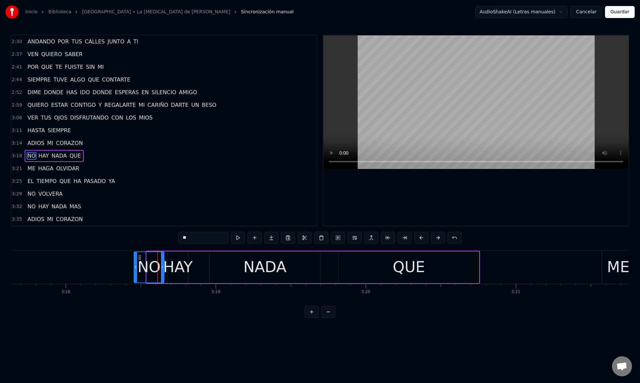
drag, startPoint x: 147, startPoint y: 271, endPoint x: 136, endPoint y: 271, distance: 11.0
click at [135, 271] on div at bounding box center [135, 267] width 3 height 30
drag, startPoint x: 162, startPoint y: 269, endPoint x: 159, endPoint y: 269, distance: 3.7
click at [159, 269] on icon at bounding box center [158, 266] width 3 height 5
click at [181, 269] on div "HAY" at bounding box center [178, 267] width 30 height 23
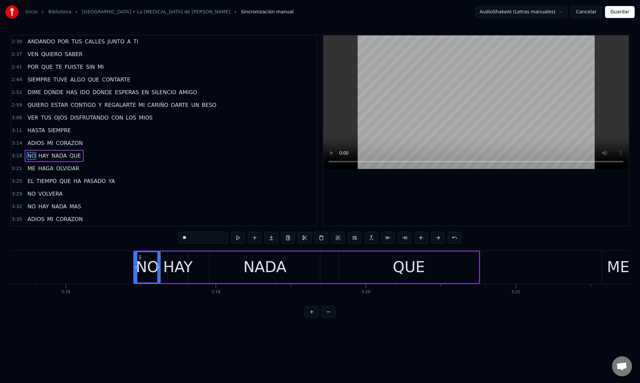
type input "***"
drag, startPoint x: 168, startPoint y: 269, endPoint x: 163, endPoint y: 270, distance: 5.0
click at [163, 270] on div at bounding box center [164, 267] width 3 height 30
drag, startPoint x: 186, startPoint y: 270, endPoint x: 206, endPoint y: 270, distance: 20.3
click at [206, 270] on div at bounding box center [206, 267] width 3 height 30
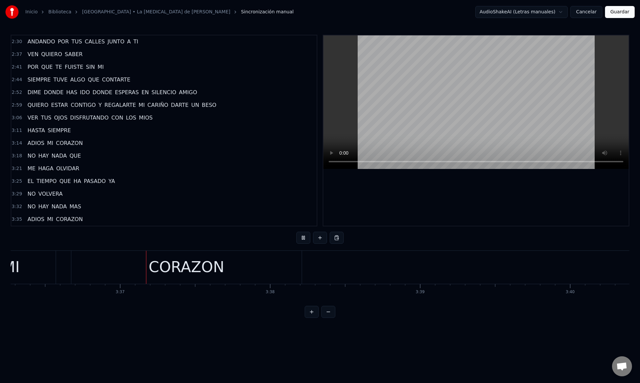
scroll to position [0, 32466]
click at [617, 10] on button "Guardar" at bounding box center [620, 12] width 30 height 12
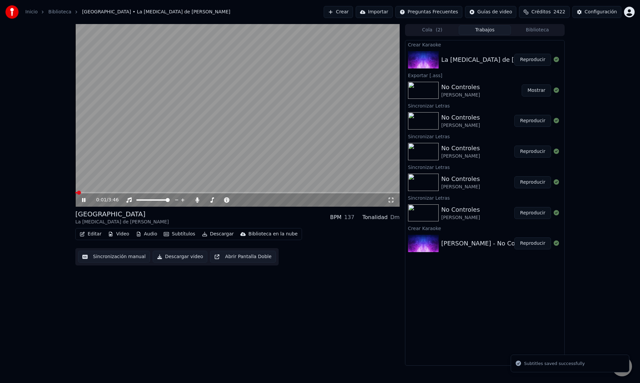
click at [177, 257] on button "Descargar video" at bounding box center [180, 257] width 55 height 12
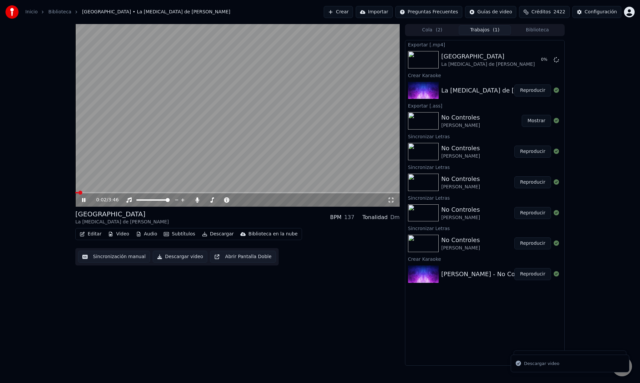
click at [196, 259] on button "Descargar video" at bounding box center [180, 257] width 55 height 12
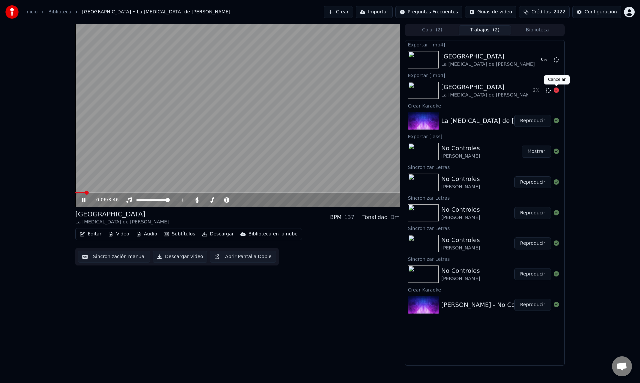
click at [557, 90] on icon at bounding box center [556, 89] width 5 height 5
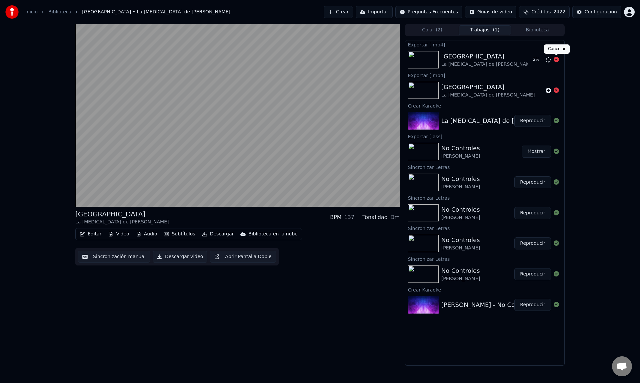
click at [557, 57] on icon at bounding box center [556, 59] width 5 height 5
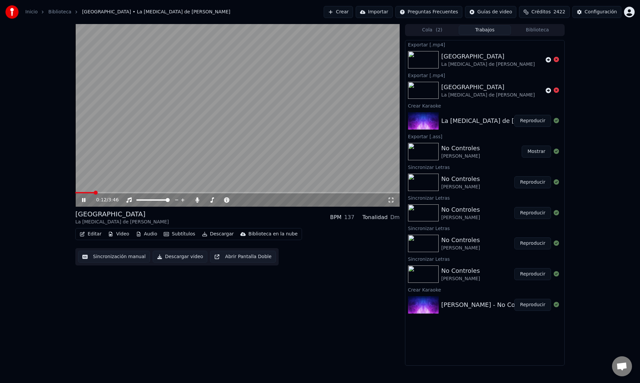
click at [215, 231] on button "Descargar" at bounding box center [217, 233] width 37 height 9
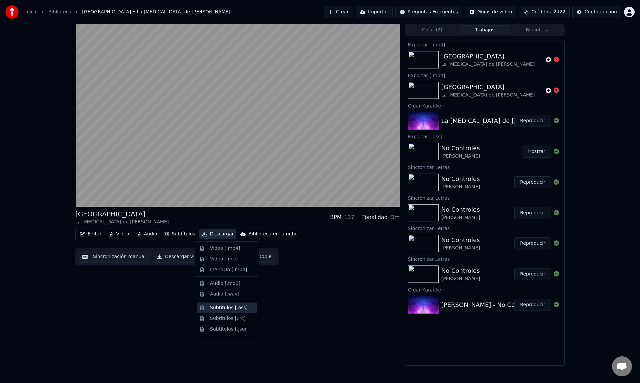
click at [226, 311] on div "Subtítulos [.ass]" at bounding box center [227, 307] width 61 height 11
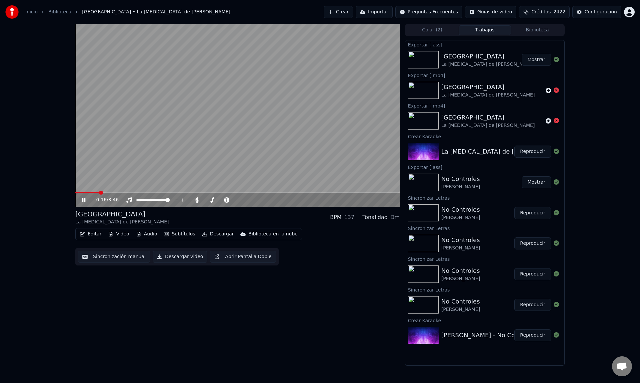
drag, startPoint x: 85, startPoint y: 199, endPoint x: 164, endPoint y: 184, distance: 80.1
click at [85, 199] on icon at bounding box center [83, 200] width 3 height 4
click at [536, 56] on button "Mostrar" at bounding box center [536, 60] width 29 height 12
